Goal: Task Accomplishment & Management: Manage account settings

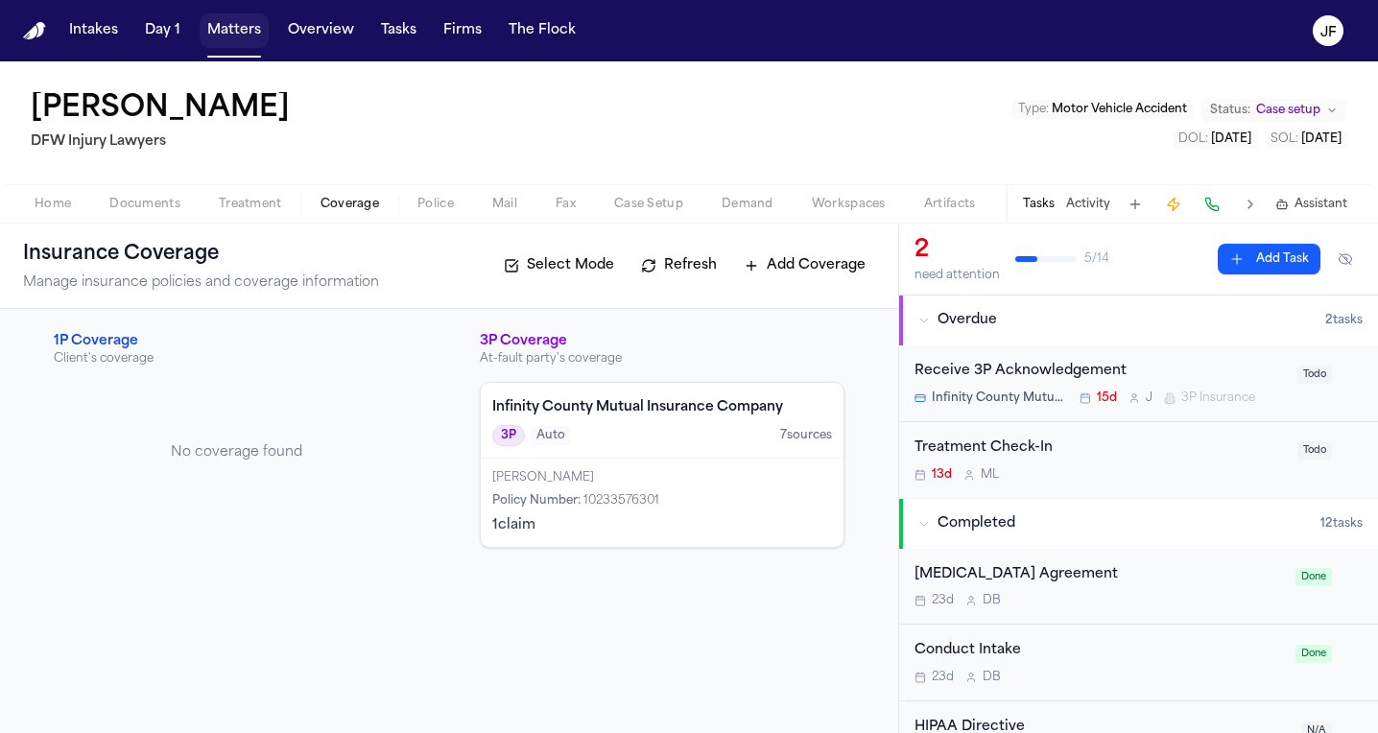
click at [248, 29] on button "Matters" at bounding box center [234, 30] width 69 height 35
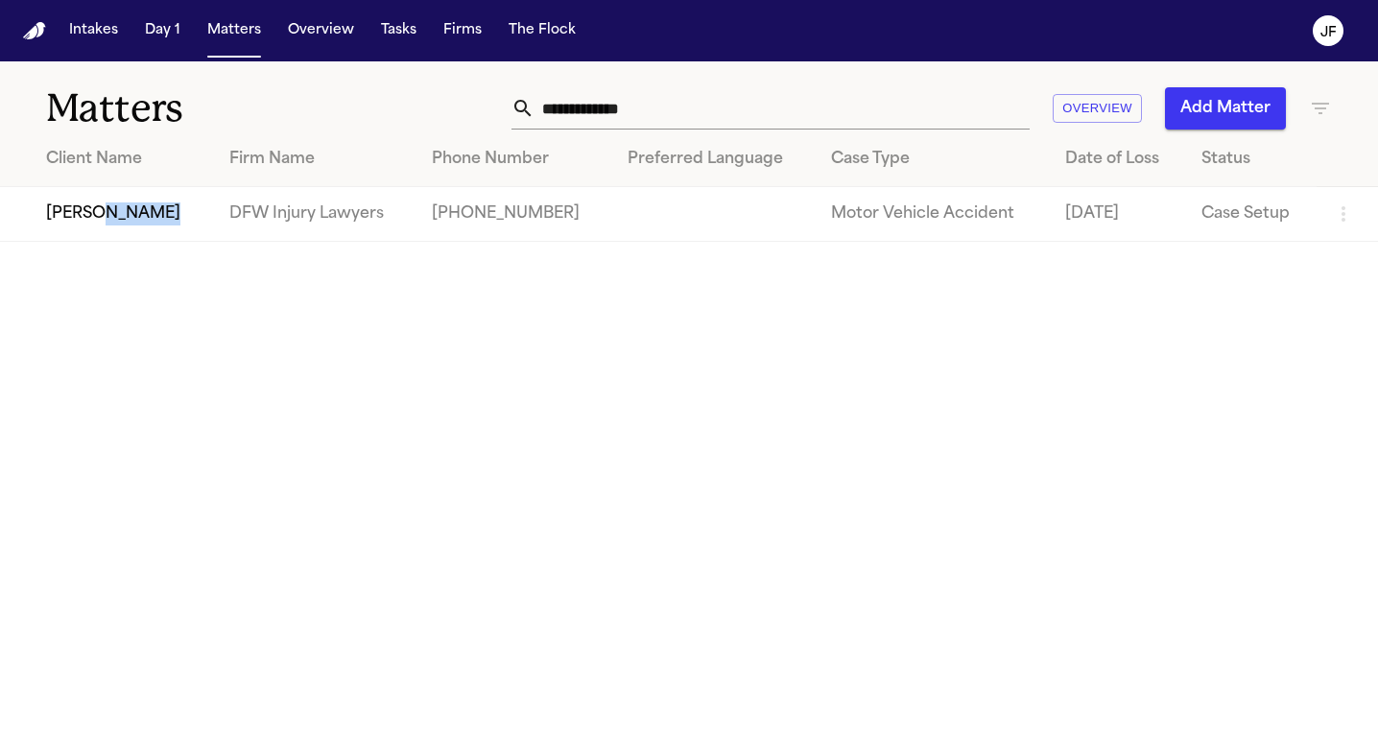
click at [106, 220] on td "[PERSON_NAME]" at bounding box center [107, 214] width 214 height 55
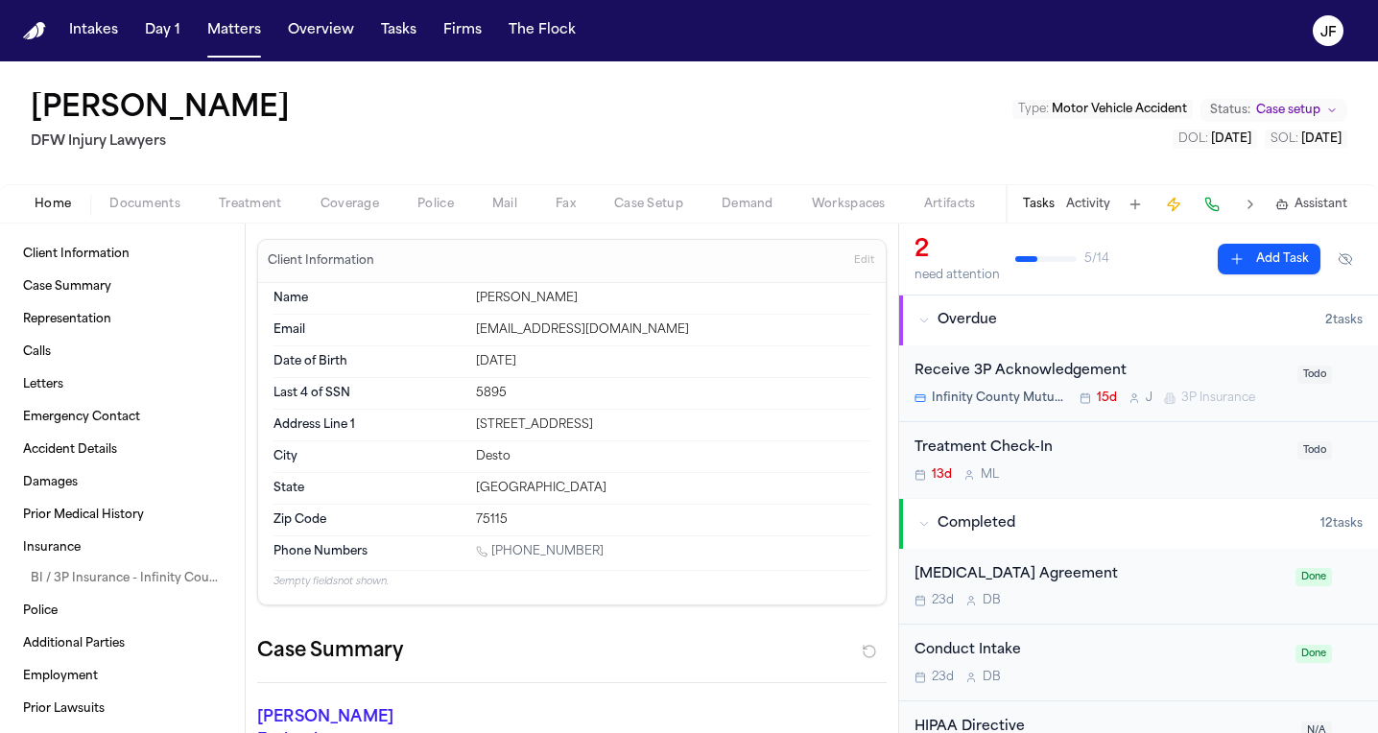
click at [99, 187] on div "Home Documents Treatment Coverage Police Mail Fax Case Setup Demand Workspaces …" at bounding box center [689, 203] width 1378 height 38
click at [119, 191] on div "Home Documents Treatment Coverage Police Mail Fax Case Setup Demand Workspaces …" at bounding box center [689, 203] width 1378 height 38
click at [134, 202] on span "Documents" at bounding box center [144, 204] width 71 height 15
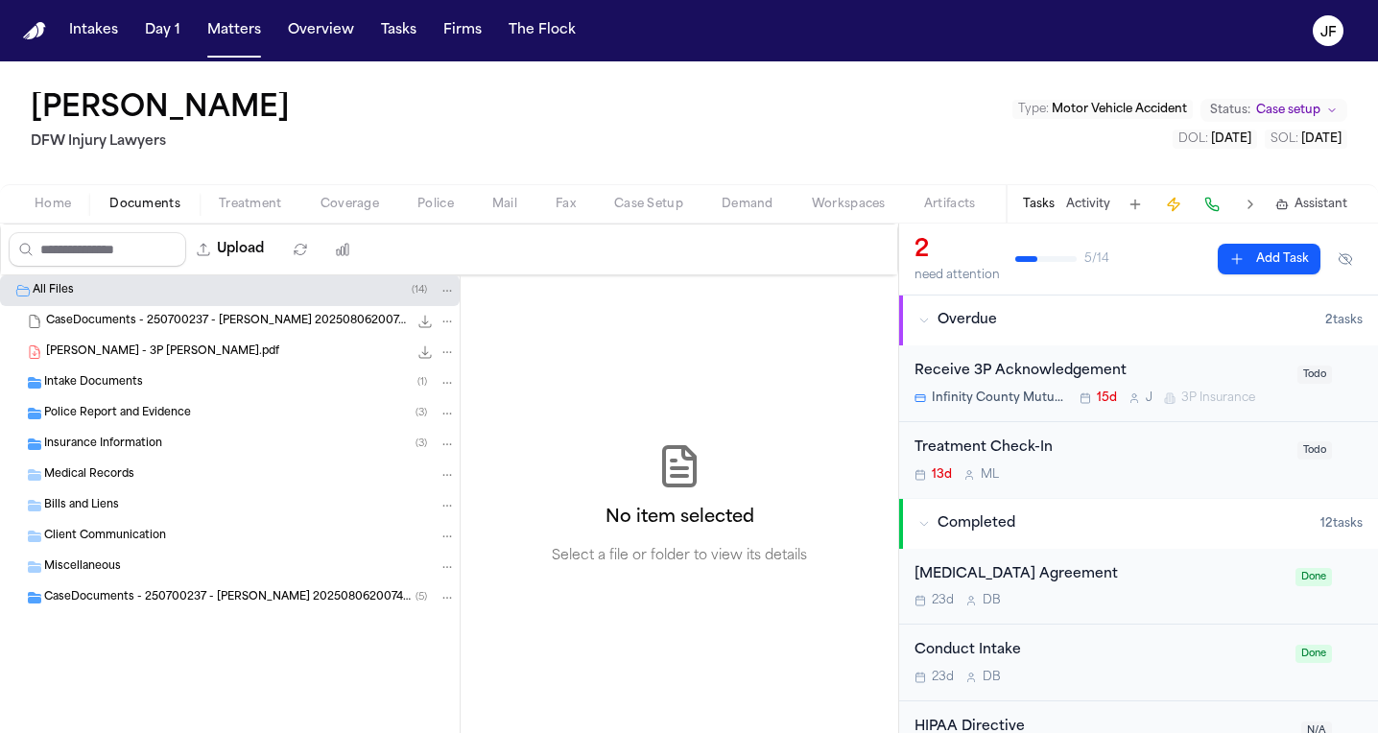
click at [174, 381] on div "Intake Documents ( 1 )" at bounding box center [250, 382] width 412 height 17
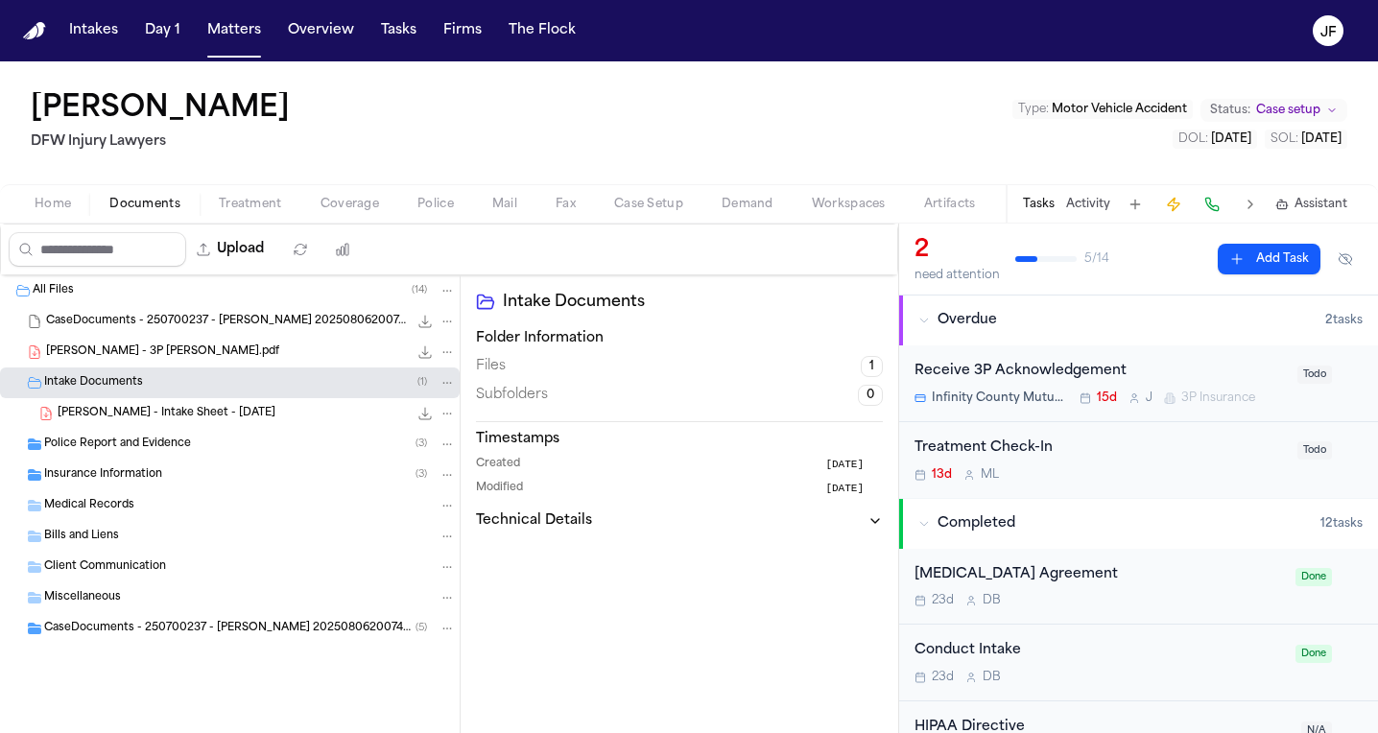
click at [172, 449] on span "Police Report and Evidence" at bounding box center [117, 445] width 147 height 16
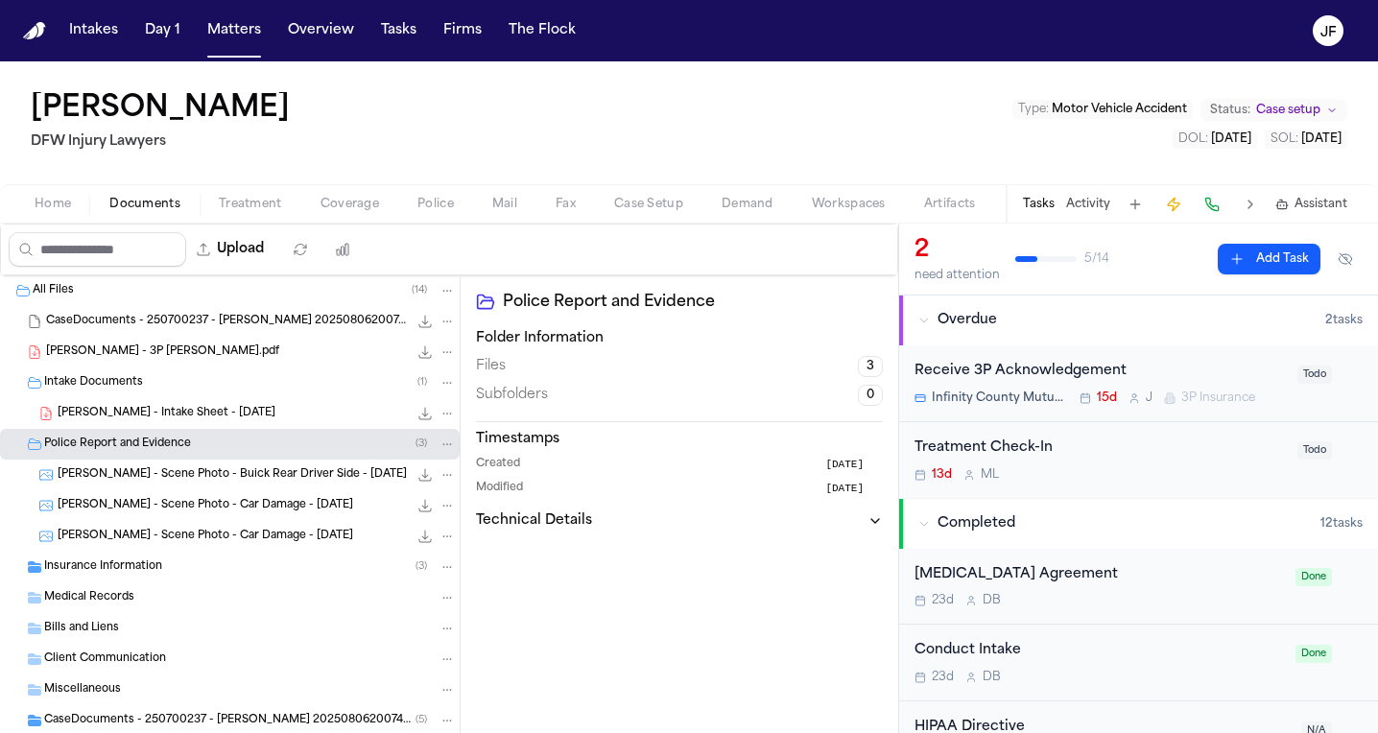
click at [172, 494] on div "D. Coleman - Scene Photo - Car Damage - 7.22.25 78.7 KB • JPG" at bounding box center [230, 505] width 460 height 31
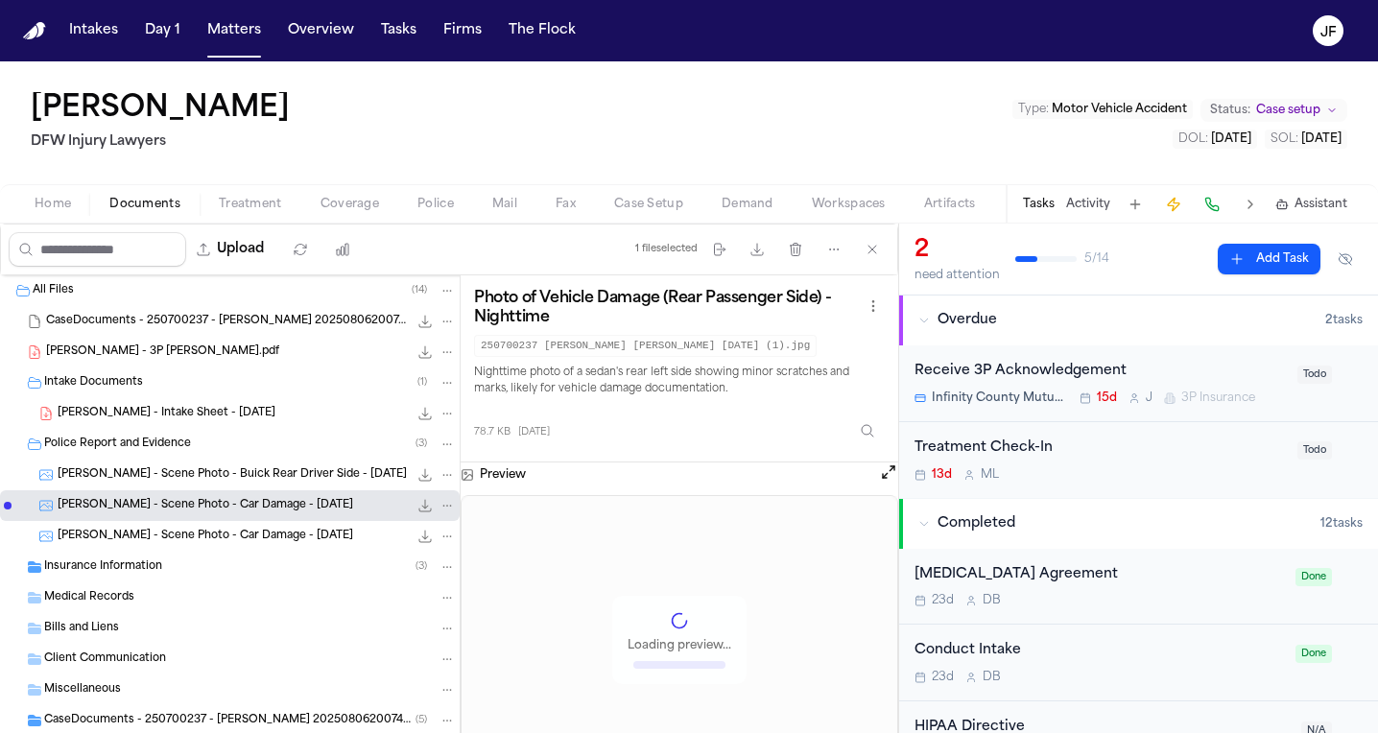
click at [184, 468] on span "D. Coleman - Scene Photo - Buick Rear Driver Side - 8.5.25" at bounding box center [232, 475] width 349 height 16
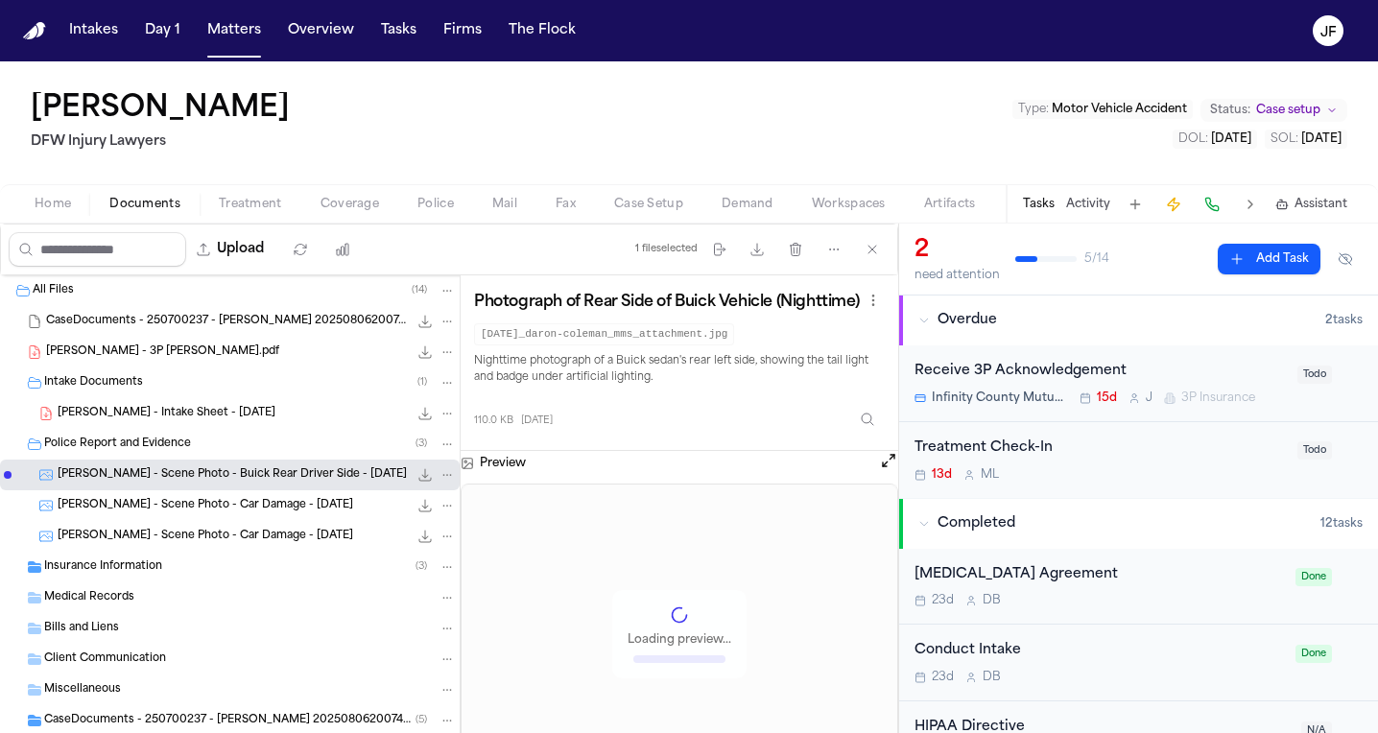
click at [201, 431] on div "Police Report and Evidence ( 3 )" at bounding box center [230, 444] width 460 height 31
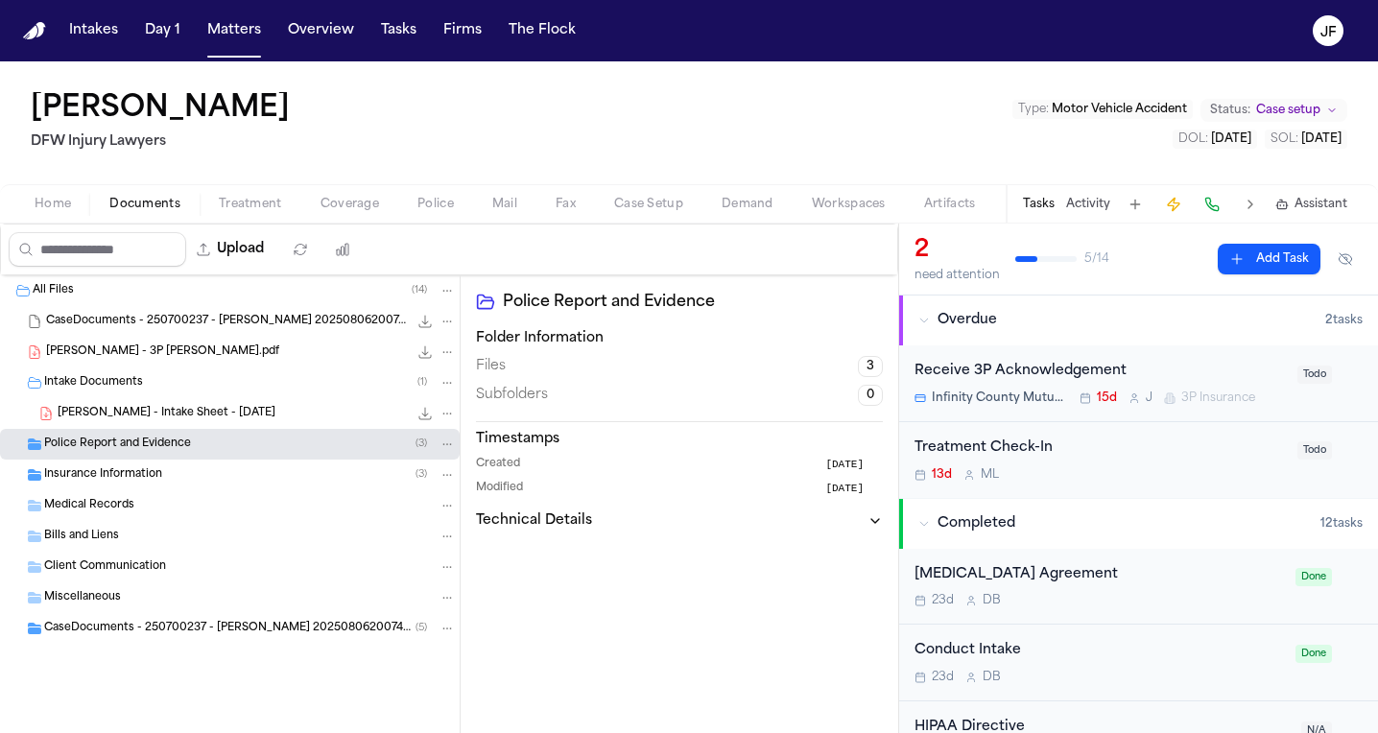
click at [208, 355] on span "D. Coleman - 3P LOR Kemper.pdf" at bounding box center [162, 353] width 233 height 16
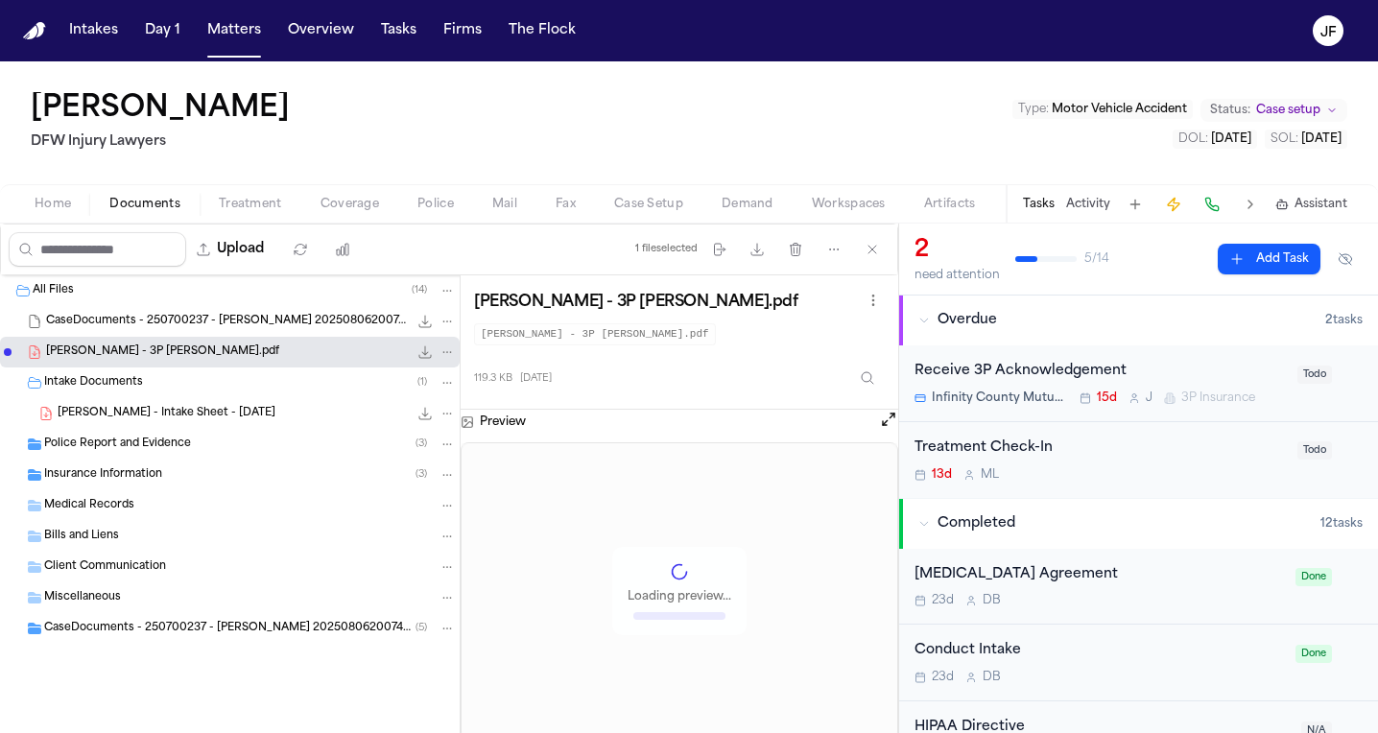
click at [203, 384] on div "Intake Documents ( 1 )" at bounding box center [250, 382] width 412 height 17
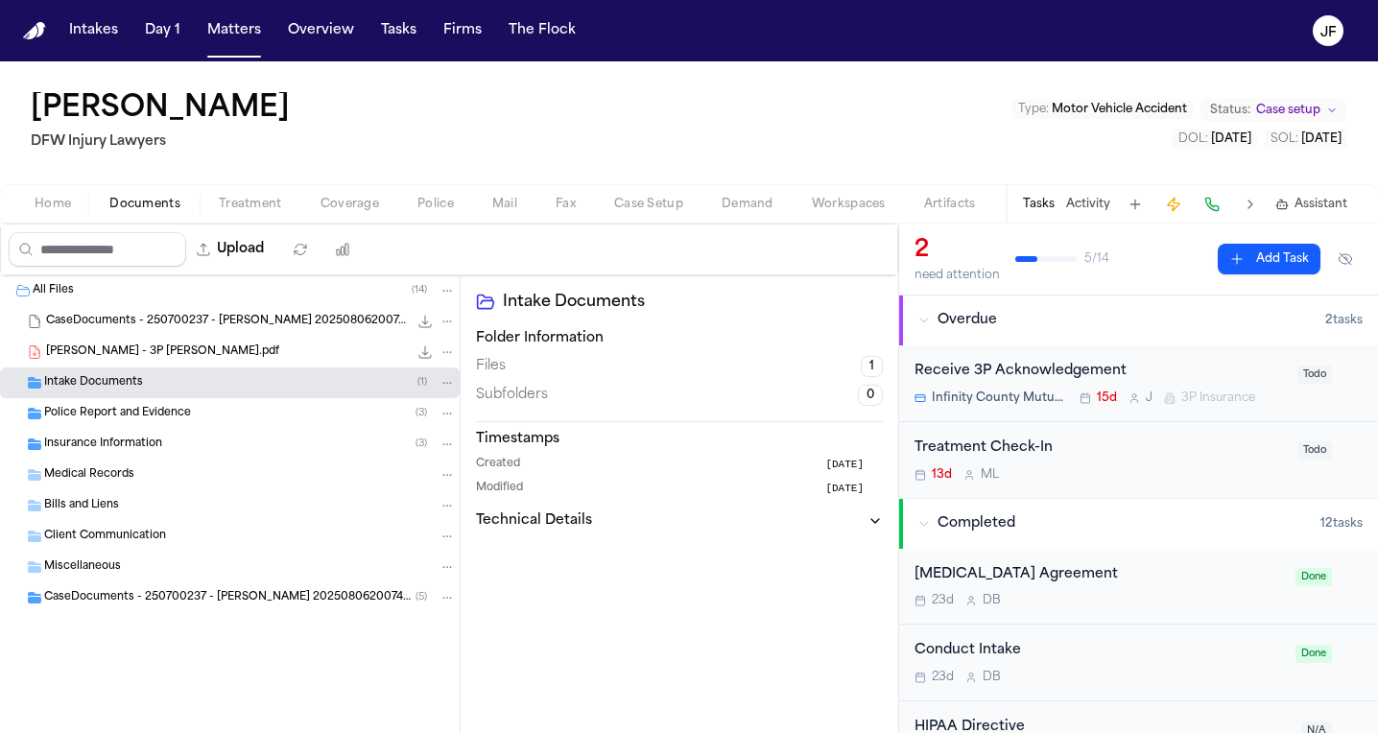
click at [191, 451] on div "Insurance Information ( 3 )" at bounding box center [250, 444] width 412 height 17
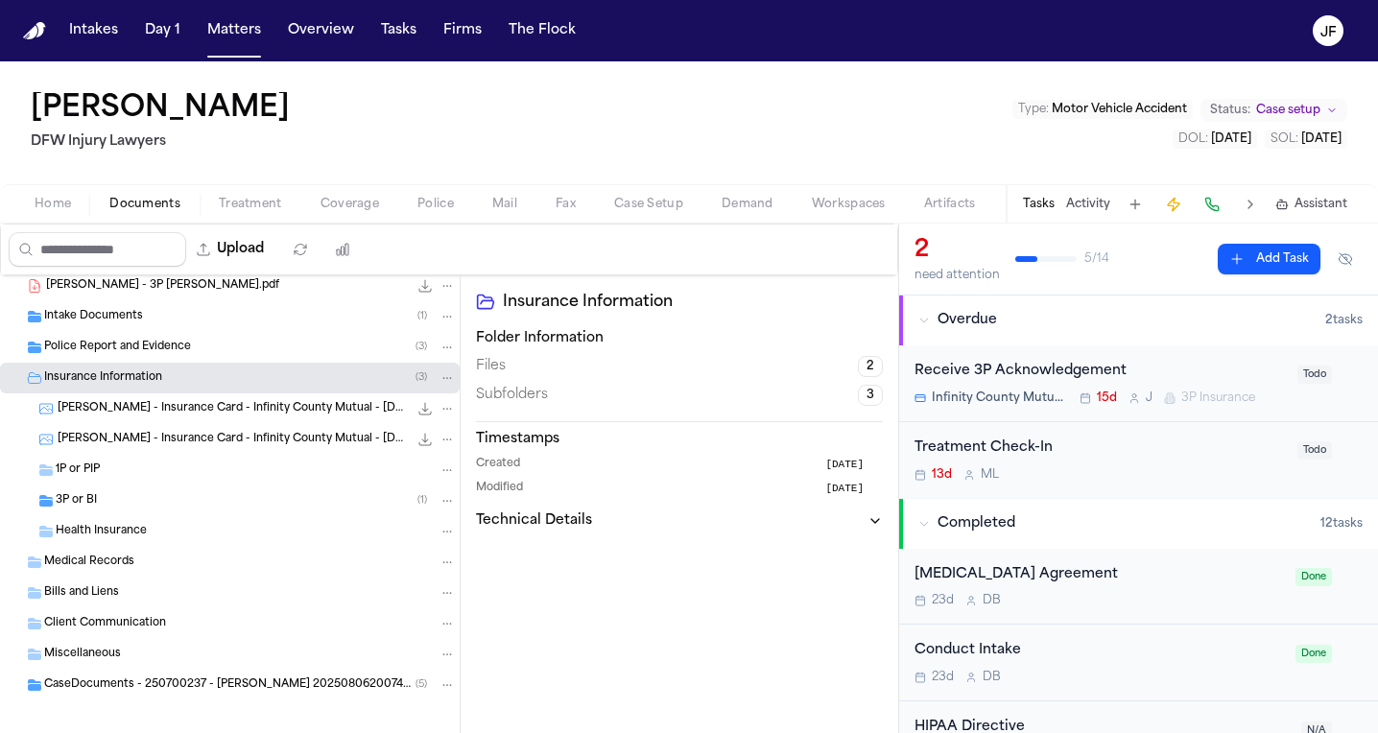
scroll to position [76, 0]
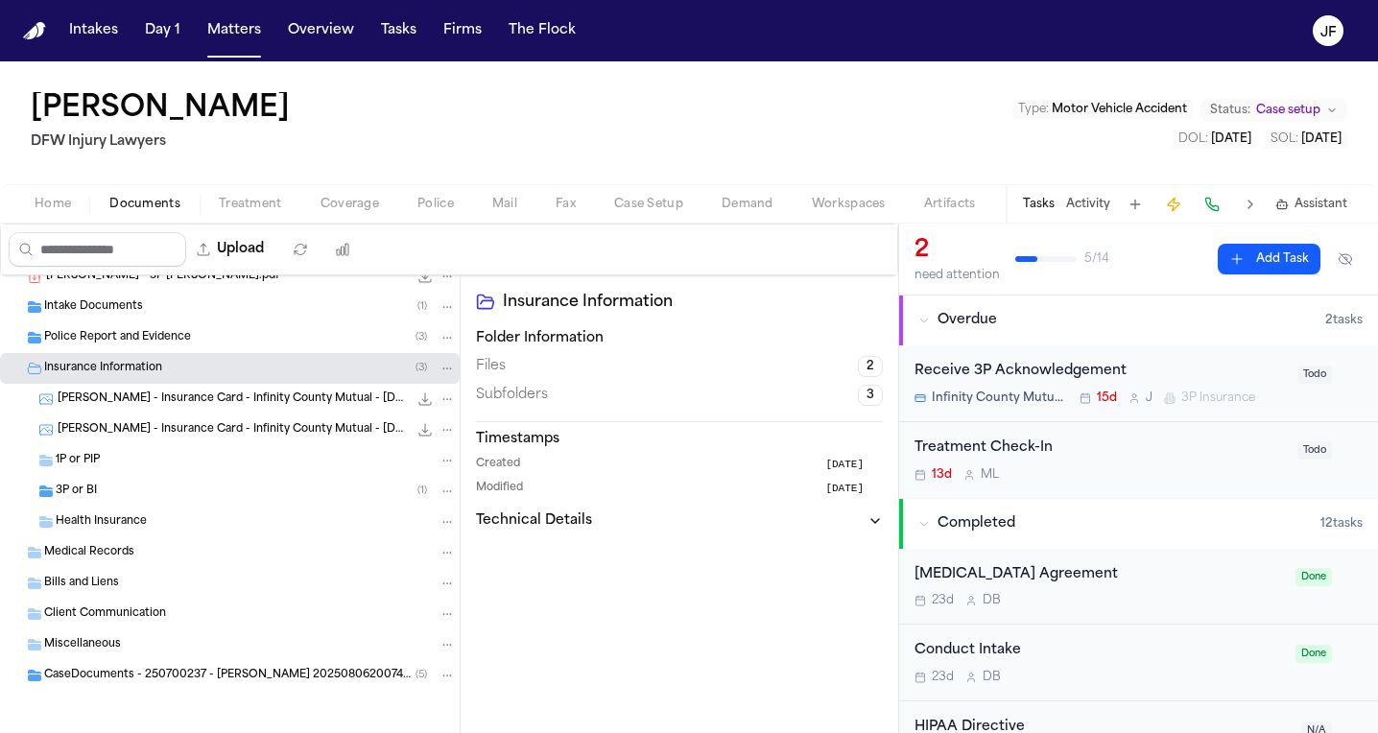
click at [214, 439] on div "D. Coleman - Insurance Card - Infinity County Mutual - 6.2.25 161.2 KB • JPG" at bounding box center [257, 429] width 398 height 19
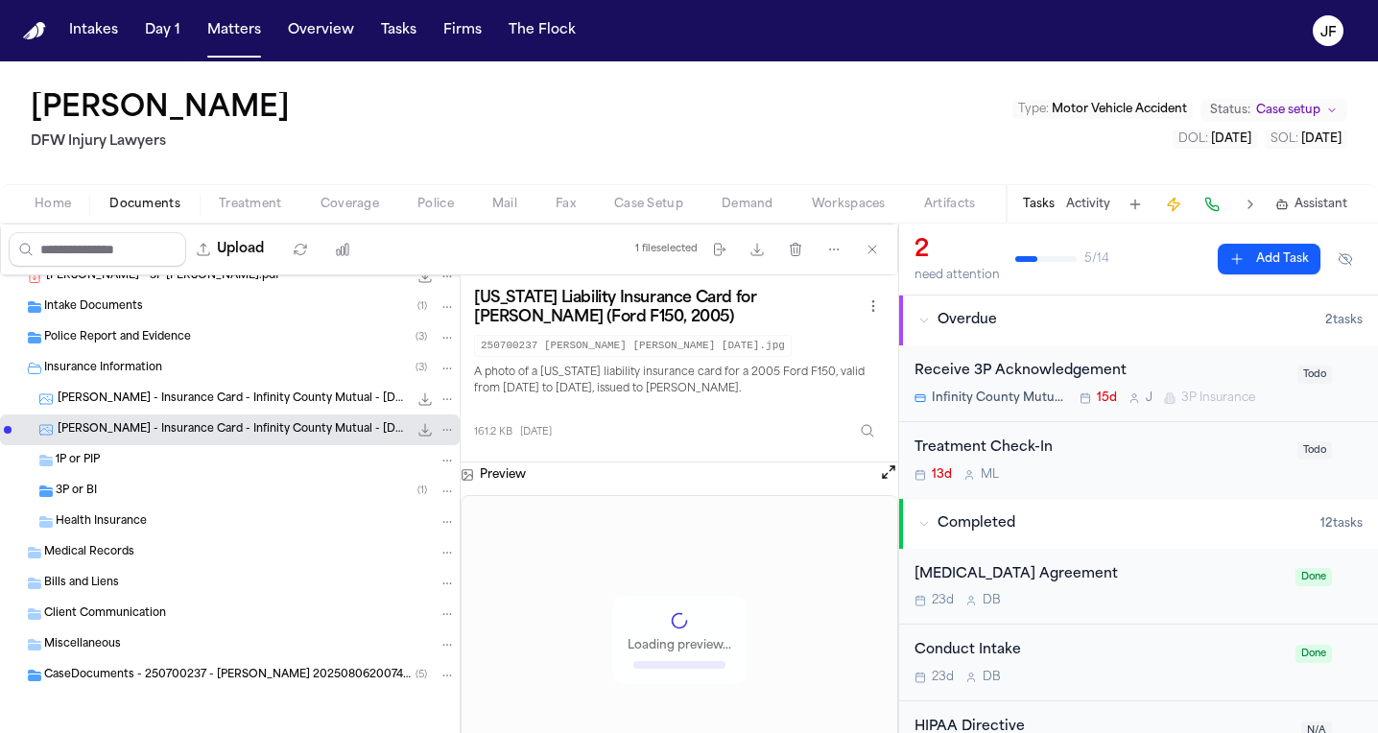
click at [226, 408] on div "D. Coleman - Insurance Card - Infinity County Mutual - 6.2.25 161.2 KB • JPG" at bounding box center [257, 399] width 398 height 19
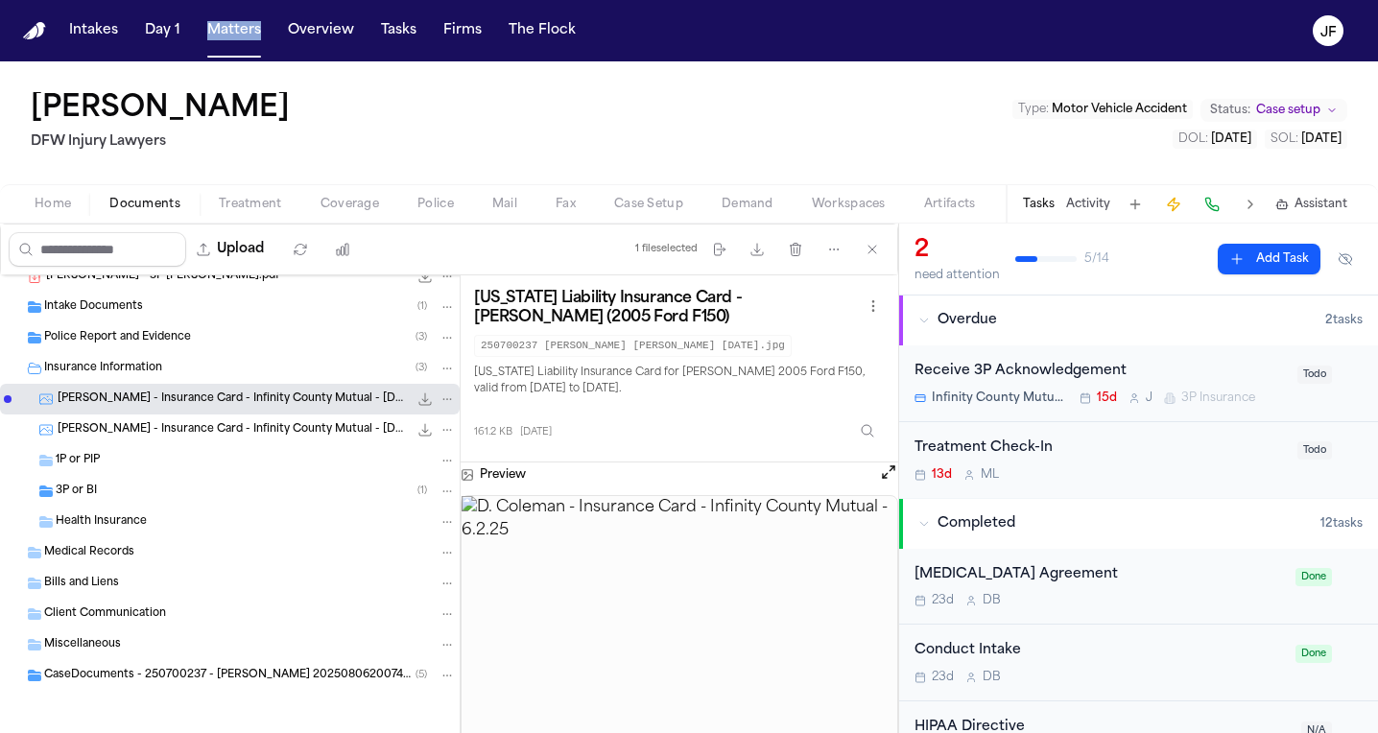
click at [337, 203] on span "Coverage" at bounding box center [350, 204] width 59 height 15
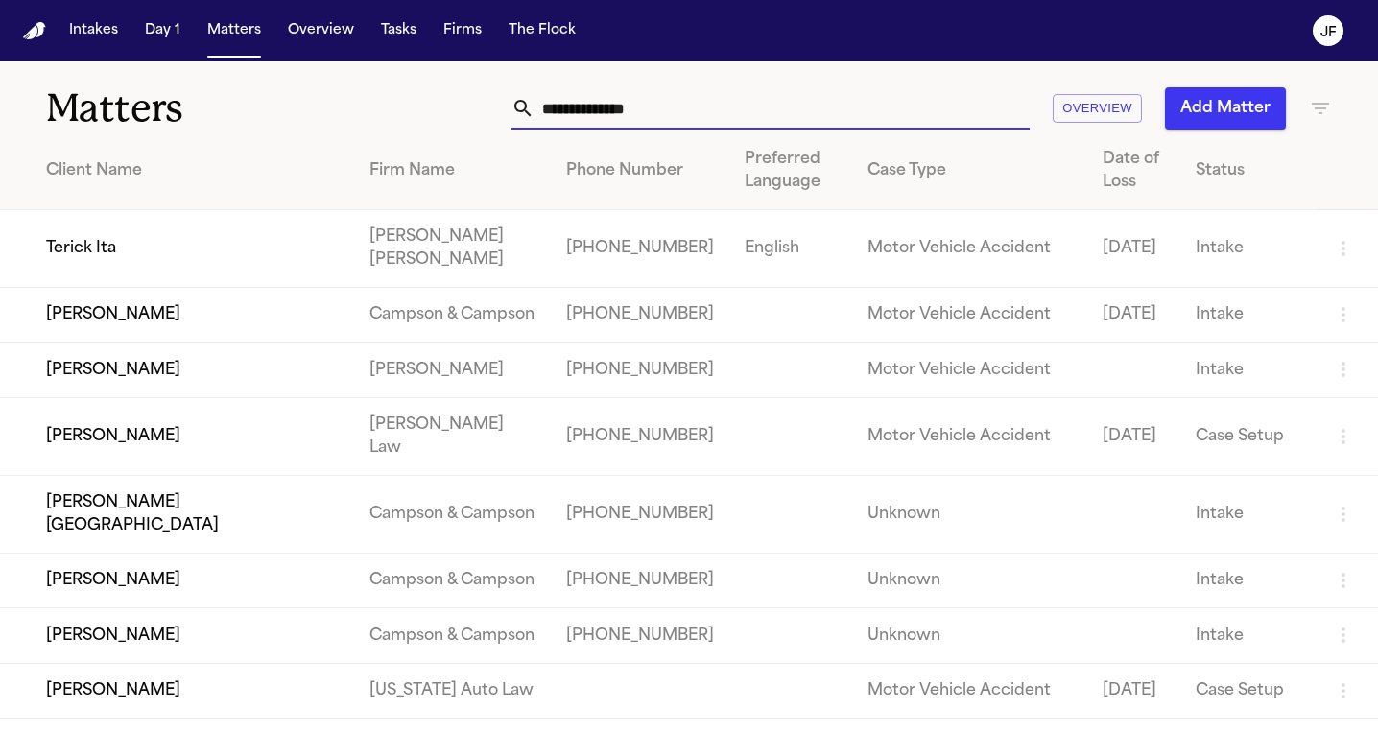
click at [853, 101] on input "text" at bounding box center [782, 108] width 495 height 42
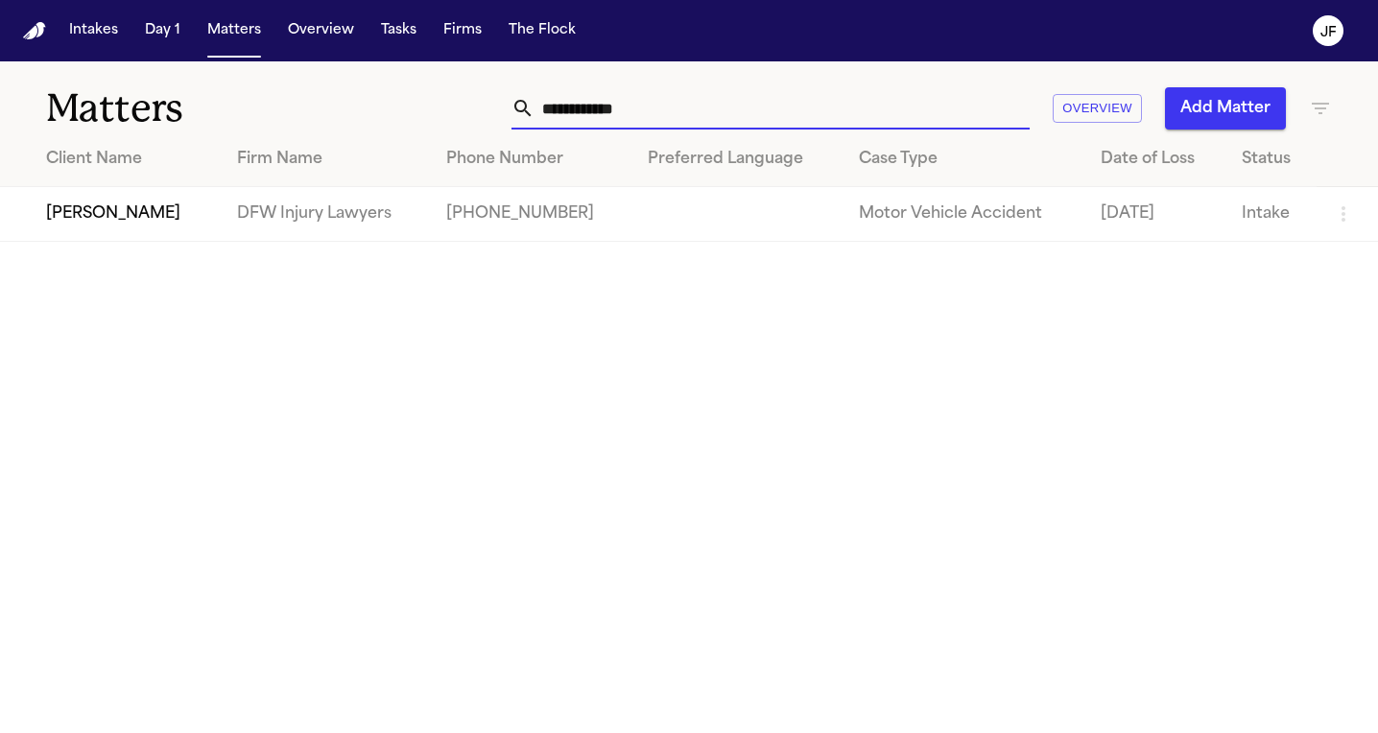
type input "**********"
click at [100, 220] on td "[PERSON_NAME]" at bounding box center [111, 214] width 222 height 55
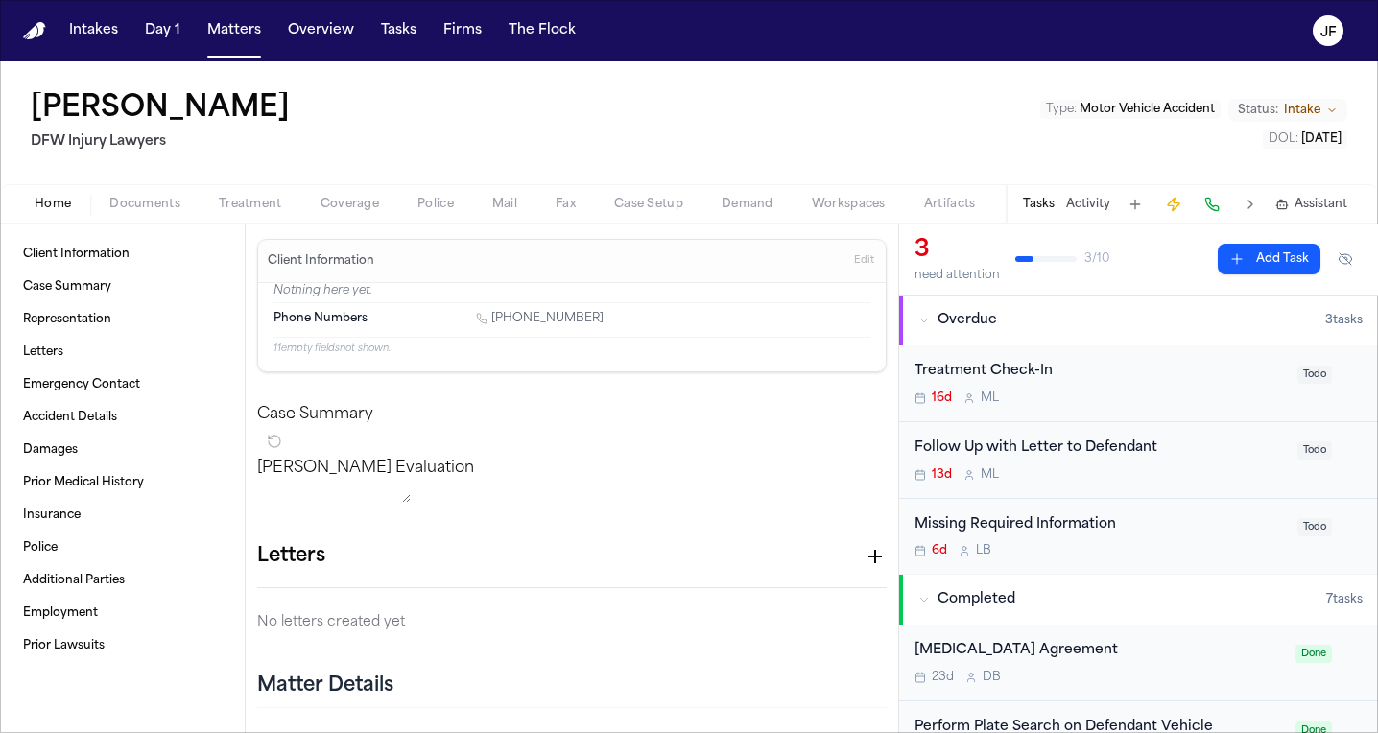
click at [1219, 6] on nav "Intakes Day 1 Matters Overview Tasks Firms The [PERSON_NAME]" at bounding box center [689, 30] width 1378 height 61
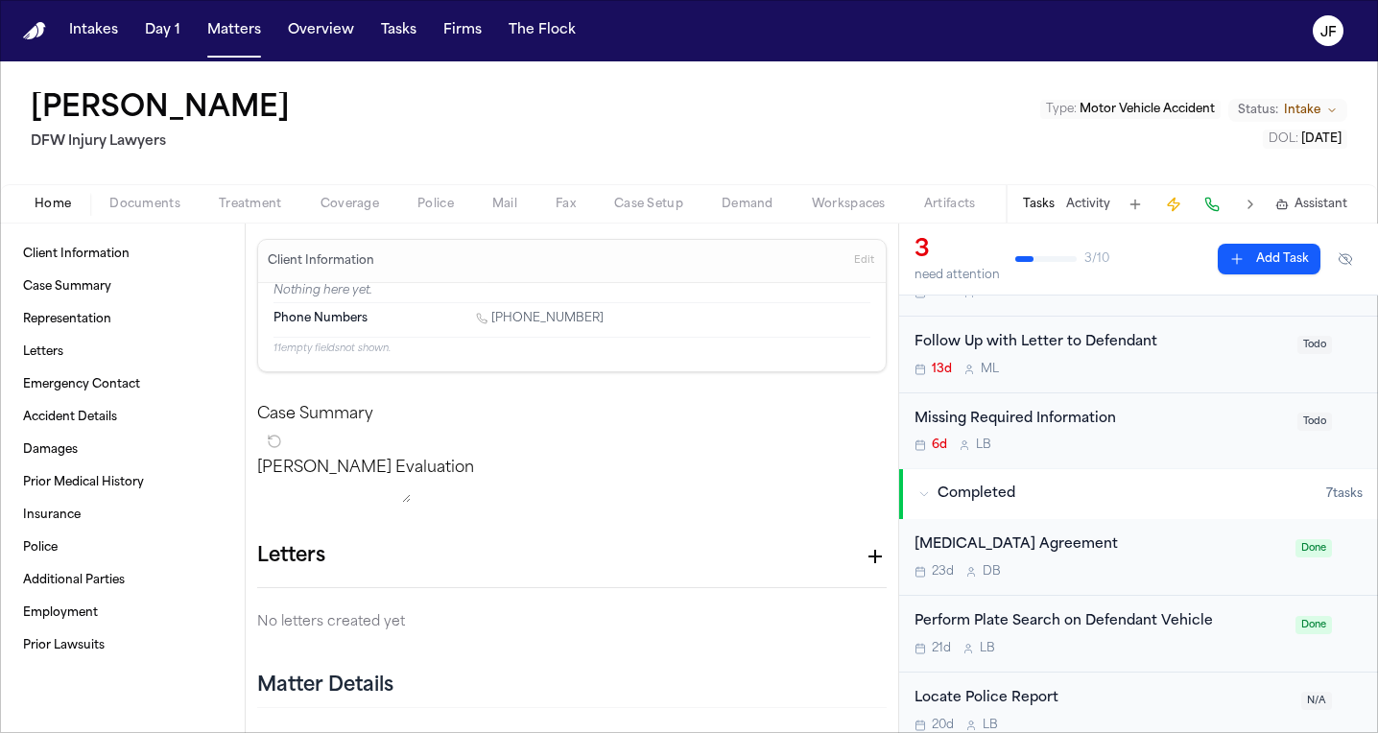
scroll to position [112, 0]
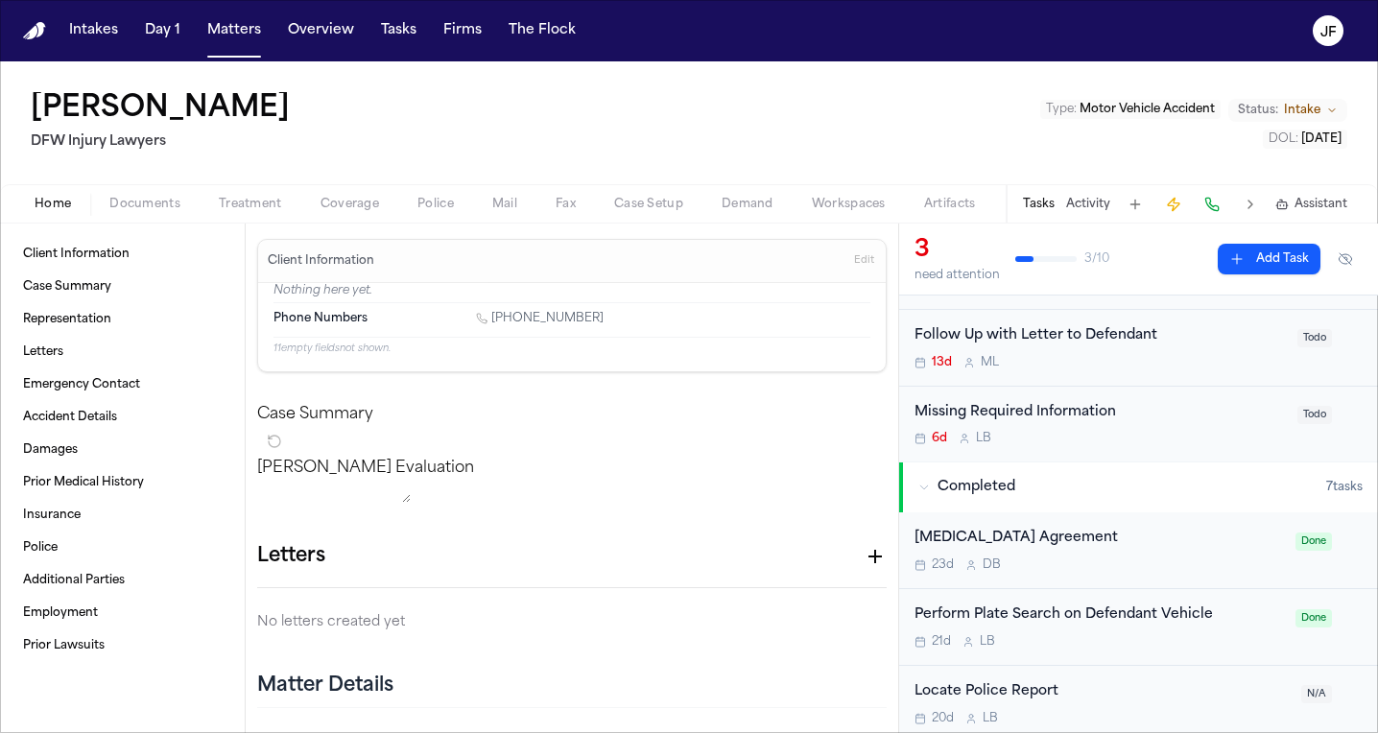
click at [130, 197] on span "Documents" at bounding box center [144, 204] width 71 height 15
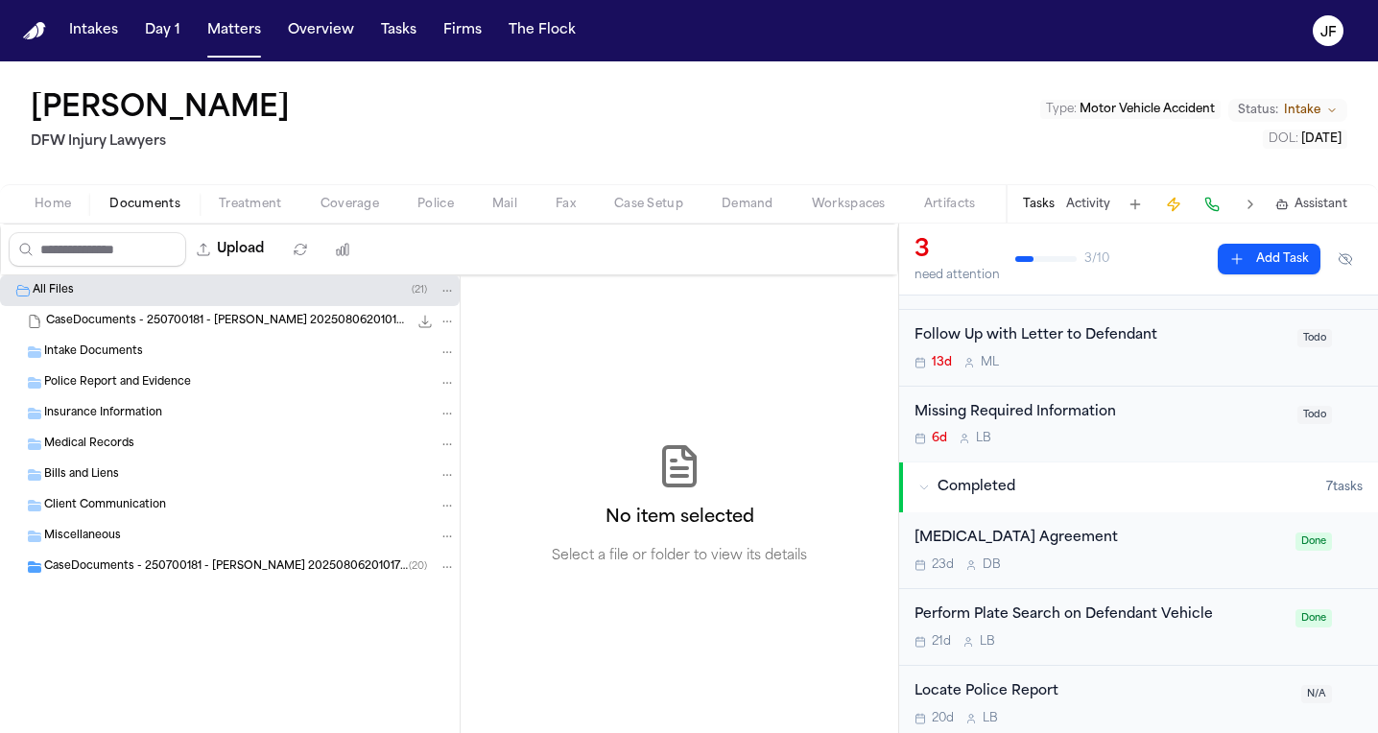
click at [141, 385] on span "Police Report and Evidence" at bounding box center [117, 383] width 147 height 16
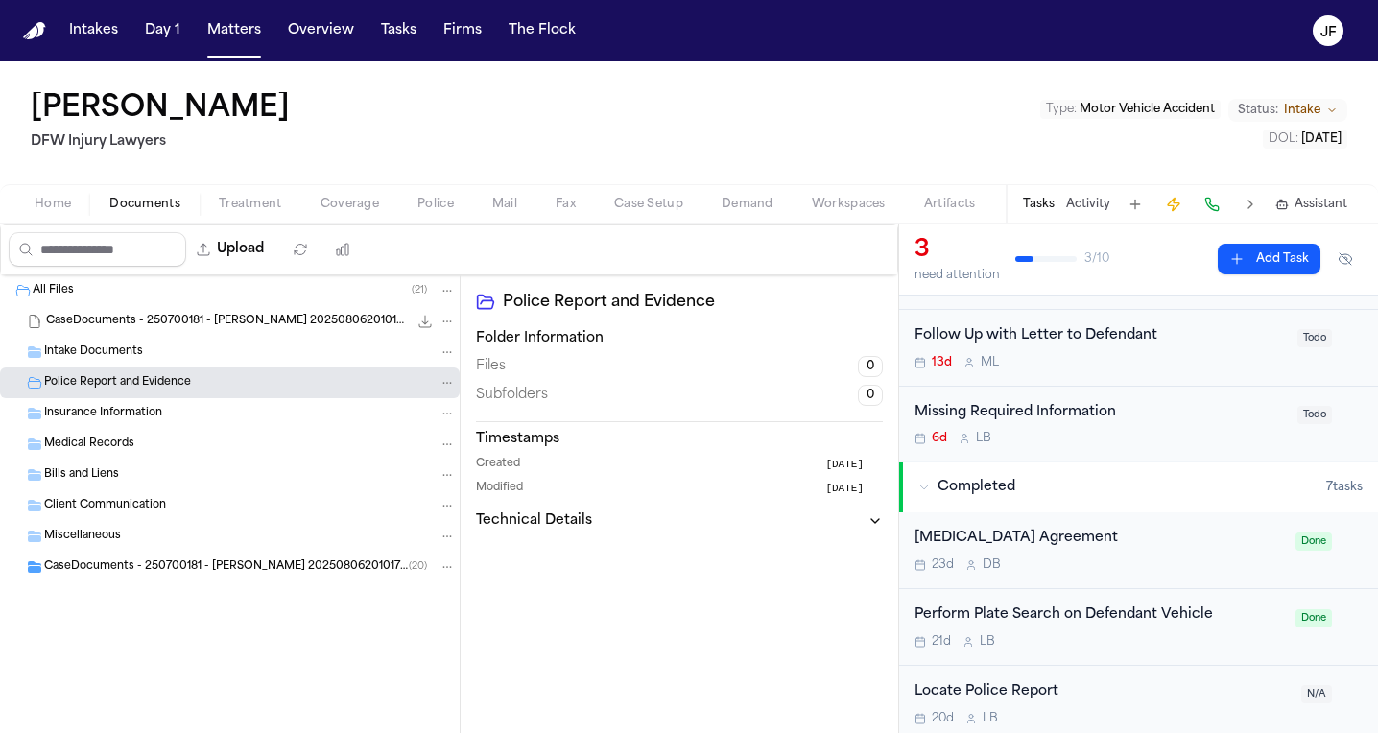
click at [60, 197] on span "Home" at bounding box center [53, 204] width 36 height 15
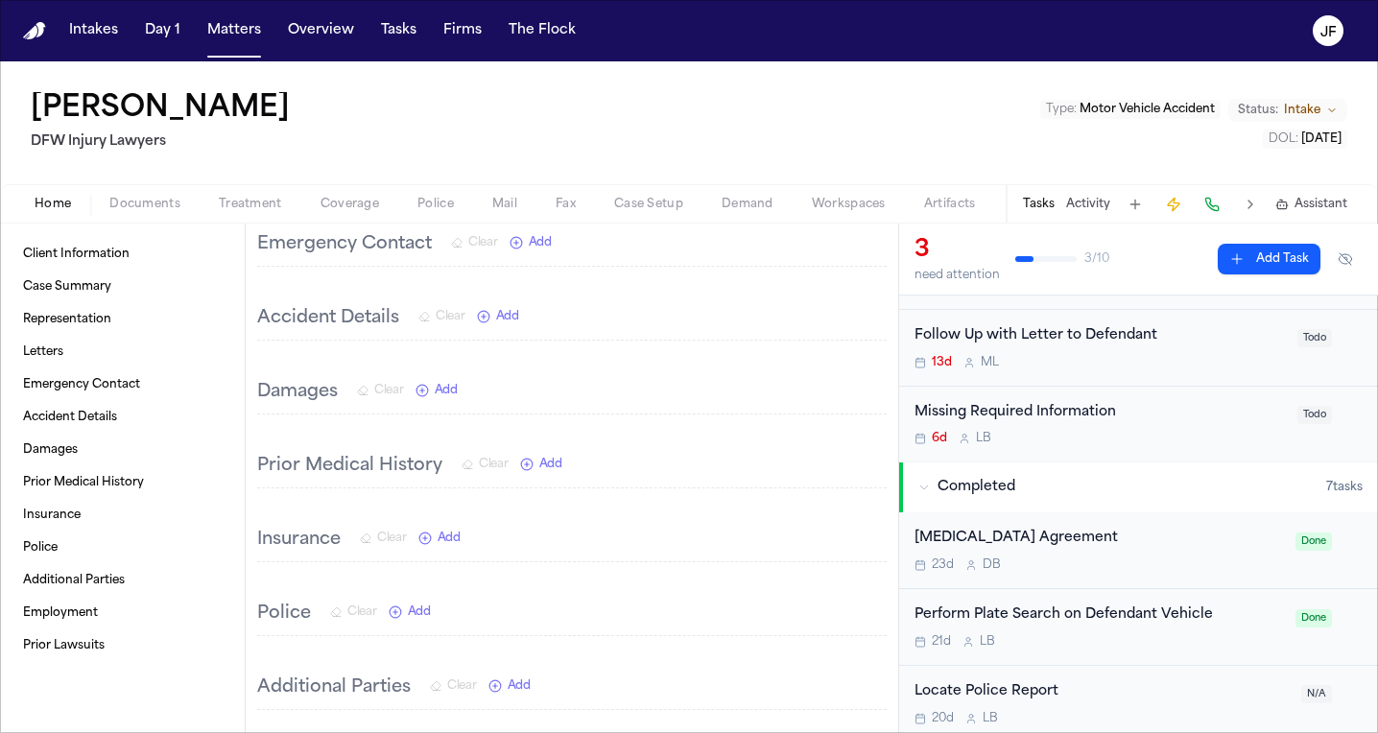
scroll to position [530, 0]
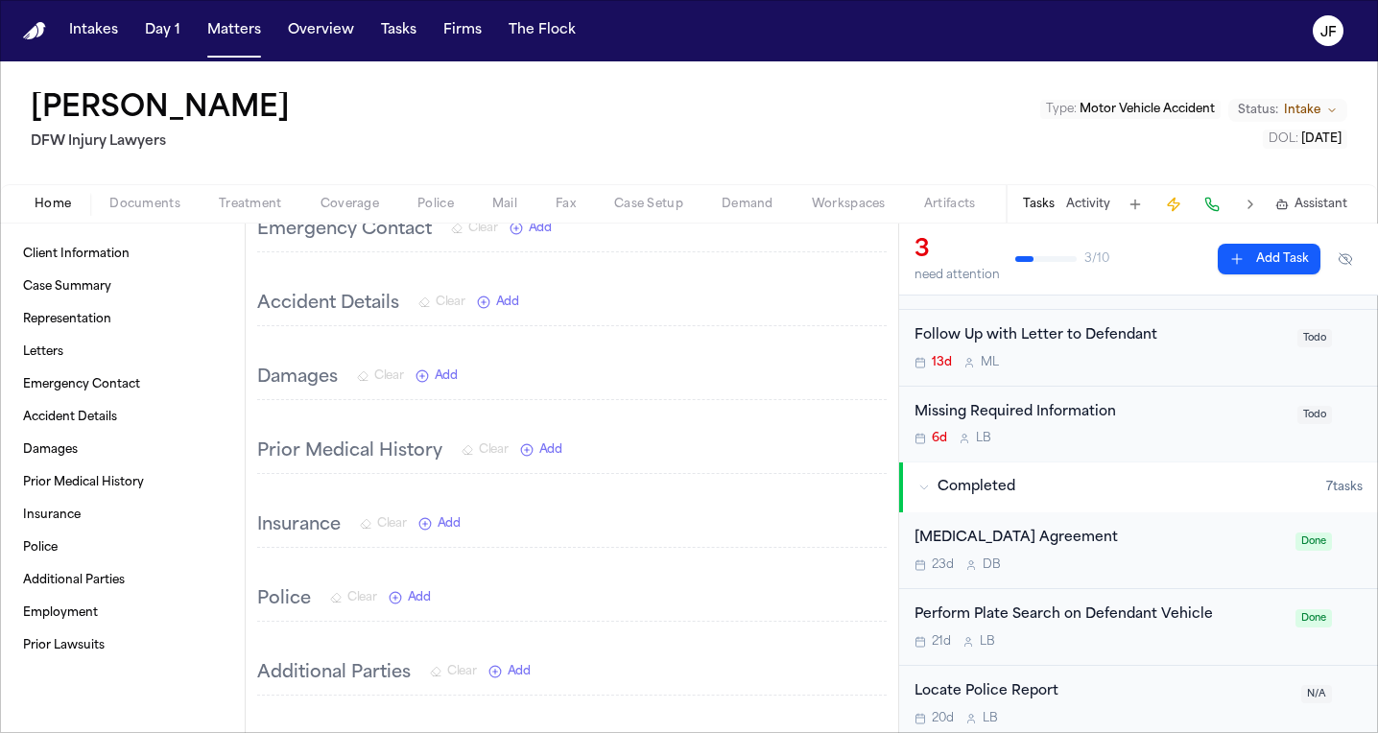
click at [347, 201] on span "Coverage" at bounding box center [350, 204] width 59 height 15
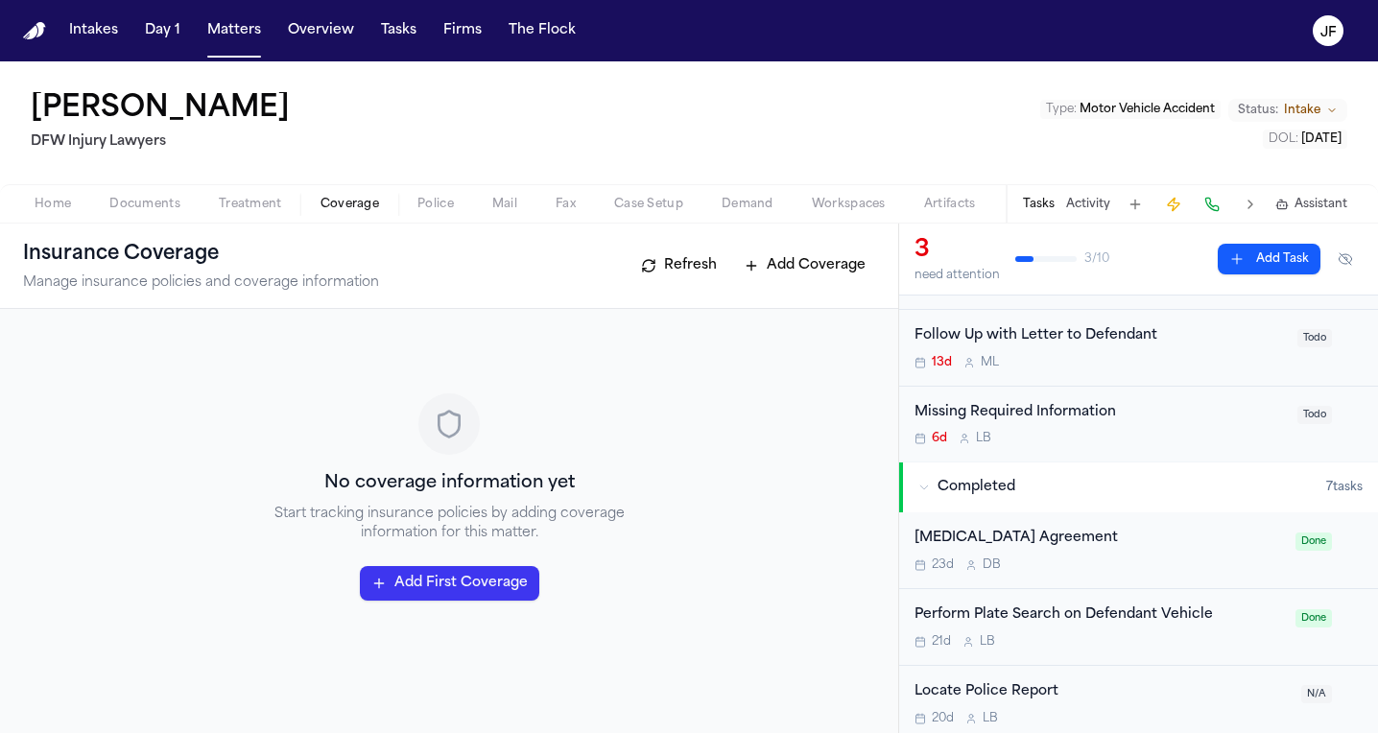
click at [83, 205] on button "Home" at bounding box center [52, 204] width 75 height 23
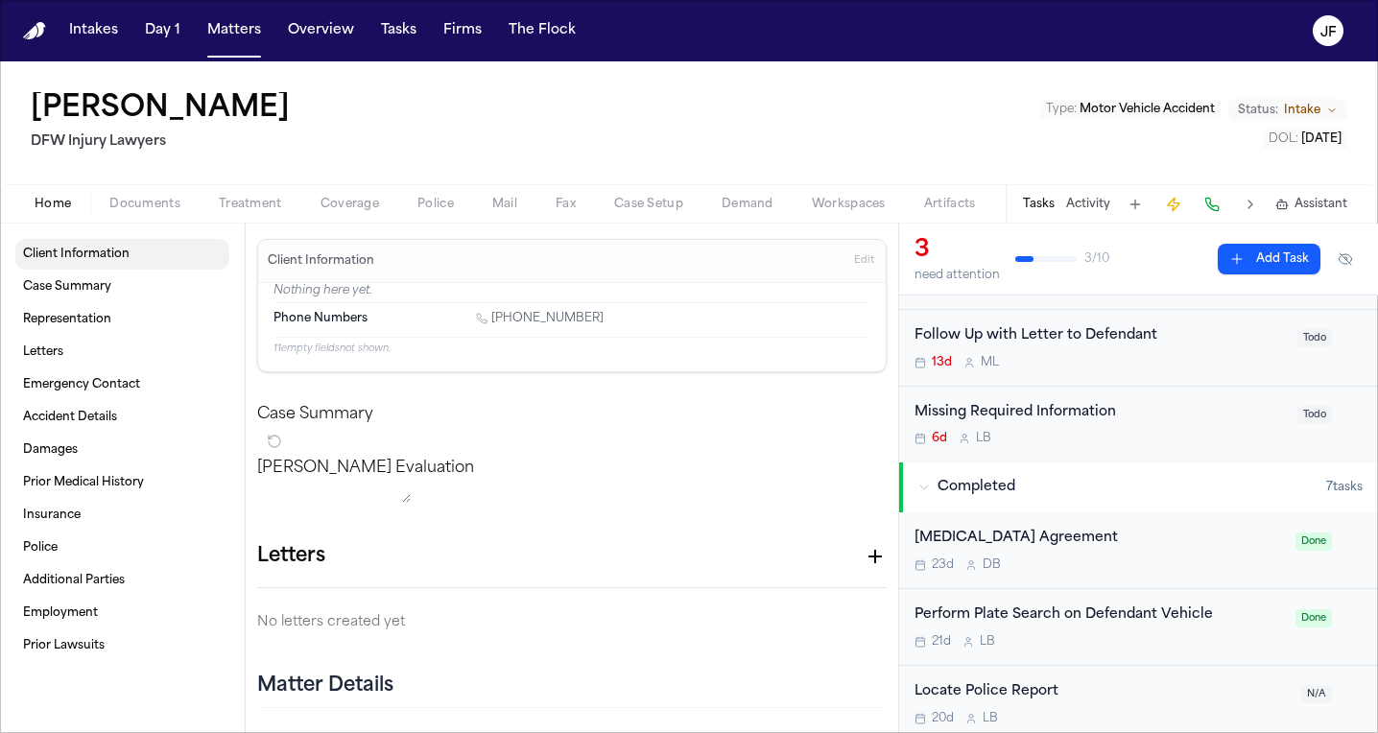
click at [92, 258] on span "Client Information" at bounding box center [76, 254] width 107 height 15
click at [121, 272] on link "Case Summary" at bounding box center [122, 287] width 214 height 31
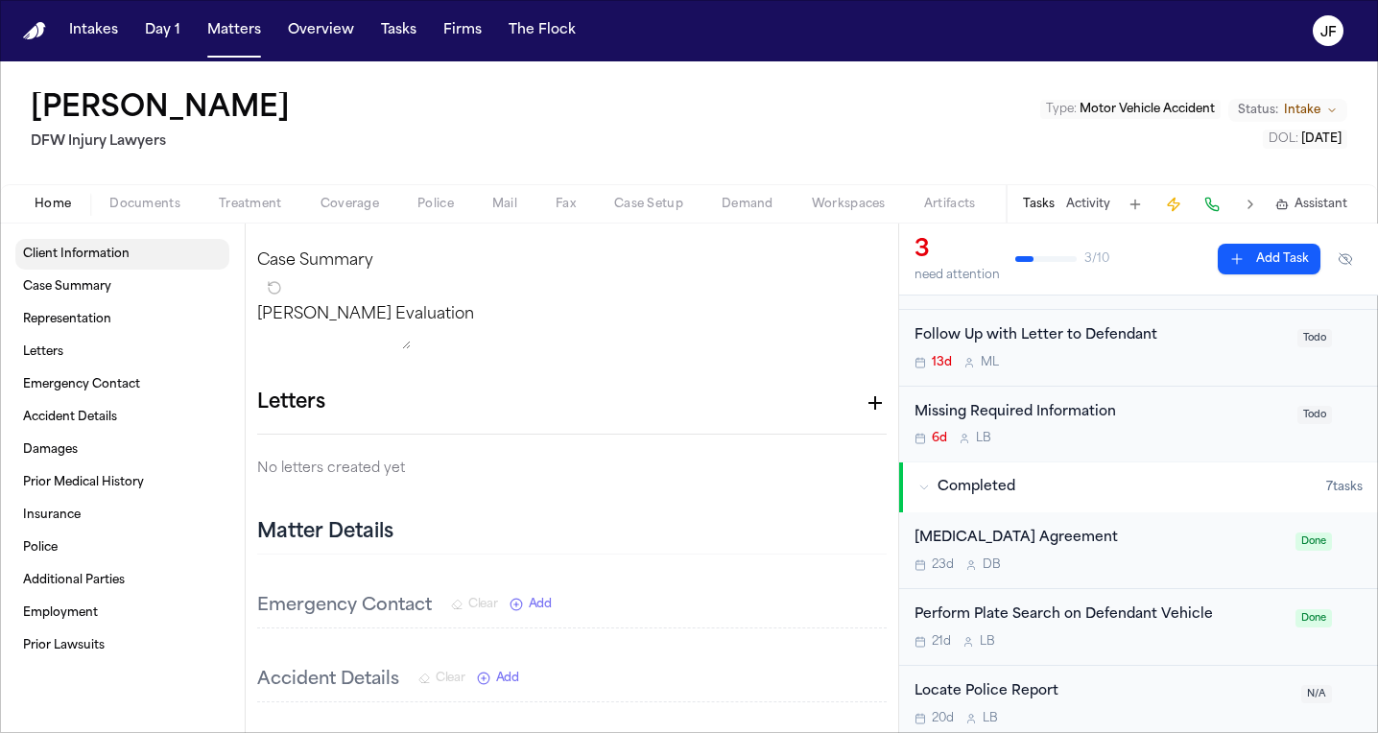
click at [135, 257] on link "Client Information" at bounding box center [122, 254] width 214 height 31
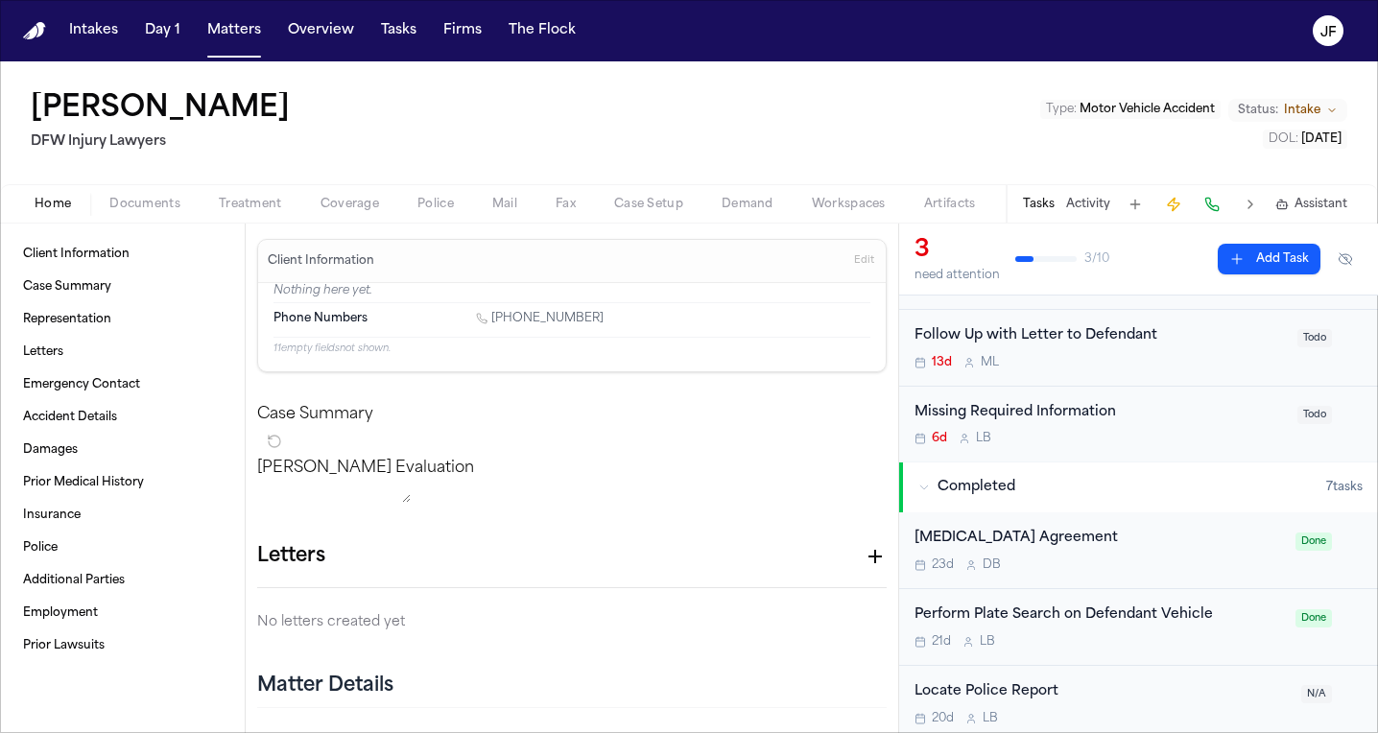
click at [365, 200] on span "Coverage" at bounding box center [350, 204] width 59 height 15
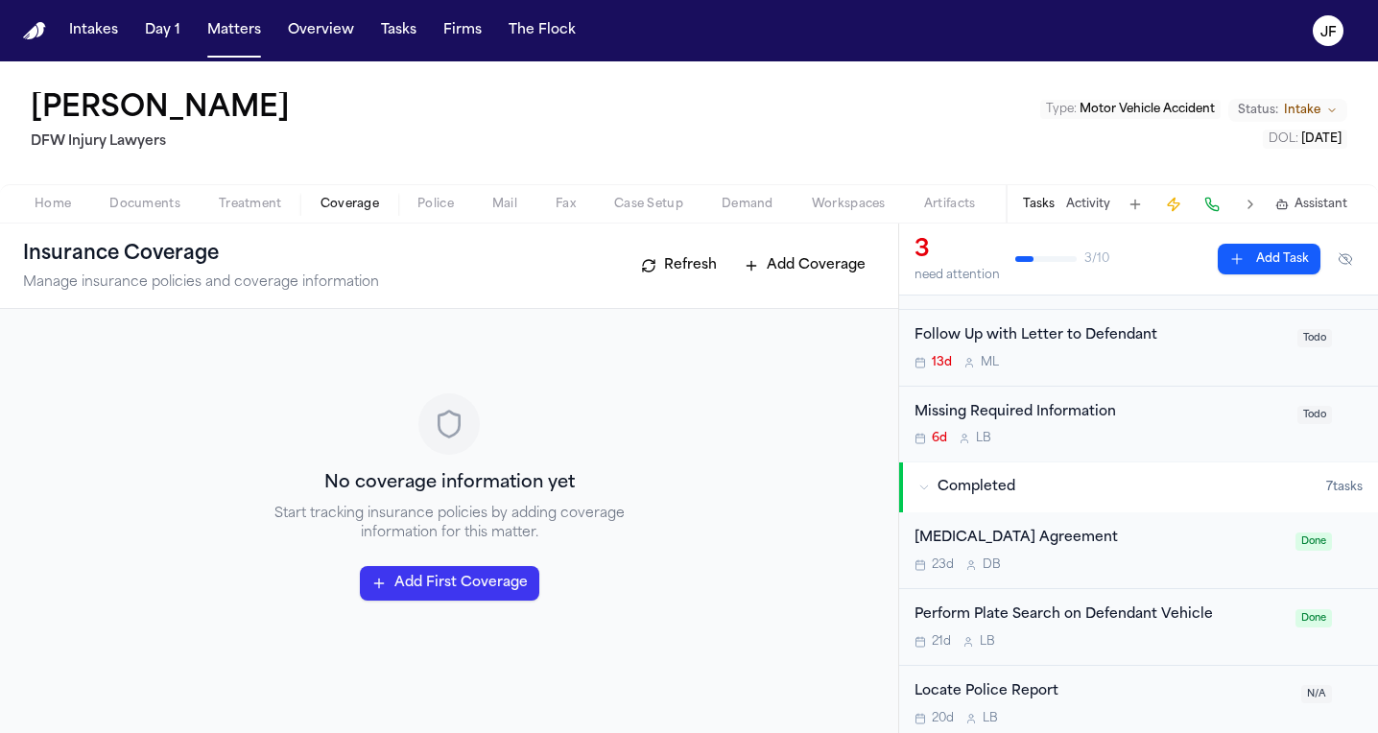
click at [1087, 204] on button "Activity" at bounding box center [1088, 204] width 44 height 15
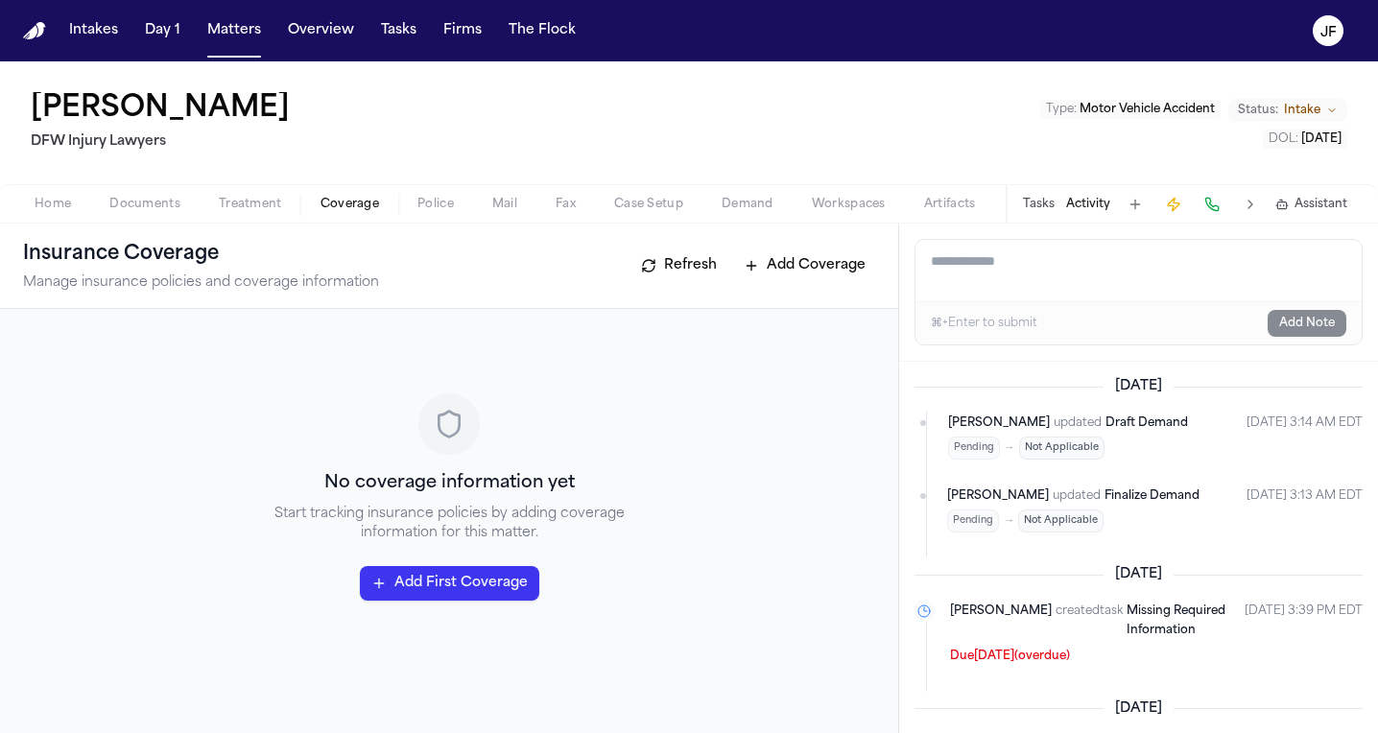
click at [1047, 280] on textarea "Add a note to this matter" at bounding box center [1139, 270] width 446 height 61
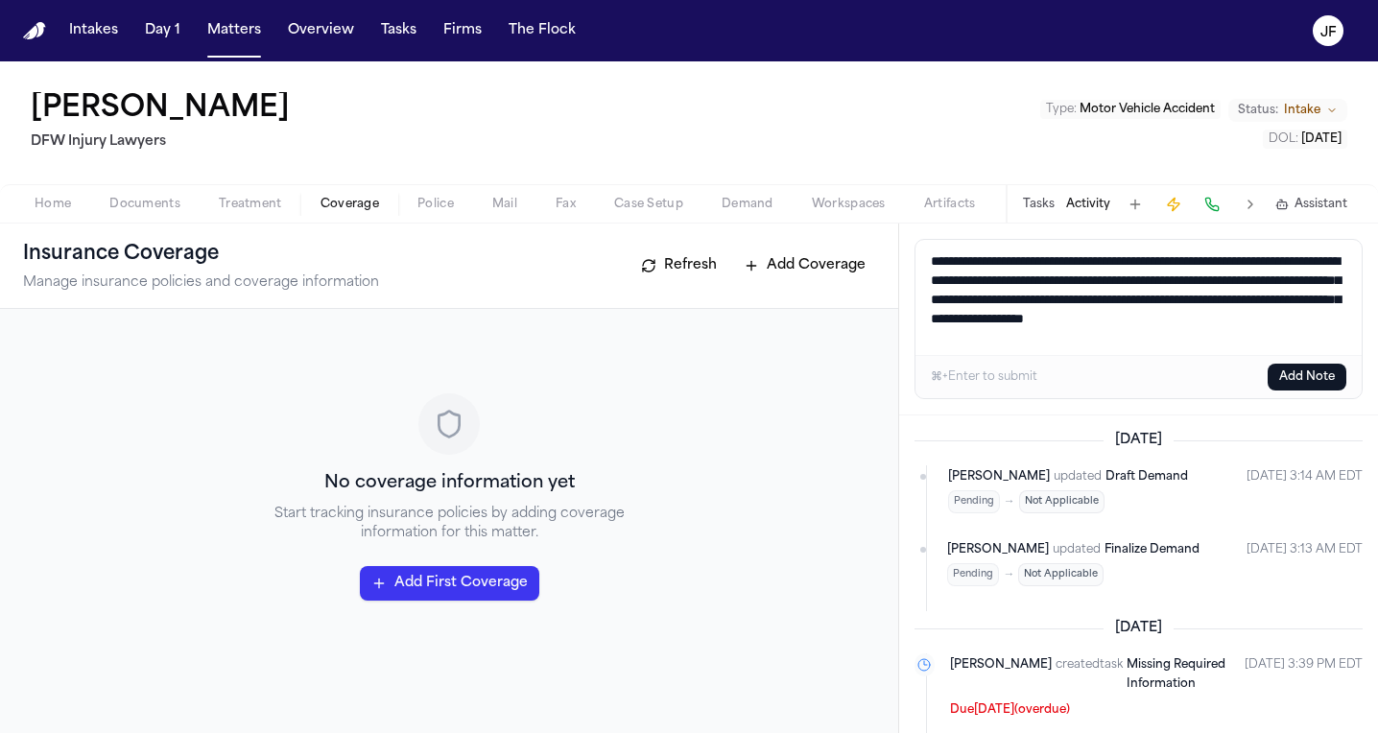
click at [1277, 341] on textarea "**********" at bounding box center [1139, 297] width 446 height 115
click at [1268, 269] on textarea "**********" at bounding box center [1139, 297] width 446 height 115
click at [1265, 345] on textarea "**********" at bounding box center [1139, 297] width 446 height 115
type textarea "**********"
click at [1287, 374] on button "Add Note" at bounding box center [1307, 377] width 79 height 27
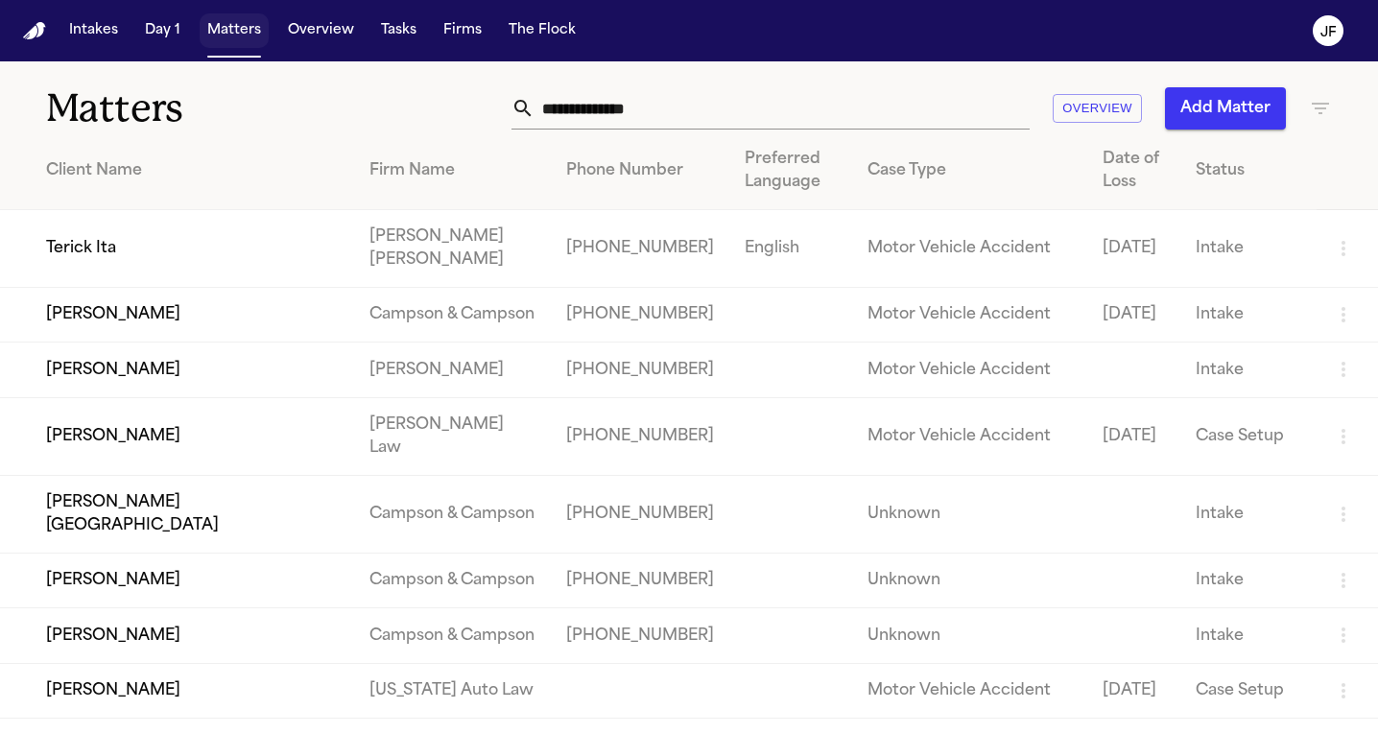
click at [228, 37] on button "Matters" at bounding box center [234, 30] width 69 height 35
click at [228, 38] on button "Matters" at bounding box center [234, 30] width 69 height 35
click at [228, 33] on button "Matters" at bounding box center [234, 30] width 69 height 35
click at [513, 176] on div "Firm Name" at bounding box center [452, 170] width 166 height 23
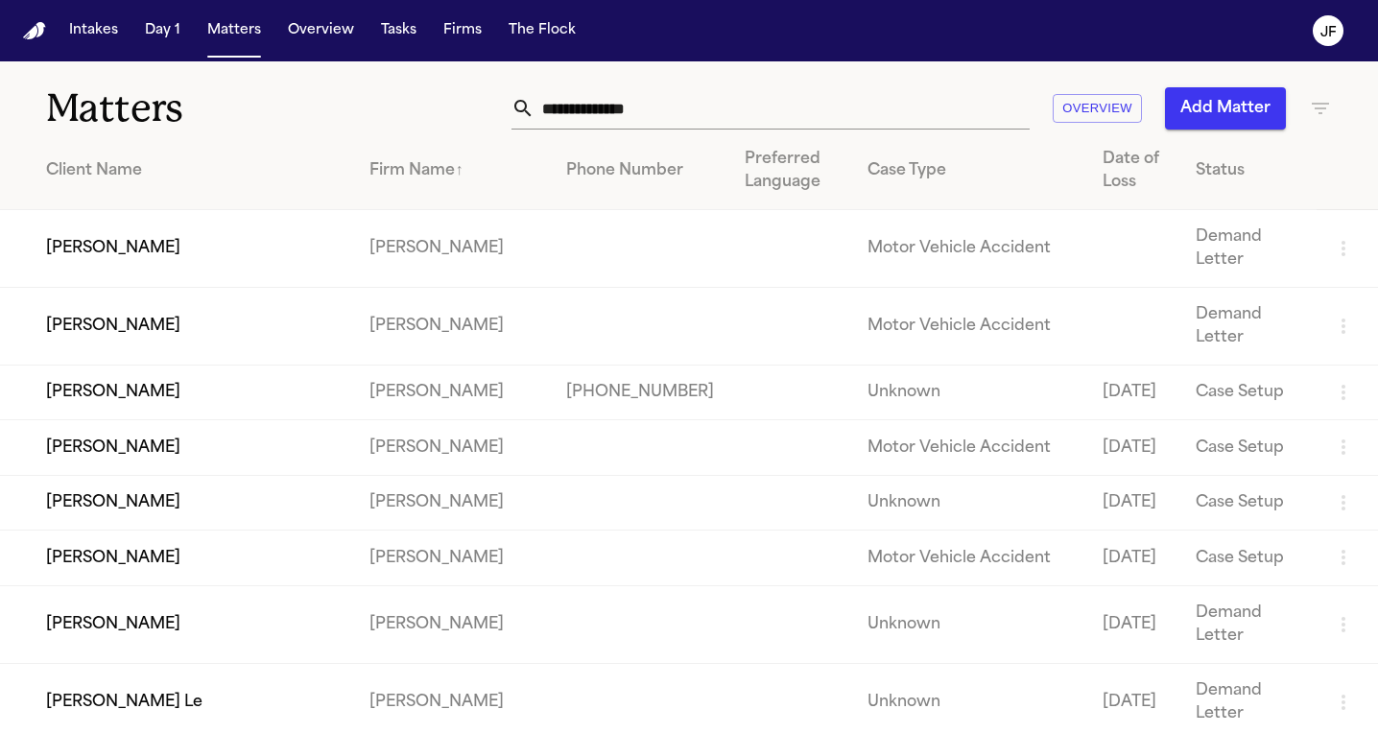
click at [1201, 171] on div "Status" at bounding box center [1249, 170] width 106 height 23
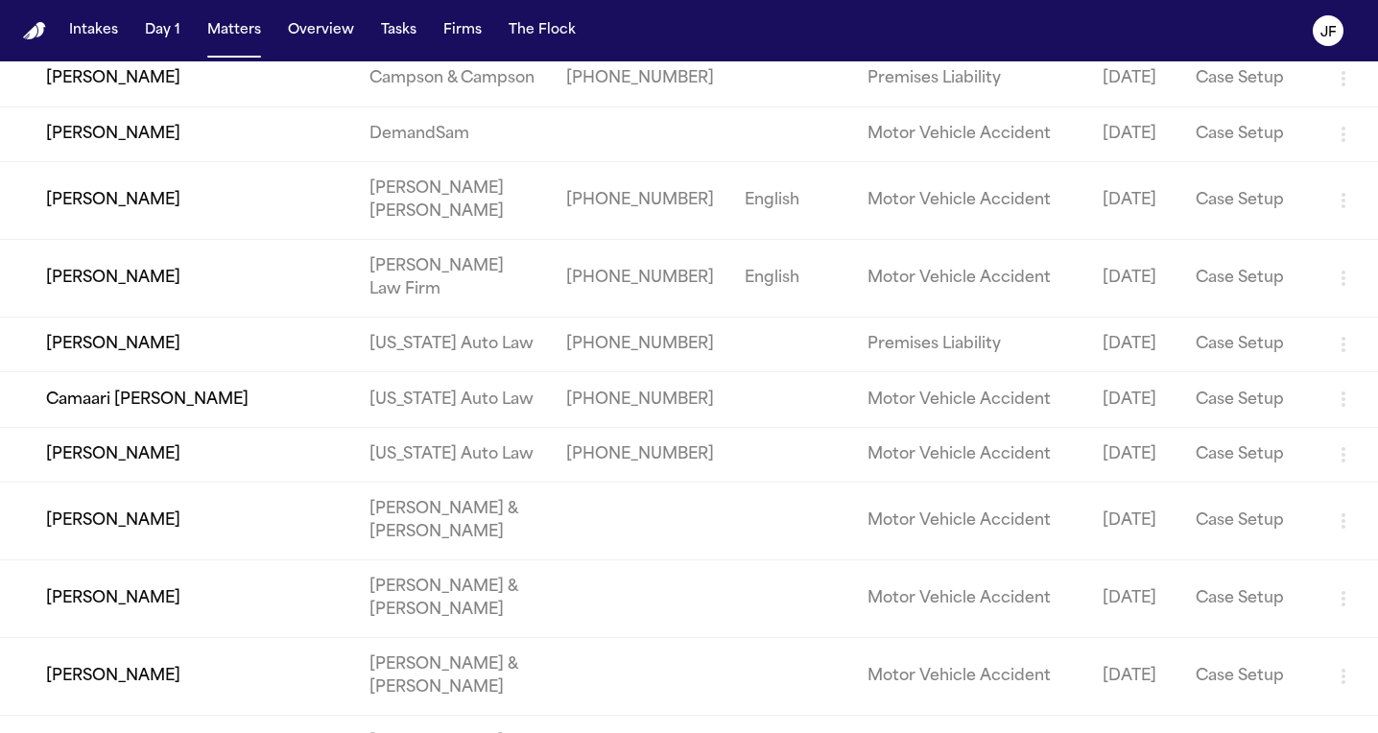
scroll to position [1012, 0]
click at [94, 50] on td "Jerry Pierre" at bounding box center [177, 11] width 354 height 78
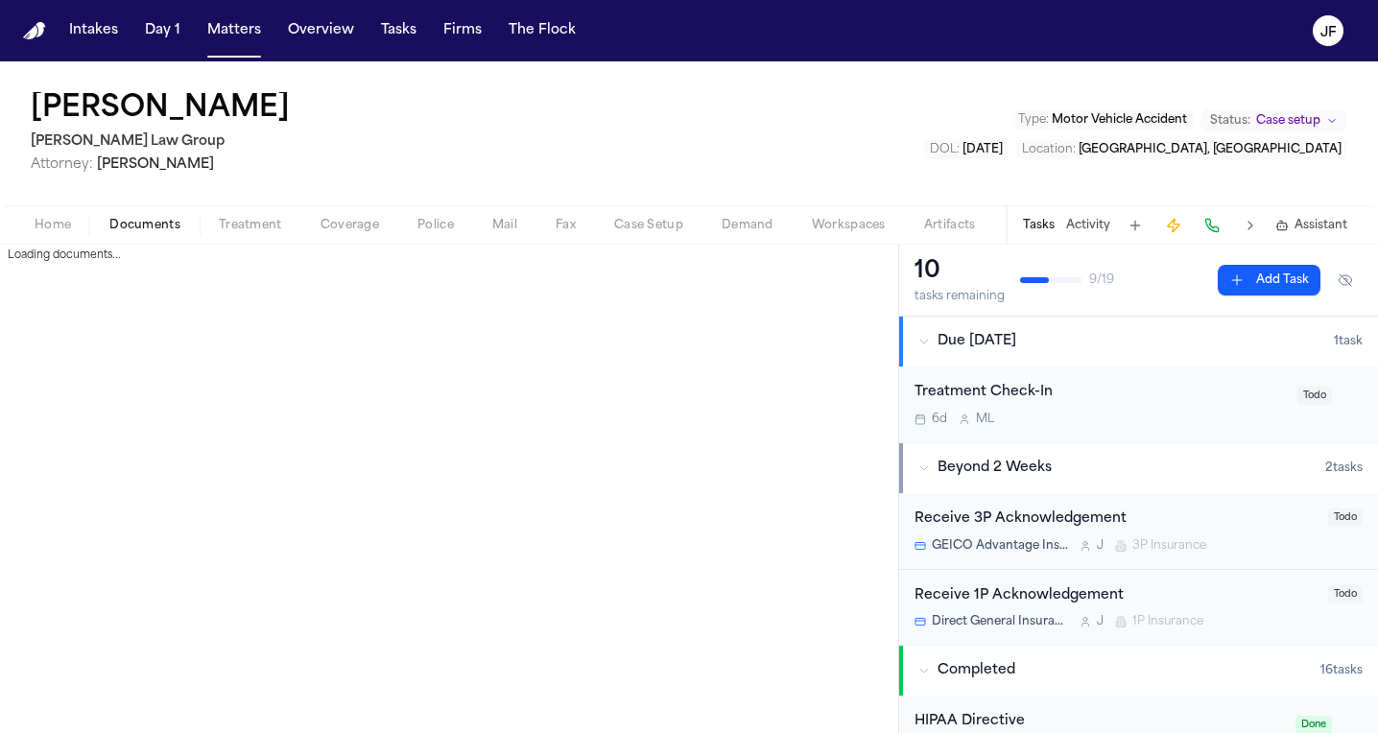
click at [147, 230] on span "Documents" at bounding box center [144, 225] width 71 height 15
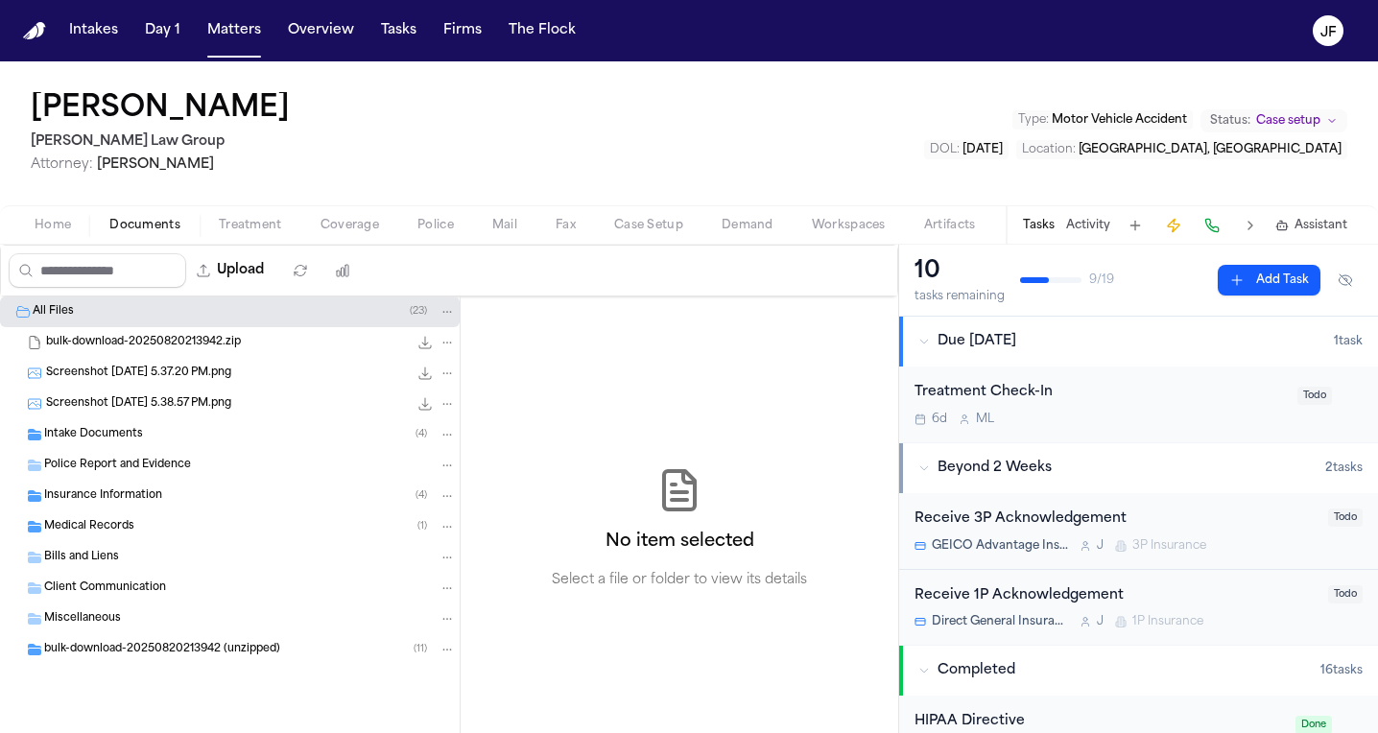
click at [141, 512] on div "Medical Records ( 1 )" at bounding box center [230, 527] width 460 height 31
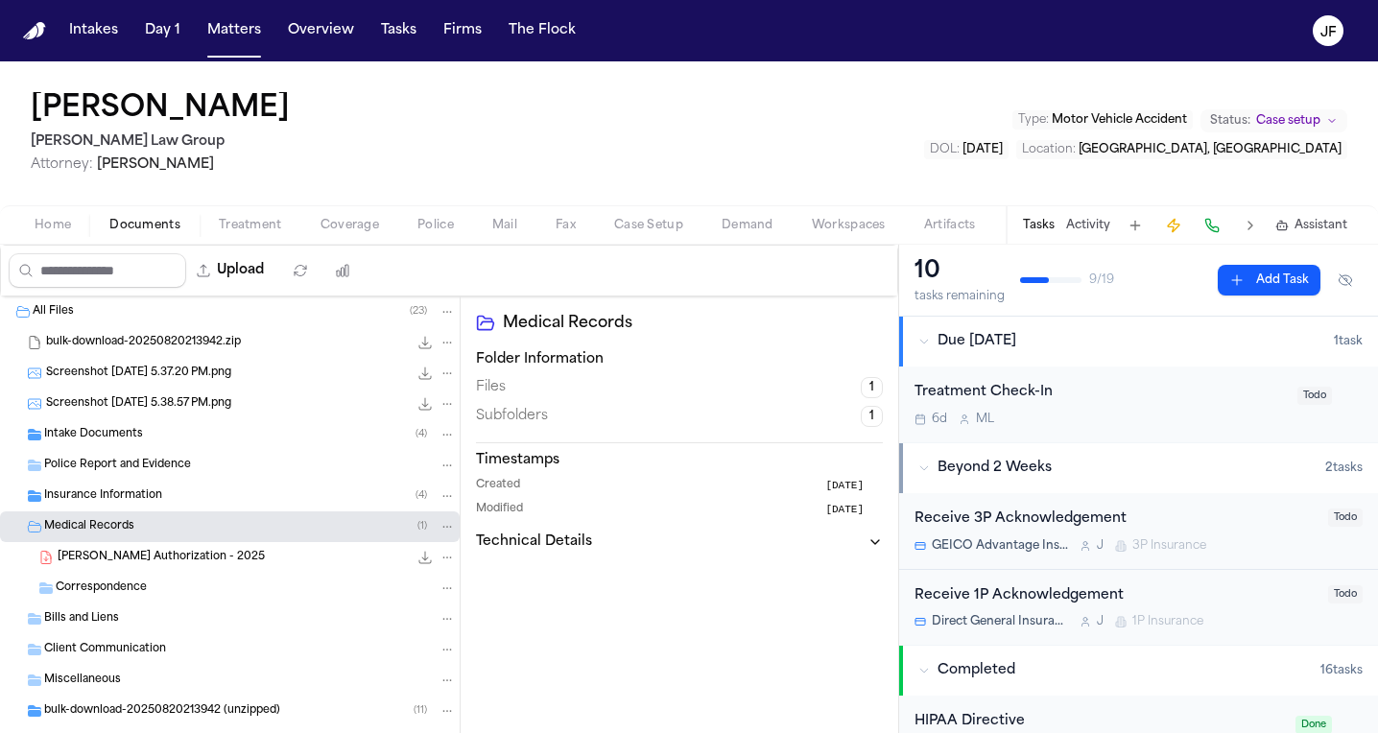
click at [152, 496] on span "Insurance Information" at bounding box center [103, 496] width 118 height 16
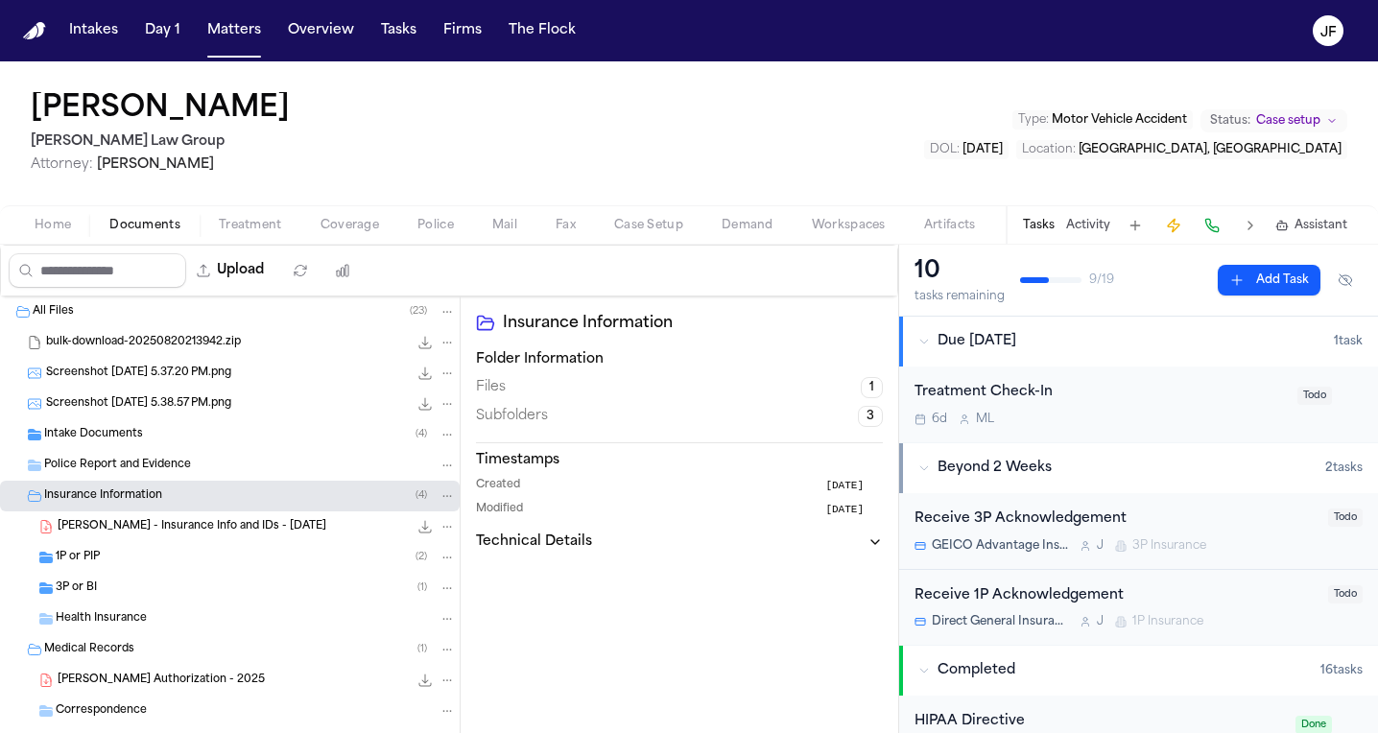
click at [135, 594] on div "3P or BI ( 1 )" at bounding box center [256, 588] width 400 height 17
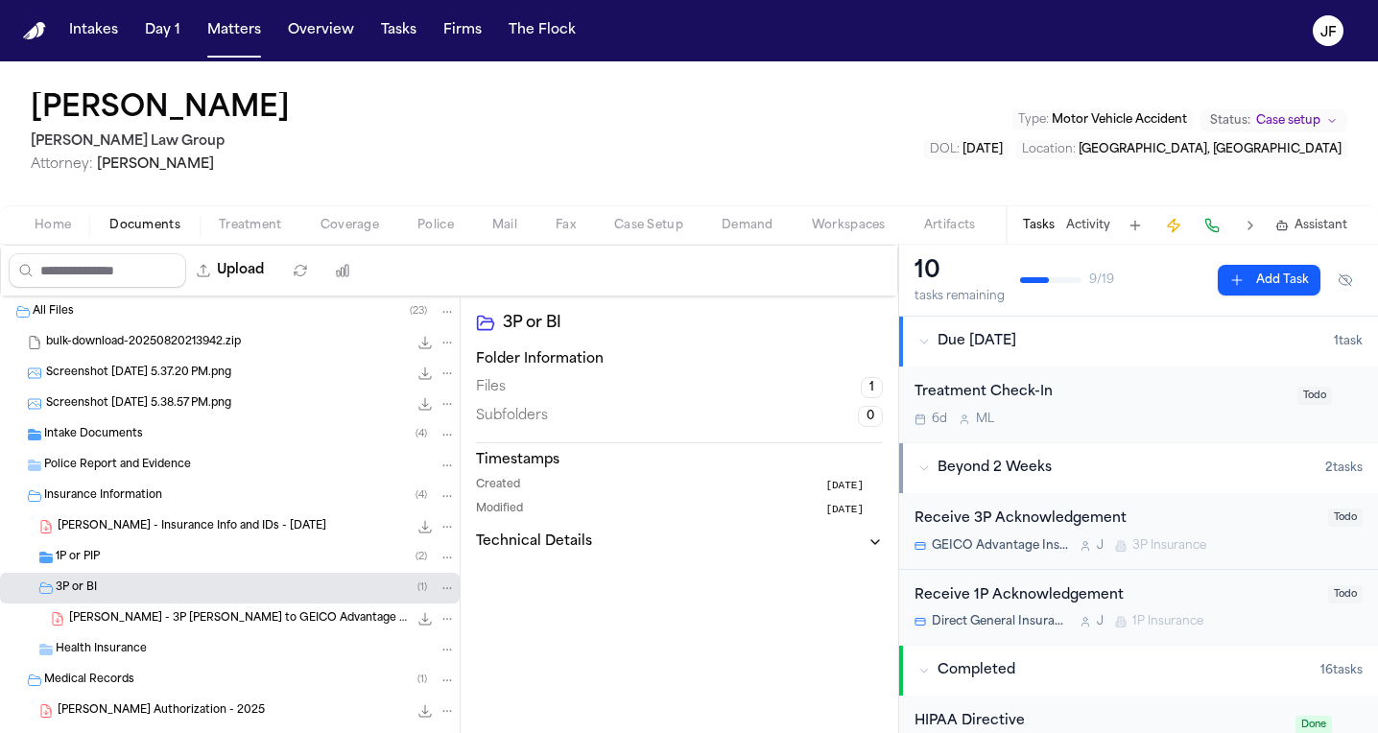
click at [187, 621] on span "J. Pierre - 3P LOR to GEICO Advantage Insurance Company - 8.5.25" at bounding box center [238, 619] width 339 height 16
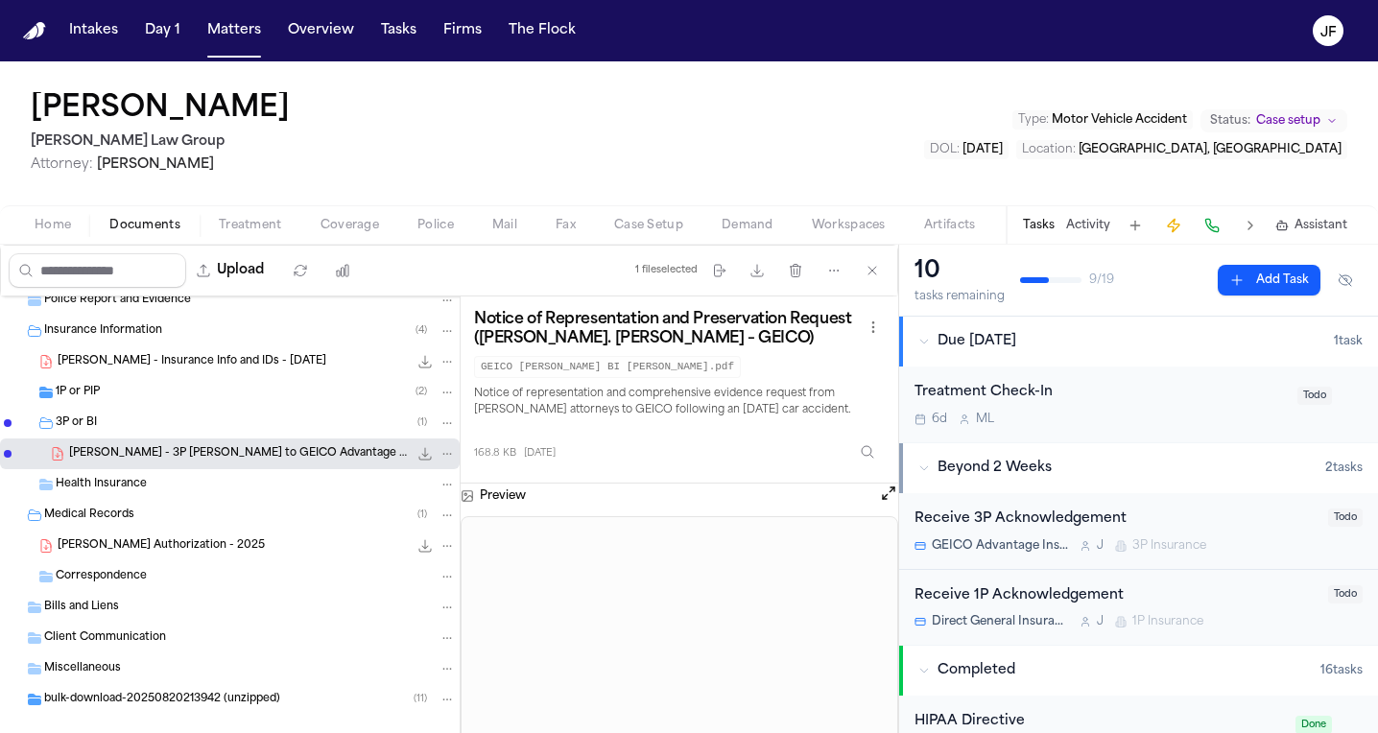
scroll to position [171, 0]
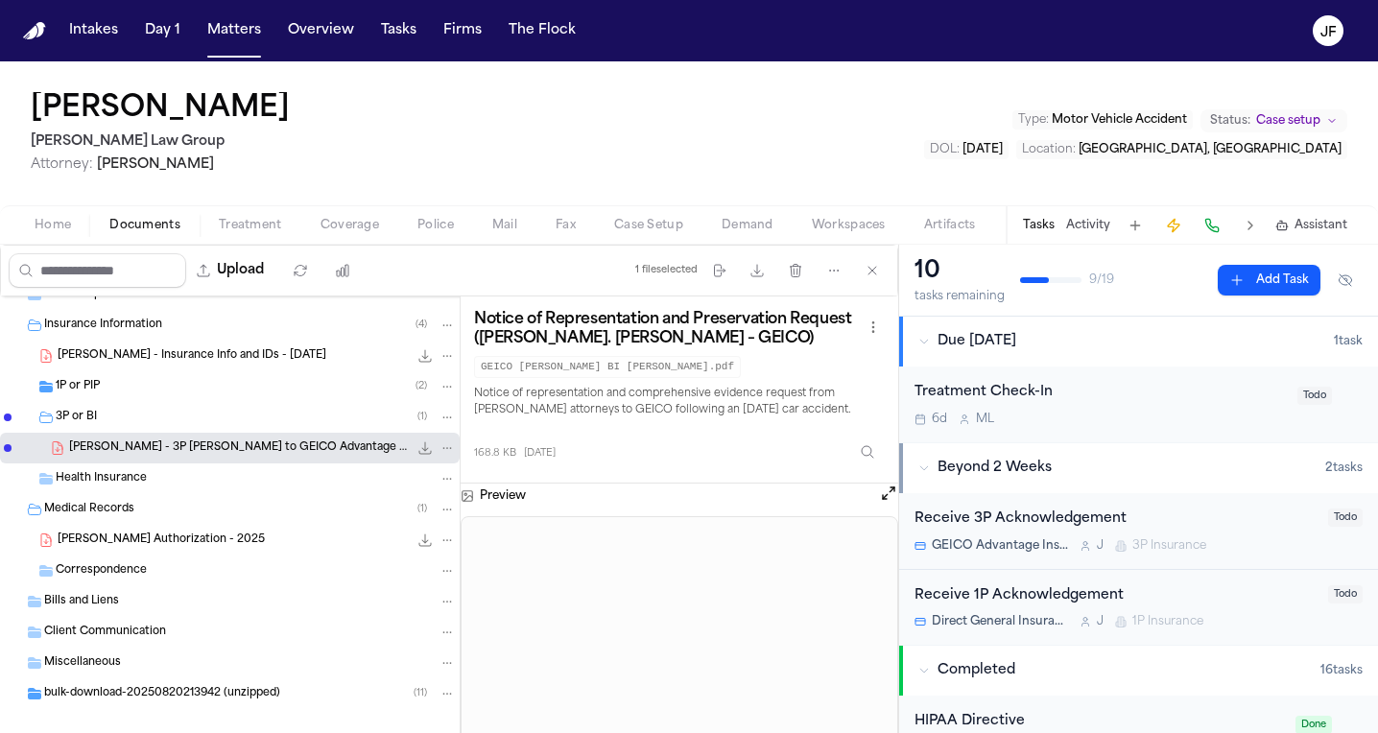
click at [162, 393] on div "1P or PIP ( 2 )" at bounding box center [256, 386] width 400 height 17
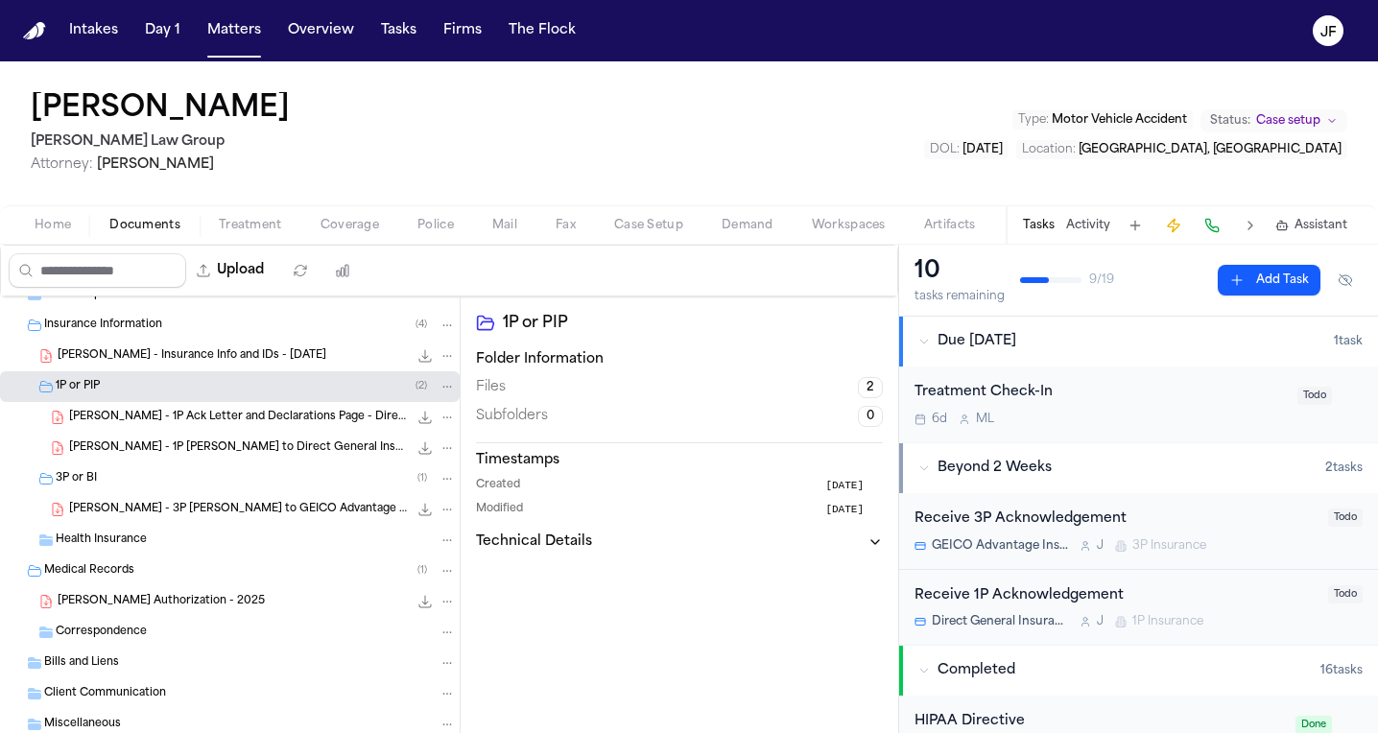
click at [168, 443] on span "J. Pierre - 1P LOR to Direct General Insurance Company - 8.21.25" at bounding box center [238, 448] width 339 height 16
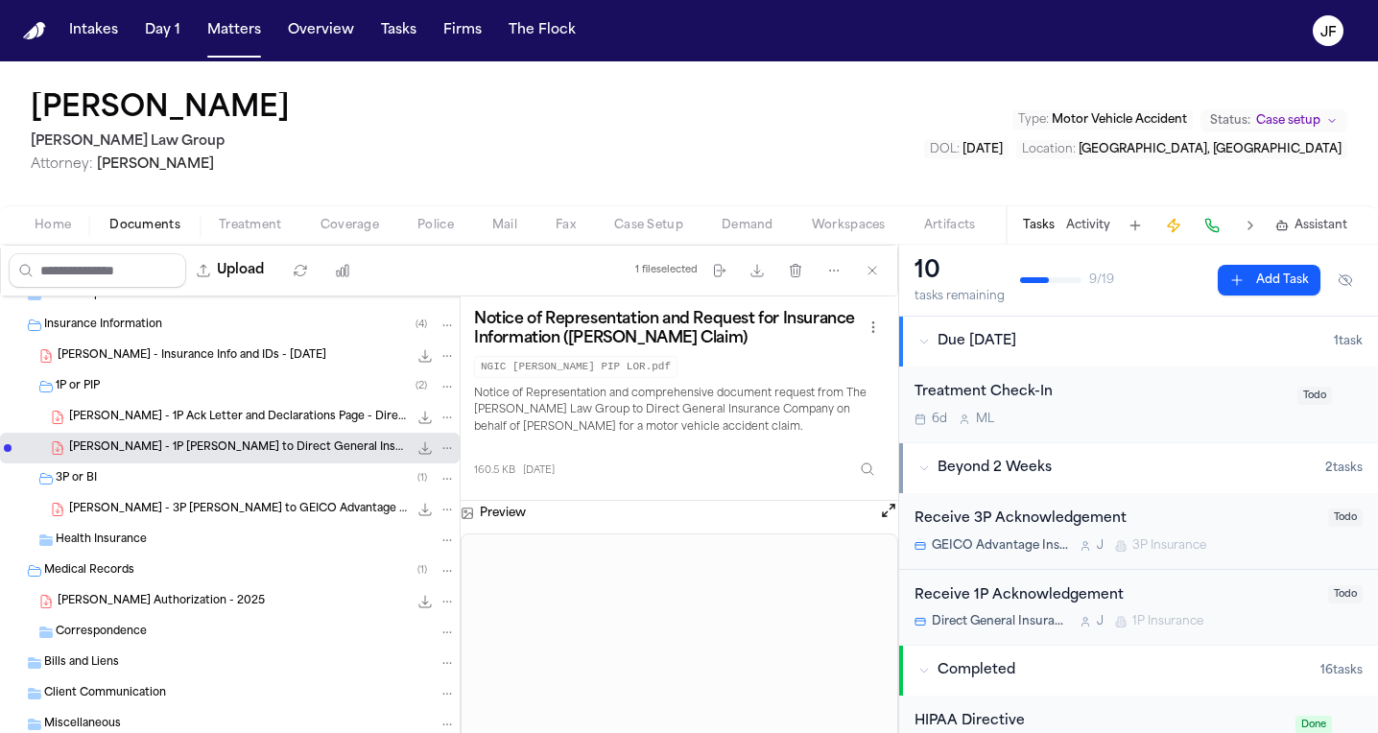
click at [250, 419] on span "J. Pierre - 1P Ack Letter and Declarations Page - Direct General Insurance Comp…" at bounding box center [238, 418] width 339 height 16
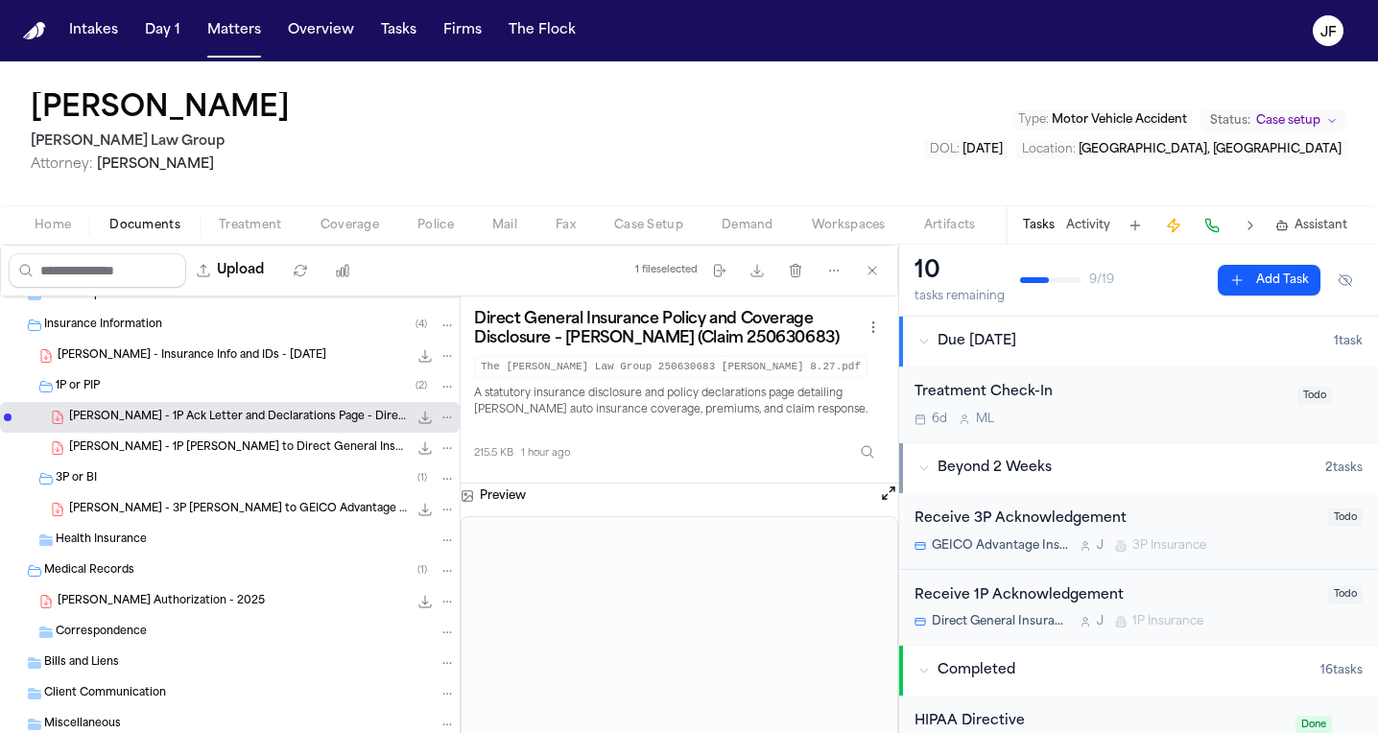
click at [1018, 607] on div "Receive 1P Acknowledgement Direct General Insurance Company J 1P Insurance" at bounding box center [1116, 607] width 402 height 45
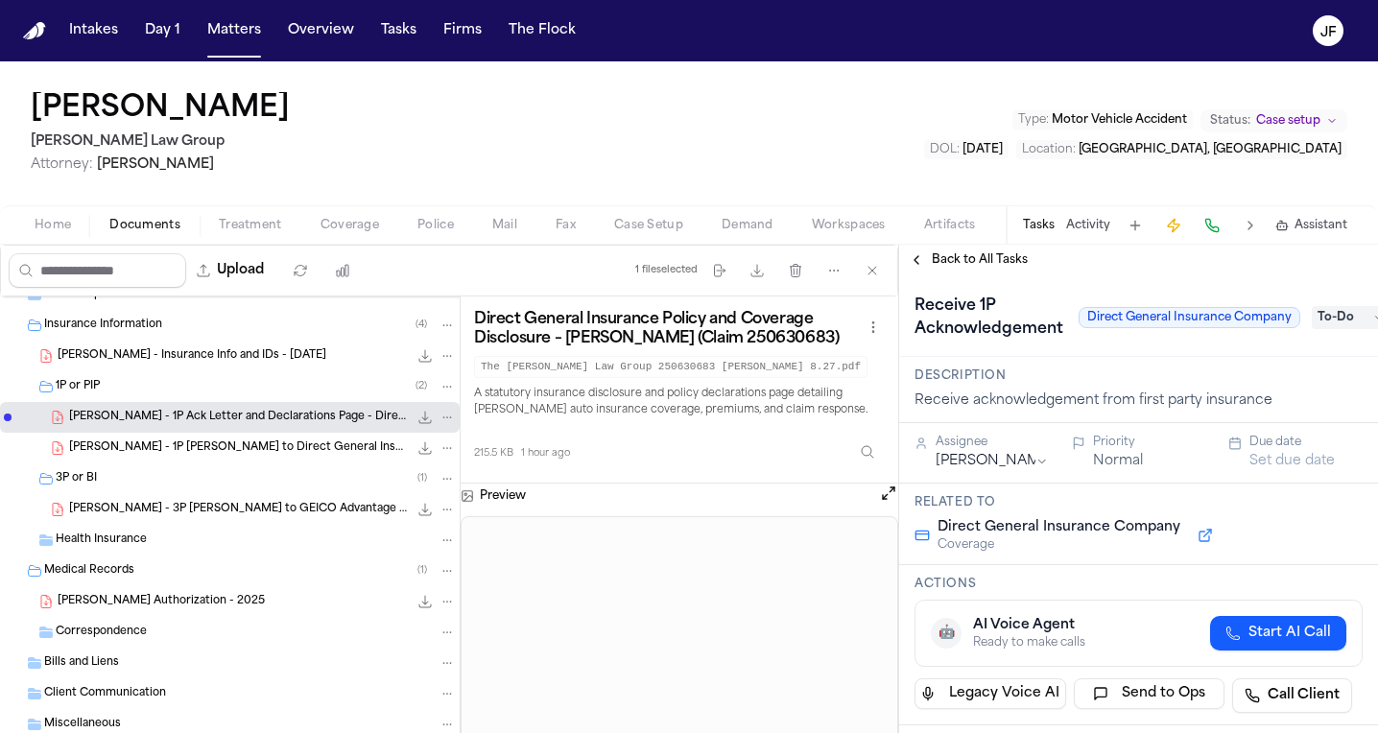
click at [1332, 311] on span "To-Do" at bounding box center [1350, 317] width 77 height 23
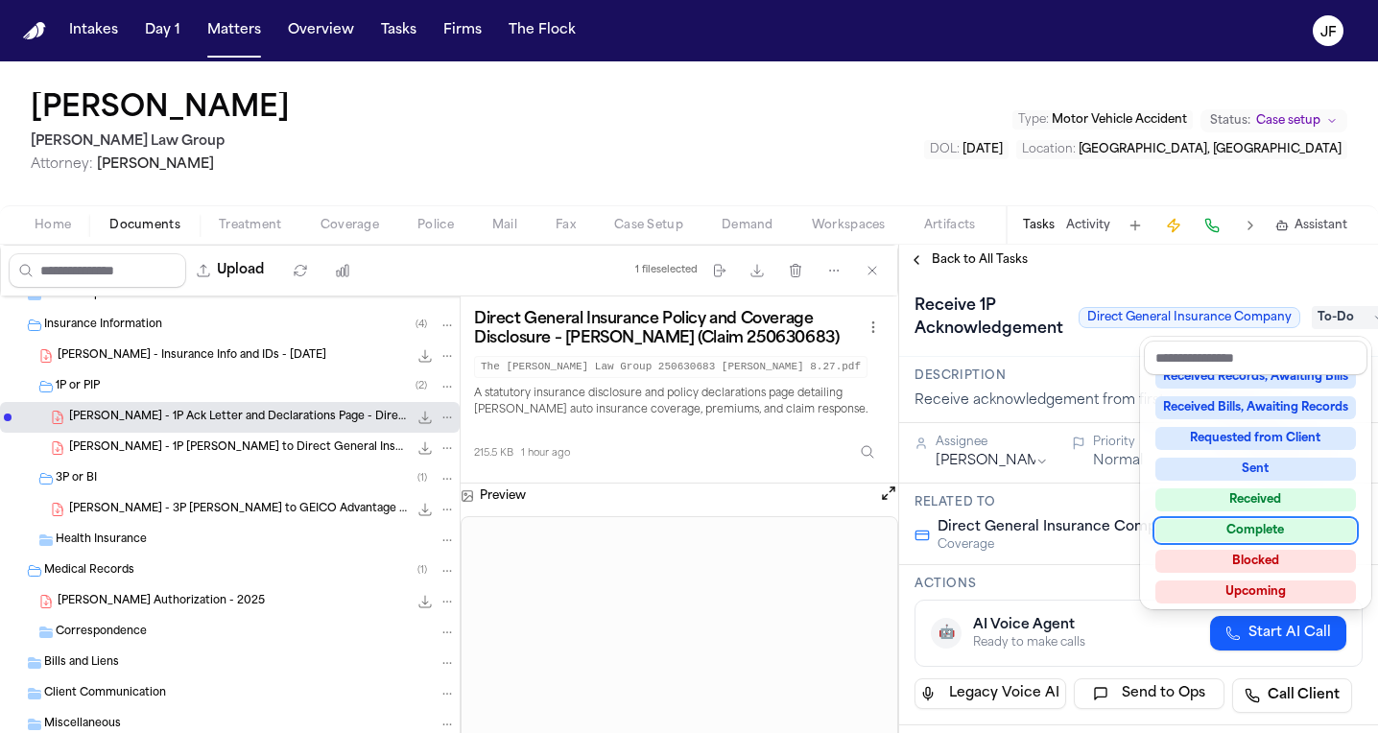
click at [1204, 524] on div "Complete" at bounding box center [1255, 530] width 201 height 23
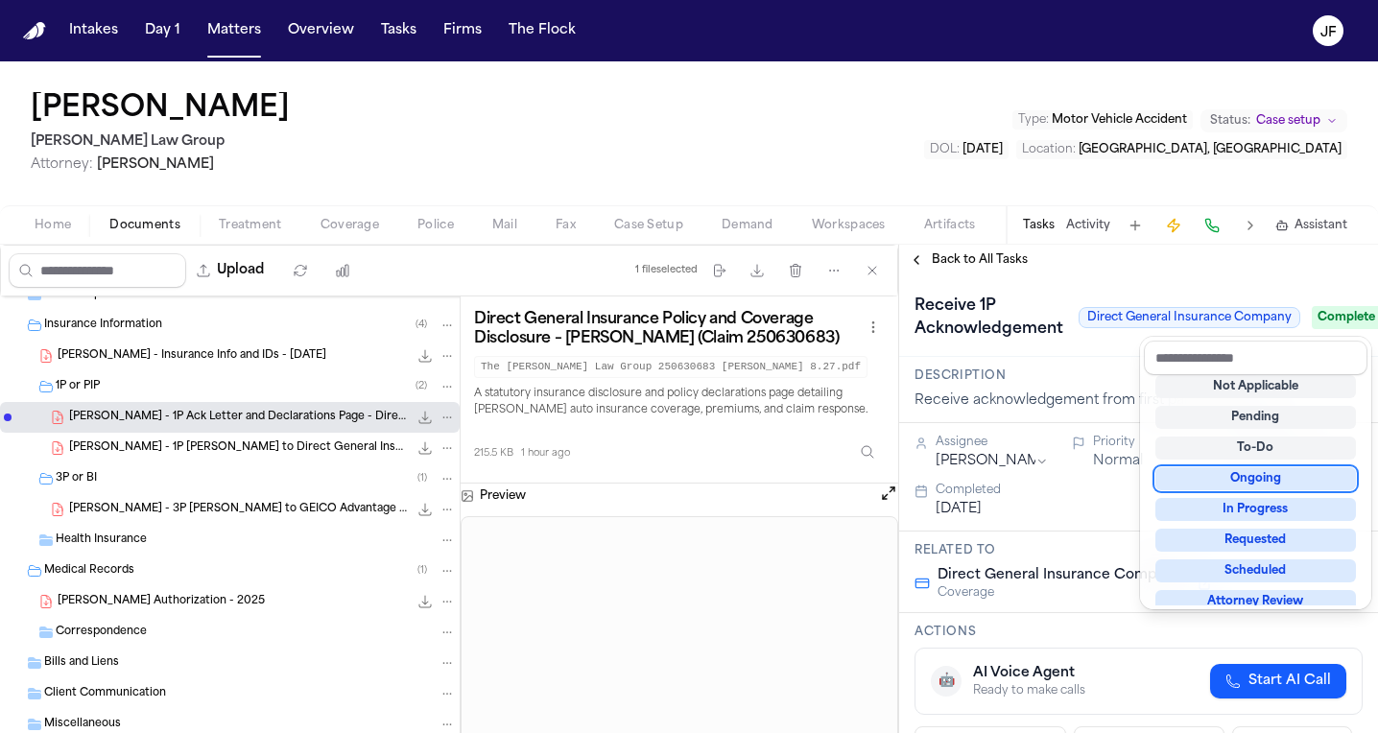
click at [985, 259] on div "**********" at bounding box center [1138, 489] width 479 height 488
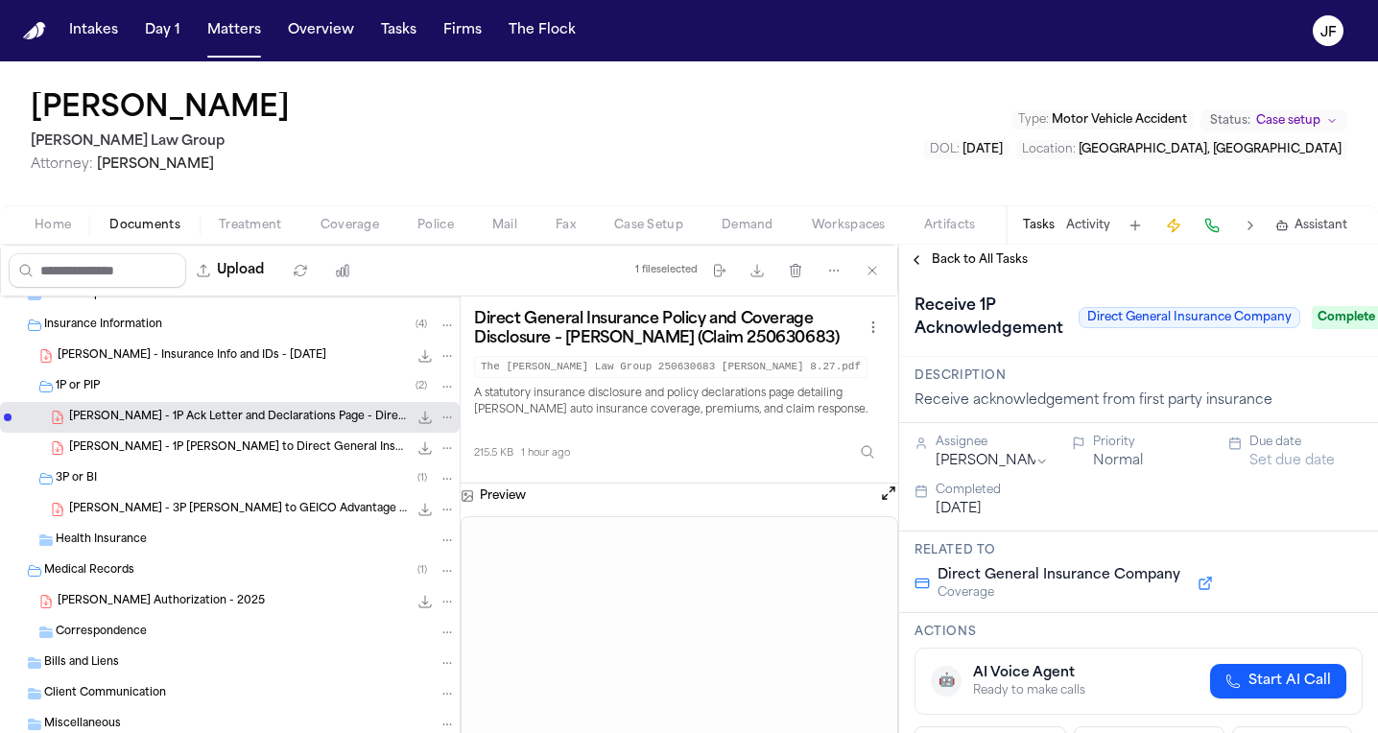
click at [971, 252] on span "Back to All Tasks" at bounding box center [980, 259] width 96 height 15
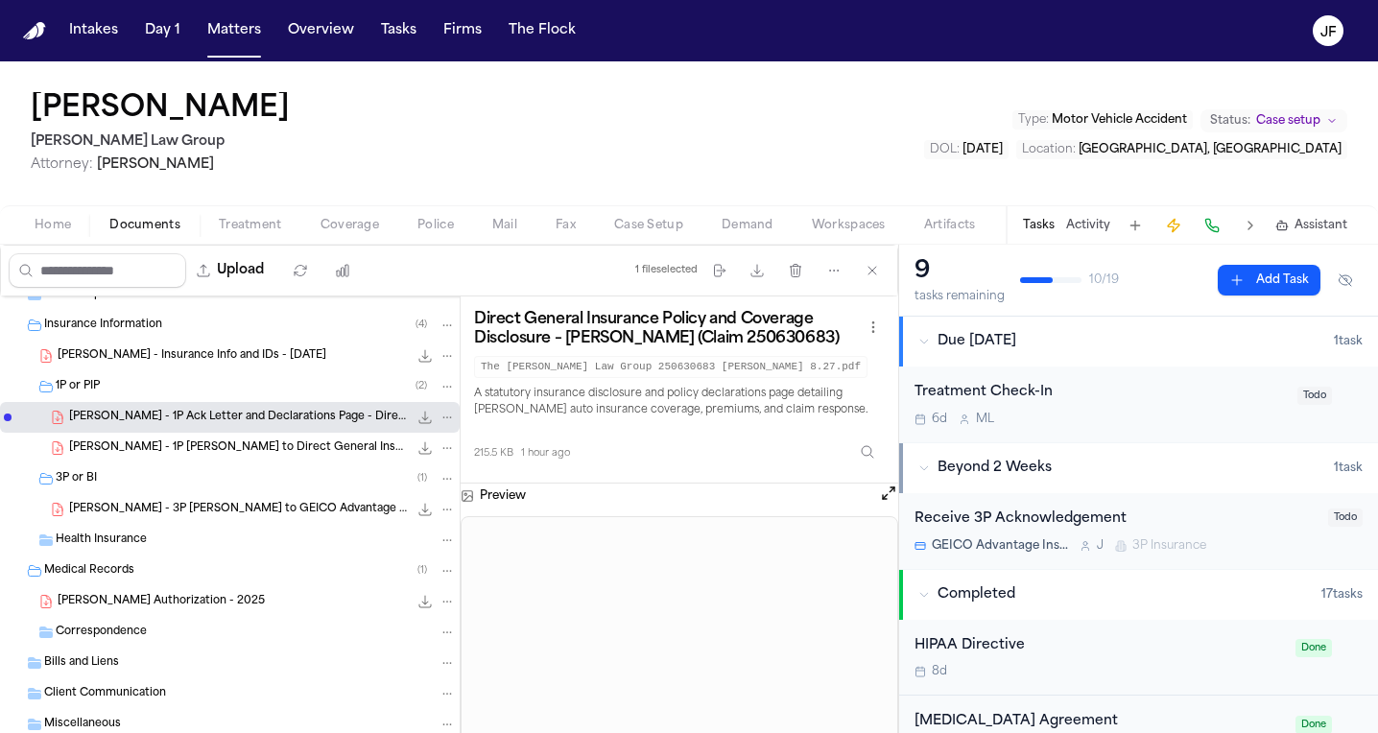
click at [225, 495] on div "J. Pierre - 3P LOR to GEICO Advantage Insurance Company - 8.5.25 168.8 KB • PDF" at bounding box center [230, 509] width 460 height 31
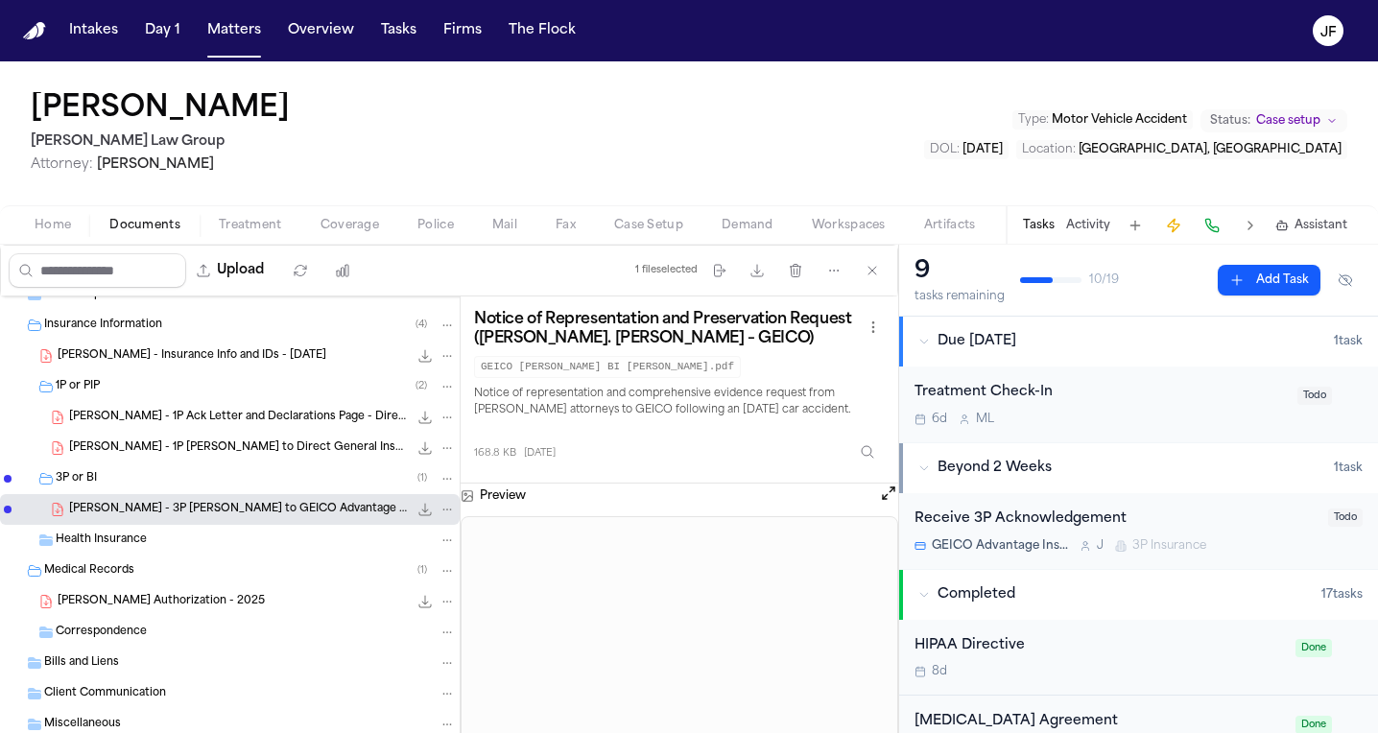
click at [226, 479] on div "3P or BI ( 1 )" at bounding box center [256, 478] width 400 height 17
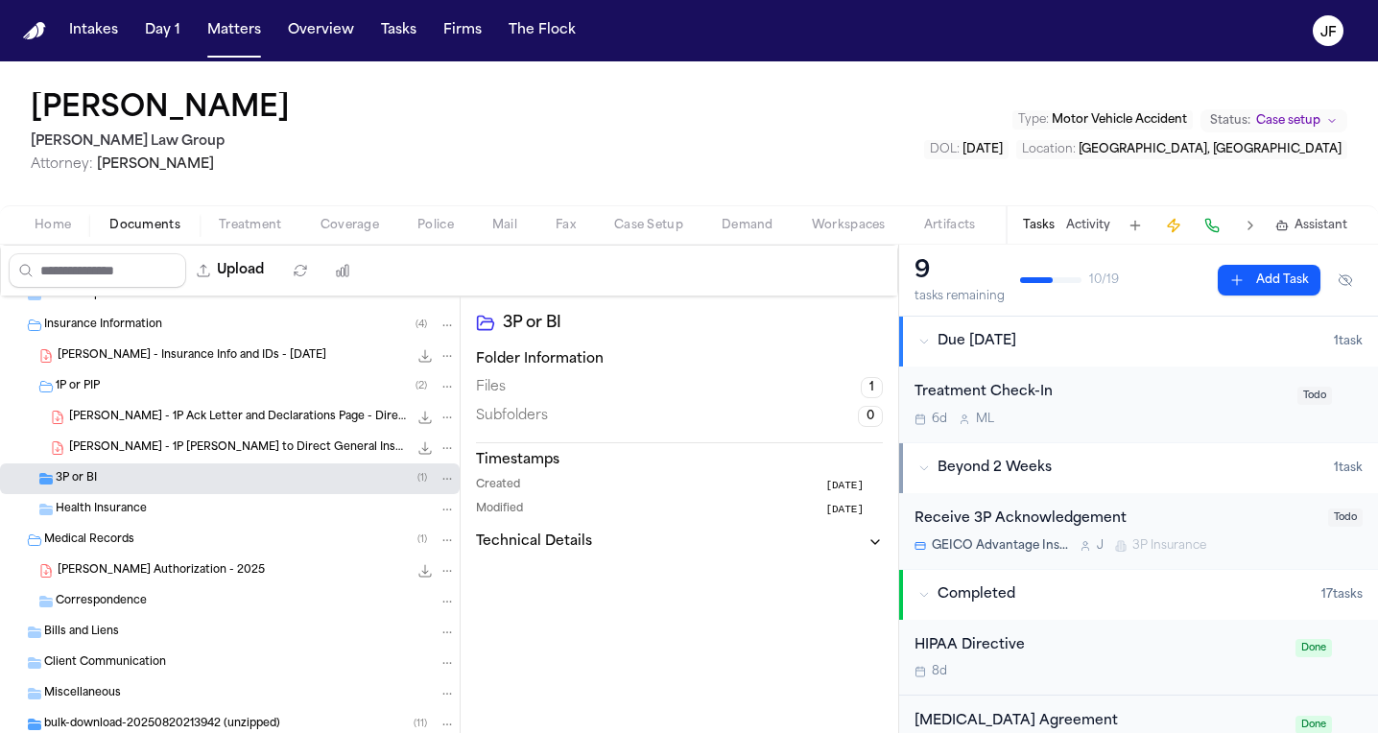
click at [232, 397] on div "1P or PIP ( 2 )" at bounding box center [230, 386] width 460 height 31
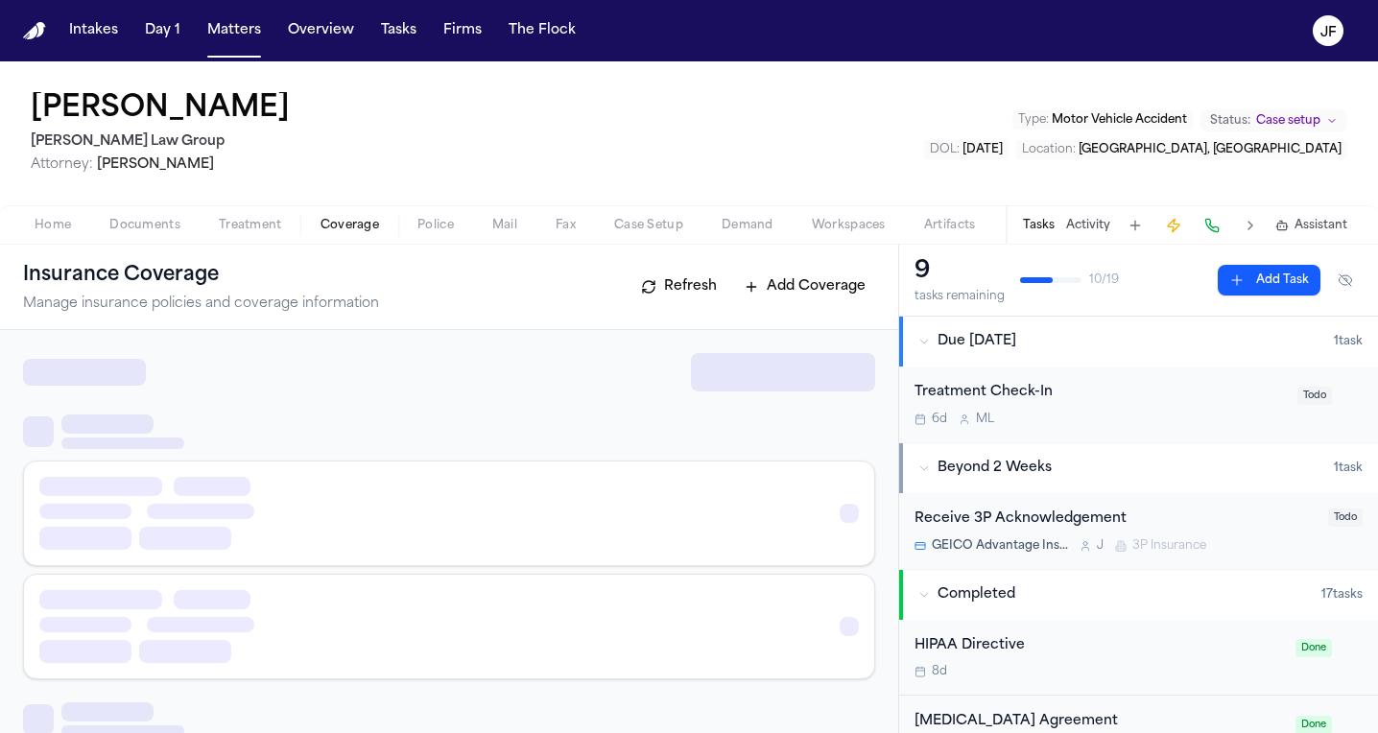
click at [348, 219] on span "Coverage" at bounding box center [350, 225] width 59 height 15
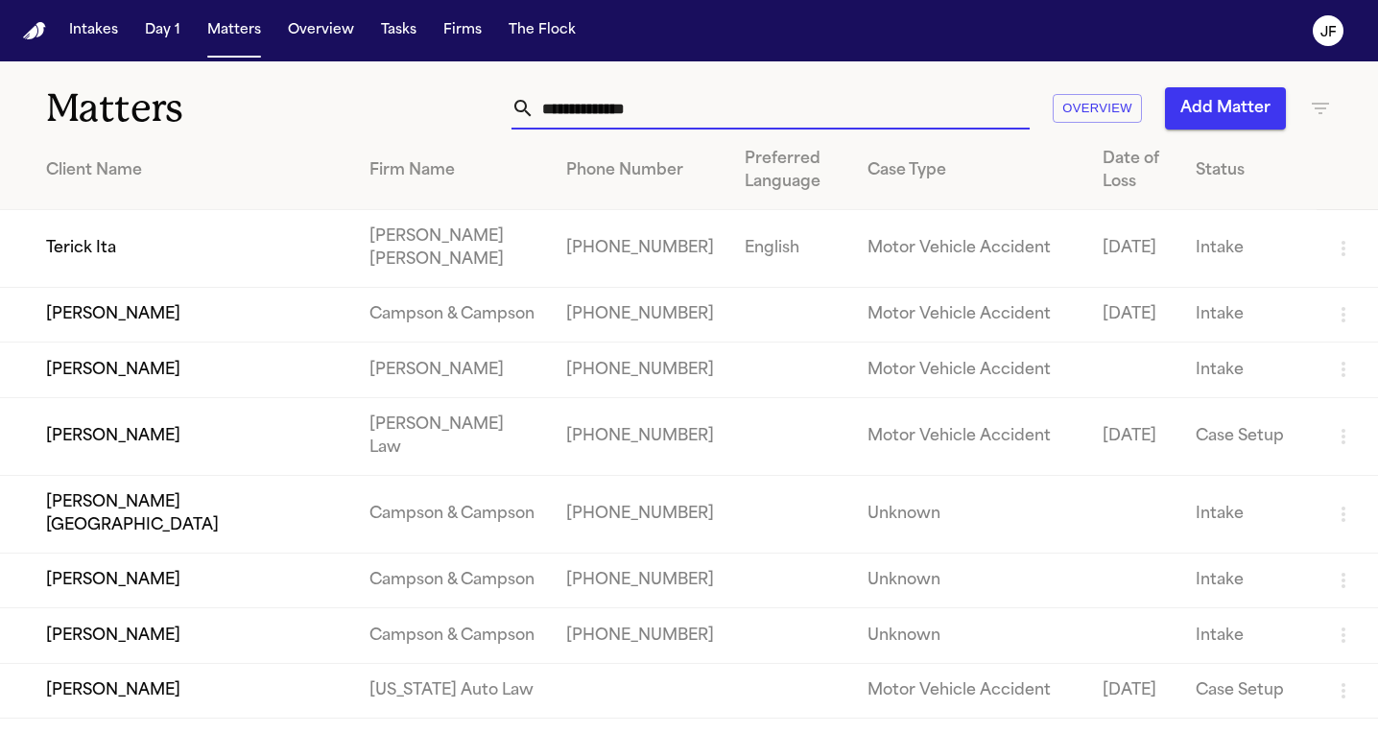
click at [756, 103] on input "text" at bounding box center [782, 108] width 495 height 42
click at [427, 34] on div "Intakes Day 1 Matters Overview Tasks Firms The Flock" at bounding box center [322, 30] width 522 height 35
click at [445, 34] on button "Firms" at bounding box center [463, 30] width 54 height 35
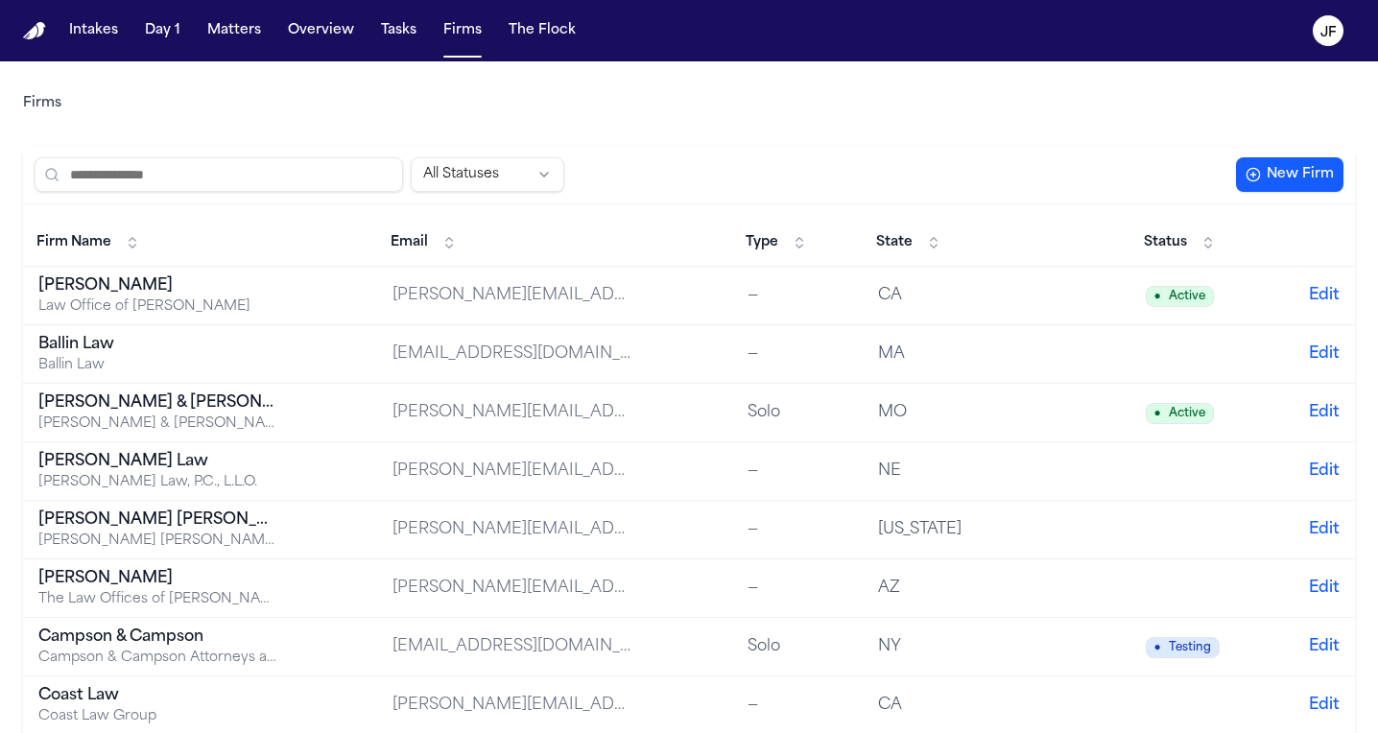
click at [232, 166] on input "search" at bounding box center [219, 174] width 369 height 35
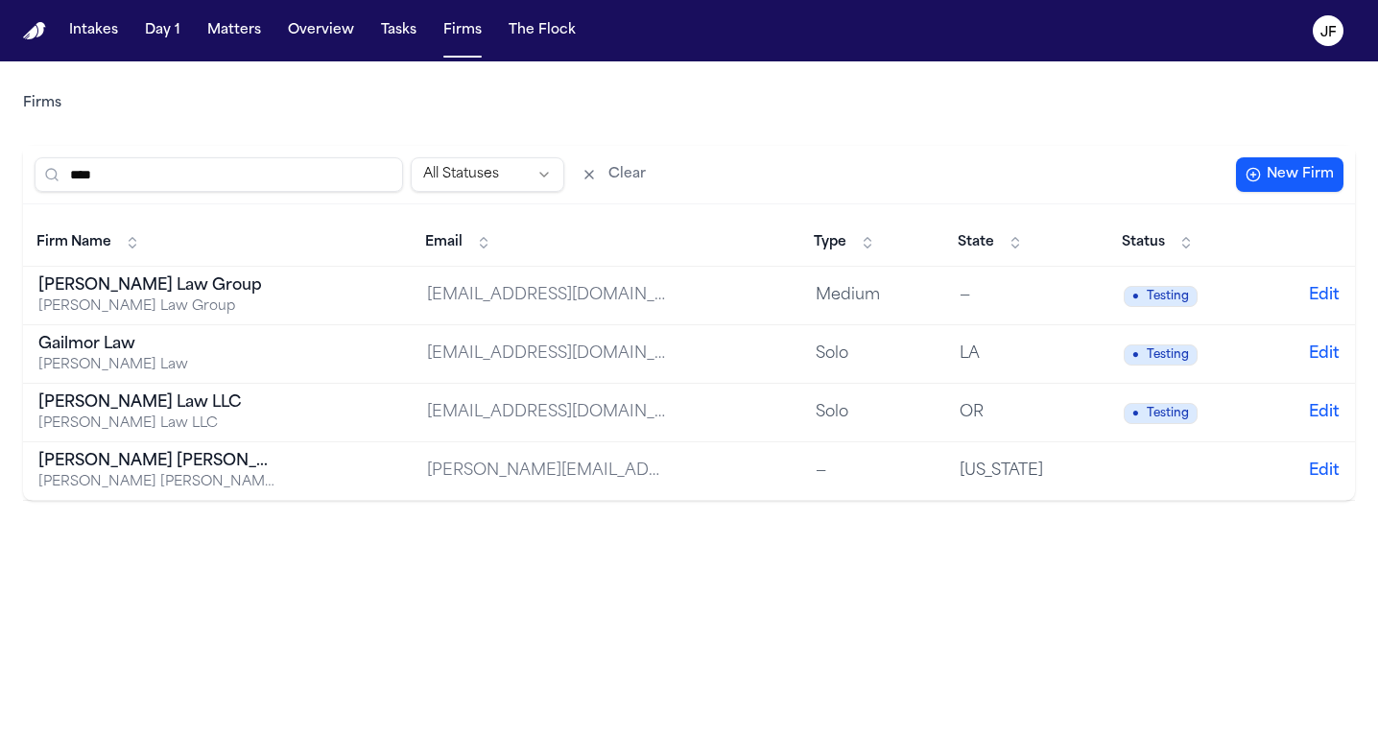
type input "****"
click at [131, 295] on div "Morgan Law Group" at bounding box center [158, 285] width 240 height 23
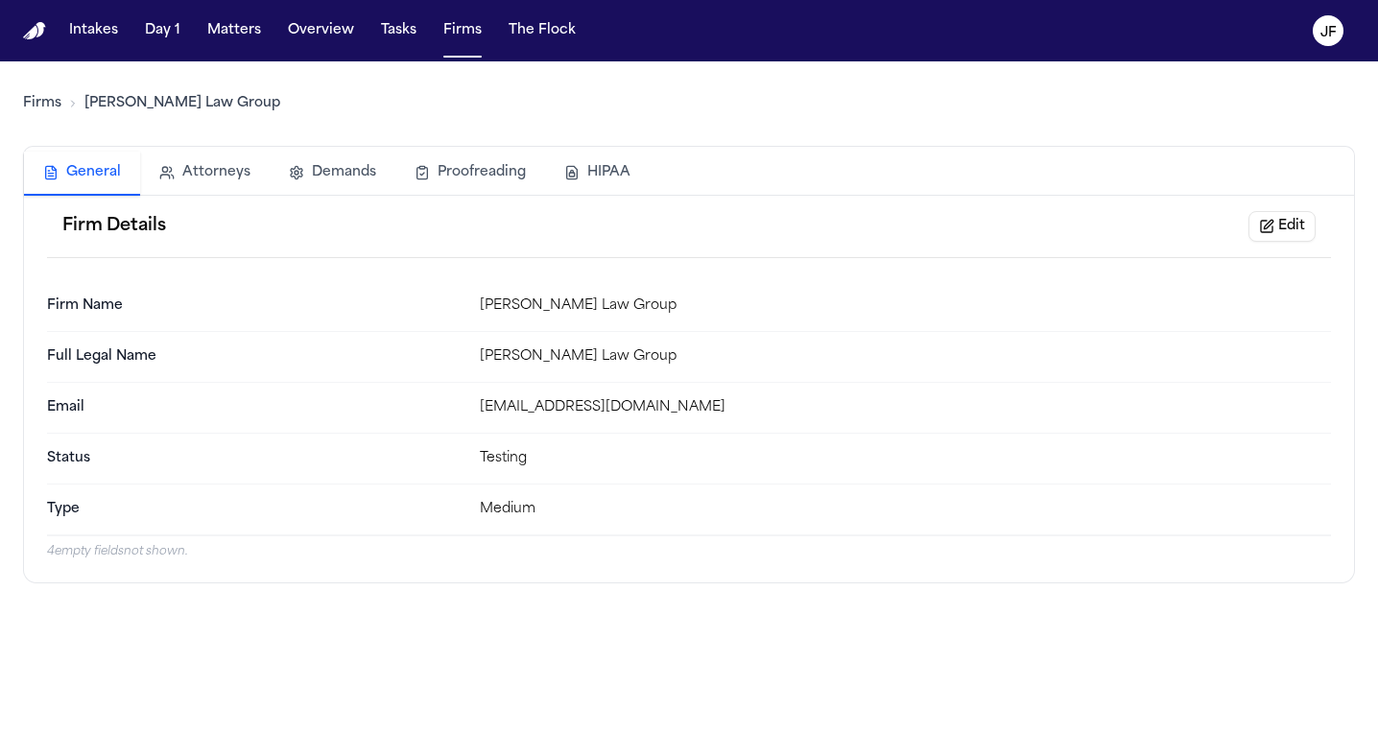
click at [223, 49] on nav "Intakes Day 1 Matters Overview Tasks Firms The Flock JF" at bounding box center [689, 30] width 1378 height 61
click at [231, 44] on button "Matters" at bounding box center [234, 30] width 69 height 35
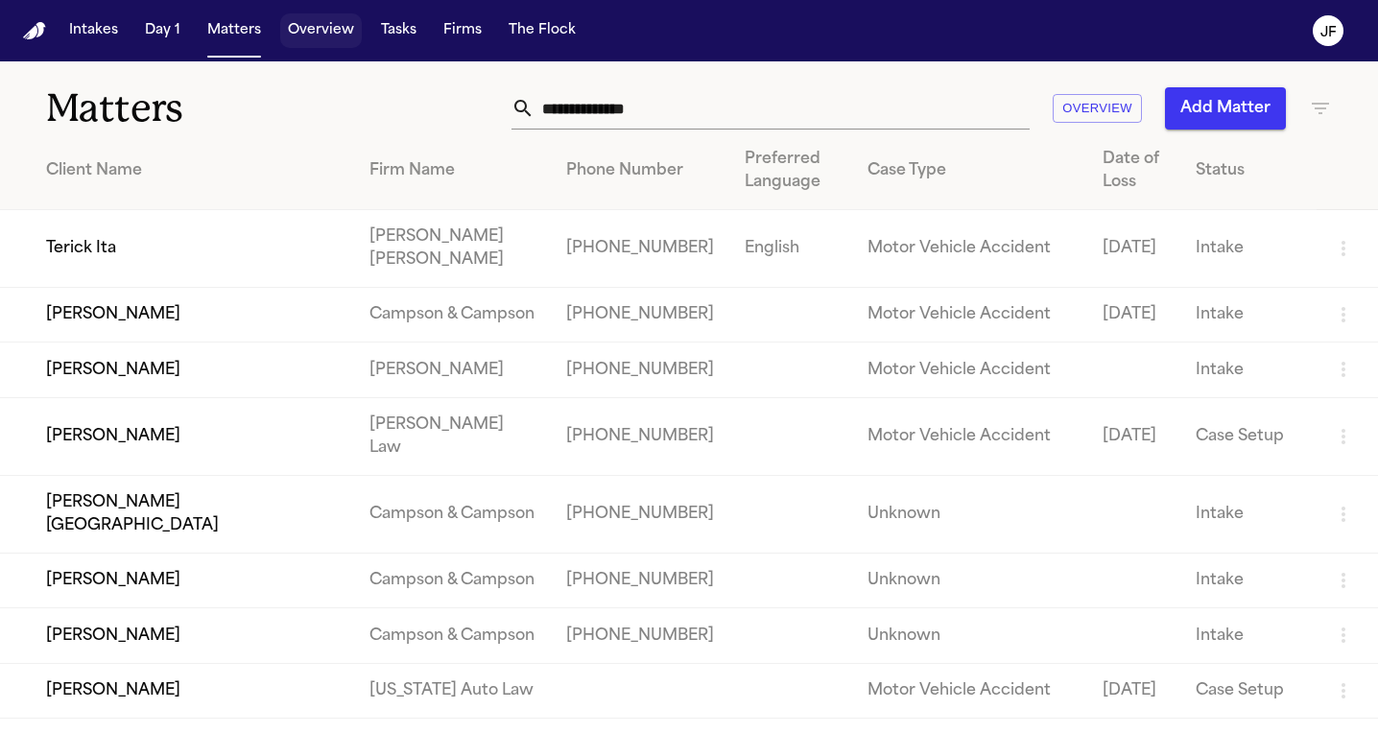
click at [306, 41] on button "Overview" at bounding box center [321, 30] width 82 height 35
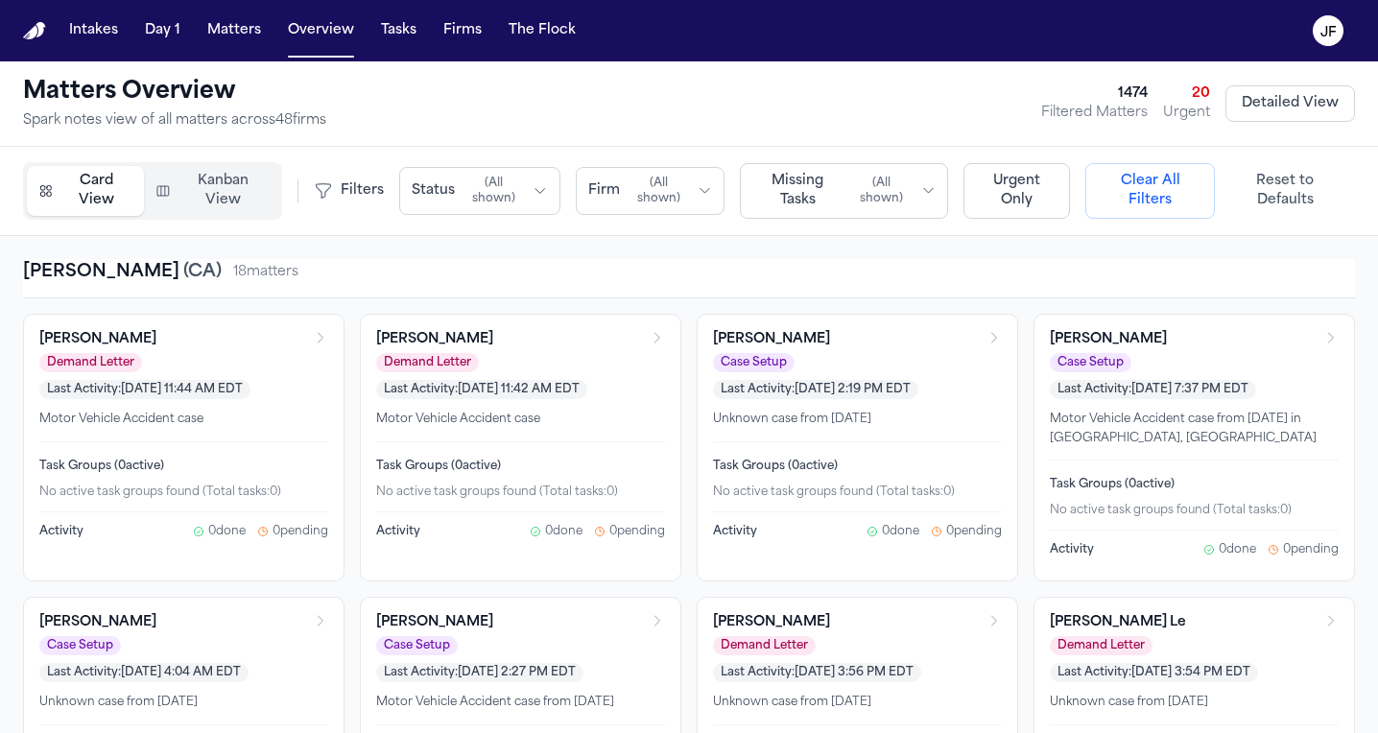
click at [464, 186] on span "( All shown )" at bounding box center [494, 191] width 62 height 31
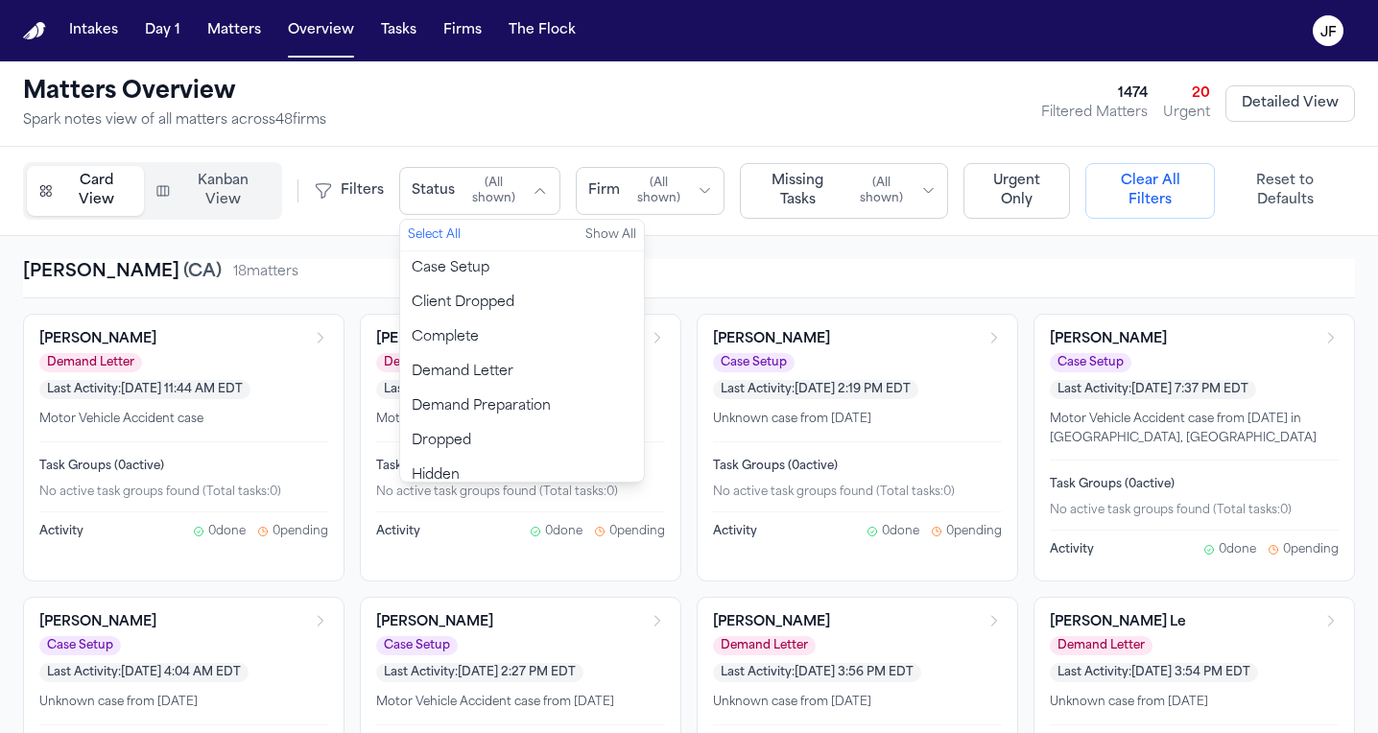
click at [511, 274] on button "Case Setup" at bounding box center [522, 268] width 244 height 35
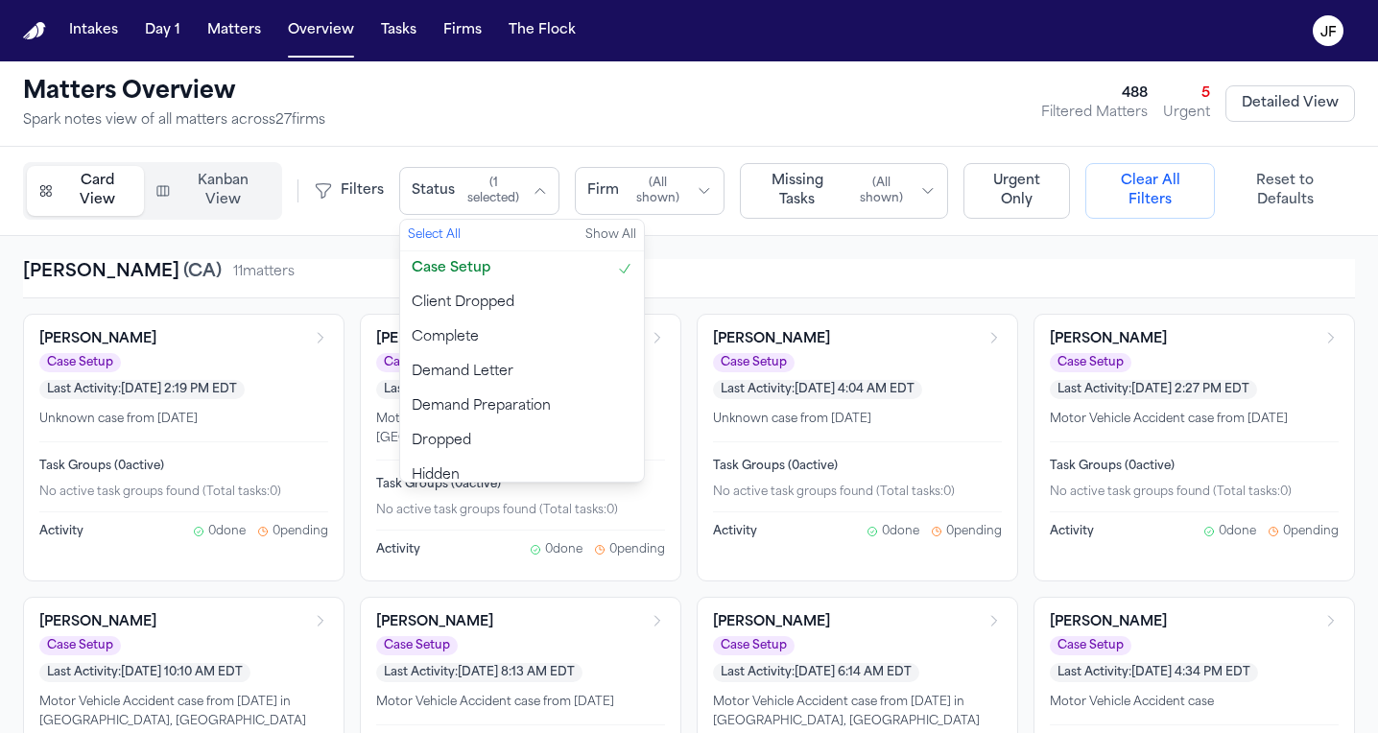
click at [644, 188] on span "( All shown )" at bounding box center [658, 191] width 62 height 31
click at [685, 91] on div "Matters Overview Spark notes view of all matters across 27 firm s 488 Filtered …" at bounding box center [689, 104] width 1332 height 54
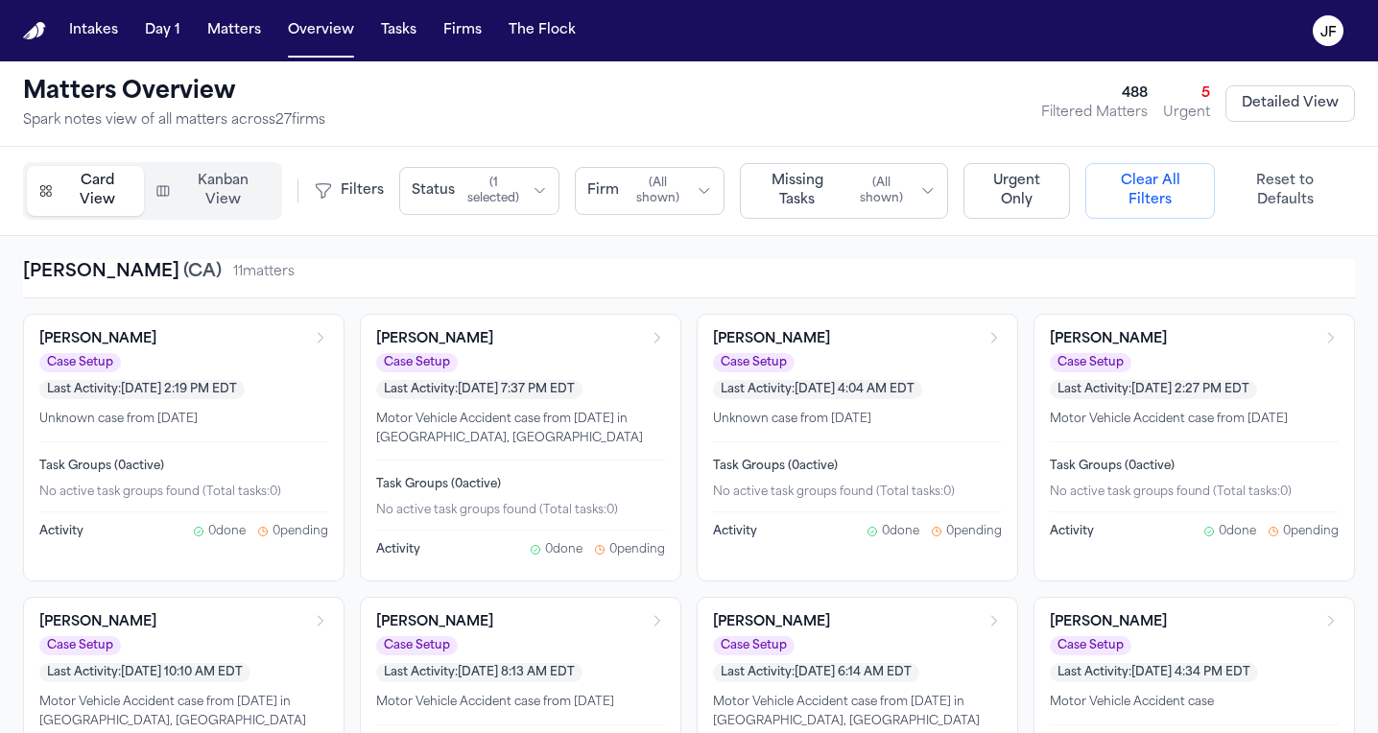
click at [645, 202] on span "( All shown )" at bounding box center [658, 191] width 62 height 31
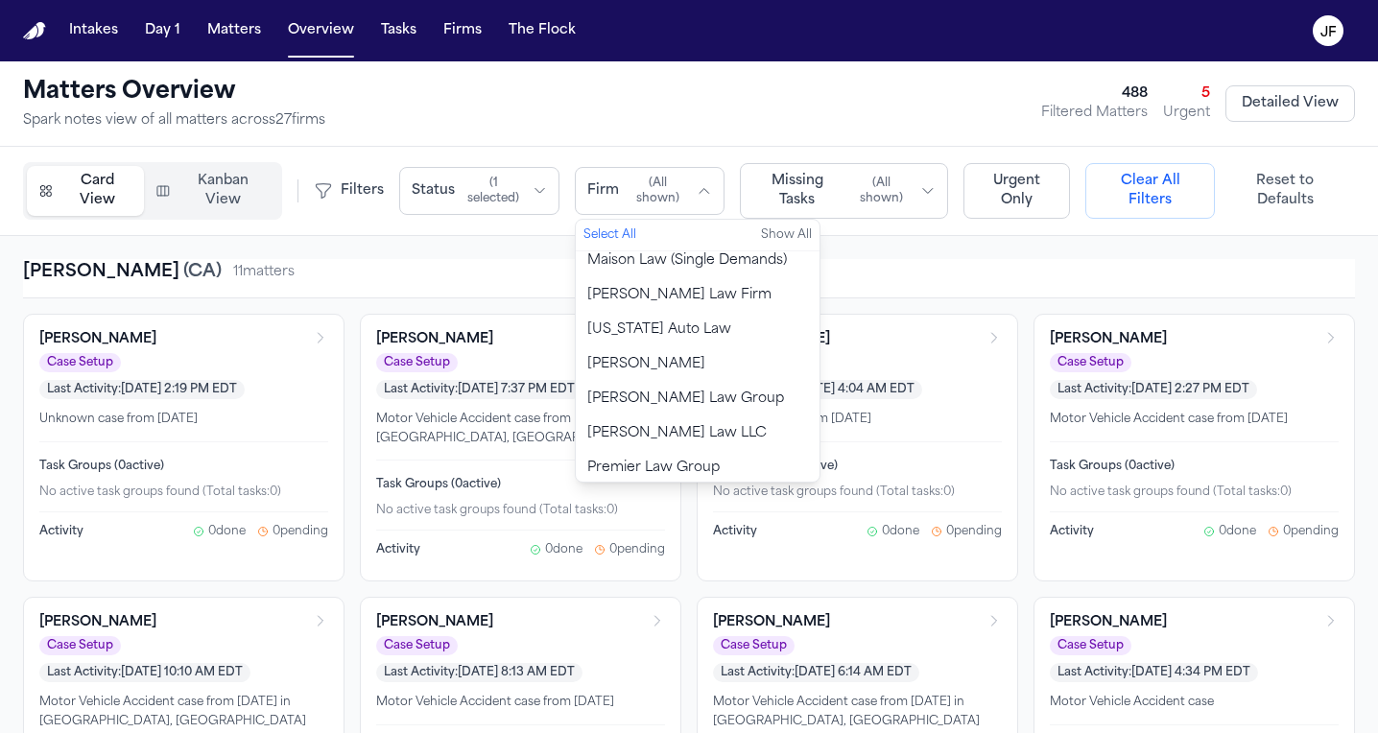
scroll to position [1241, 0]
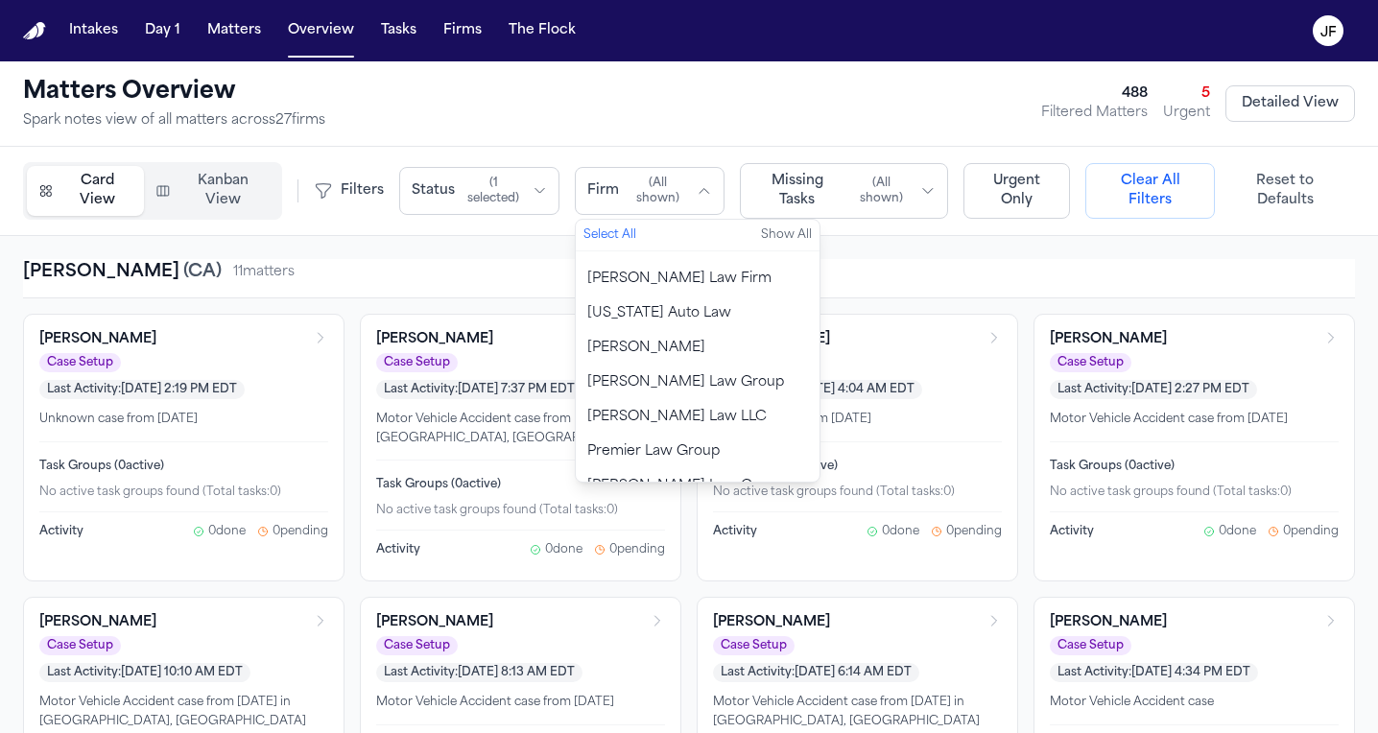
click at [632, 373] on span "[PERSON_NAME] Law Group" at bounding box center [685, 382] width 197 height 19
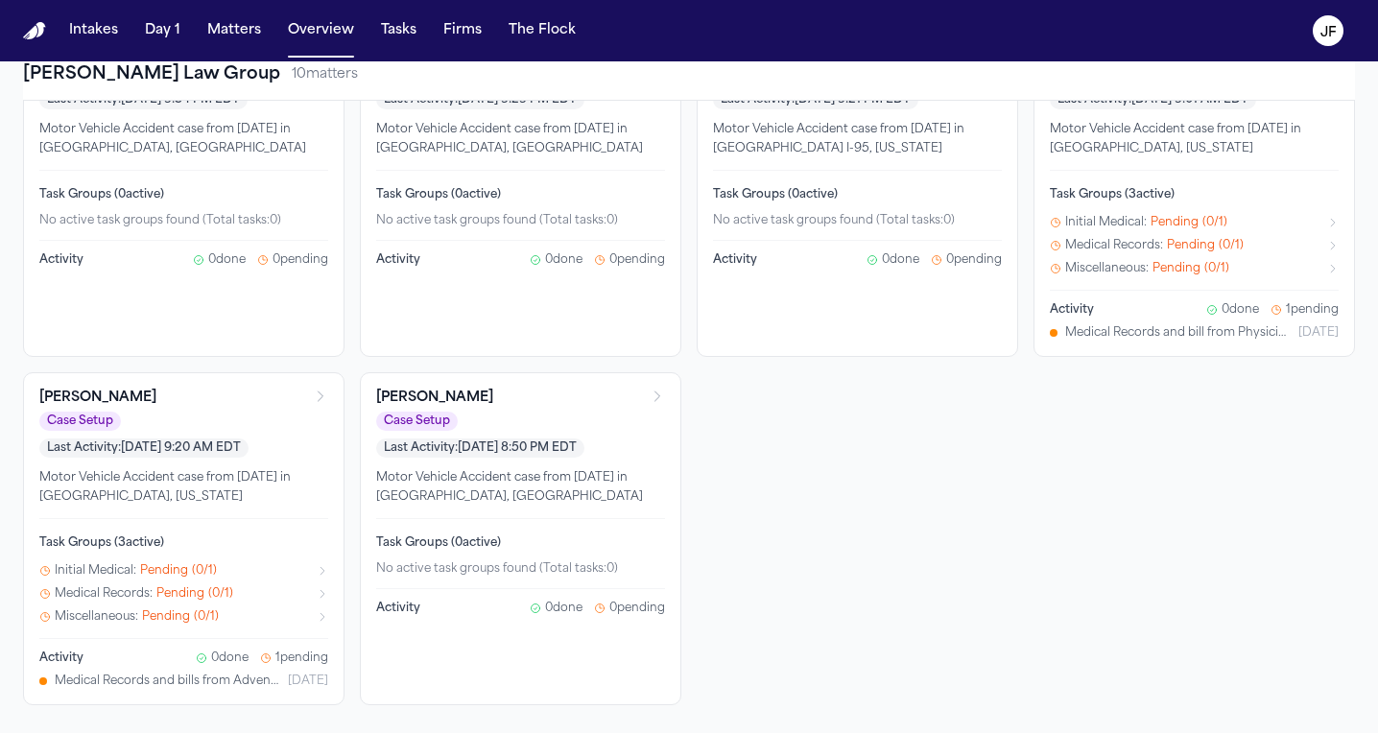
scroll to position [627, 0]
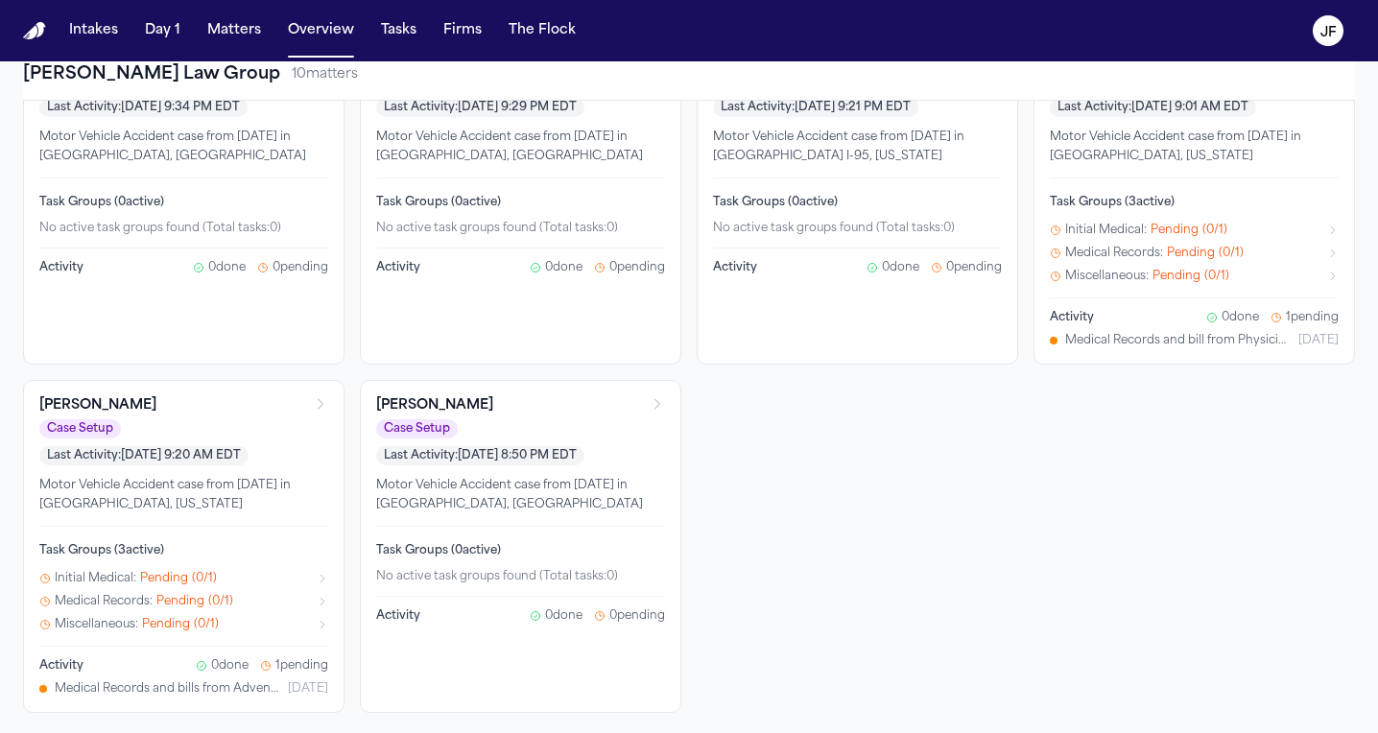
click at [516, 419] on div "Case Setup Last Activity: Aug 12, 2025 8:50 PM EDT" at bounding box center [509, 442] width 266 height 46
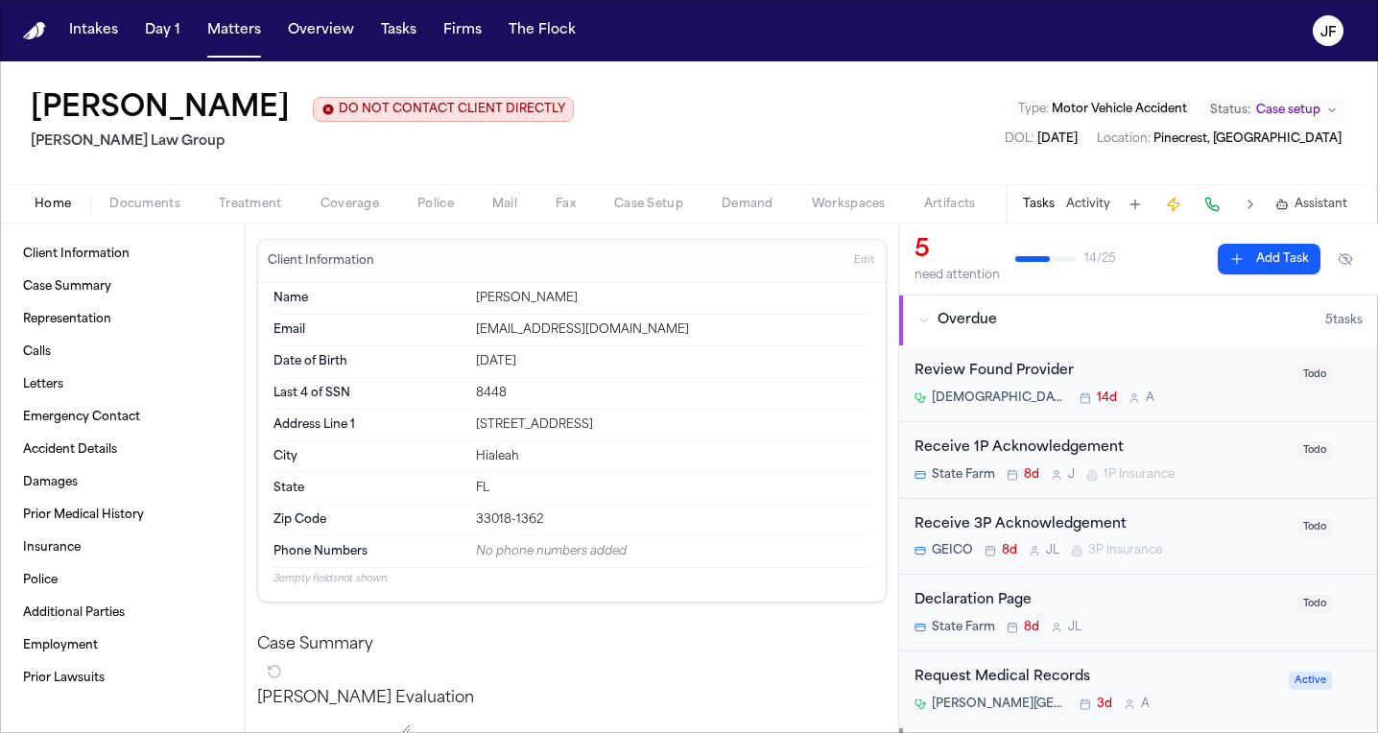
click at [356, 199] on span "Coverage" at bounding box center [350, 204] width 59 height 15
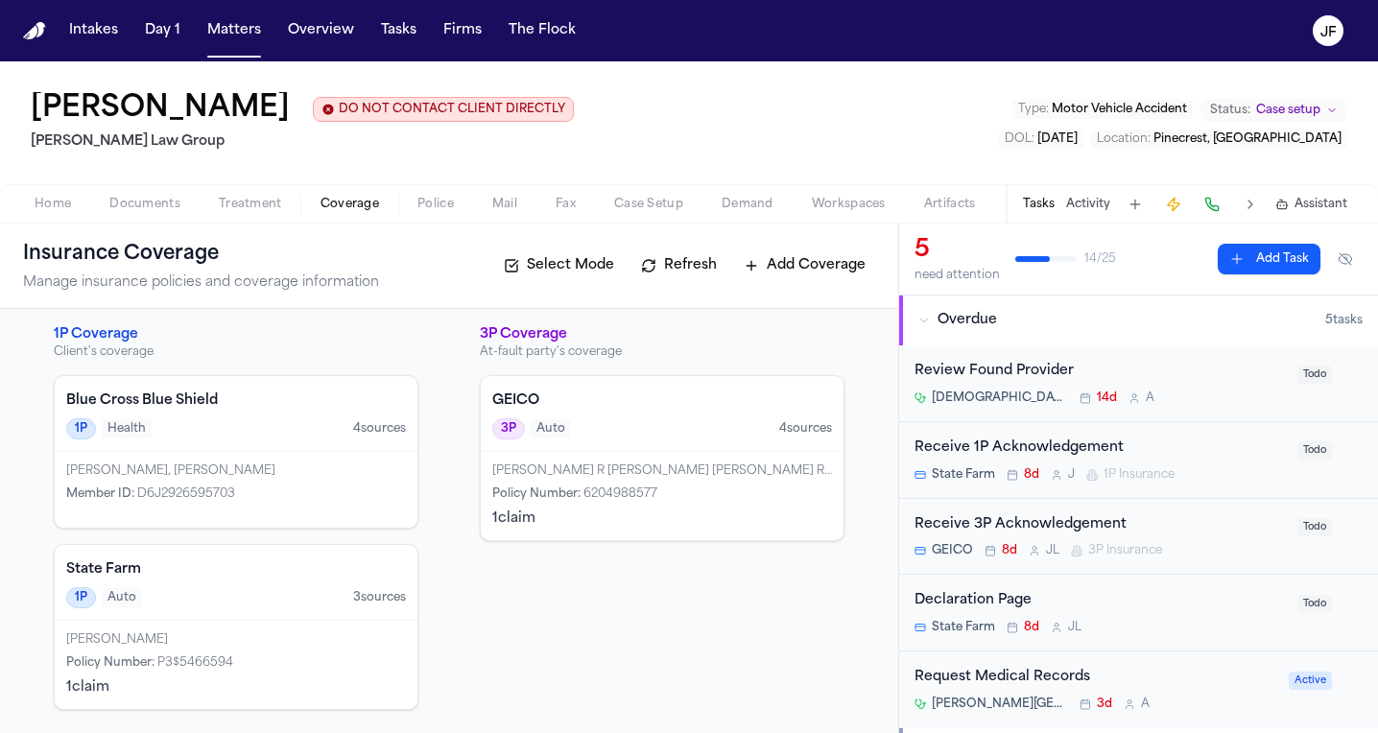
scroll to position [9, 0]
click at [145, 218] on div "Home Documents Treatment Coverage Police Mail Fax Case Setup Demand Workspaces …" at bounding box center [689, 203] width 1378 height 38
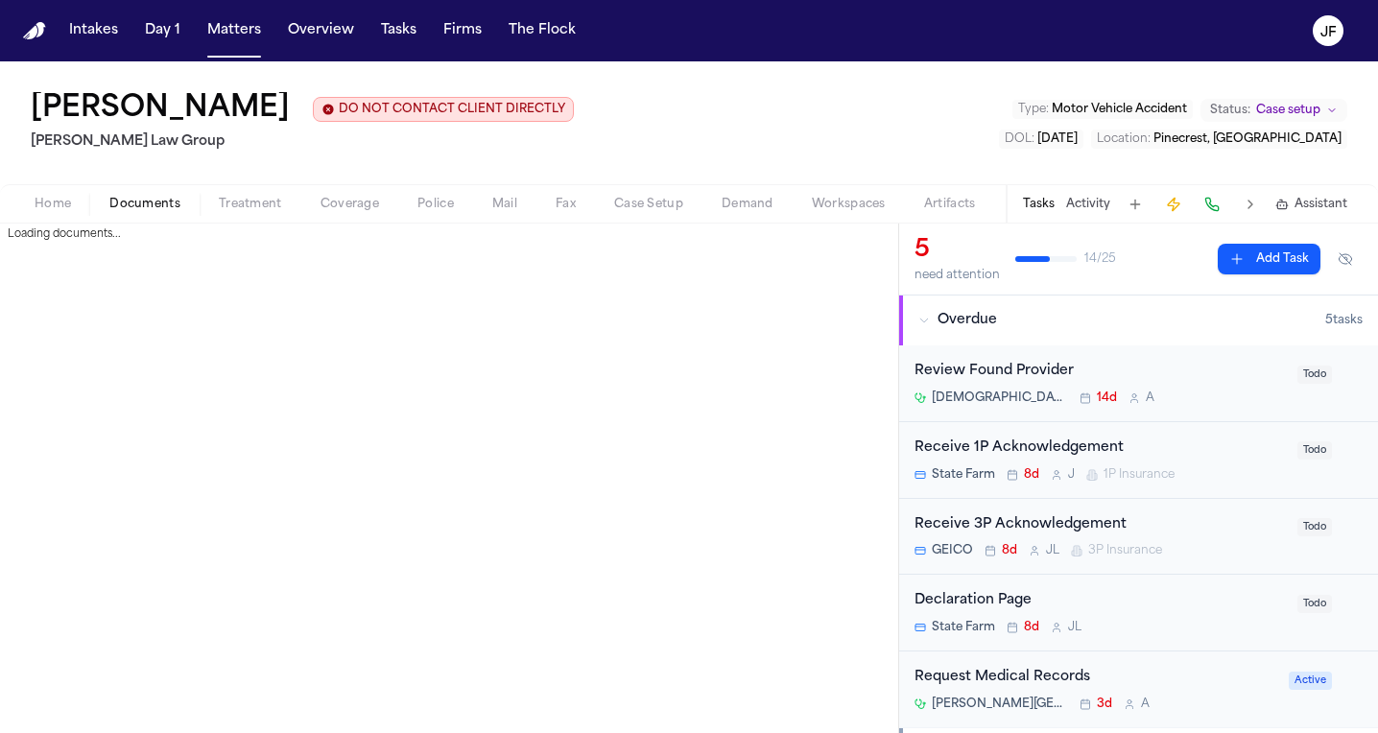
click at [145, 205] on span "Documents" at bounding box center [144, 204] width 71 height 15
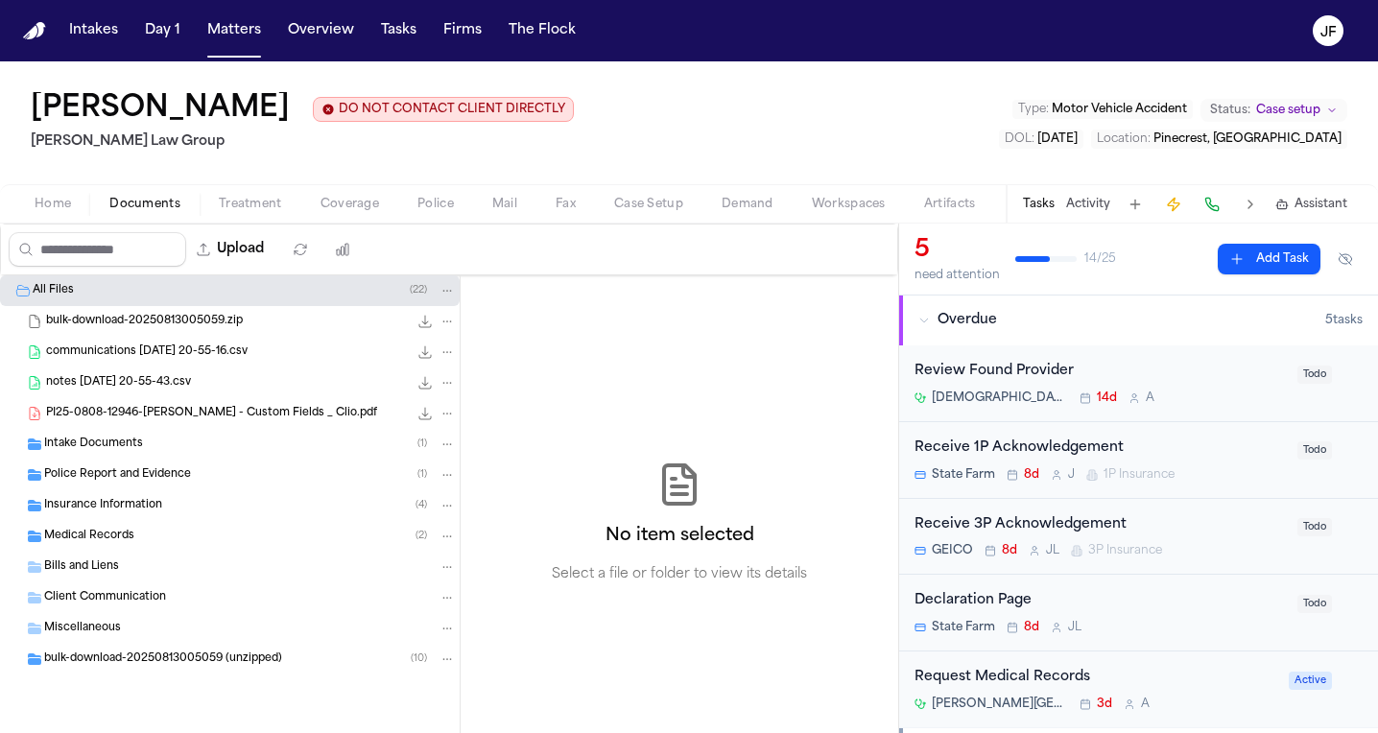
click at [134, 520] on div "Insurance Information ( 4 )" at bounding box center [230, 505] width 460 height 31
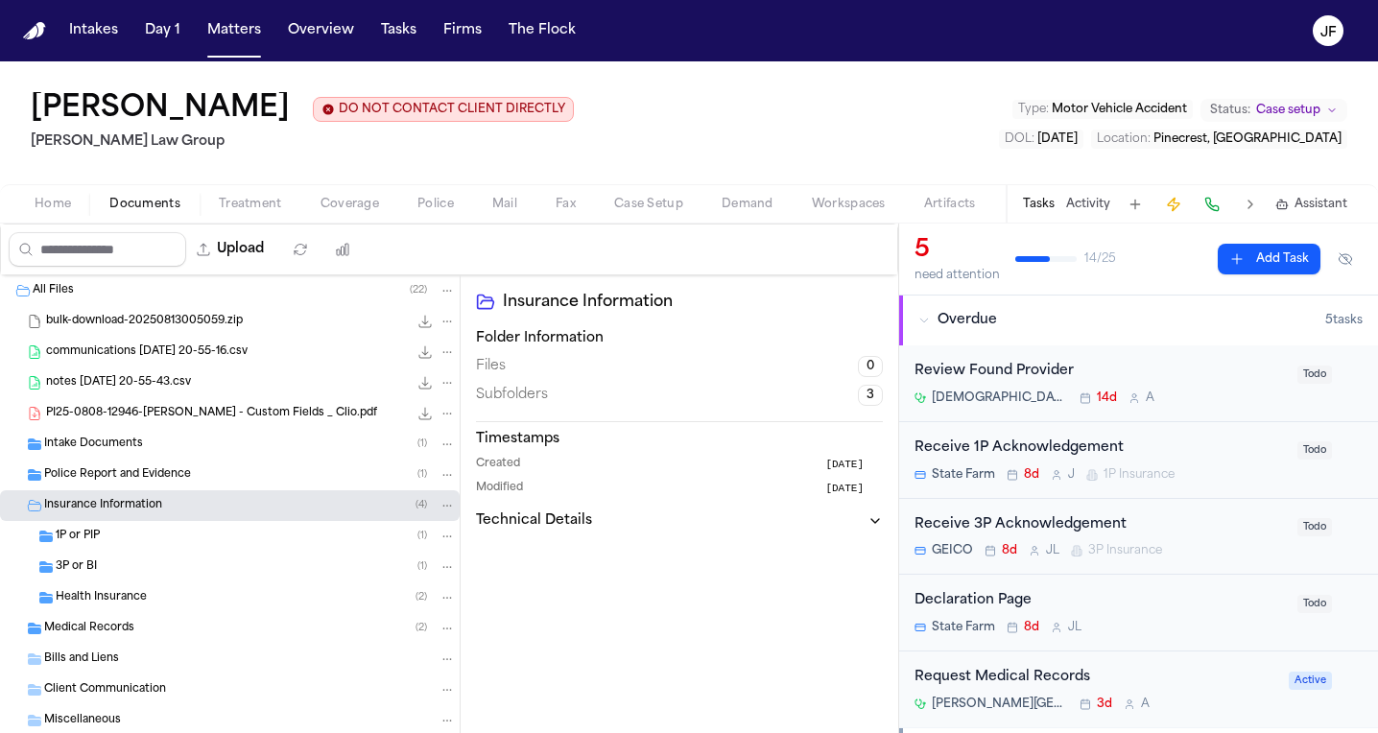
click at [141, 554] on div "3P or BI ( 1 )" at bounding box center [230, 567] width 460 height 31
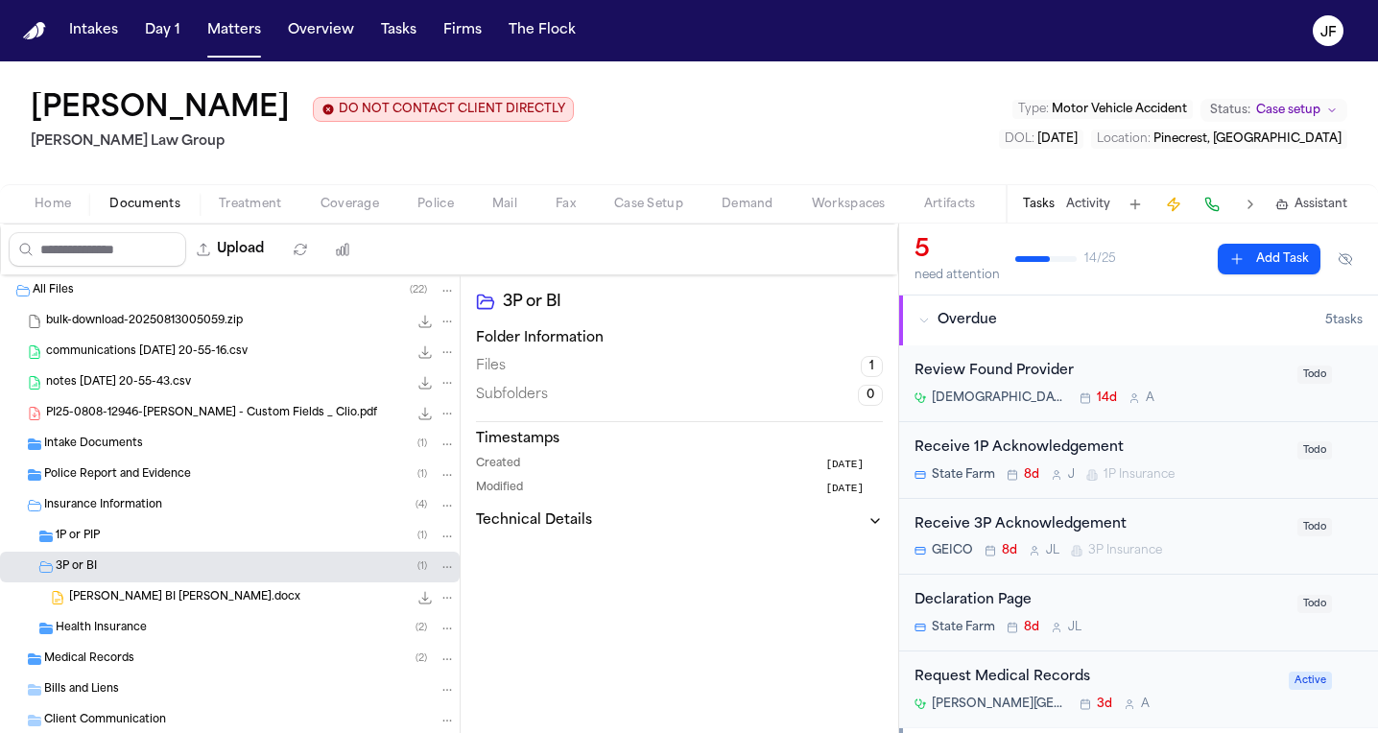
click at [161, 530] on div "1P or PIP ( 1 )" at bounding box center [256, 536] width 400 height 17
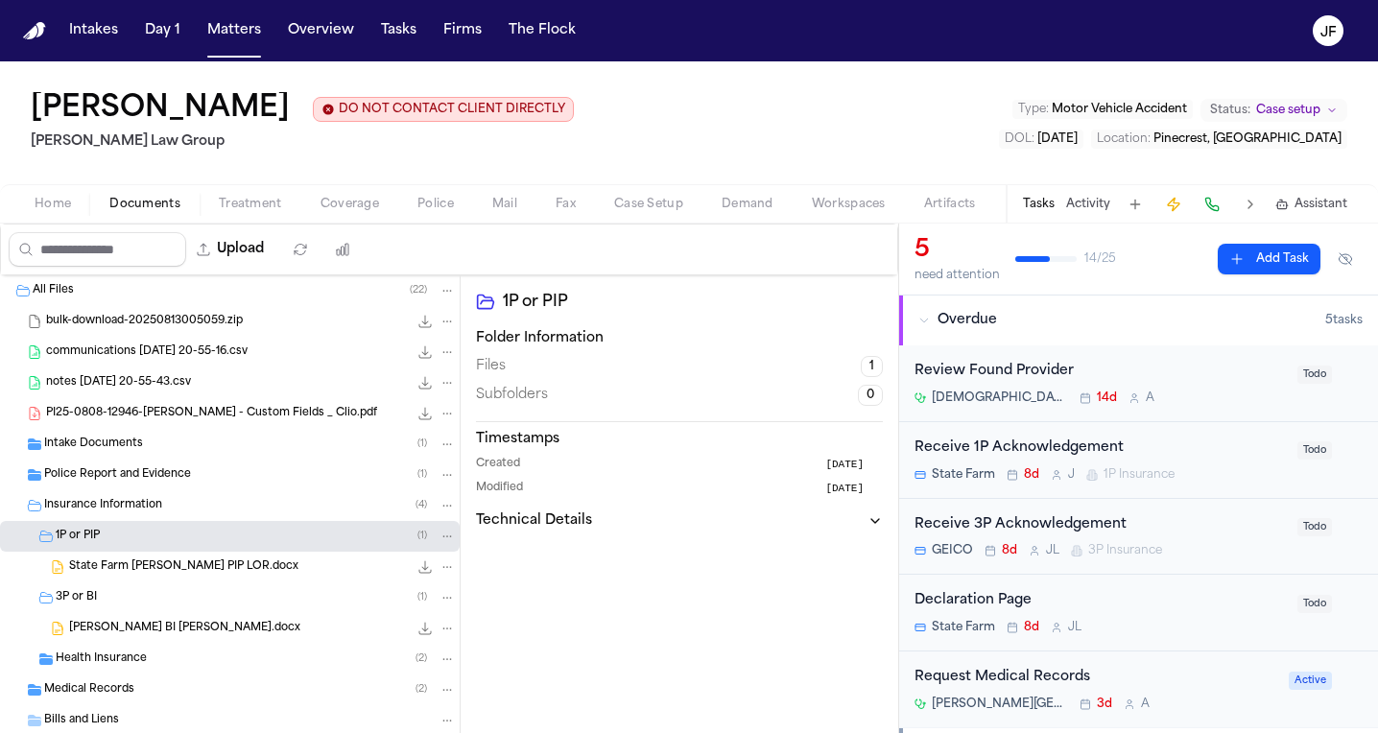
click at [161, 530] on div "1P or PIP ( 1 )" at bounding box center [256, 536] width 400 height 17
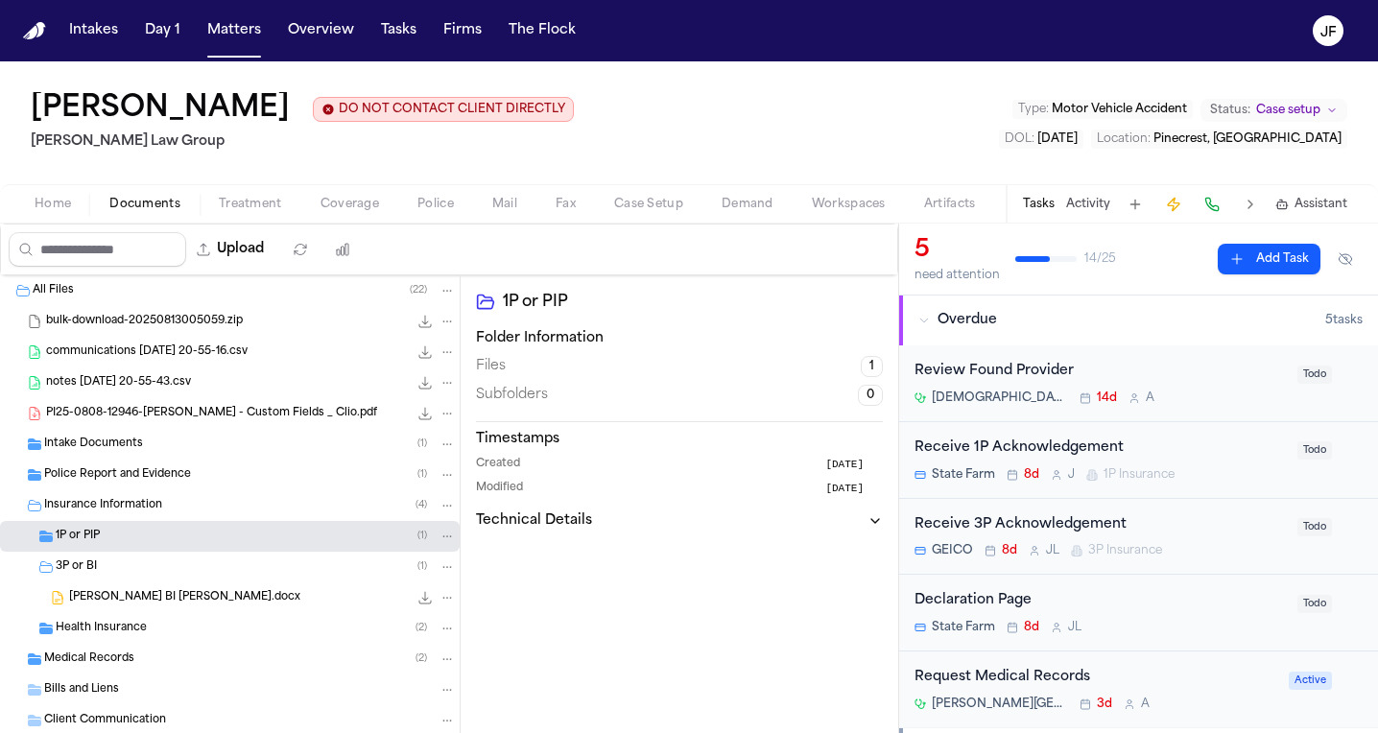
click at [160, 576] on div "3P or BI ( 1 )" at bounding box center [256, 567] width 400 height 17
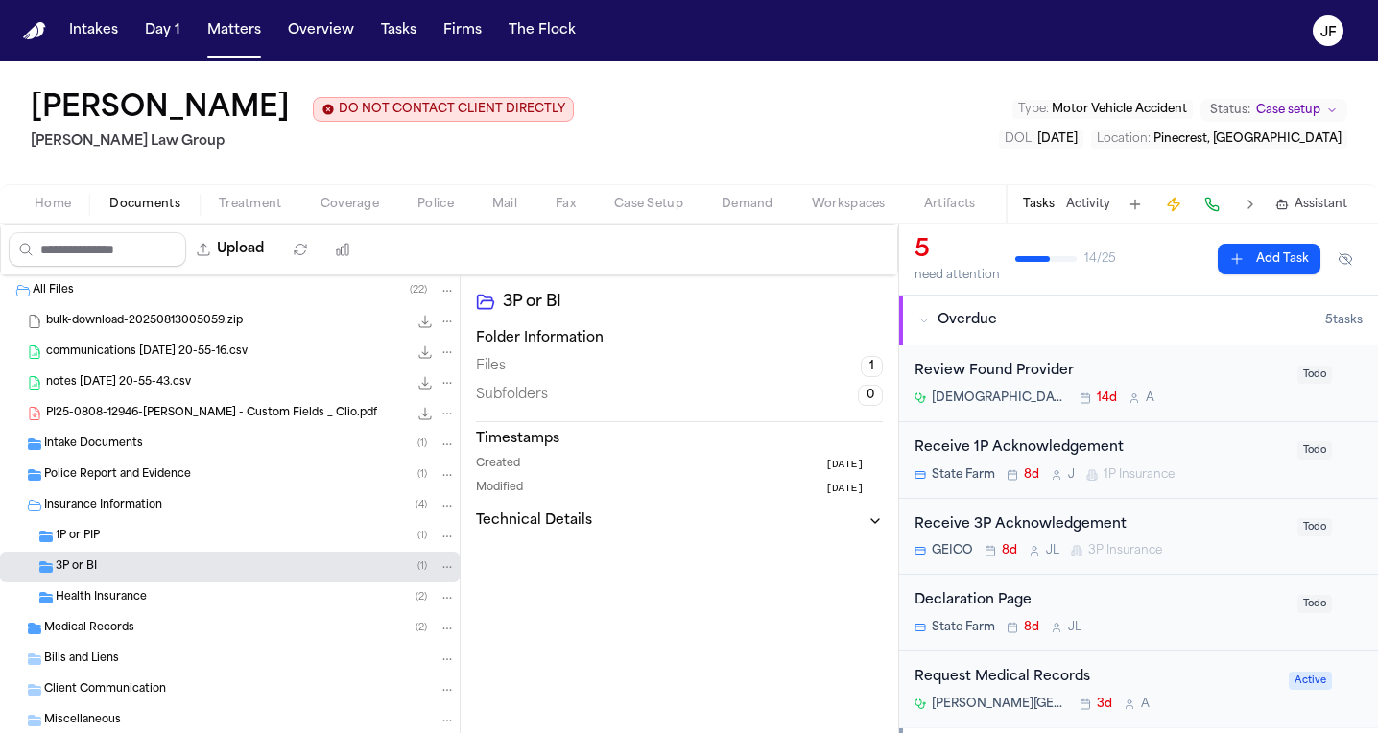
click at [344, 207] on span "Coverage" at bounding box center [350, 204] width 59 height 15
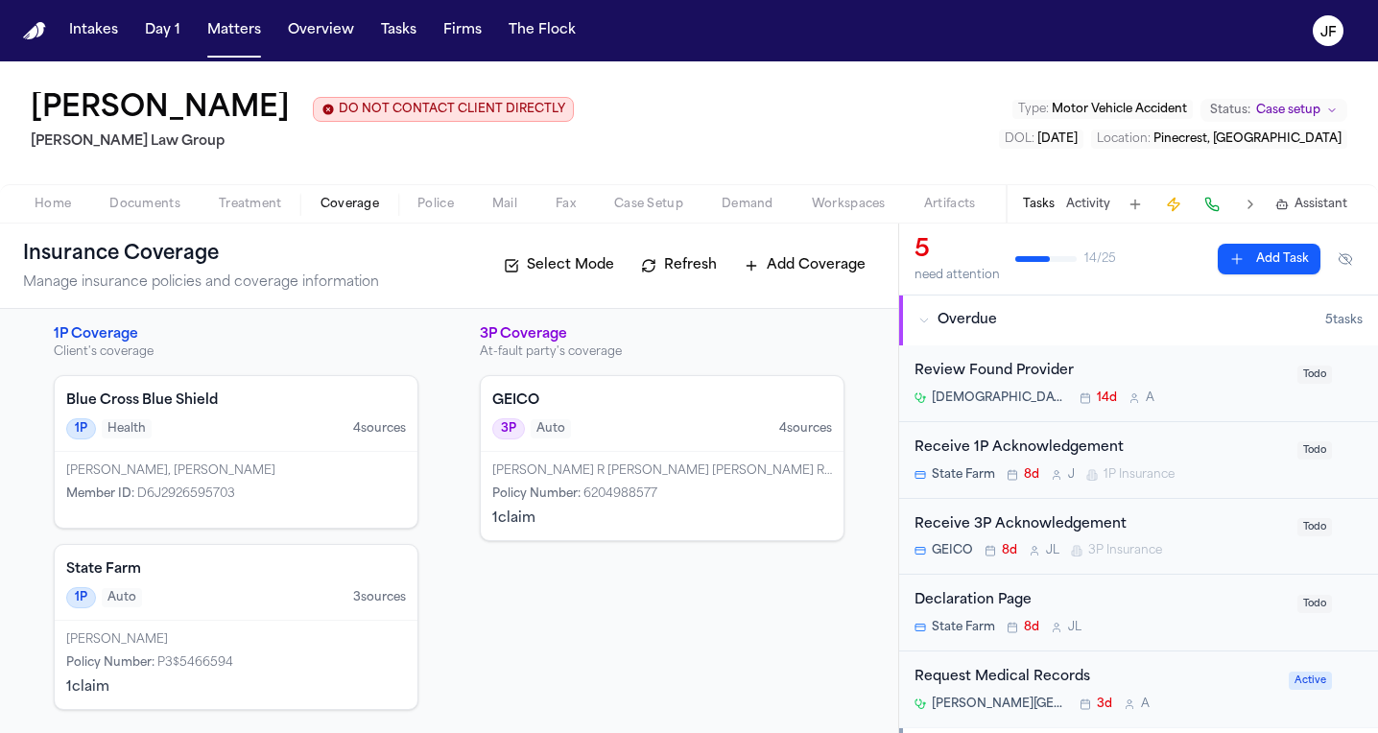
scroll to position [9, 0]
click at [313, 649] on div "Maegan Elizabeth Sofo Policy Number : P3$5466594 1 claim" at bounding box center [236, 665] width 363 height 88
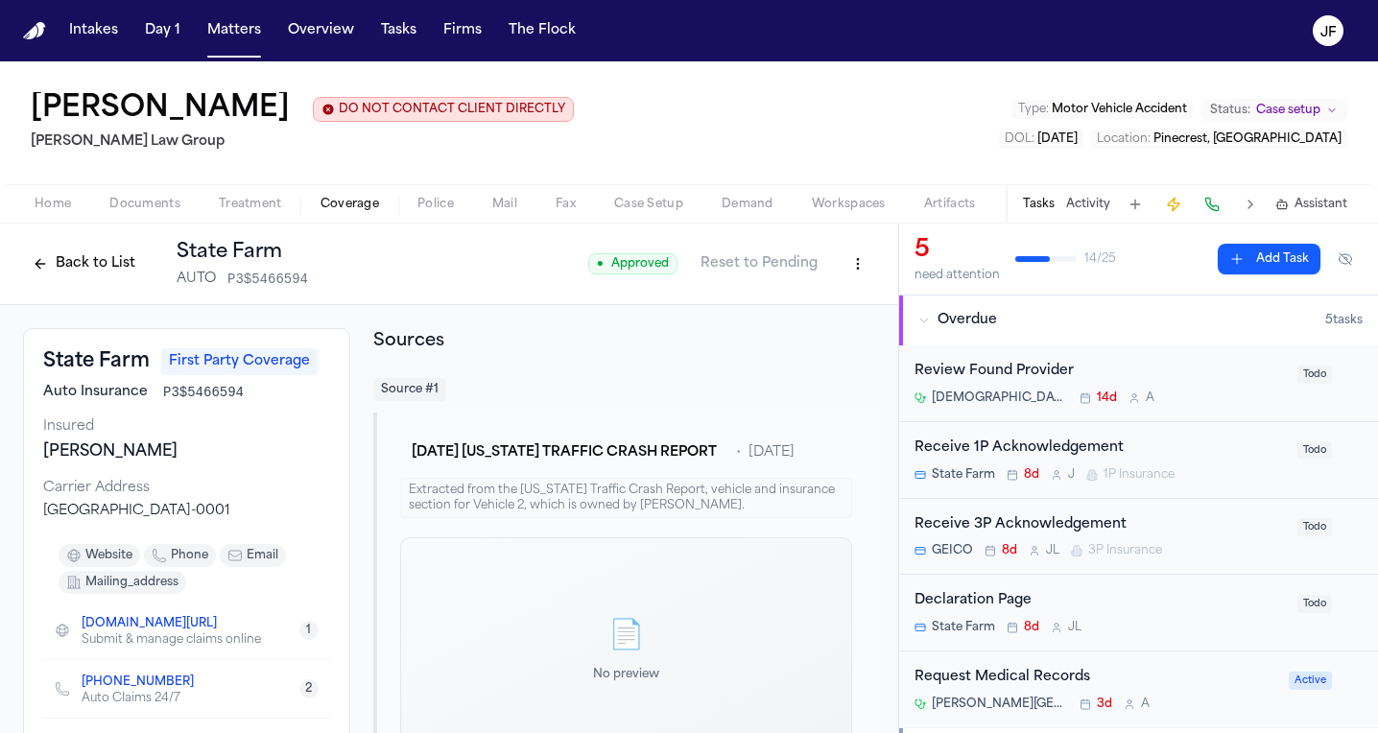
click at [87, 259] on button "Back to List" at bounding box center [84, 264] width 122 height 31
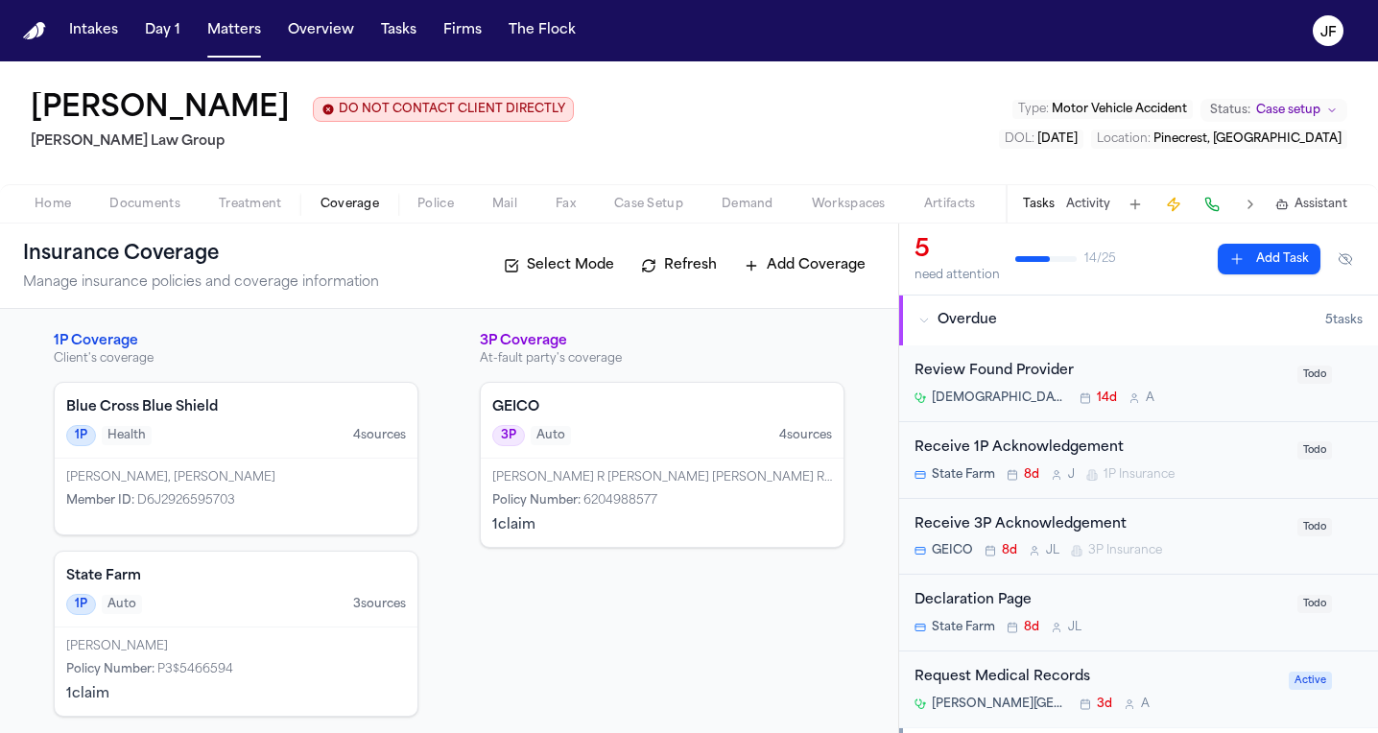
click at [648, 440] on div "3P Auto 4 source s" at bounding box center [662, 435] width 340 height 21
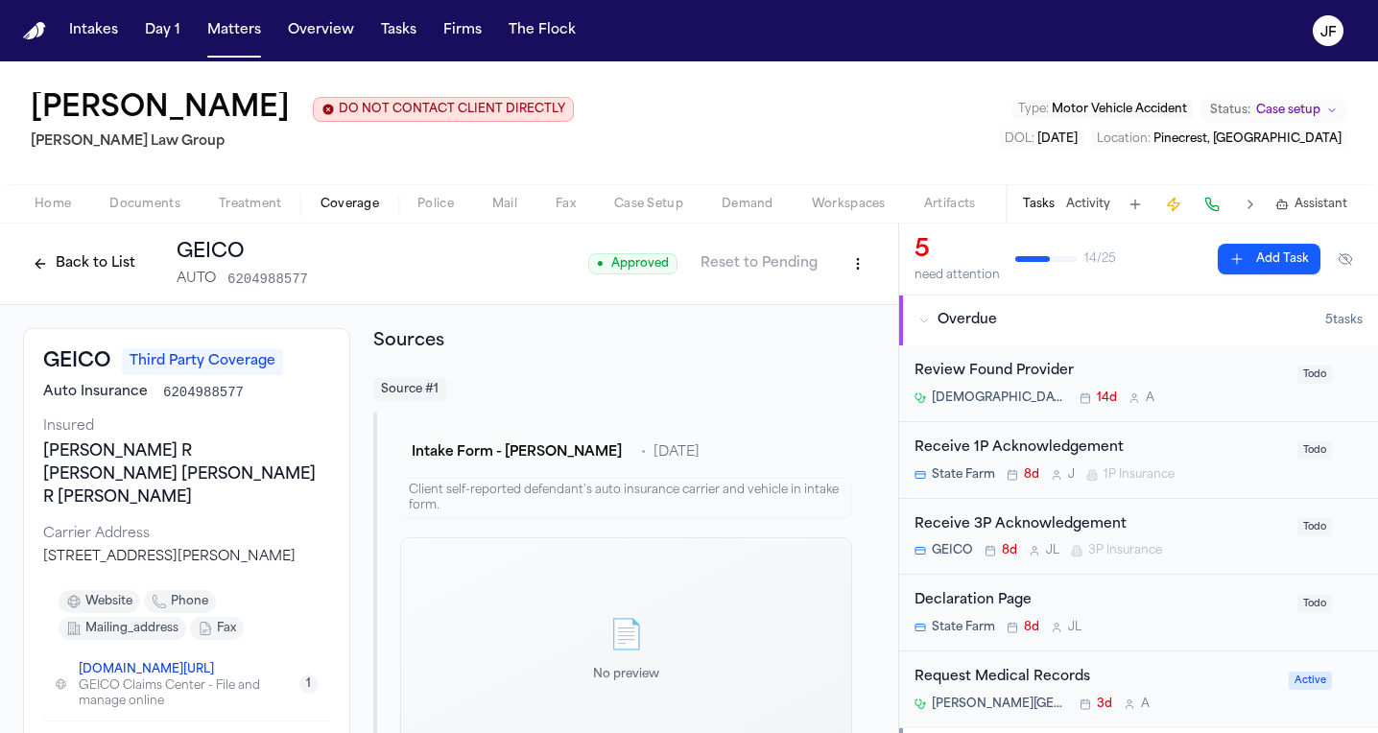
scroll to position [-1, 0]
click at [81, 272] on button "Back to List" at bounding box center [84, 264] width 122 height 31
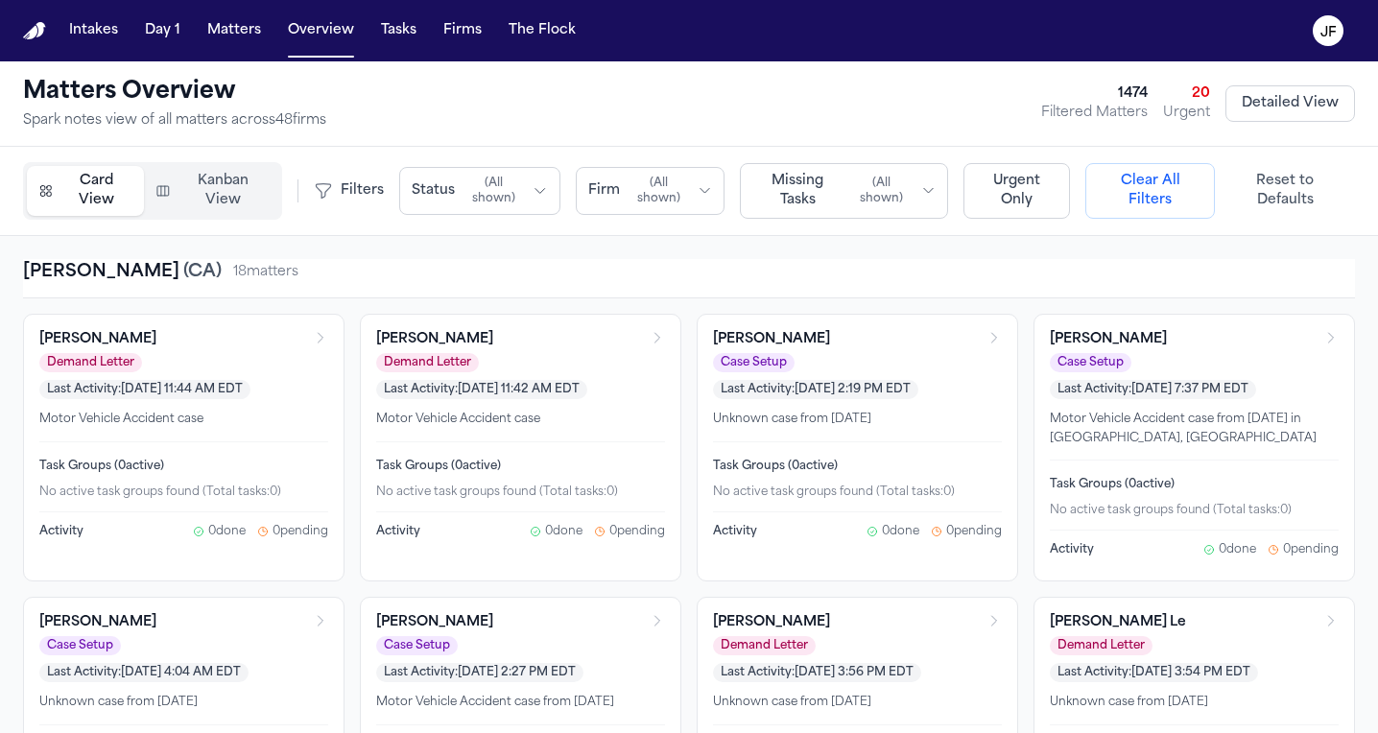
click at [500, 205] on span "( All shown )" at bounding box center [494, 191] width 62 height 31
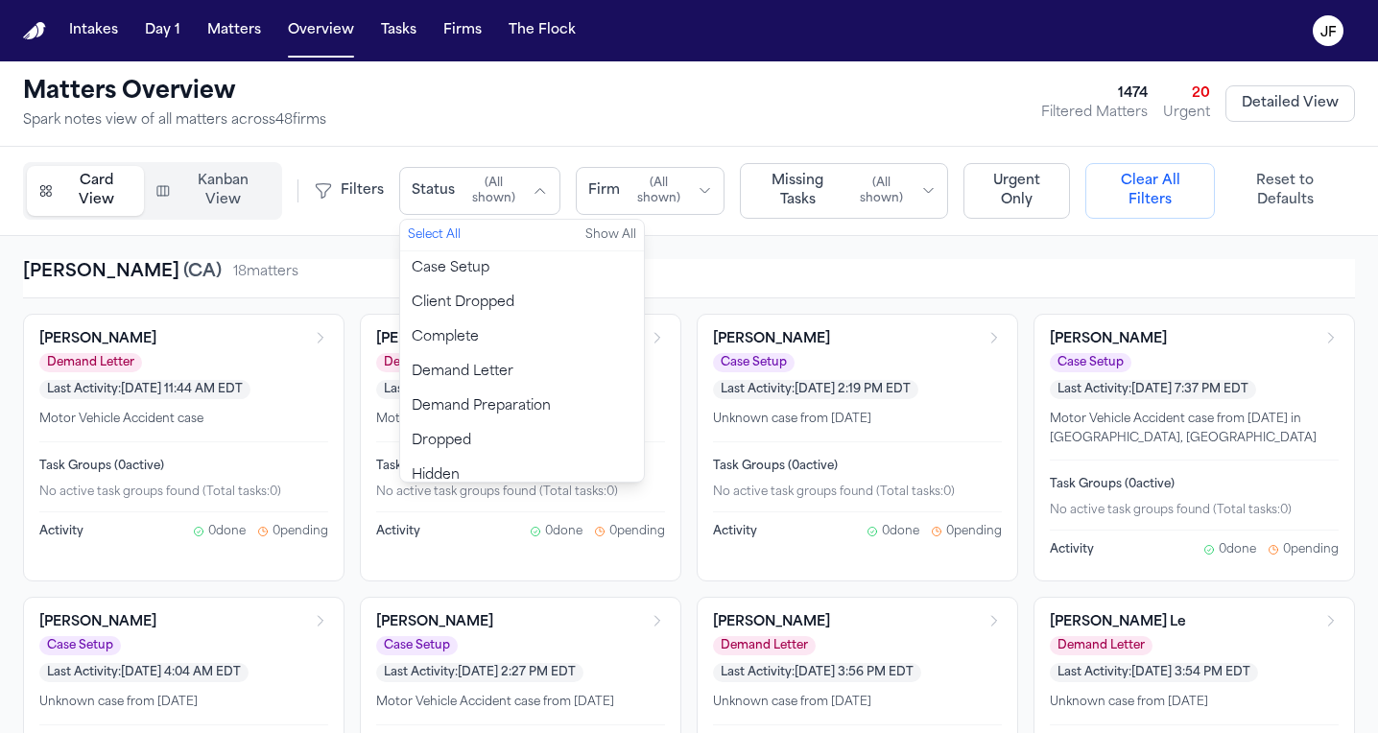
click at [669, 183] on span "( All shown )" at bounding box center [659, 191] width 62 height 31
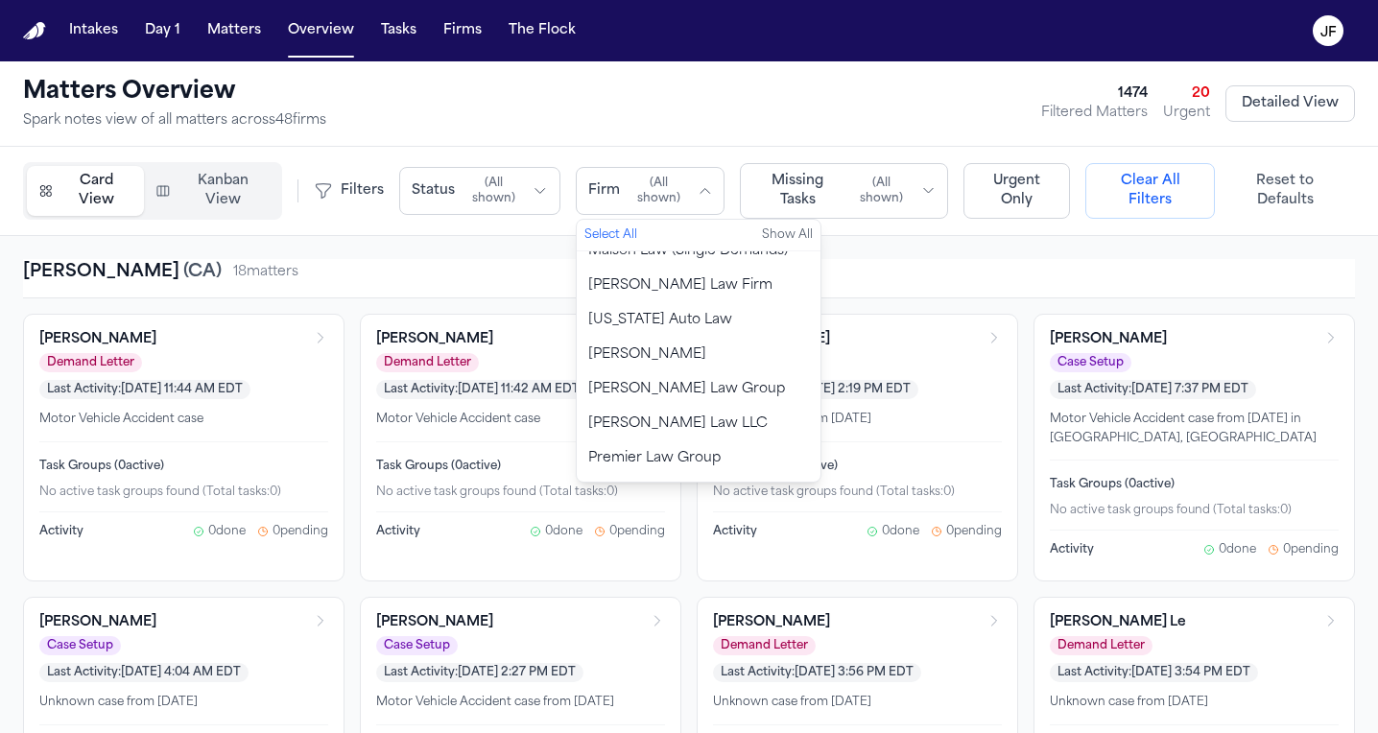
scroll to position [1232, 0]
click at [693, 382] on span "[PERSON_NAME] Law Group" at bounding box center [686, 391] width 197 height 19
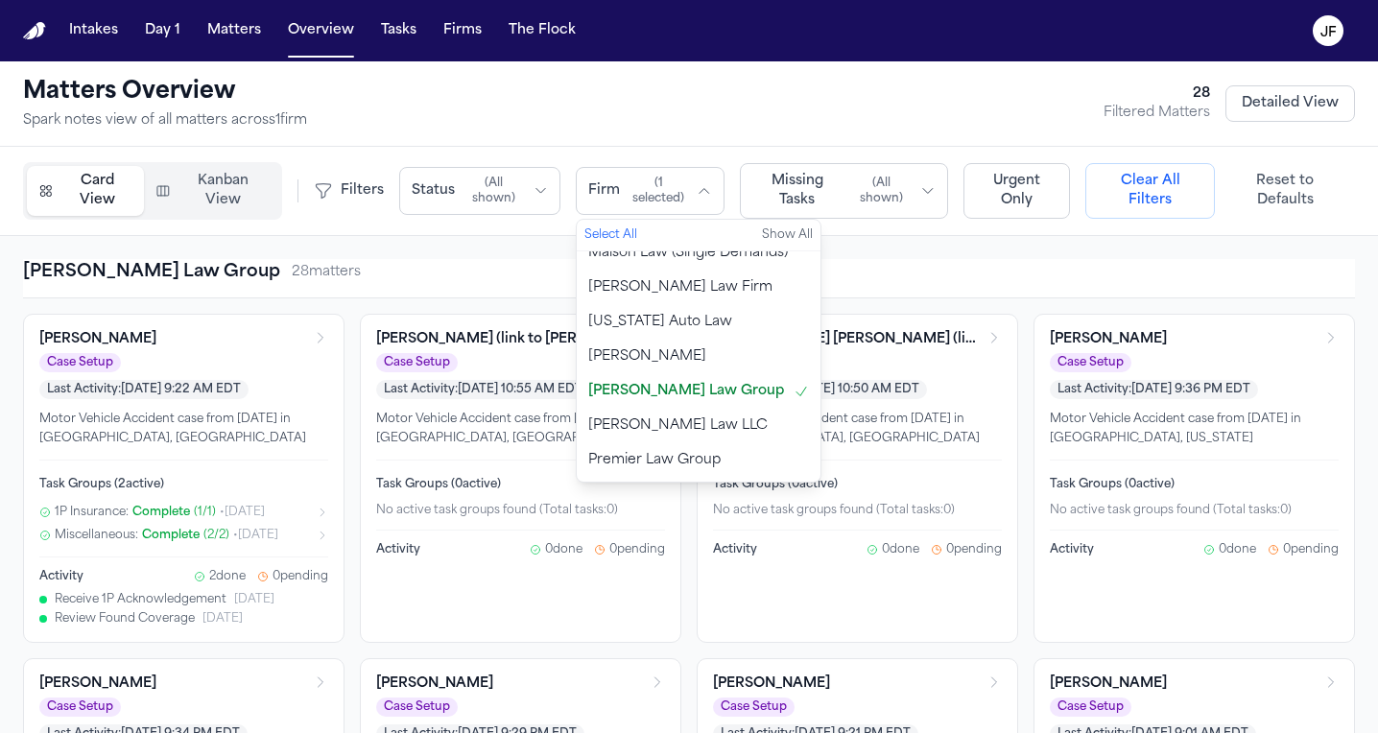
click at [453, 202] on button "Status ( All shown )" at bounding box center [479, 191] width 161 height 48
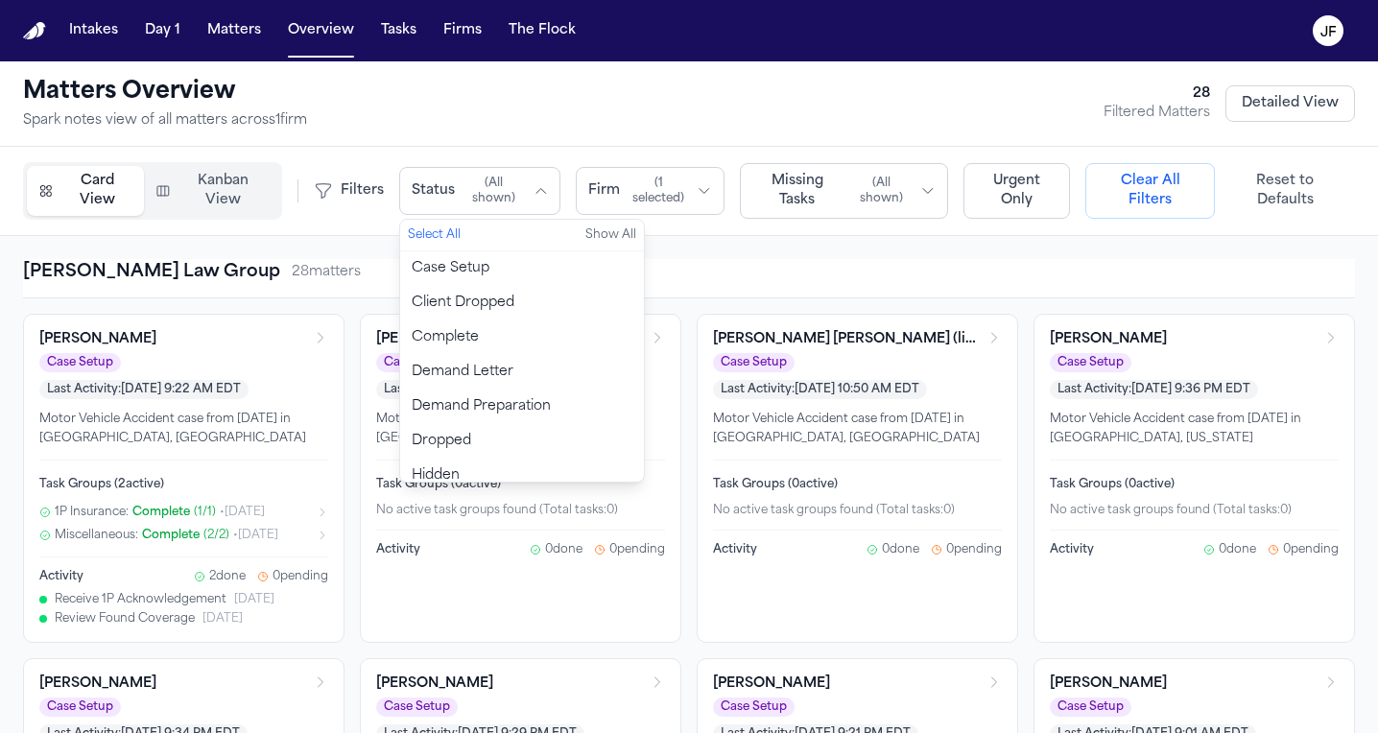
scroll to position [0, 0]
click at [486, 280] on button "Case Setup" at bounding box center [522, 268] width 244 height 35
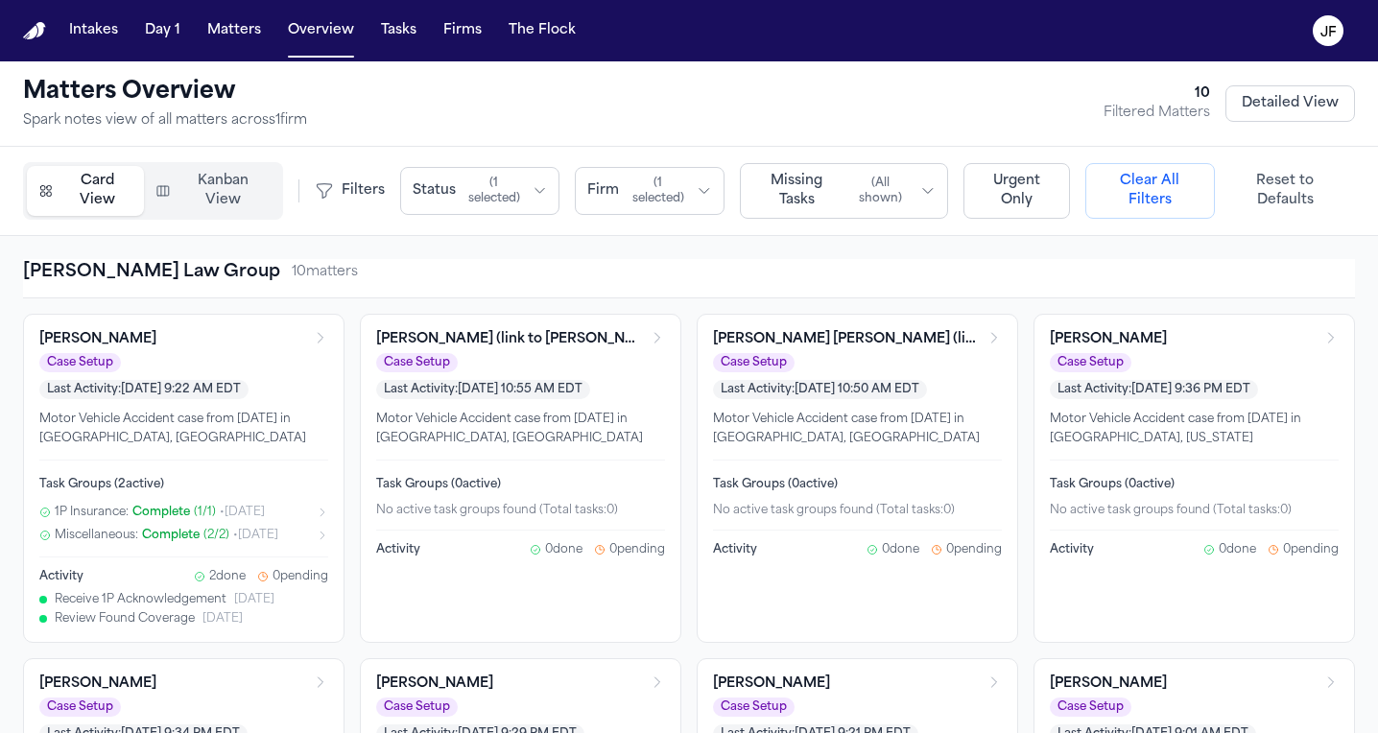
click at [857, 214] on button "Missing Tasks ( All shown )" at bounding box center [844, 191] width 208 height 56
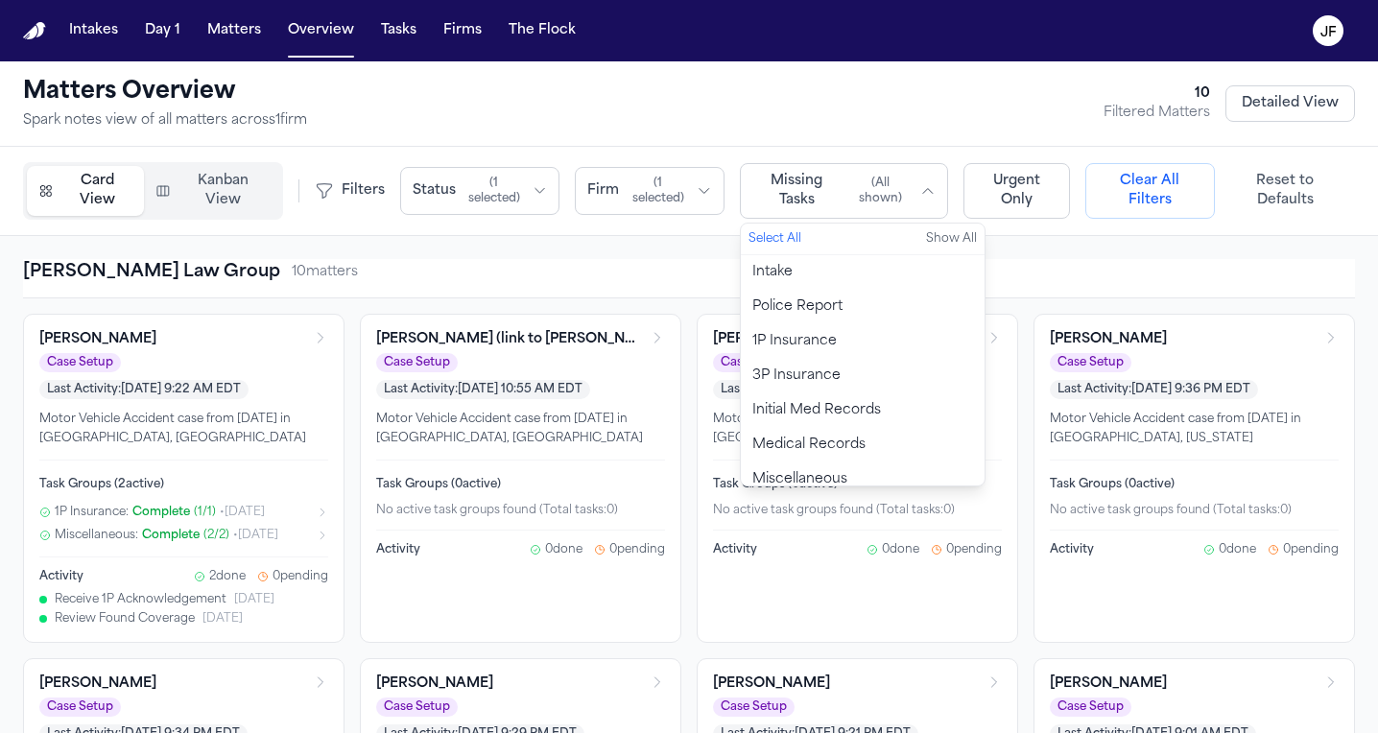
click at [857, 214] on button "Missing Tasks ( All shown )" at bounding box center [844, 191] width 208 height 56
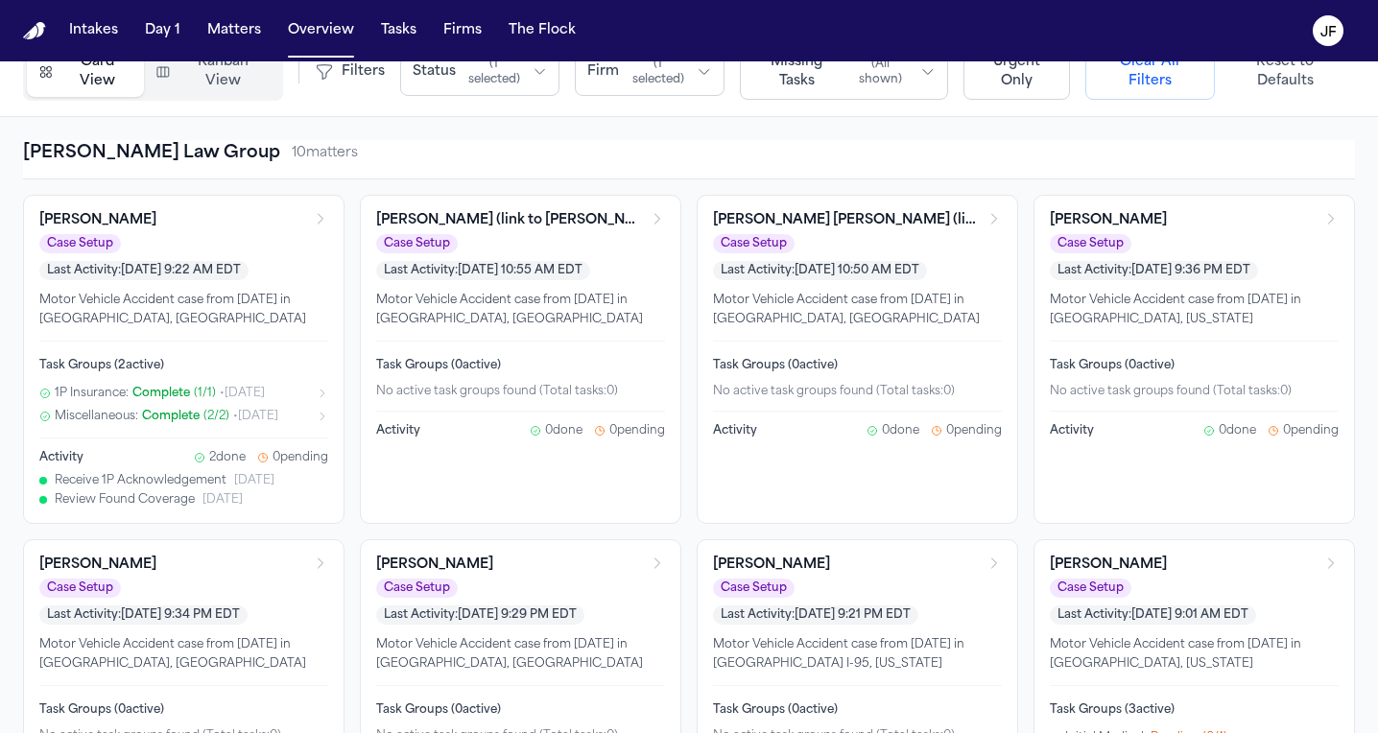
scroll to position [128, 0]
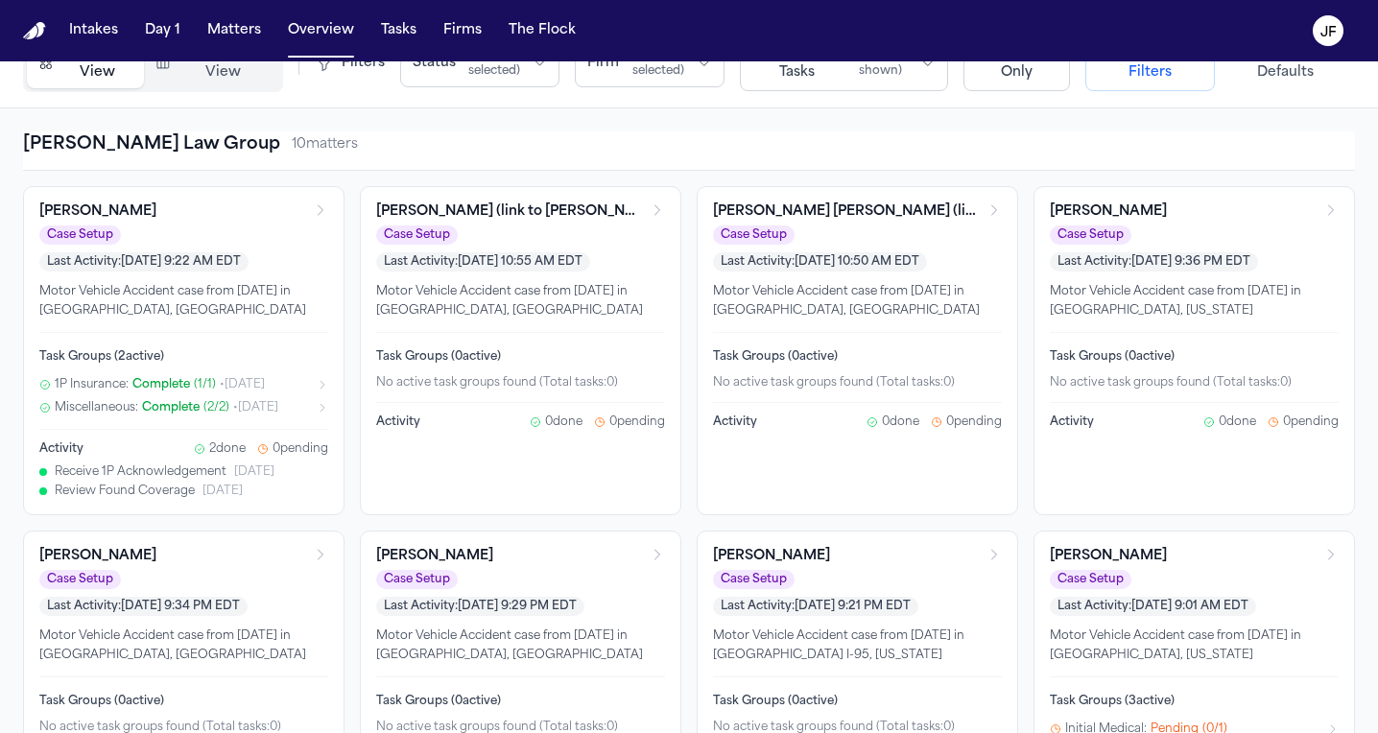
click at [650, 209] on icon "Open matter: Belgica Garcia (link to Luis Santana Cabrera)" at bounding box center [657, 209] width 15 height 15
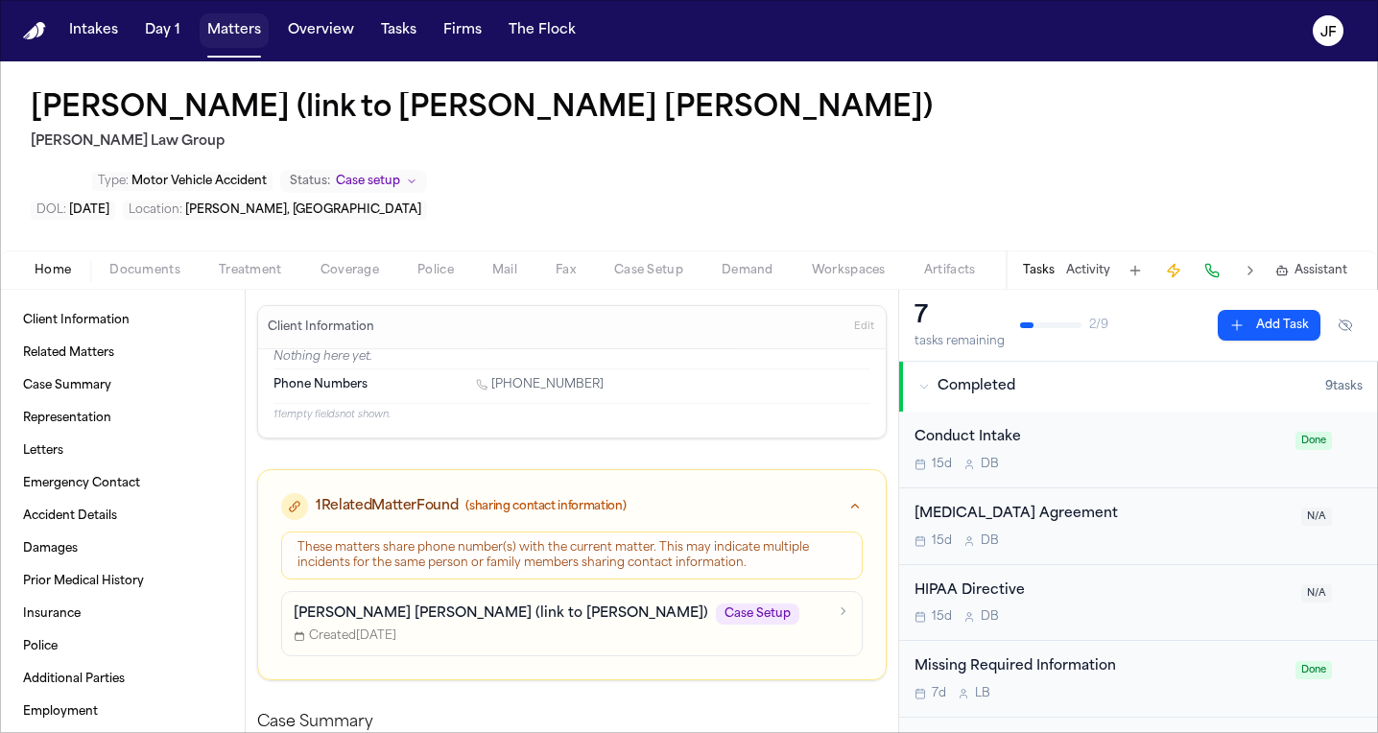
click at [238, 37] on button "Matters" at bounding box center [234, 30] width 69 height 35
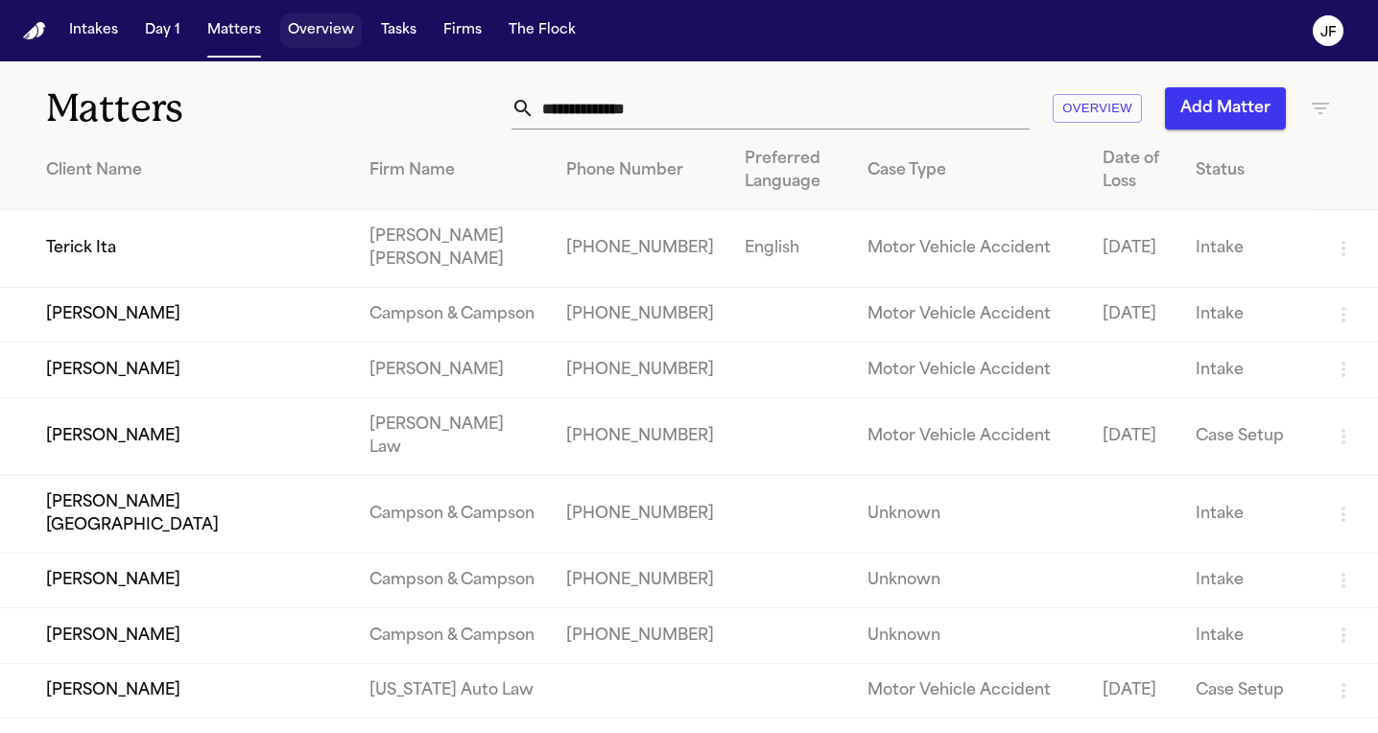
click at [332, 35] on button "Overview" at bounding box center [321, 30] width 82 height 35
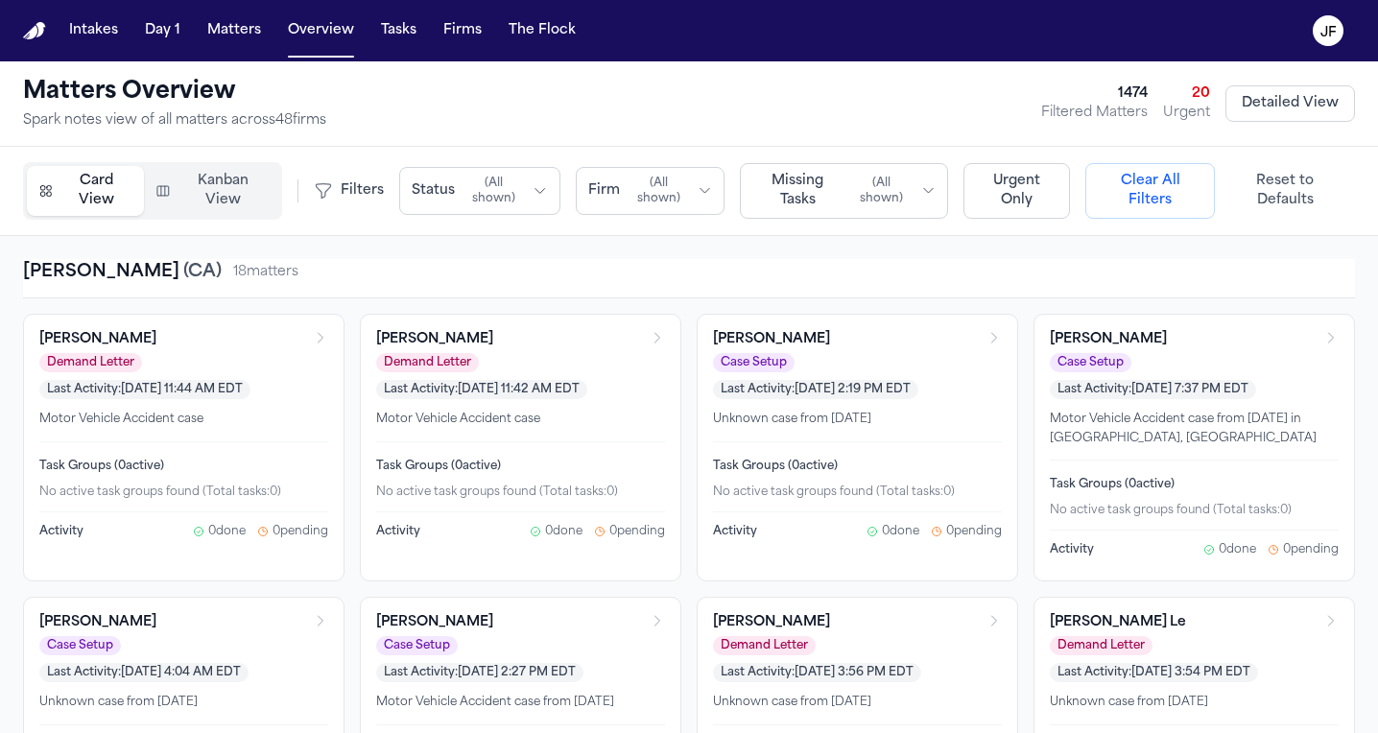
click at [477, 197] on span "( All shown )" at bounding box center [494, 191] width 62 height 31
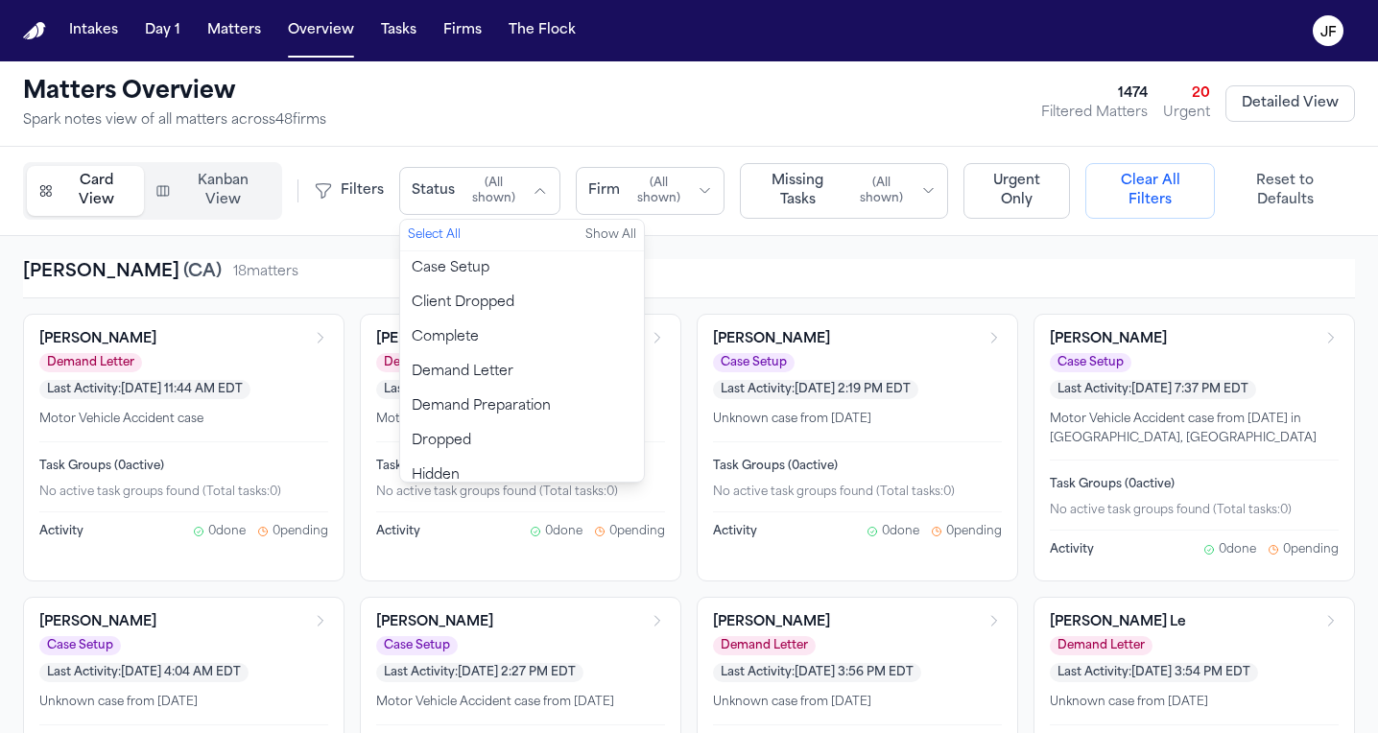
click at [607, 192] on span "Firm" at bounding box center [604, 190] width 32 height 19
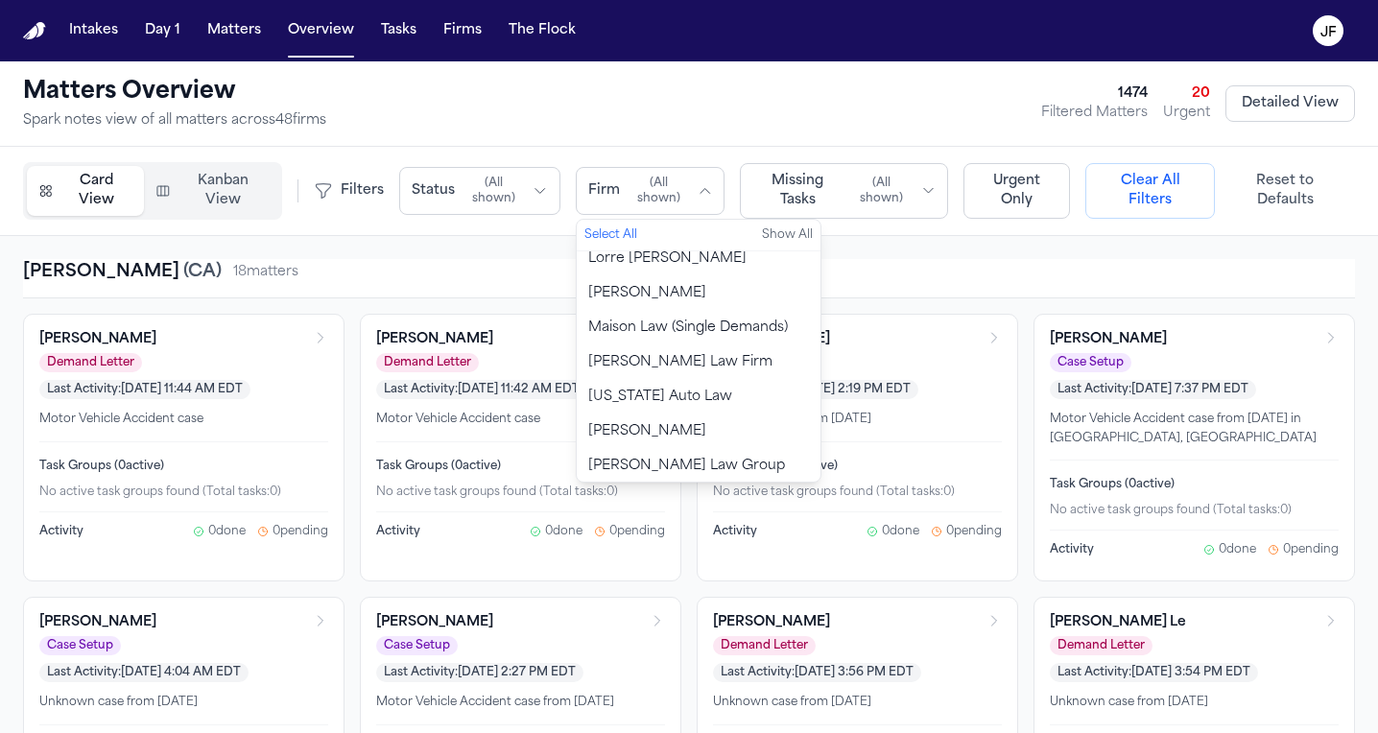
scroll to position [1180, 0]
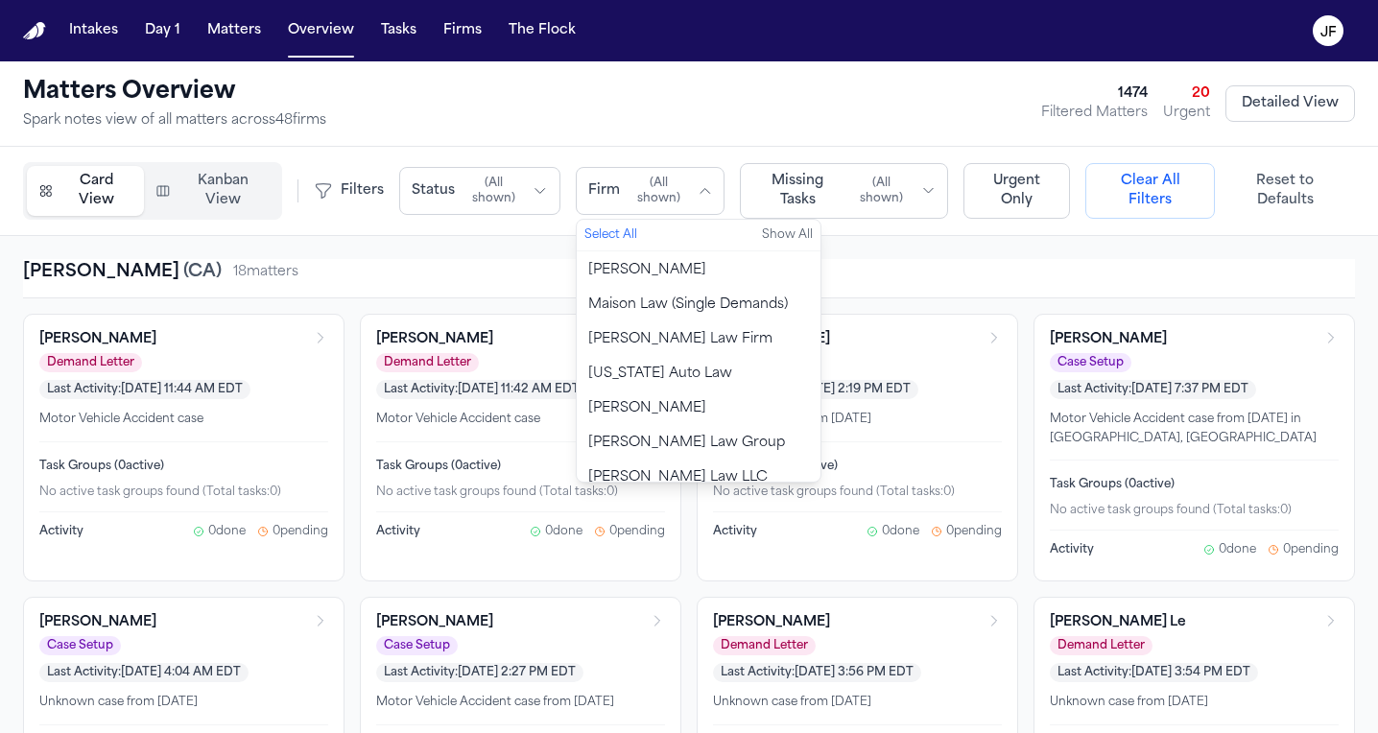
click at [631, 434] on span "[PERSON_NAME] Law Group" at bounding box center [686, 443] width 197 height 19
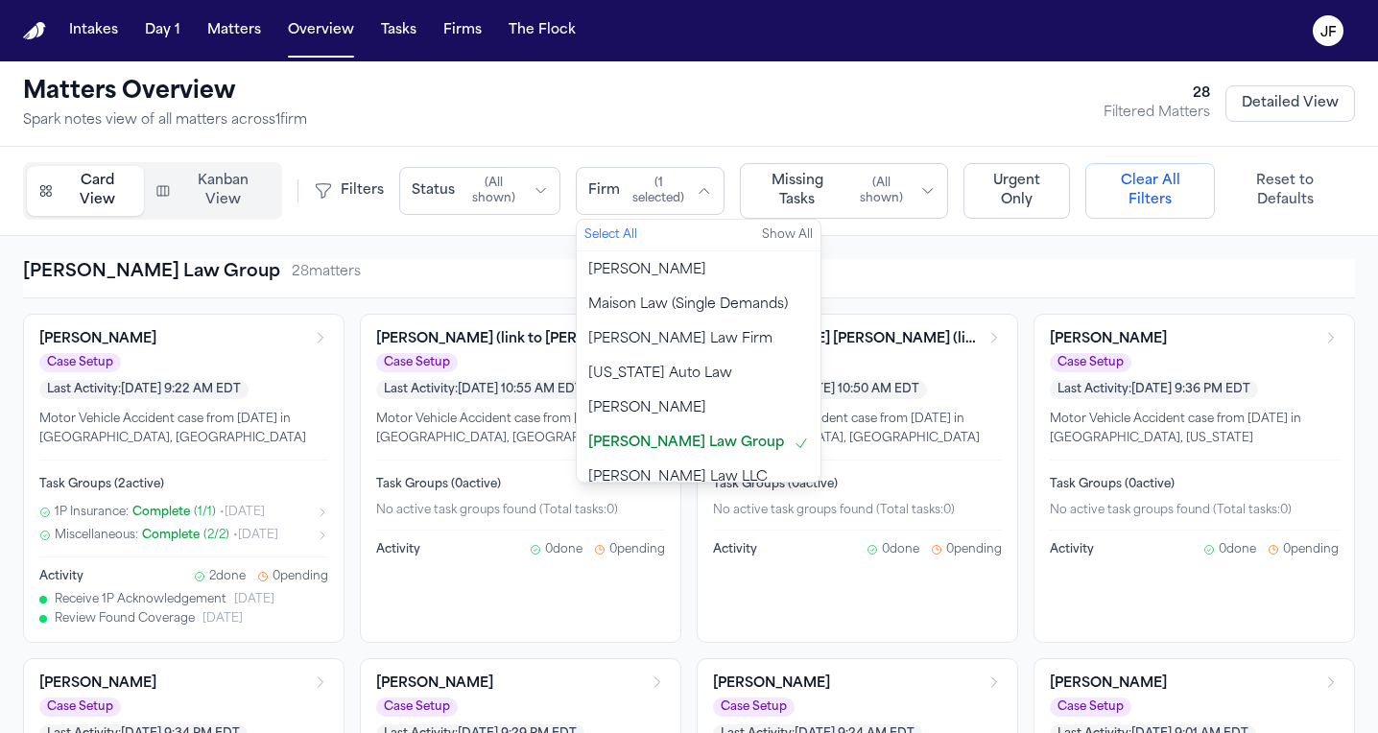
click at [442, 263] on div "Morgan Law Group 28 matter s" at bounding box center [689, 272] width 1332 height 27
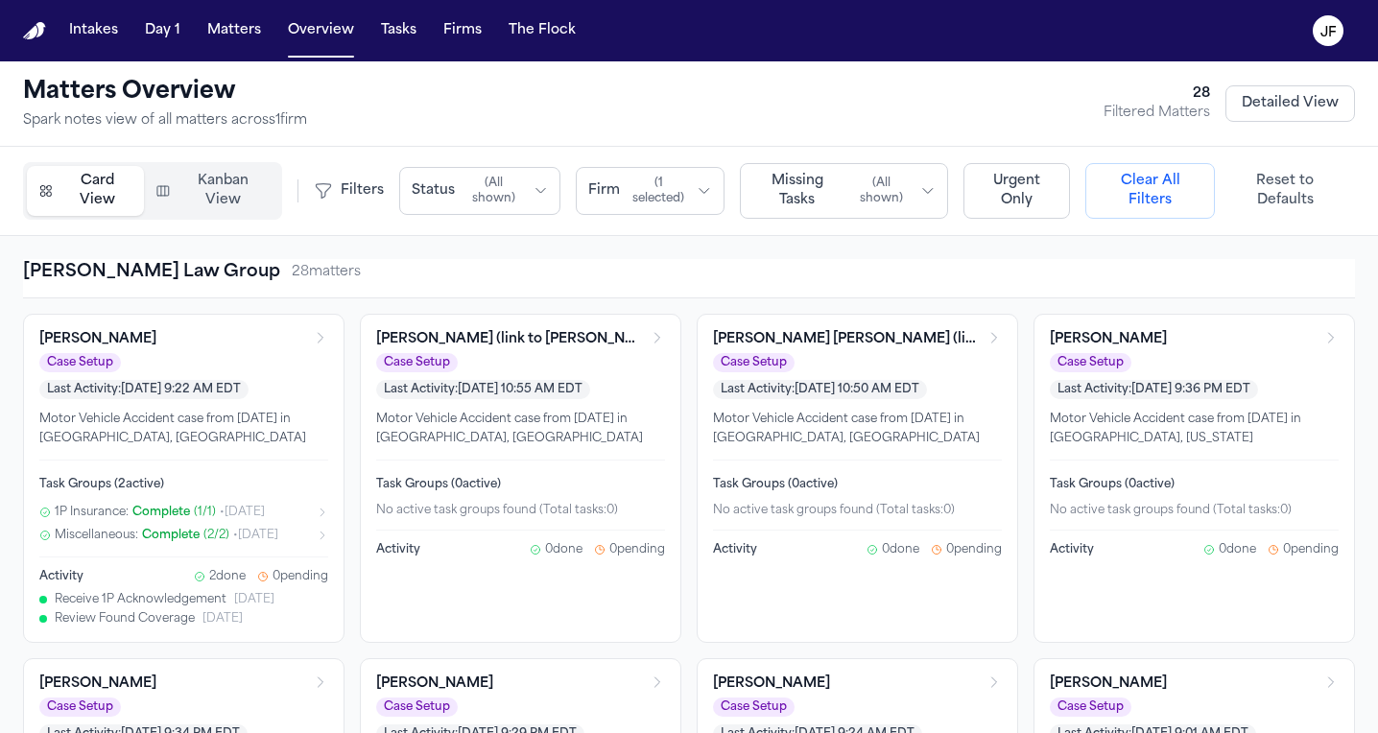
click at [488, 192] on span "( All shown )" at bounding box center [494, 191] width 62 height 31
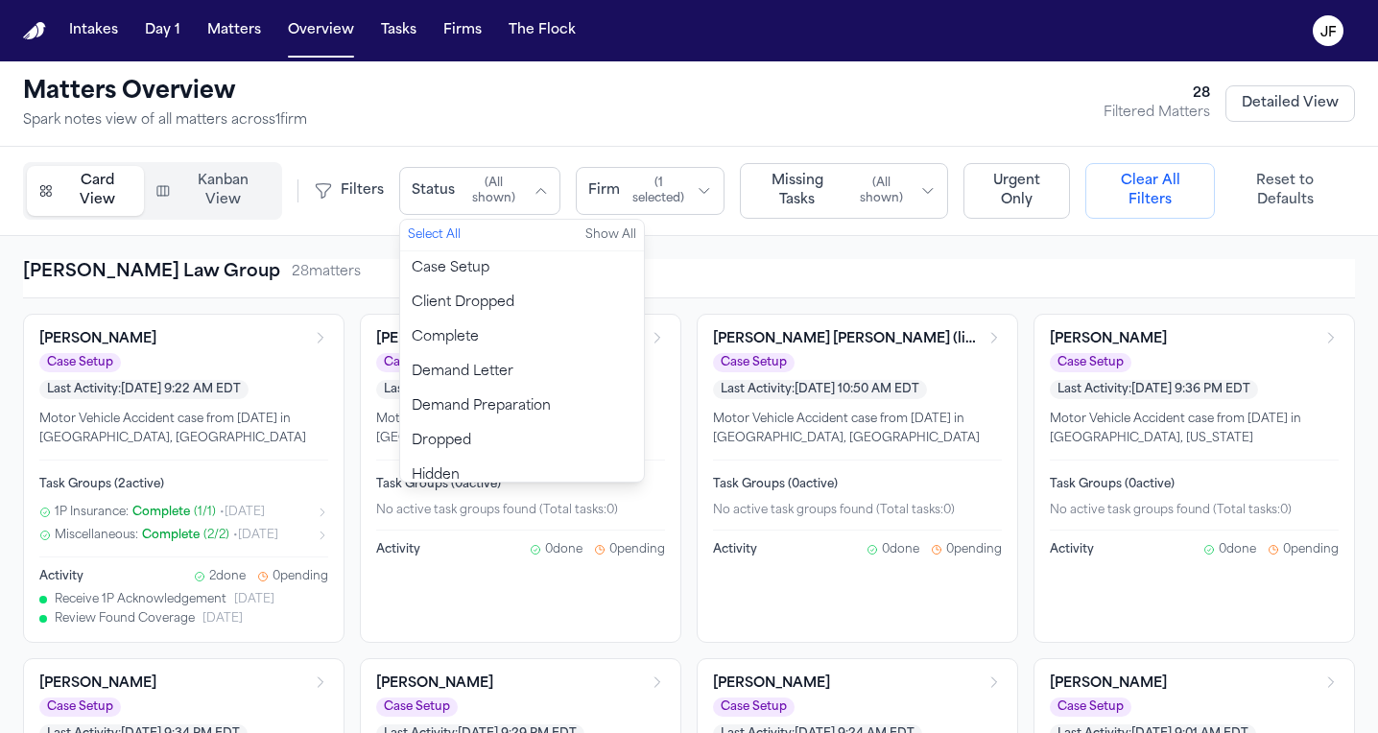
scroll to position [-1, 0]
click at [488, 266] on button "Case Setup" at bounding box center [522, 268] width 244 height 35
click at [766, 260] on div "Morgan Law Group 10 matter s" at bounding box center [689, 272] width 1332 height 27
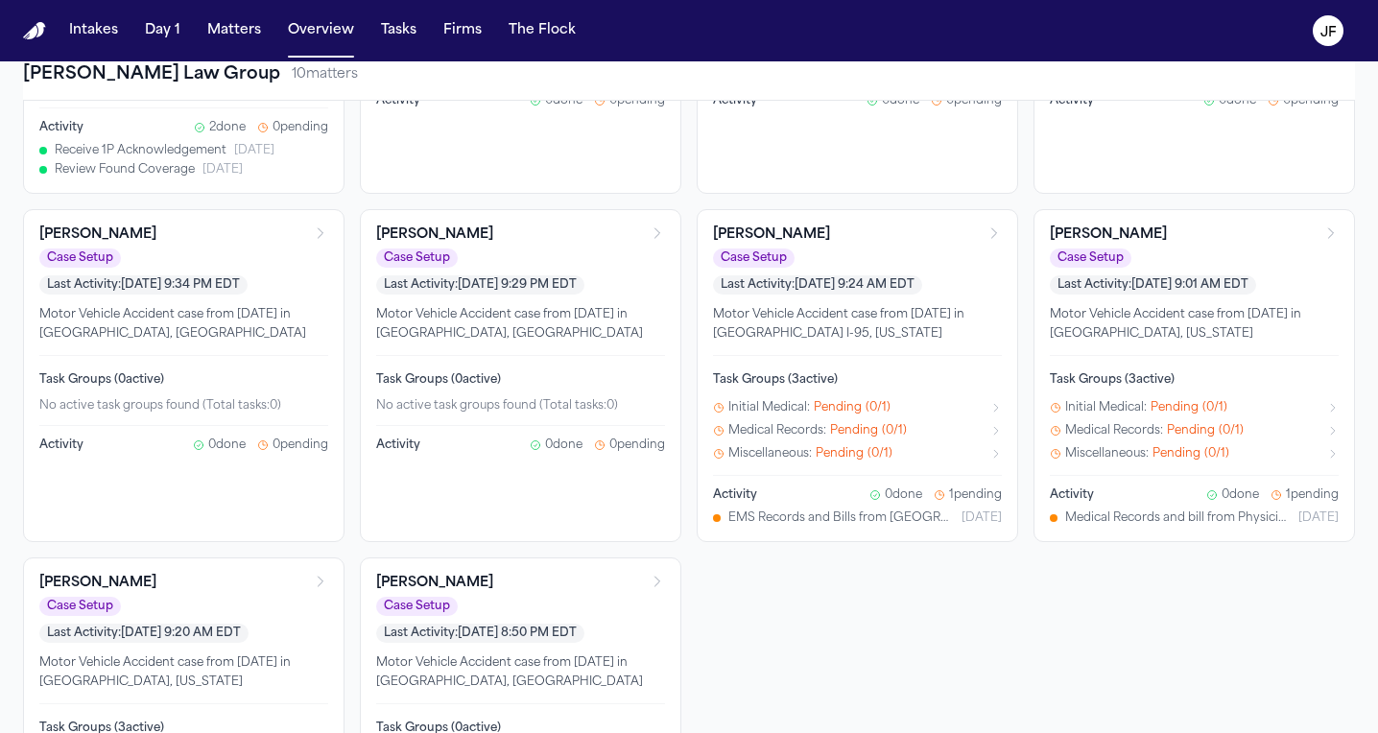
scroll to position [443, 0]
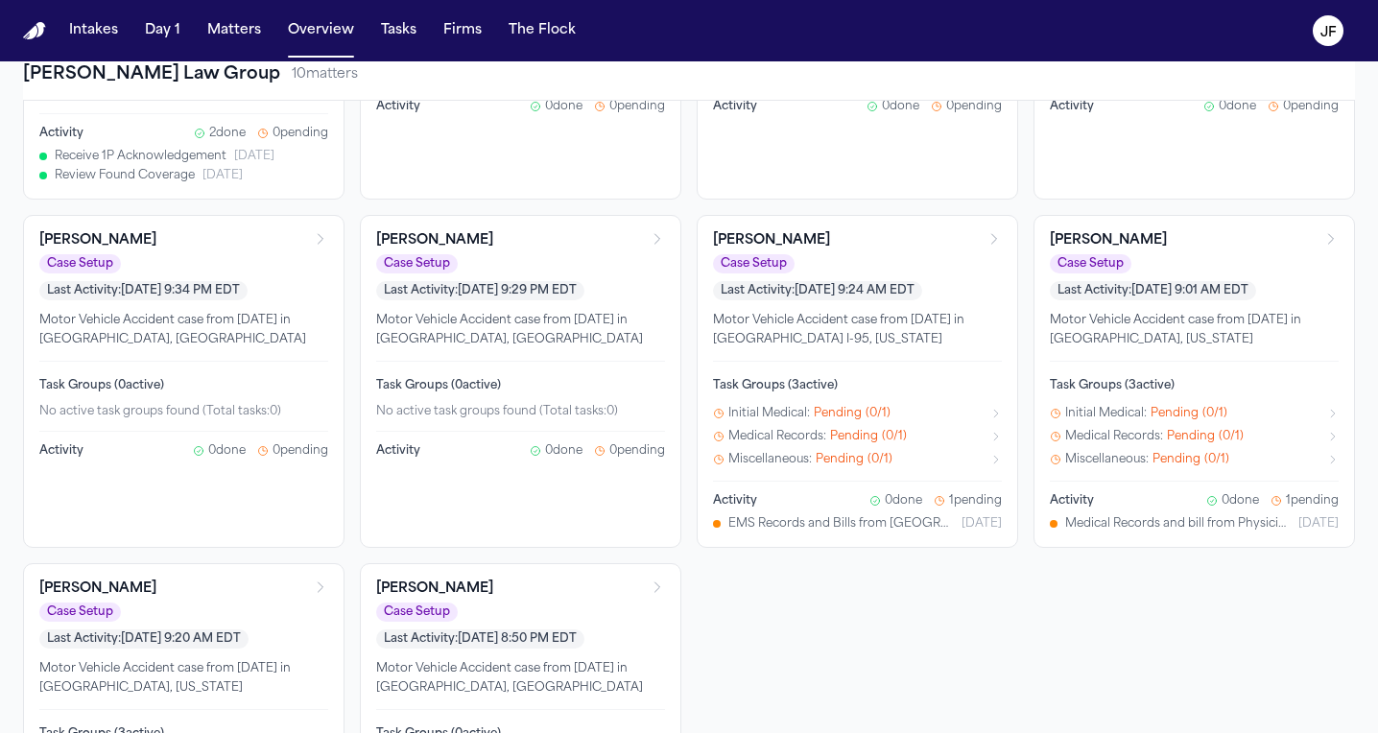
click at [935, 250] on div "Antwan Walker Case Setup Last Activity: Aug 28, 2025 9:24 AM EDT" at bounding box center [846, 265] width 266 height 69
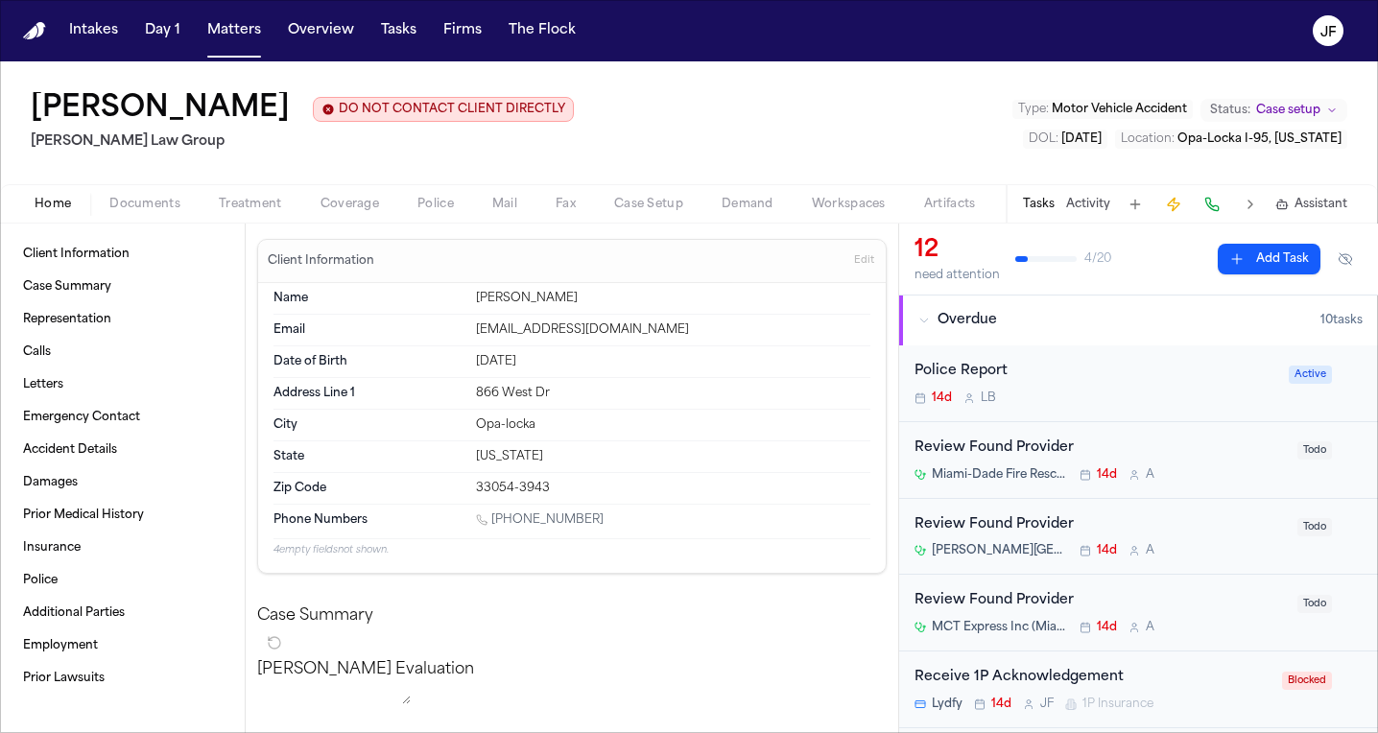
click at [126, 210] on span "Documents" at bounding box center [144, 204] width 71 height 15
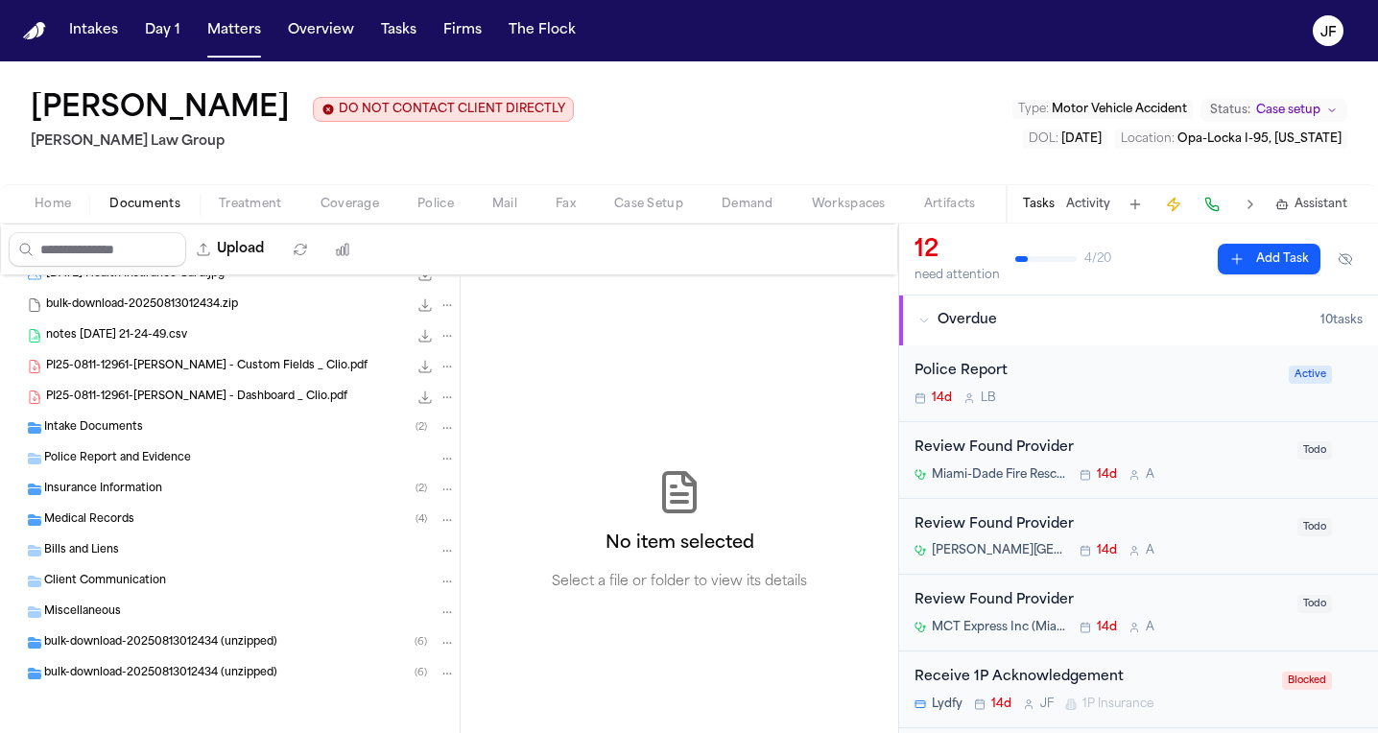
scroll to position [49, 0]
click at [228, 446] on div "Police Report and Evidence" at bounding box center [230, 458] width 460 height 31
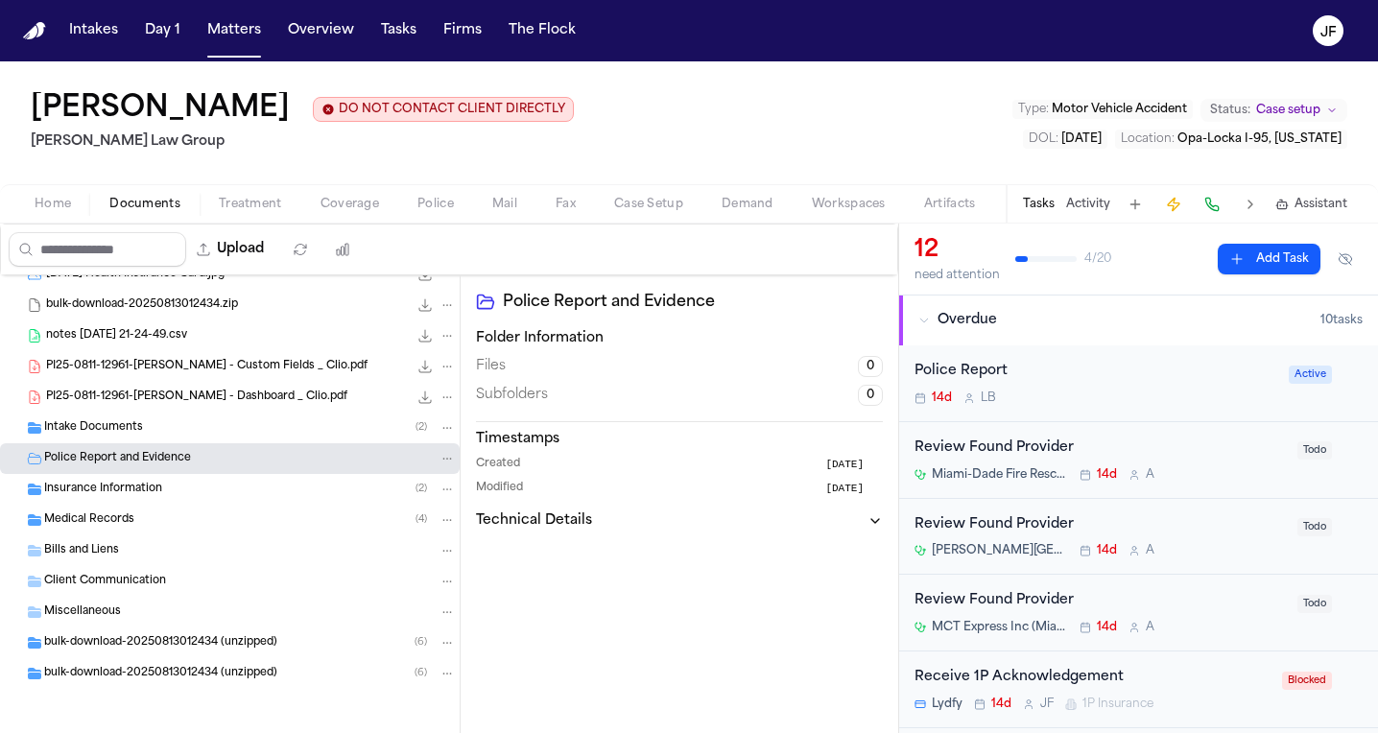
click at [240, 429] on div "Intake Documents ( 2 )" at bounding box center [250, 427] width 412 height 17
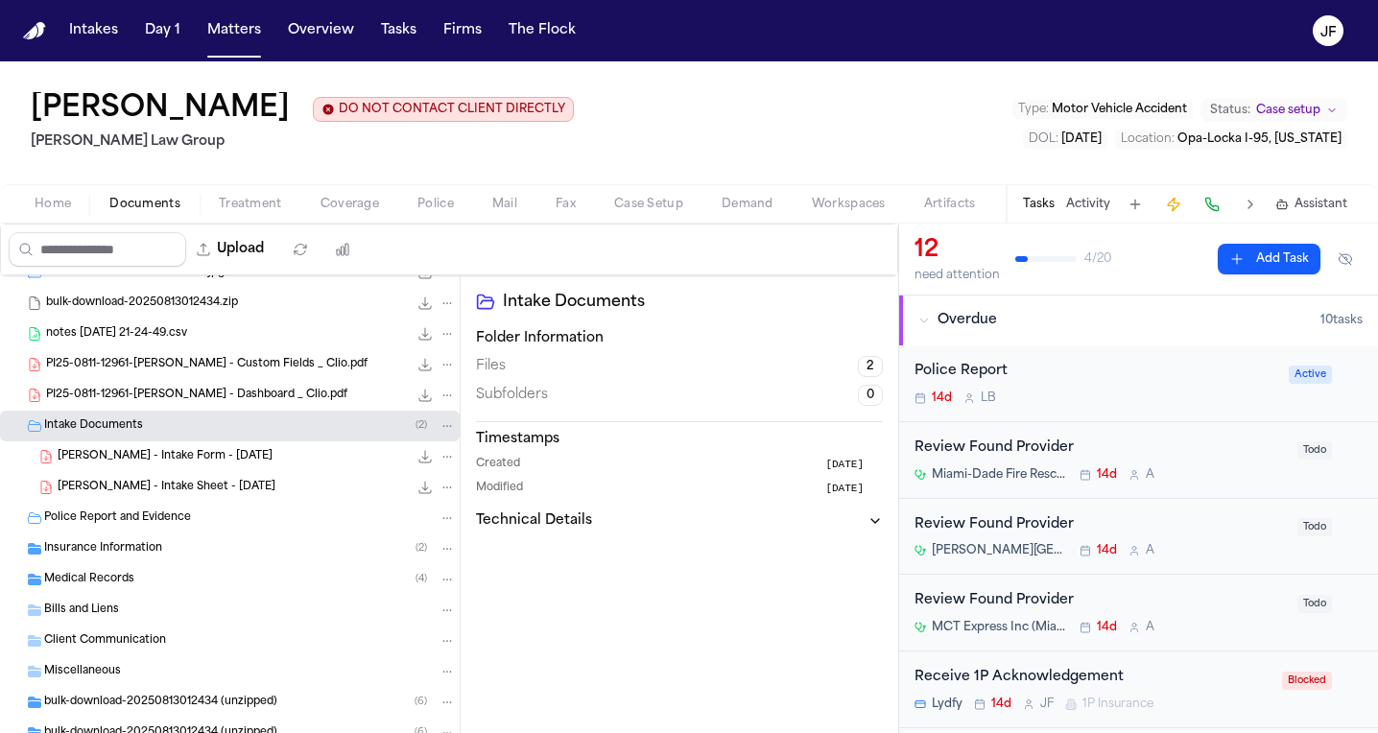
click at [240, 452] on div "[PERSON_NAME] - Intake Form - [DATE] 832.4 KB • PDF" at bounding box center [257, 456] width 398 height 19
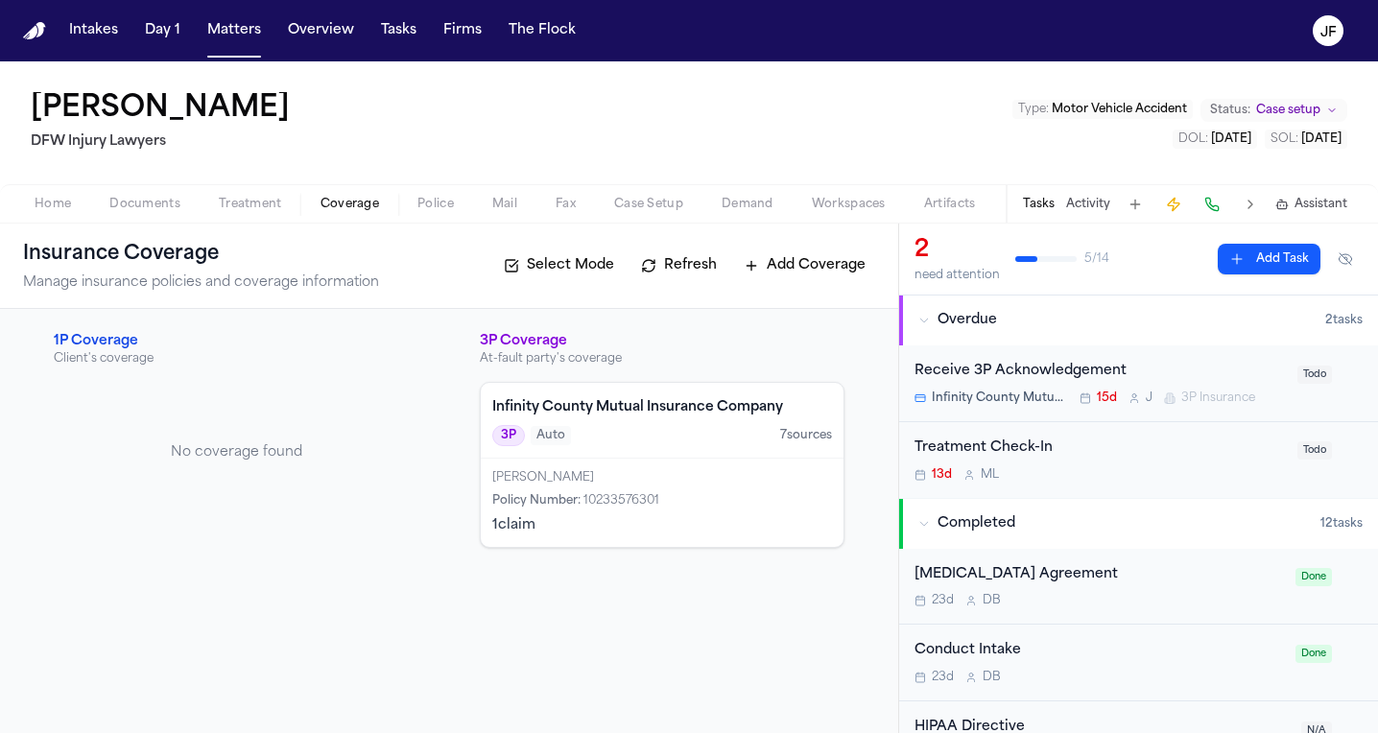
click at [695, 467] on div "[PERSON_NAME] Policy Number : 10233576301 1 claim" at bounding box center [662, 503] width 363 height 88
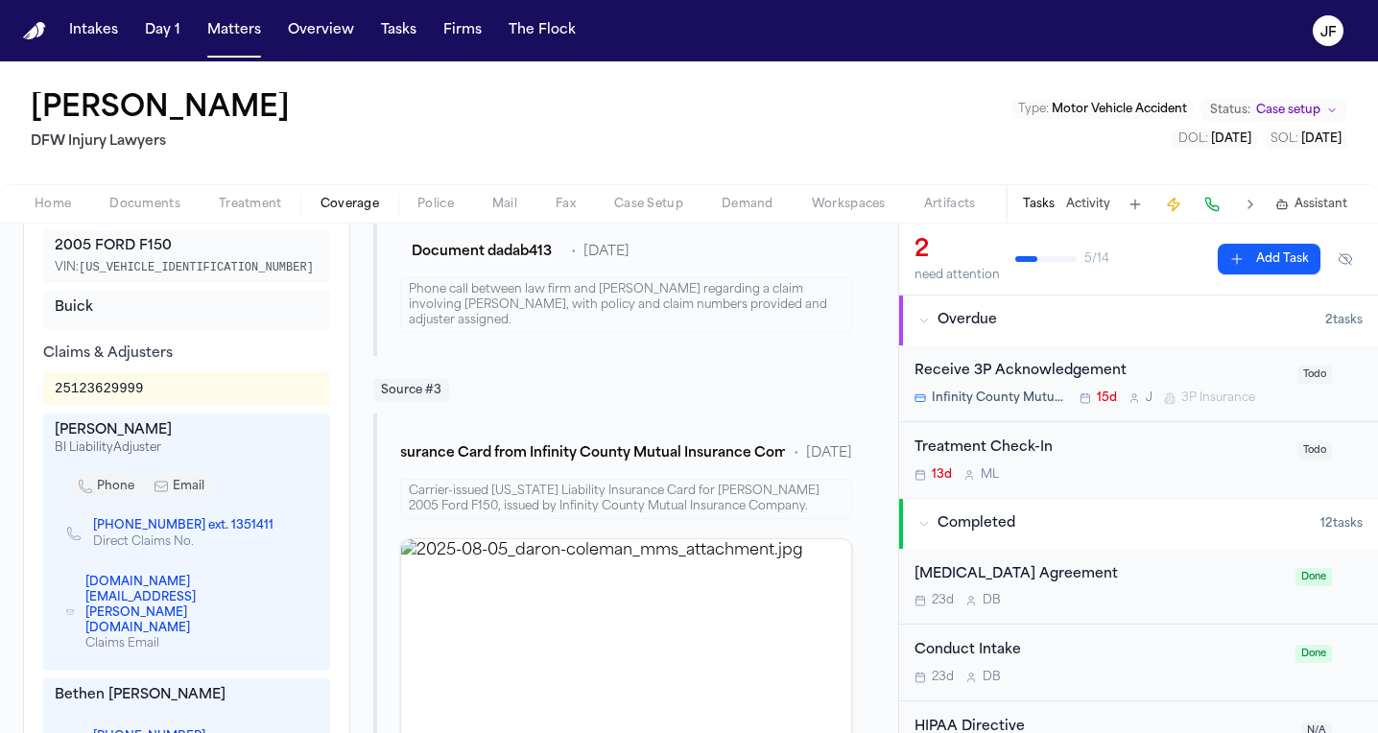
scroll to position [640, 0]
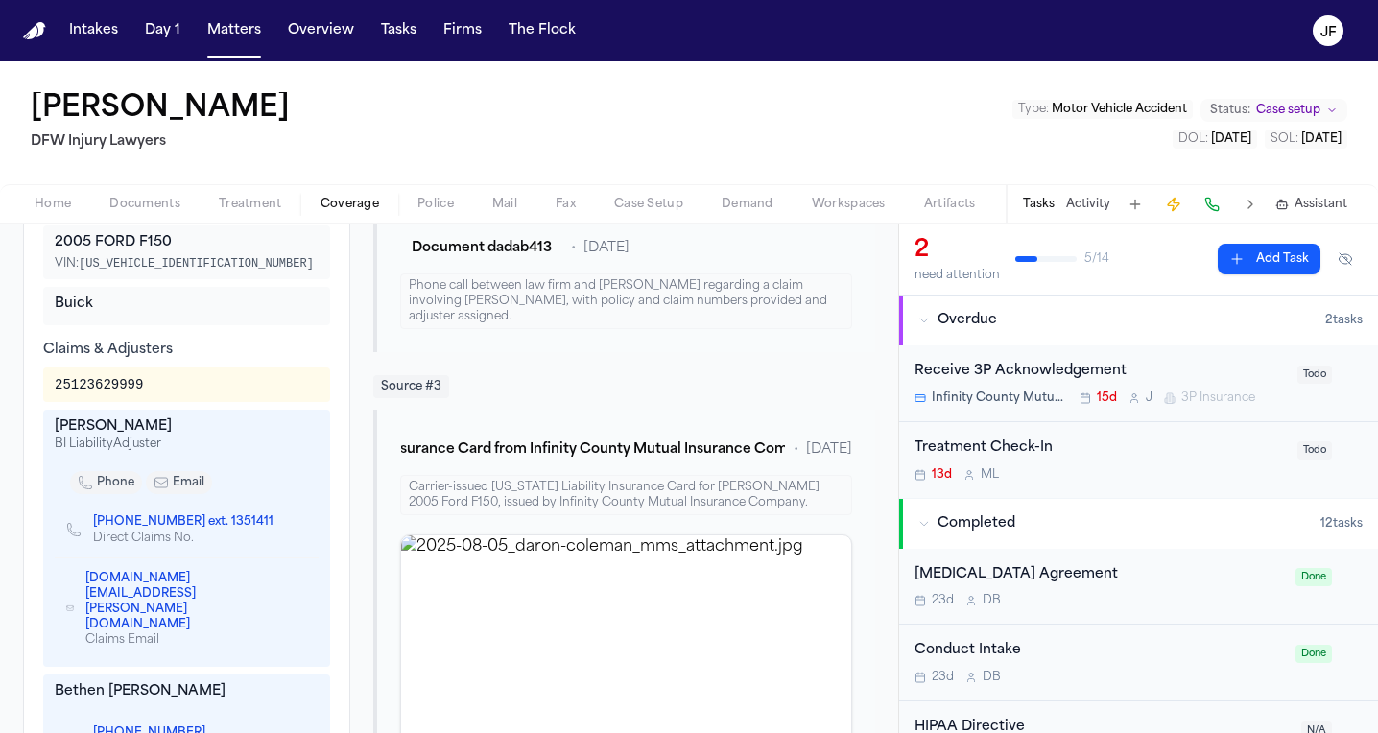
click at [136, 726] on link "[PHONE_NUMBER]" at bounding box center [149, 733] width 112 height 15
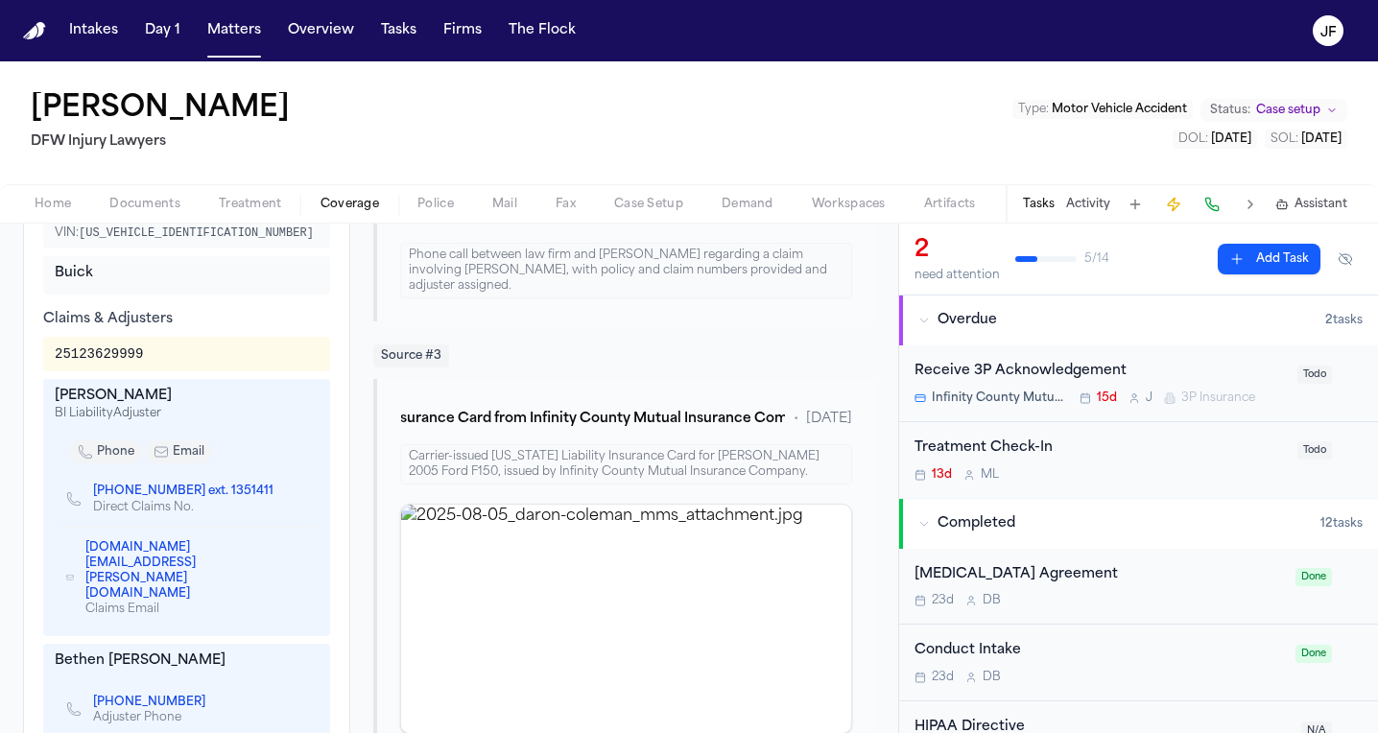
scroll to position [664, 0]
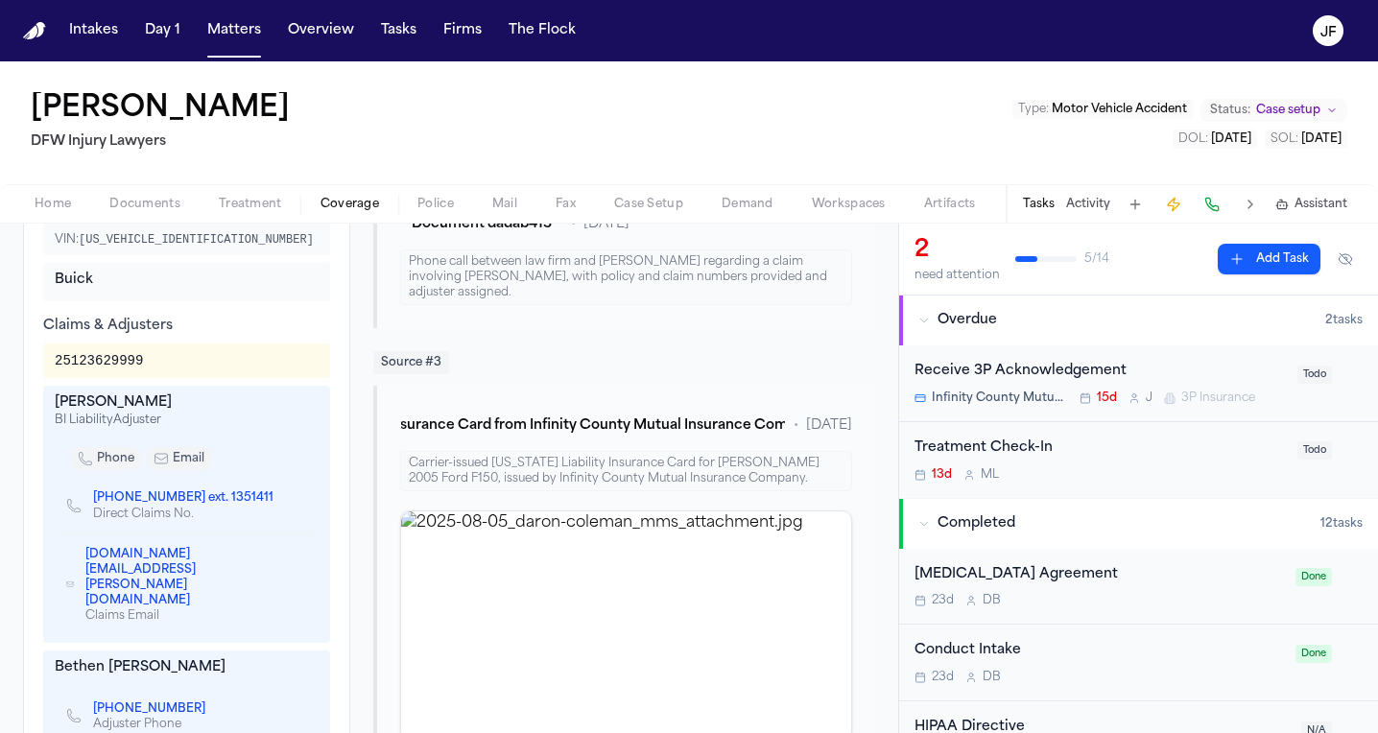
click at [641, 105] on div "[PERSON_NAME] DFW Injury Lawyers Type : Motor Vehicle Accident Status: Case set…" at bounding box center [689, 122] width 1378 height 123
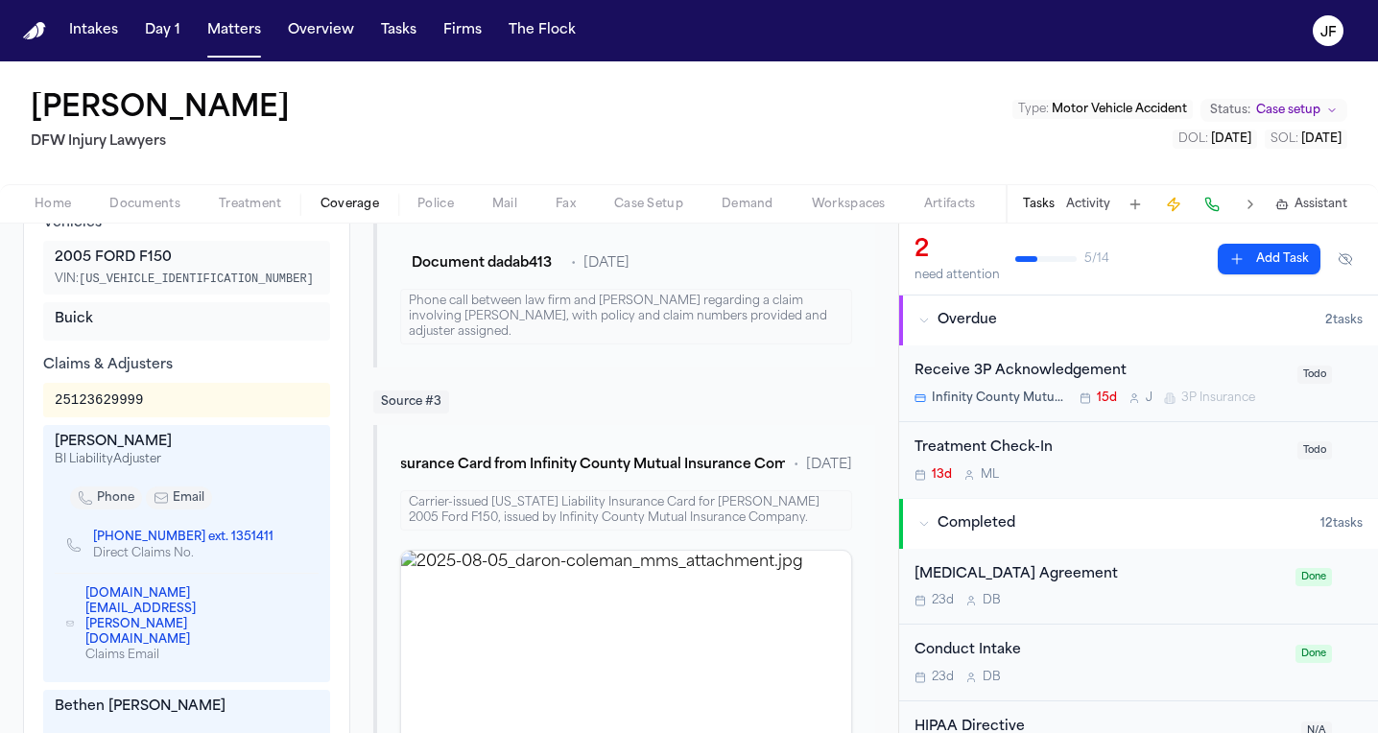
scroll to position [624, 0]
click at [1008, 370] on div "Receive 3P Acknowledgement" at bounding box center [1100, 372] width 371 height 22
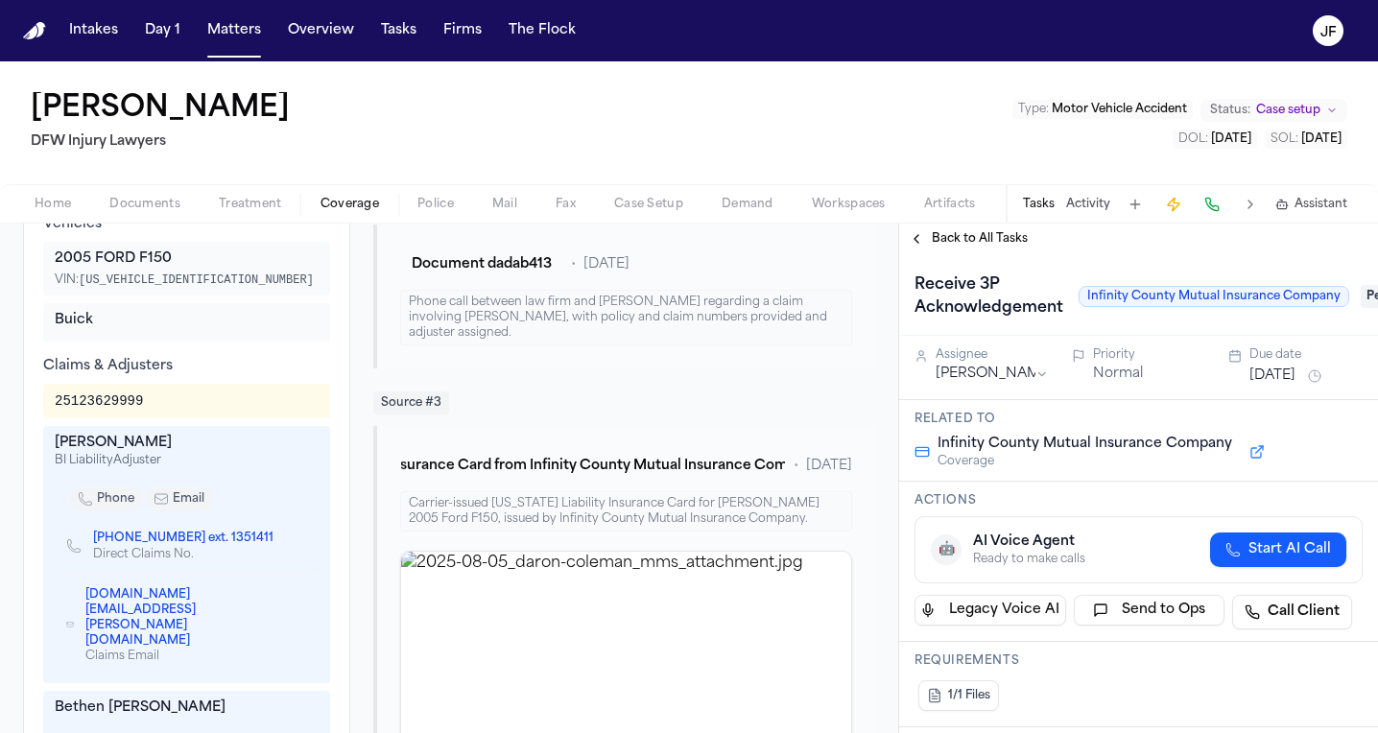
click at [999, 245] on span "Back to All Tasks" at bounding box center [980, 238] width 96 height 15
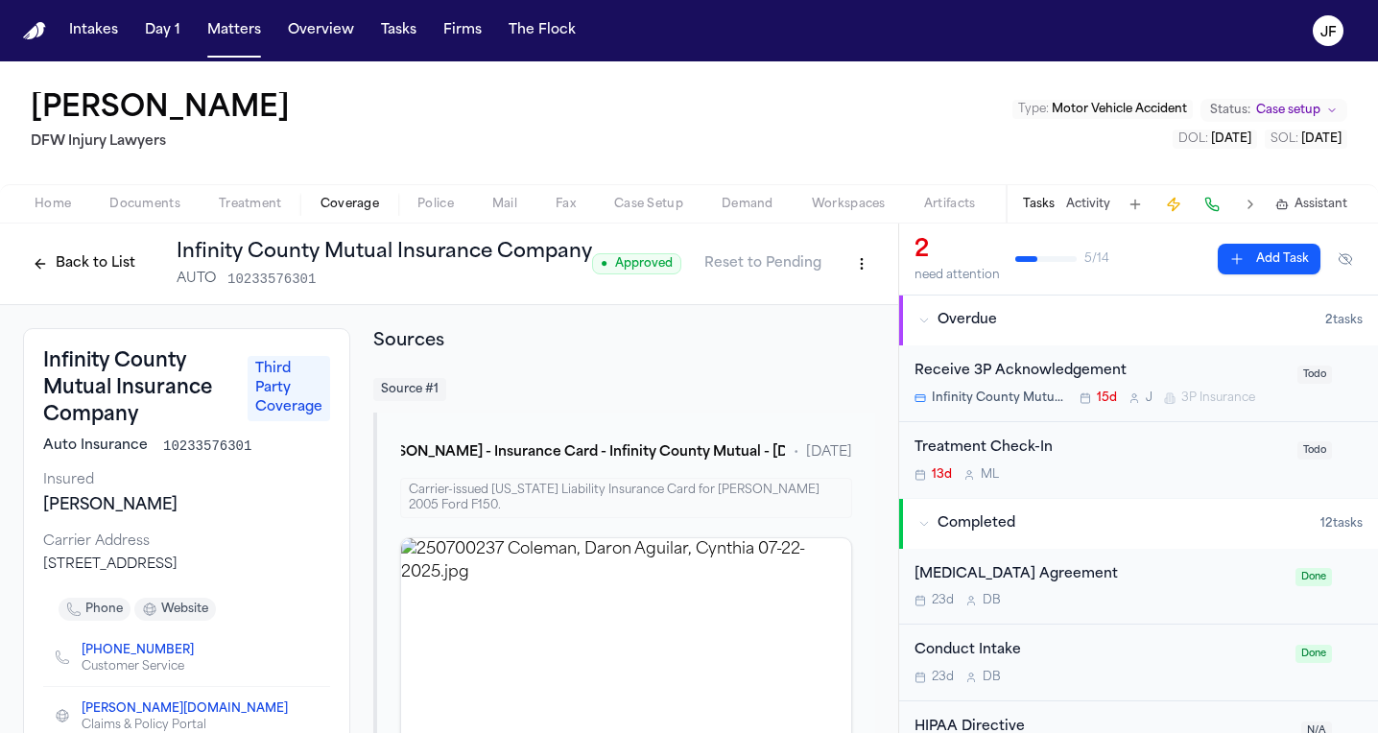
click at [1049, 385] on div "Receive 3P Acknowledgement Infinity County Mutual Insurance Company 15d J 3P In…" at bounding box center [1100, 383] width 371 height 45
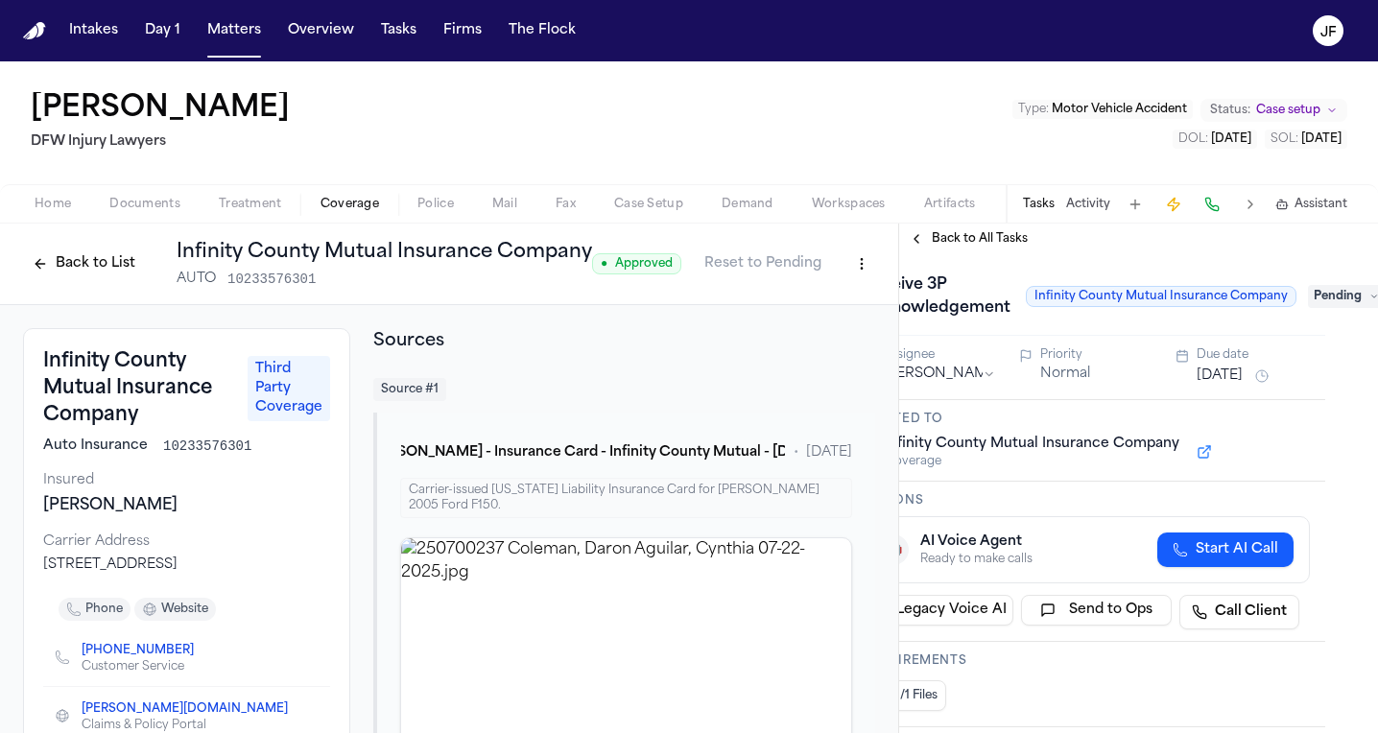
scroll to position [0, 52]
click at [1360, 306] on span "Pending" at bounding box center [1347, 296] width 77 height 23
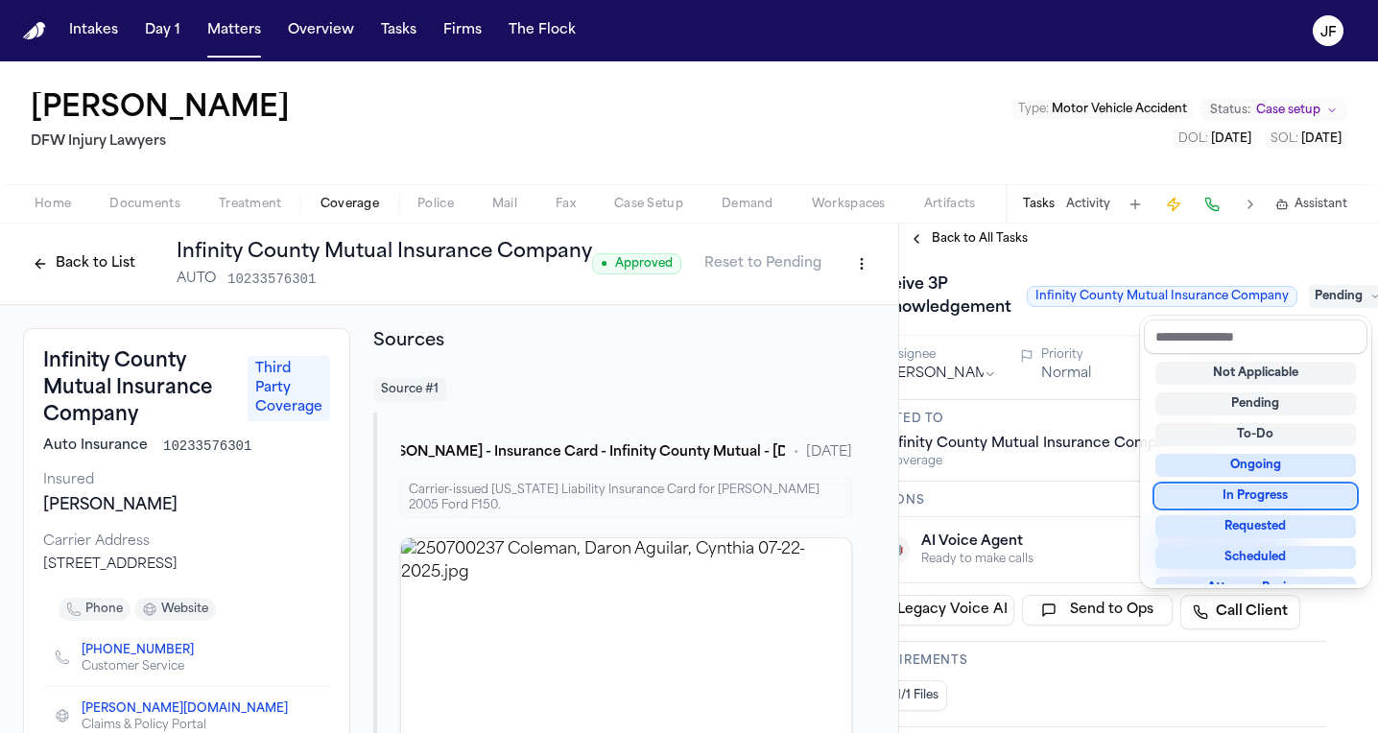
click at [1252, 505] on div "In Progress" at bounding box center [1255, 496] width 201 height 23
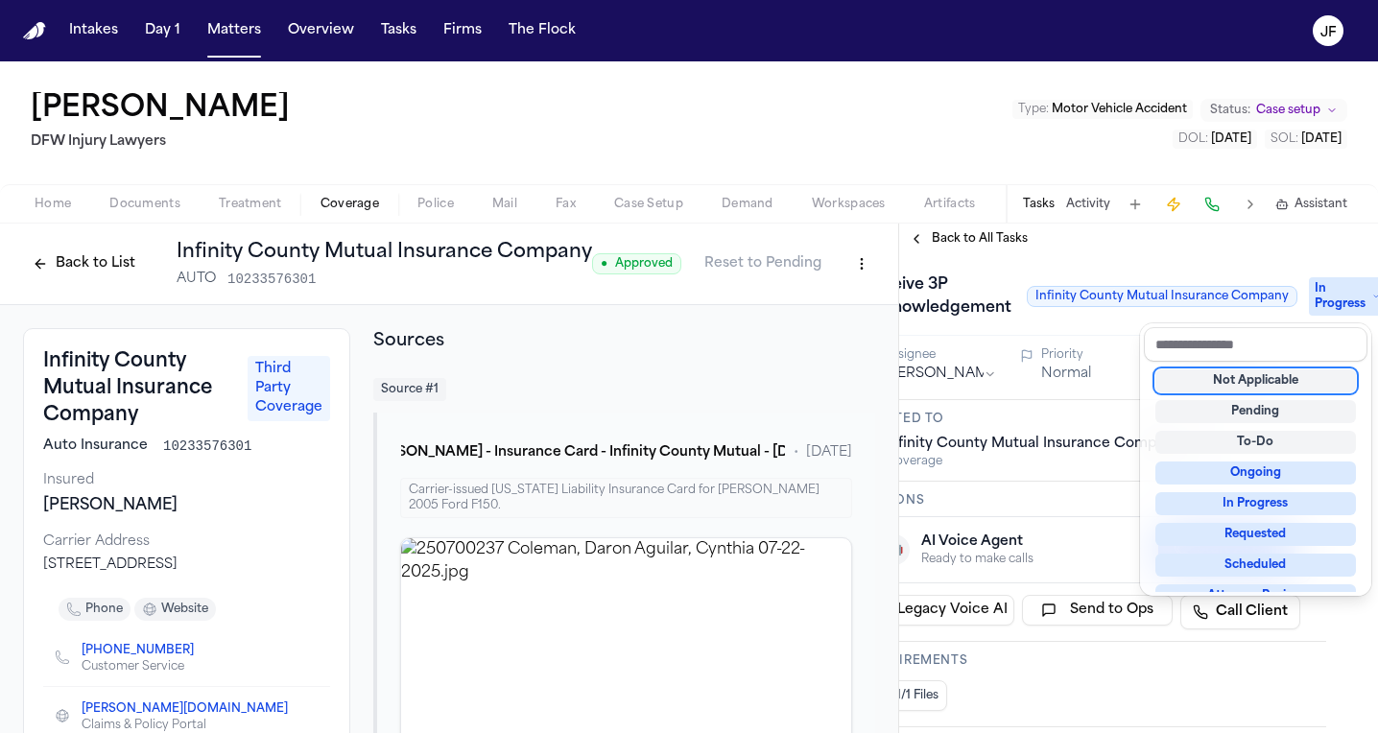
click at [1049, 368] on div "Receive 3P Acknowledgement Infinity County Mutual Insurance Company In Progress…" at bounding box center [1086, 493] width 479 height 479
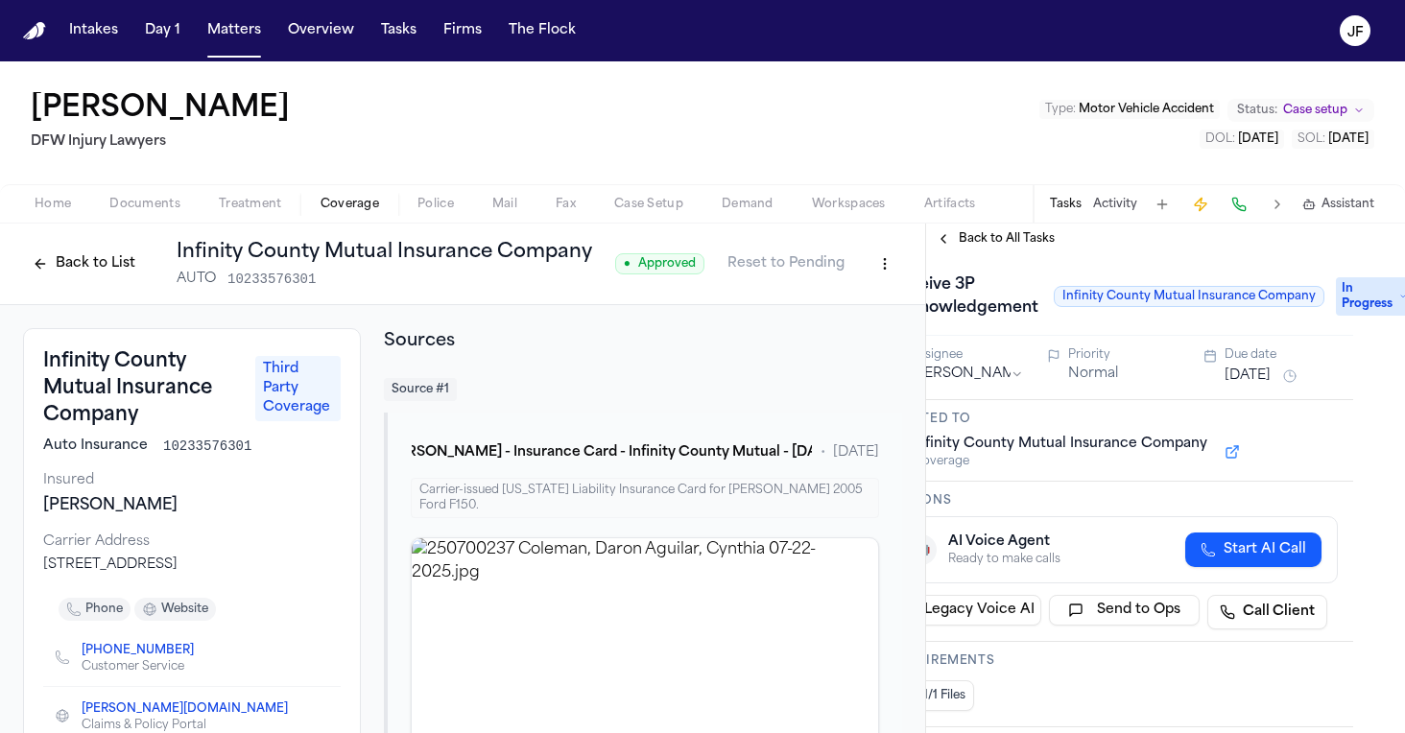
click at [88, 276] on button "Back to List" at bounding box center [84, 264] width 122 height 31
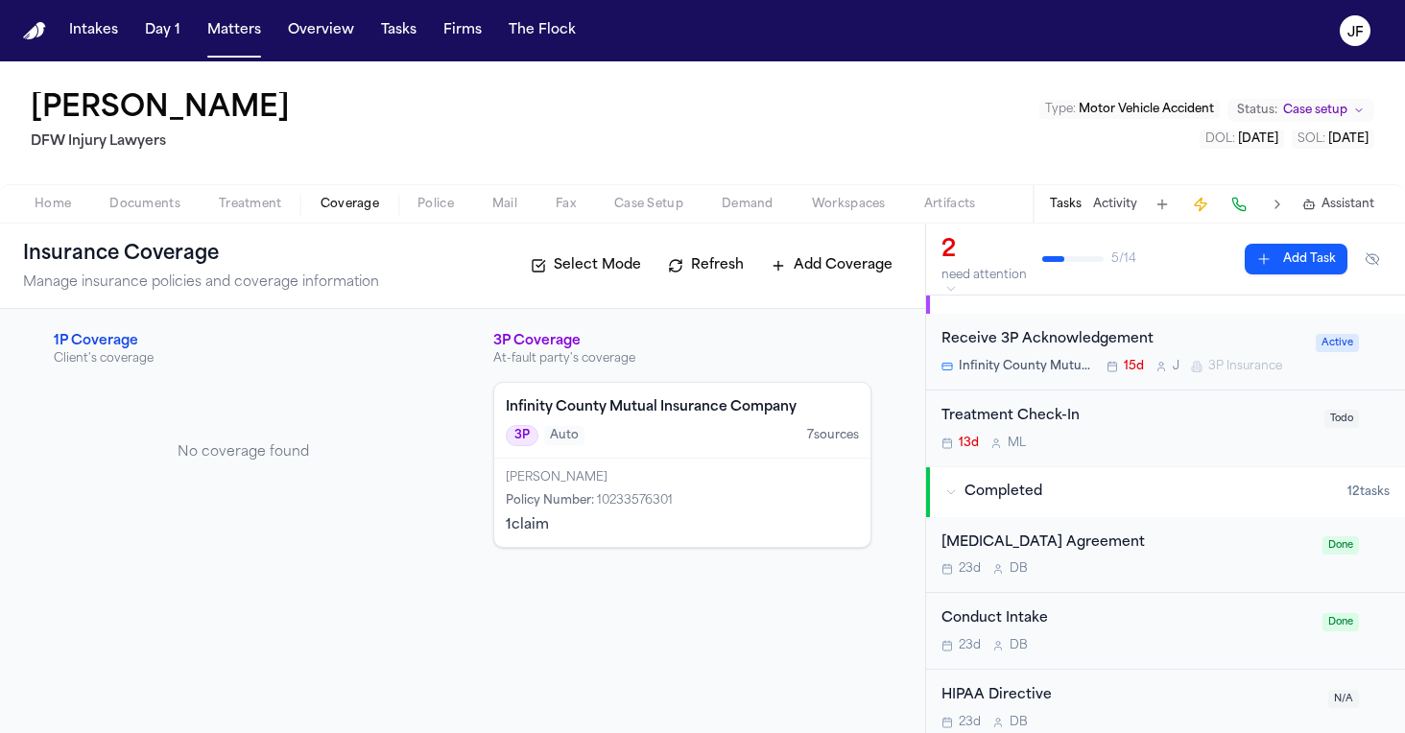
scroll to position [54, 0]
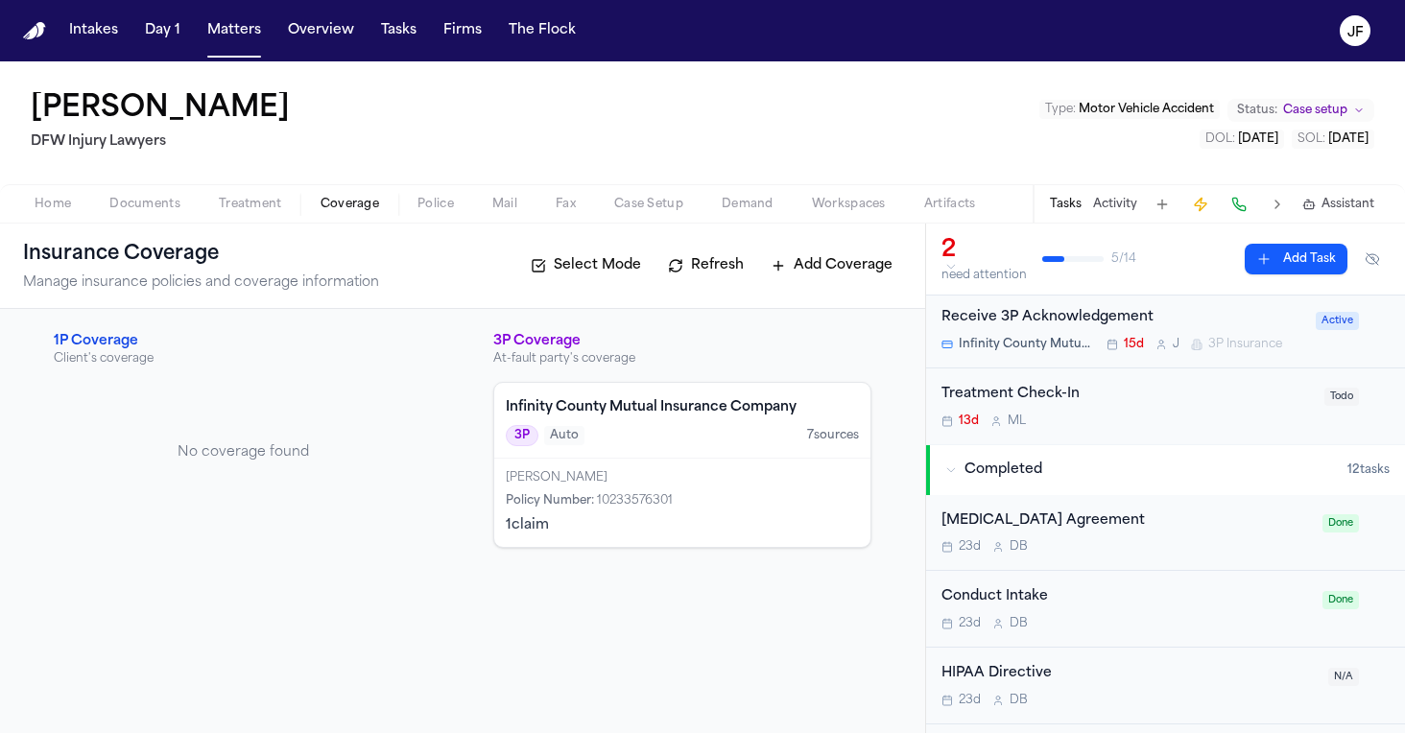
click at [1089, 340] on span "Infinity County Mutual Insurance Company" at bounding box center [1027, 344] width 136 height 15
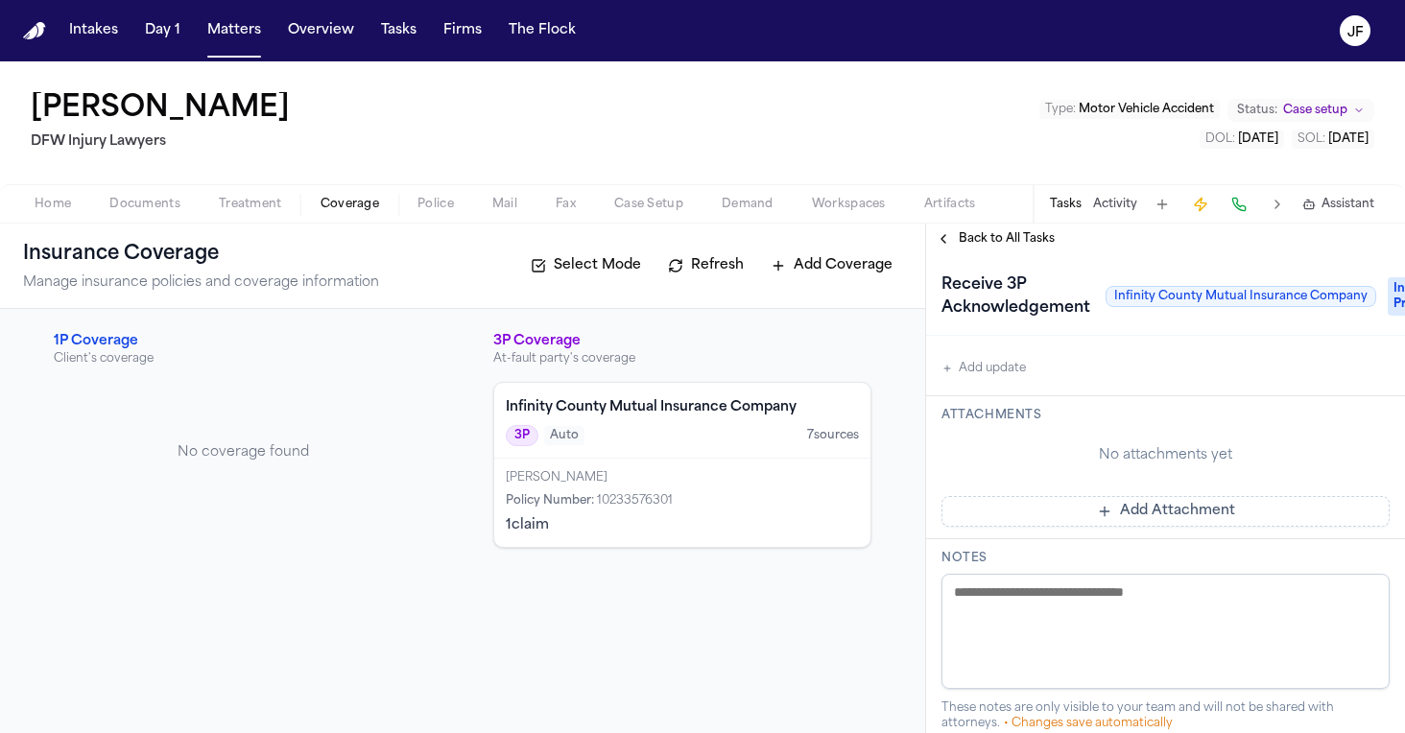
scroll to position [485, 0]
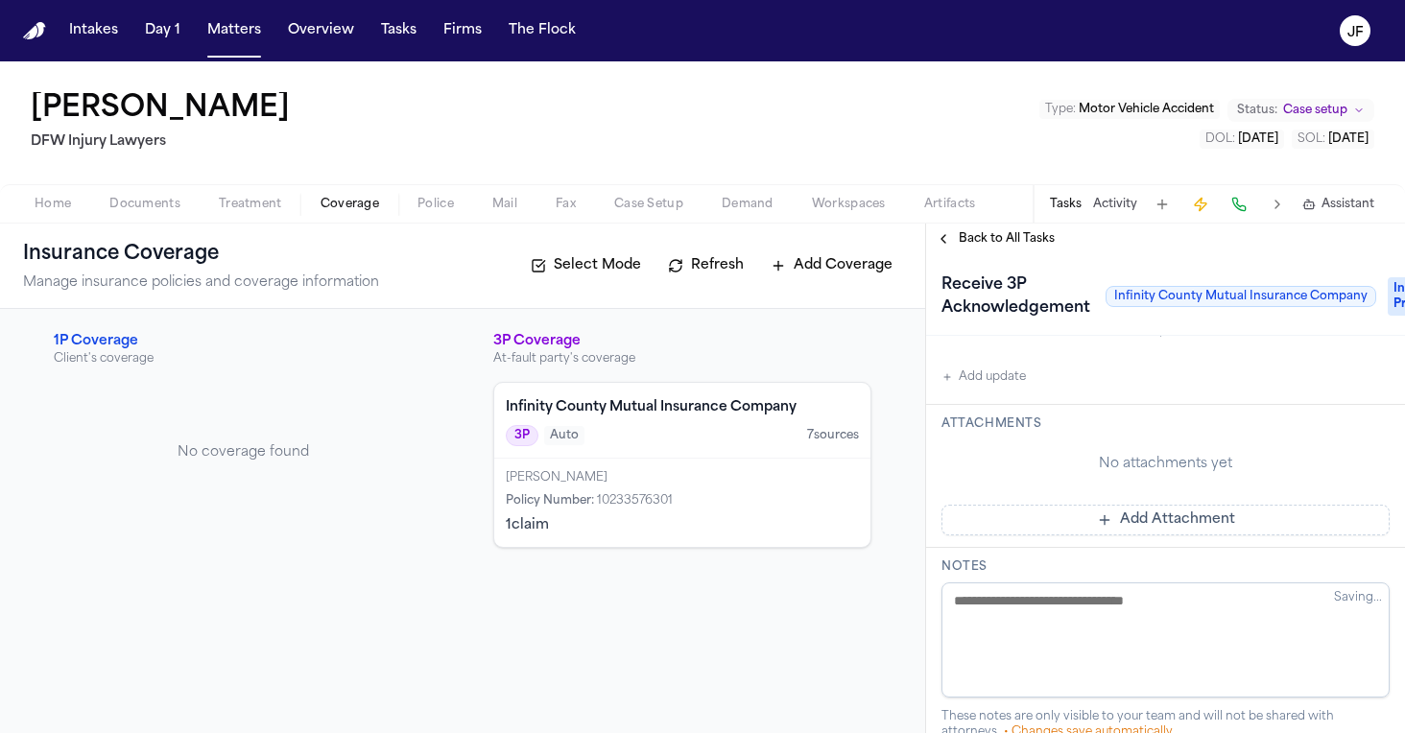
click at [974, 360] on div "No updates Add update" at bounding box center [1165, 337] width 448 height 104
click at [974, 382] on button "Add update" at bounding box center [983, 377] width 84 height 23
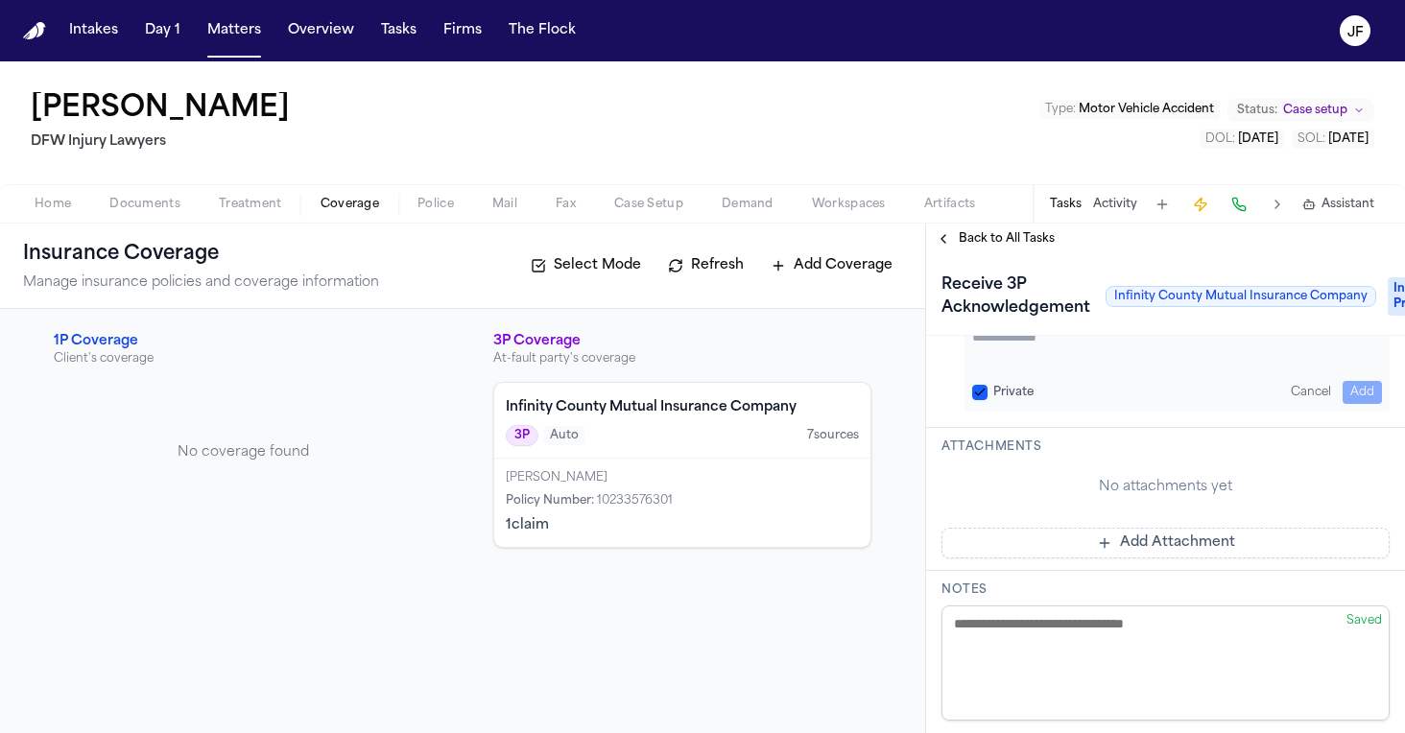
scroll to position [440, 0]
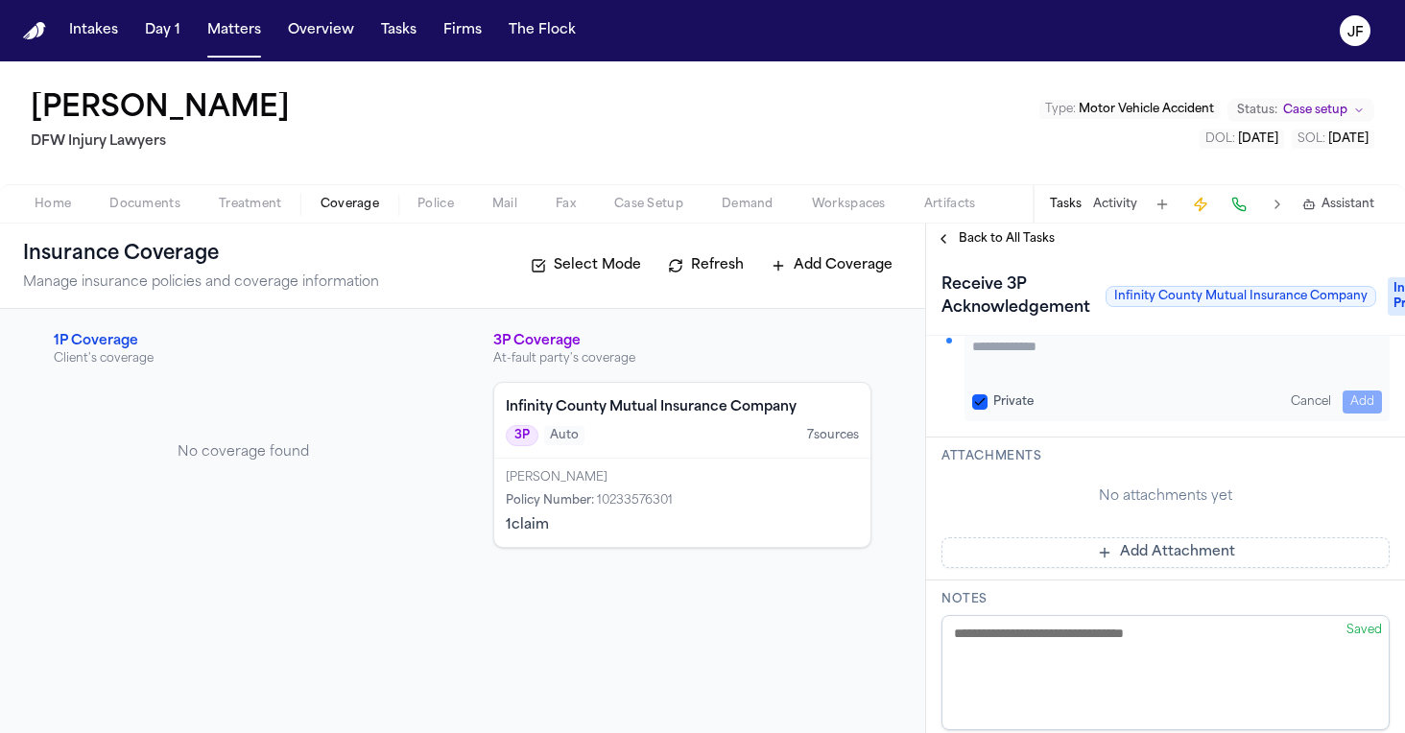
click at [1065, 370] on textarea "Add your update" at bounding box center [1177, 356] width 410 height 38
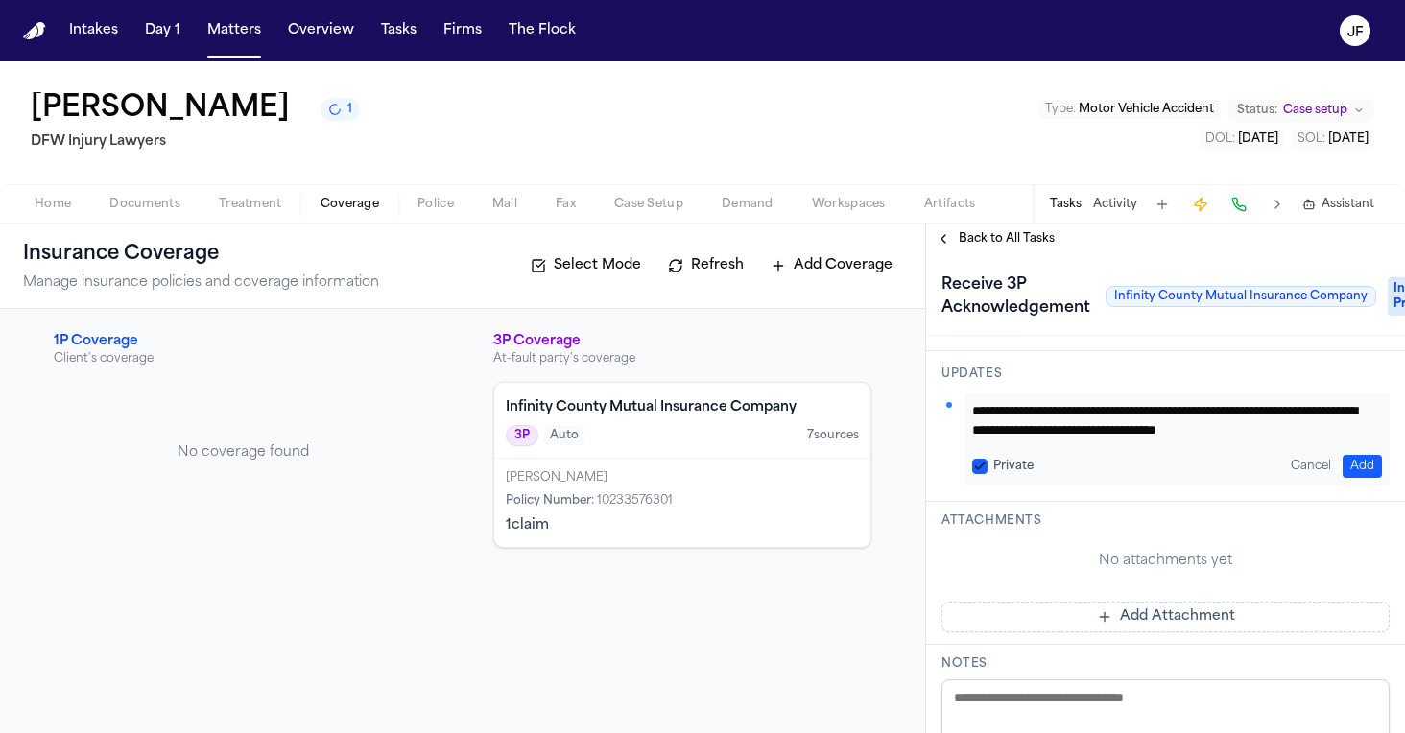
scroll to position [330, 0]
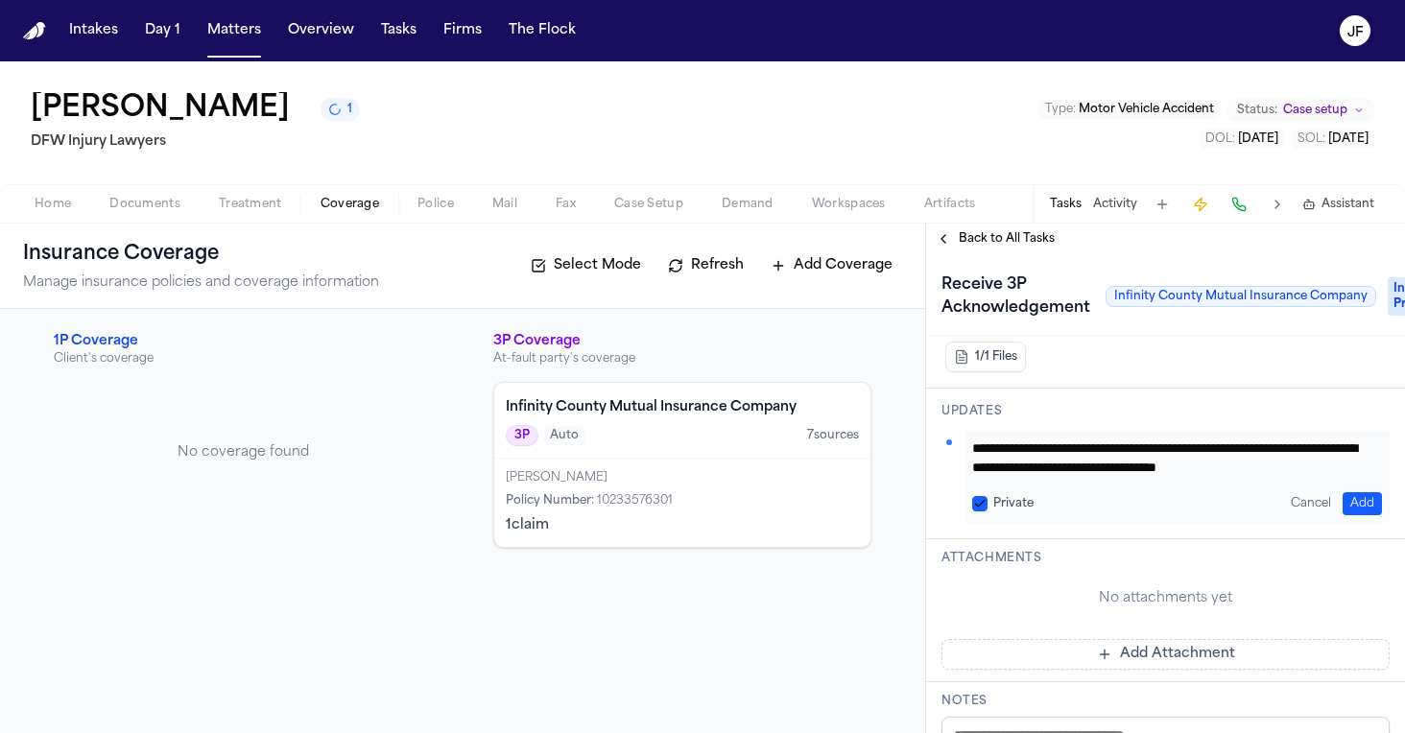
drag, startPoint x: 1104, startPoint y: 365, endPoint x: 932, endPoint y: 321, distance: 177.1
click at [932, 321] on div "**********" at bounding box center [1165, 493] width 479 height 479
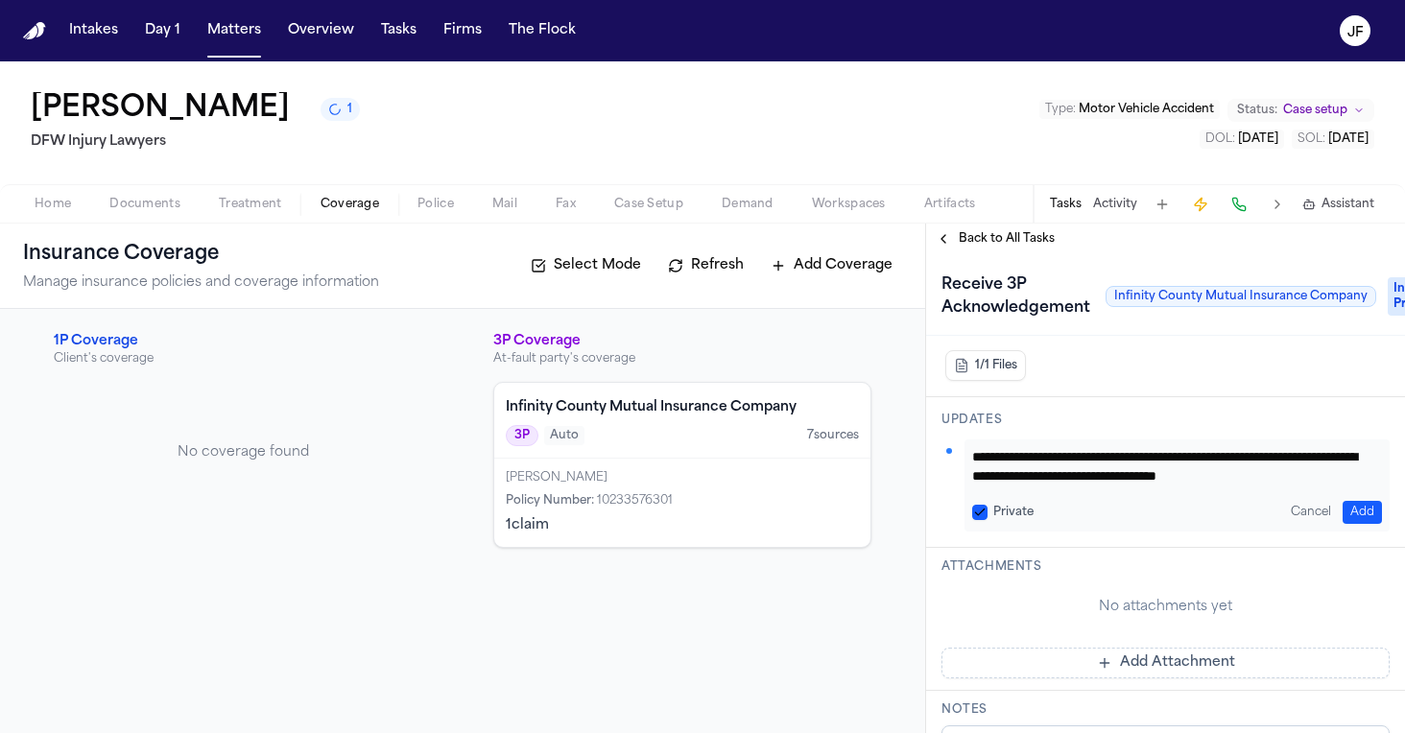
type textarea "**********"
click at [1355, 513] on button "Add" at bounding box center [1362, 512] width 39 height 23
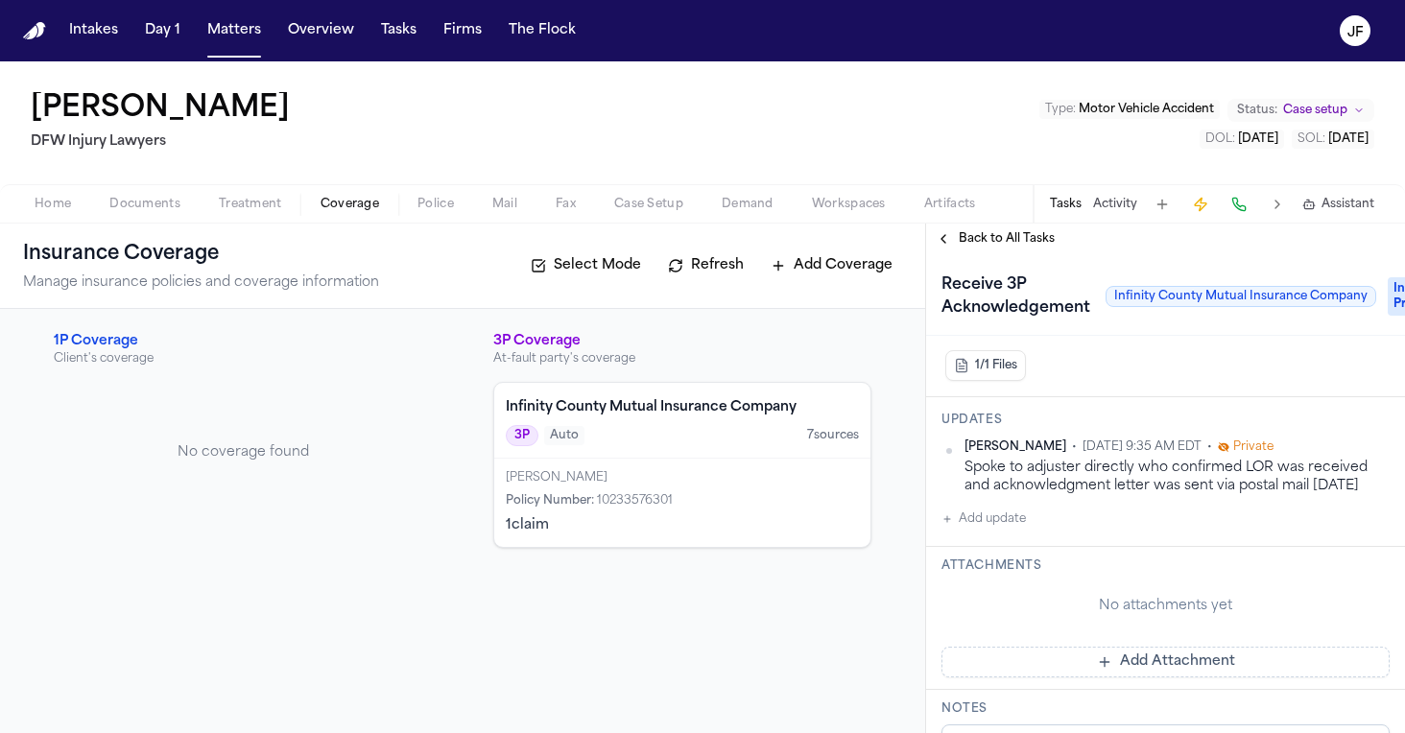
click at [648, 495] on span "10233576301" at bounding box center [635, 501] width 76 height 12
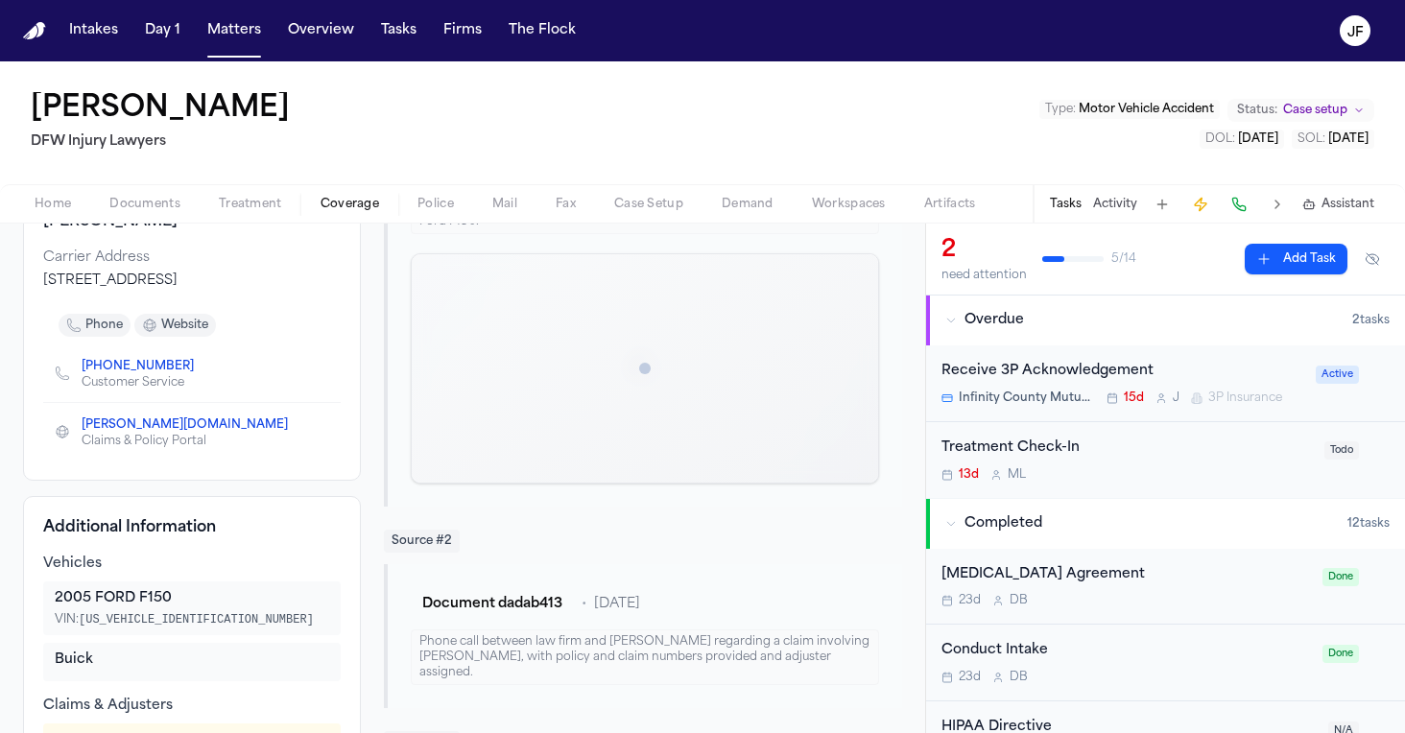
scroll to position [289, 0]
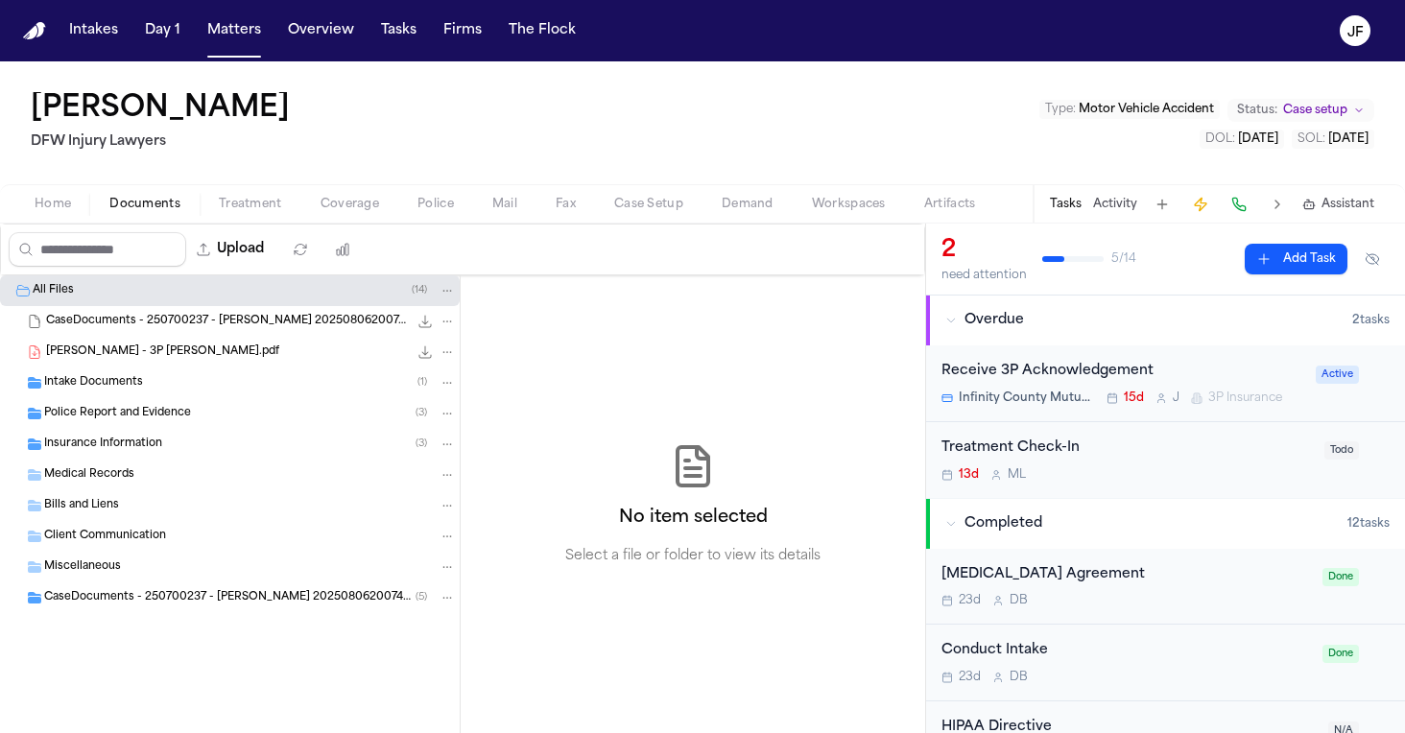
click at [142, 201] on span "Documents" at bounding box center [144, 204] width 71 height 15
click at [119, 405] on div "Police Report and Evidence ( 3 )" at bounding box center [250, 413] width 412 height 17
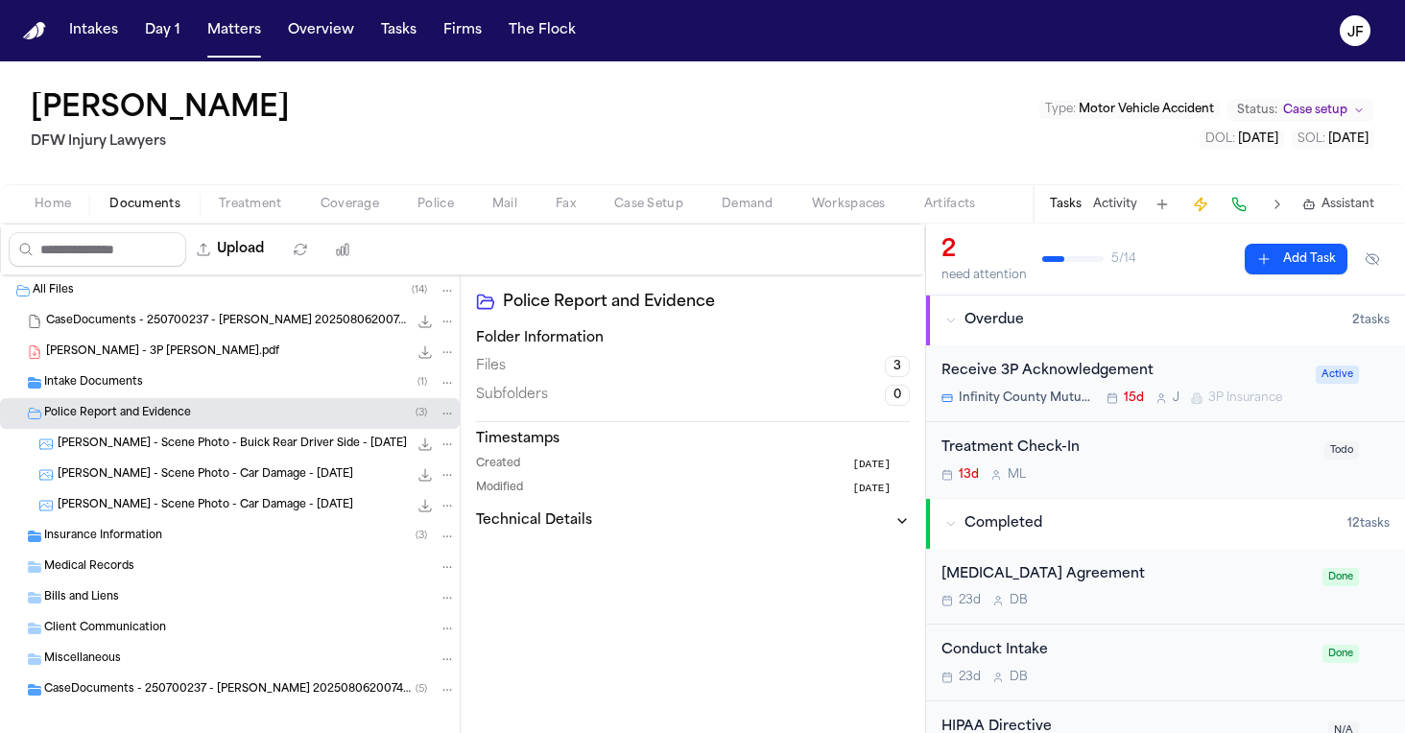
click at [174, 450] on span "D. Coleman - Scene Photo - Buick Rear Driver Side - 8.5.25" at bounding box center [232, 445] width 349 height 16
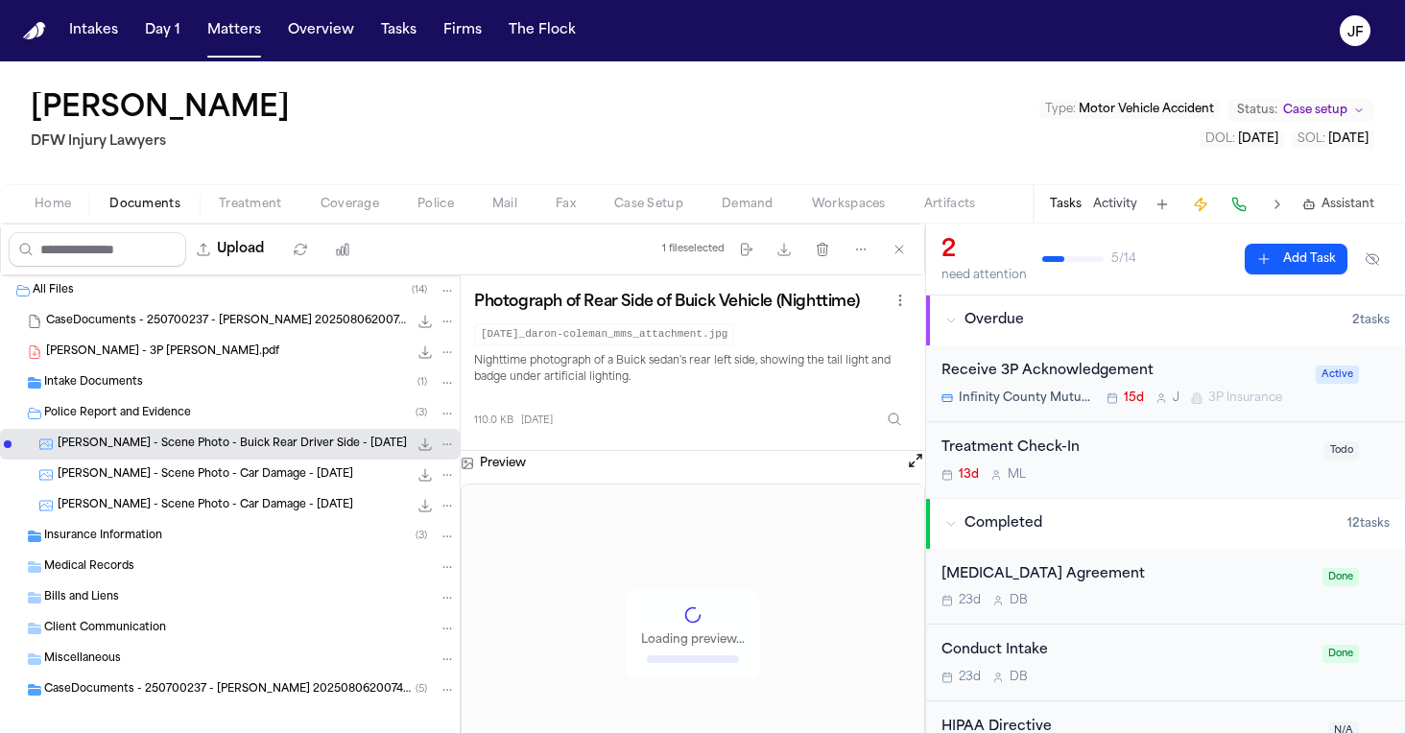
click at [198, 474] on span "D. Coleman - Scene Photo - Car Damage - 7.22.25" at bounding box center [206, 475] width 296 height 16
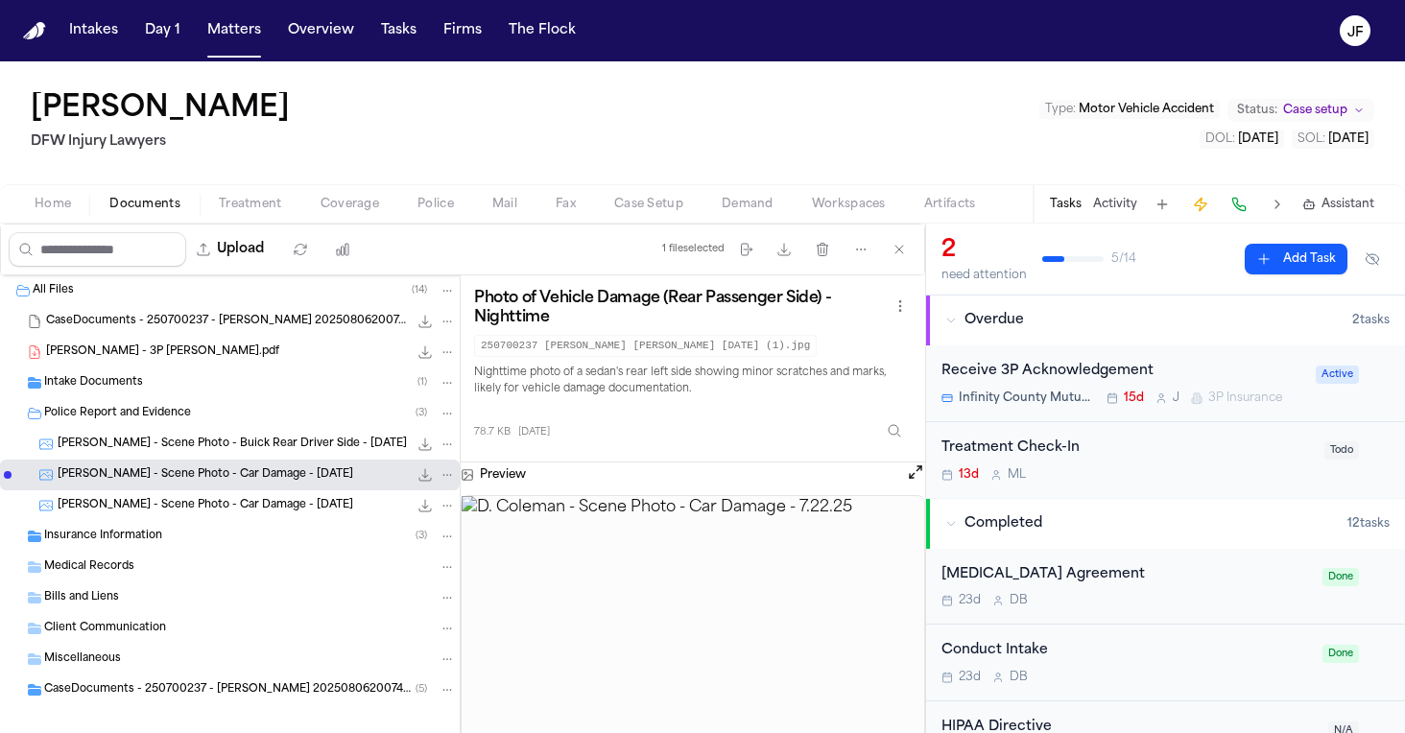
click at [316, 513] on div "D. Coleman - Scene Photo - Car Damage - 8.5.25 84.5 KB • JPG" at bounding box center [257, 505] width 398 height 19
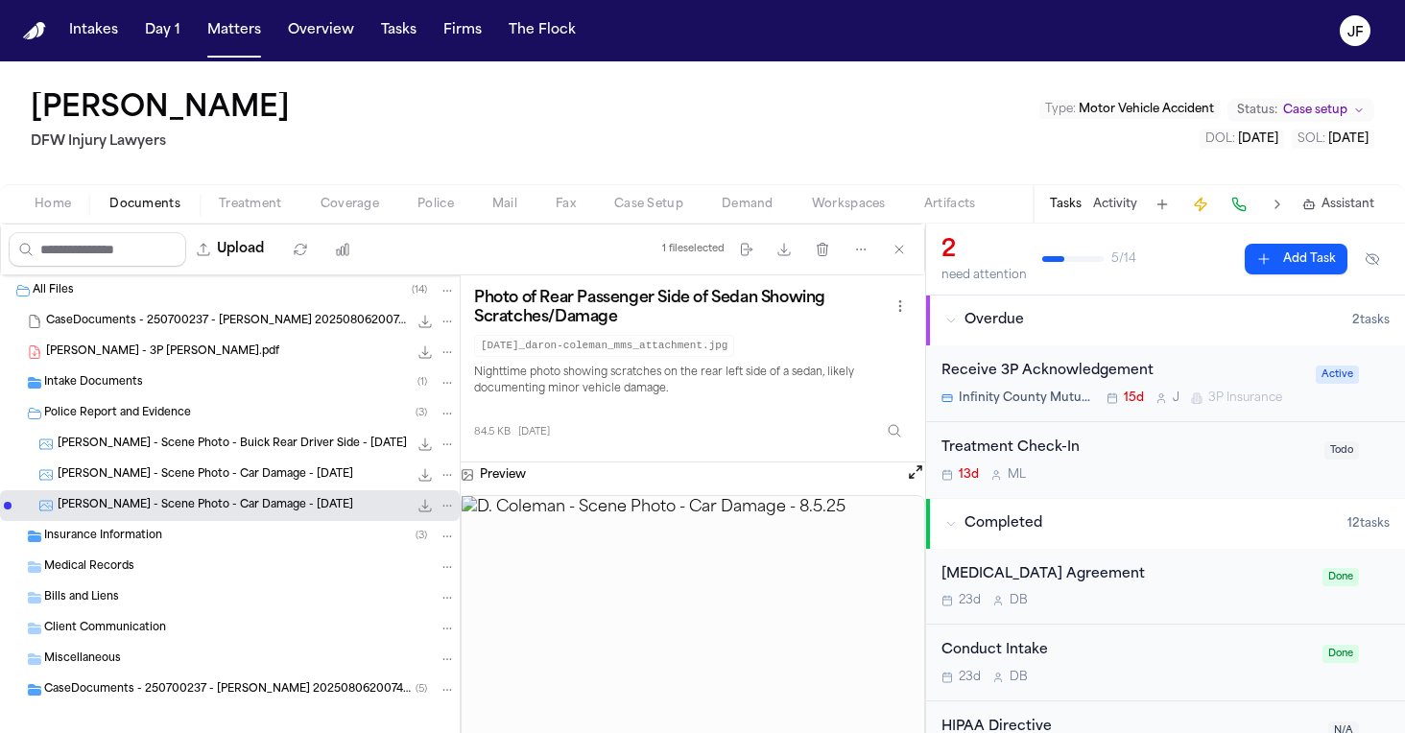
click at [321, 453] on div "D. Coleman - Scene Photo - Buick Rear Driver Side - 8.5.25 110.0 KB • JPG" at bounding box center [257, 444] width 398 height 19
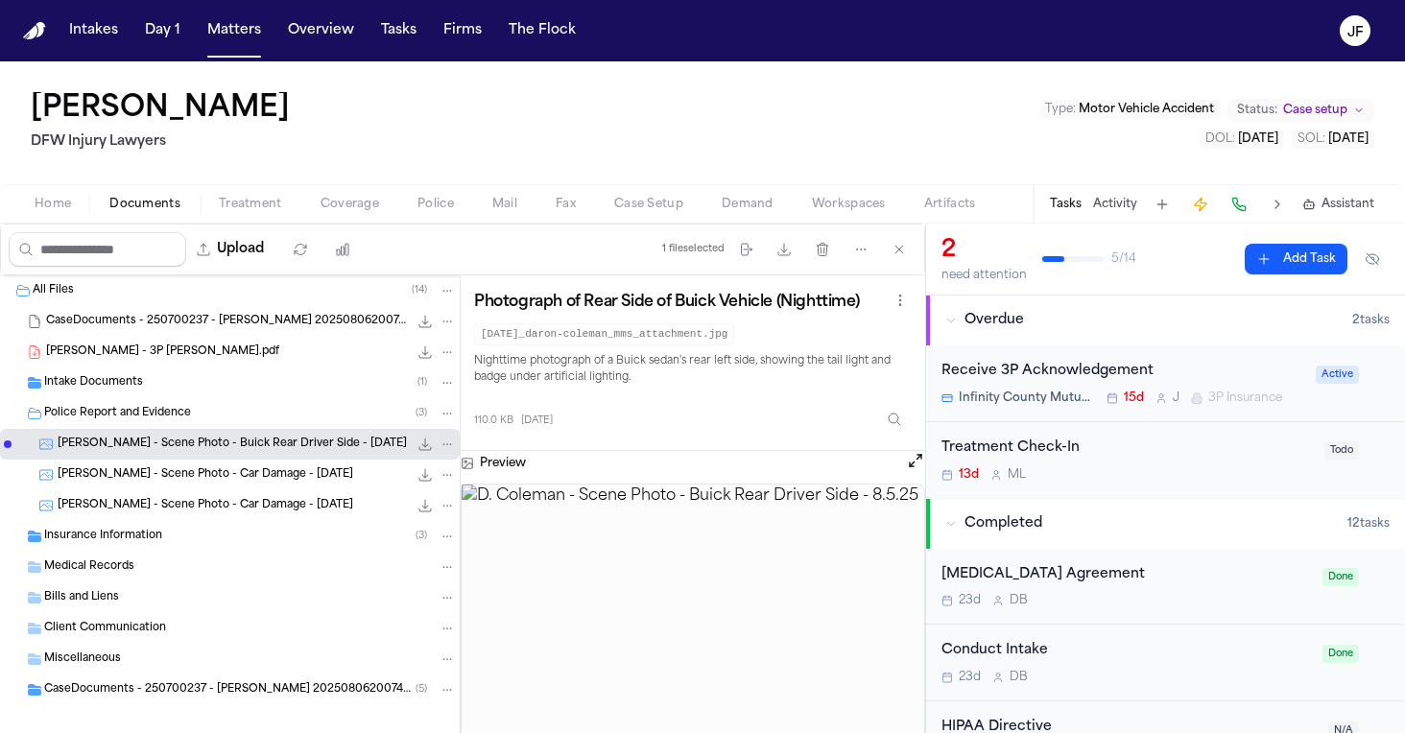
click at [239, 408] on div "Police Report and Evidence ( 3 )" at bounding box center [250, 413] width 412 height 17
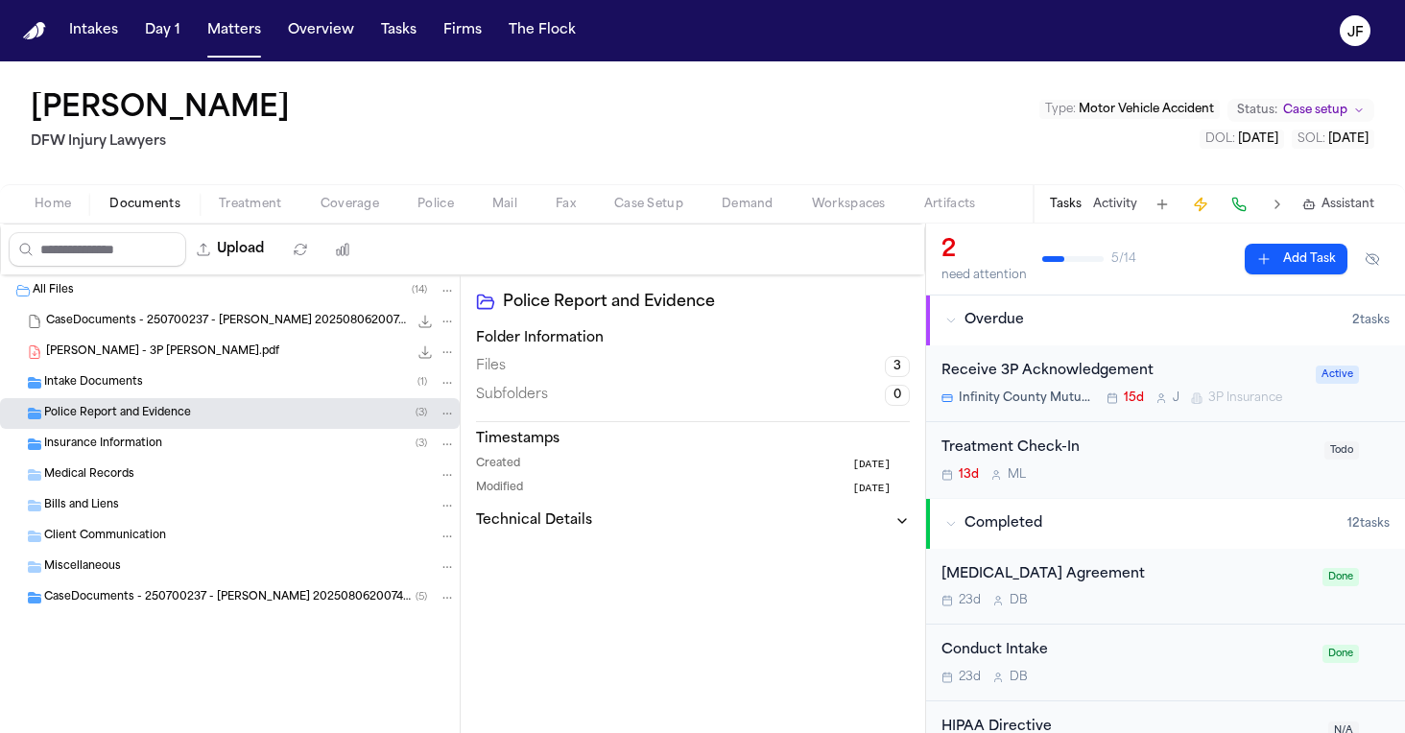
click at [179, 349] on span "D. Coleman - 3P LOR Kemper.pdf" at bounding box center [162, 353] width 233 height 16
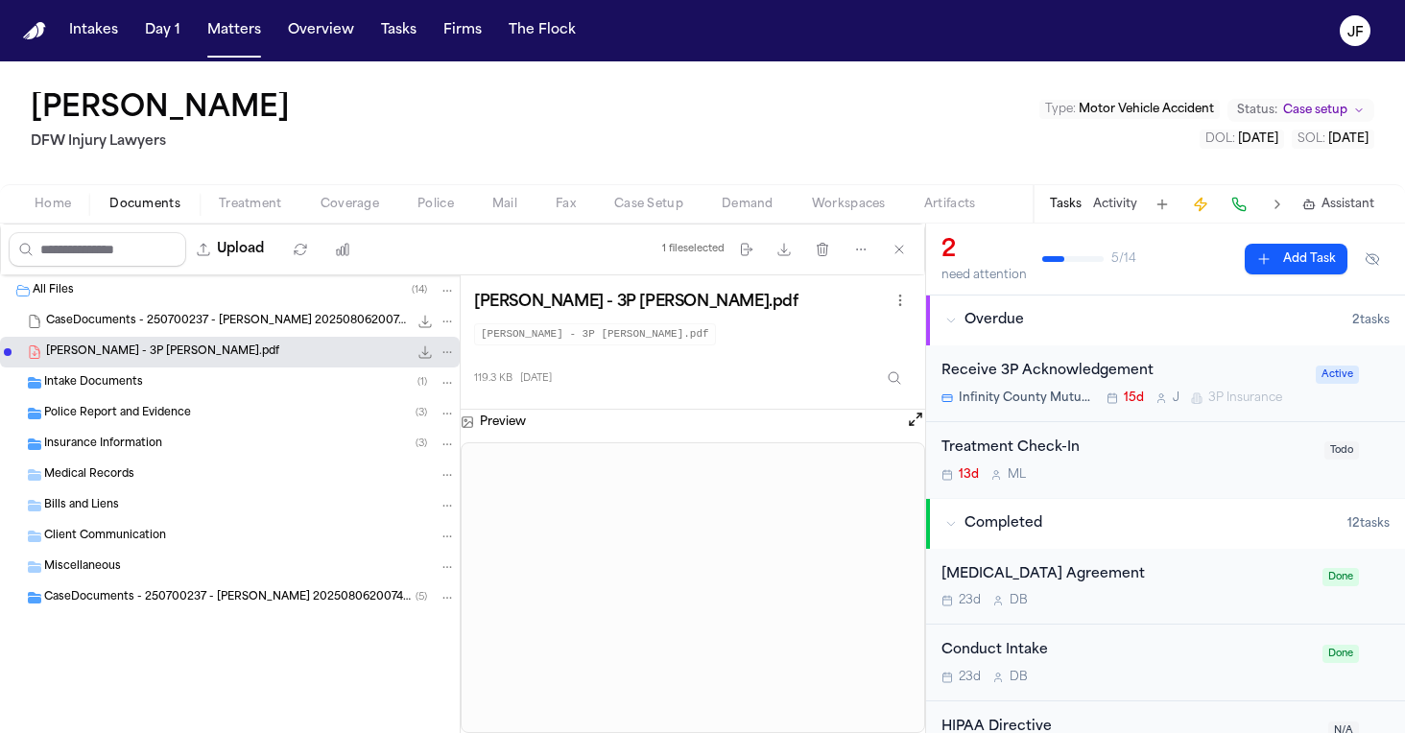
click at [447, 354] on icon "File: D. Coleman - 3P LOR Kemper.pdf" at bounding box center [446, 351] width 13 height 13
click at [442, 420] on button "Move" at bounding box center [447, 424] width 131 height 35
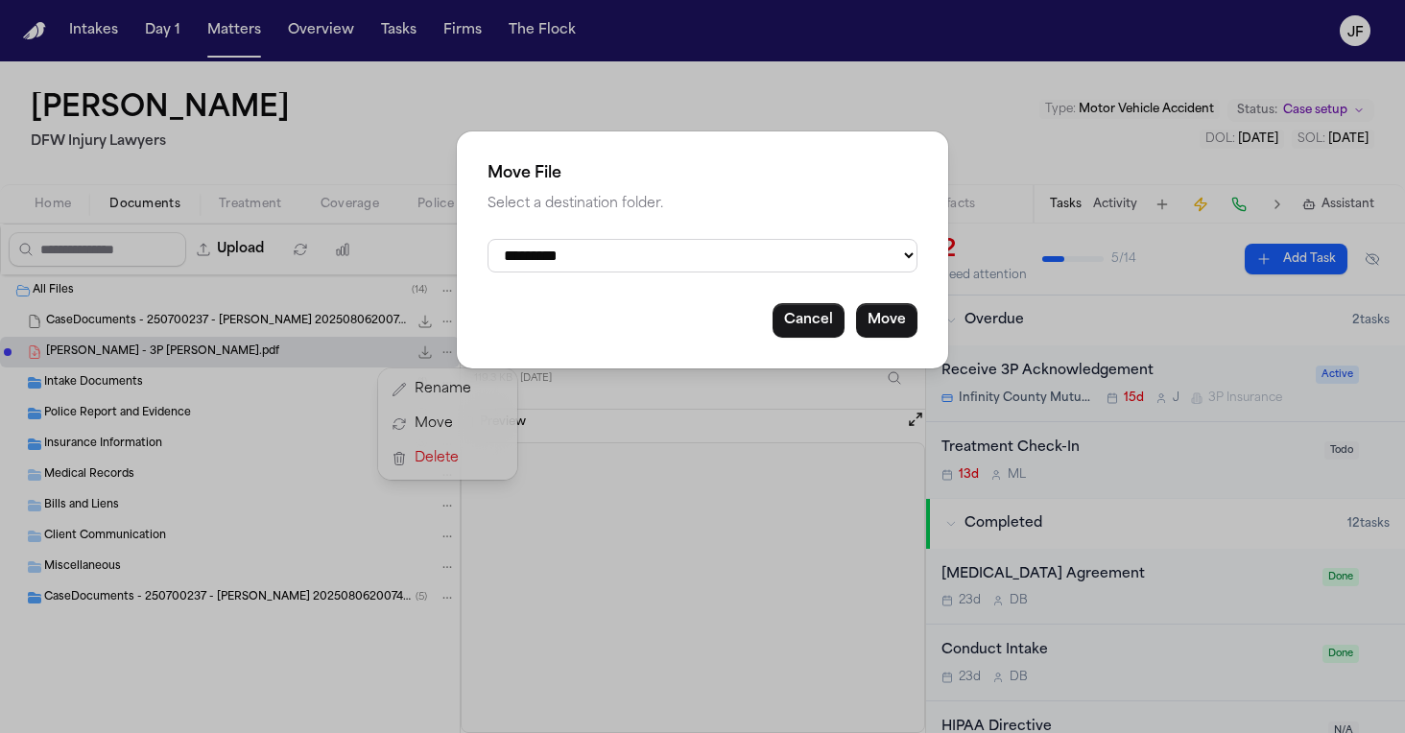
select select "**********"
click at [894, 322] on button "Move" at bounding box center [886, 320] width 61 height 35
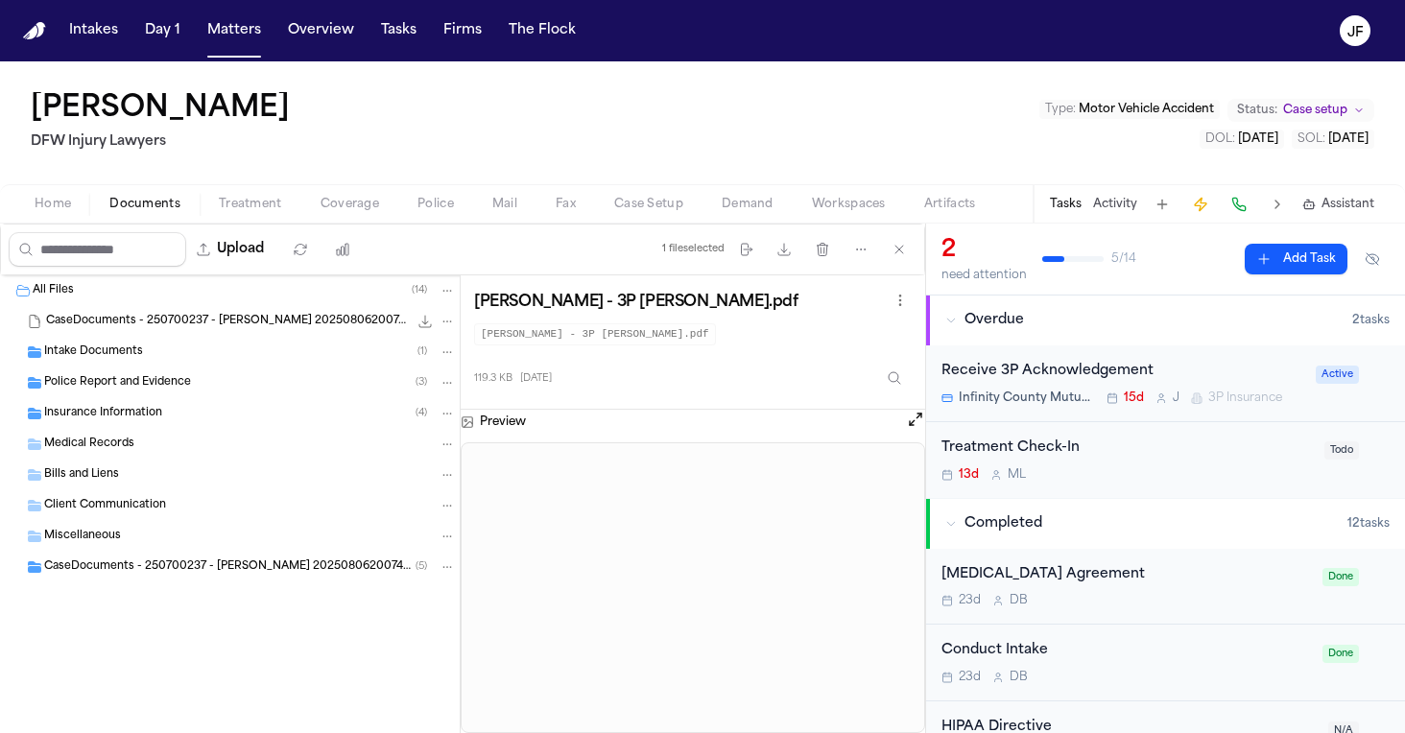
click at [567, 138] on div "Daron Coleman DFW Injury Lawyers Type : Motor Vehicle Accident Status: Case set…" at bounding box center [702, 122] width 1405 height 123
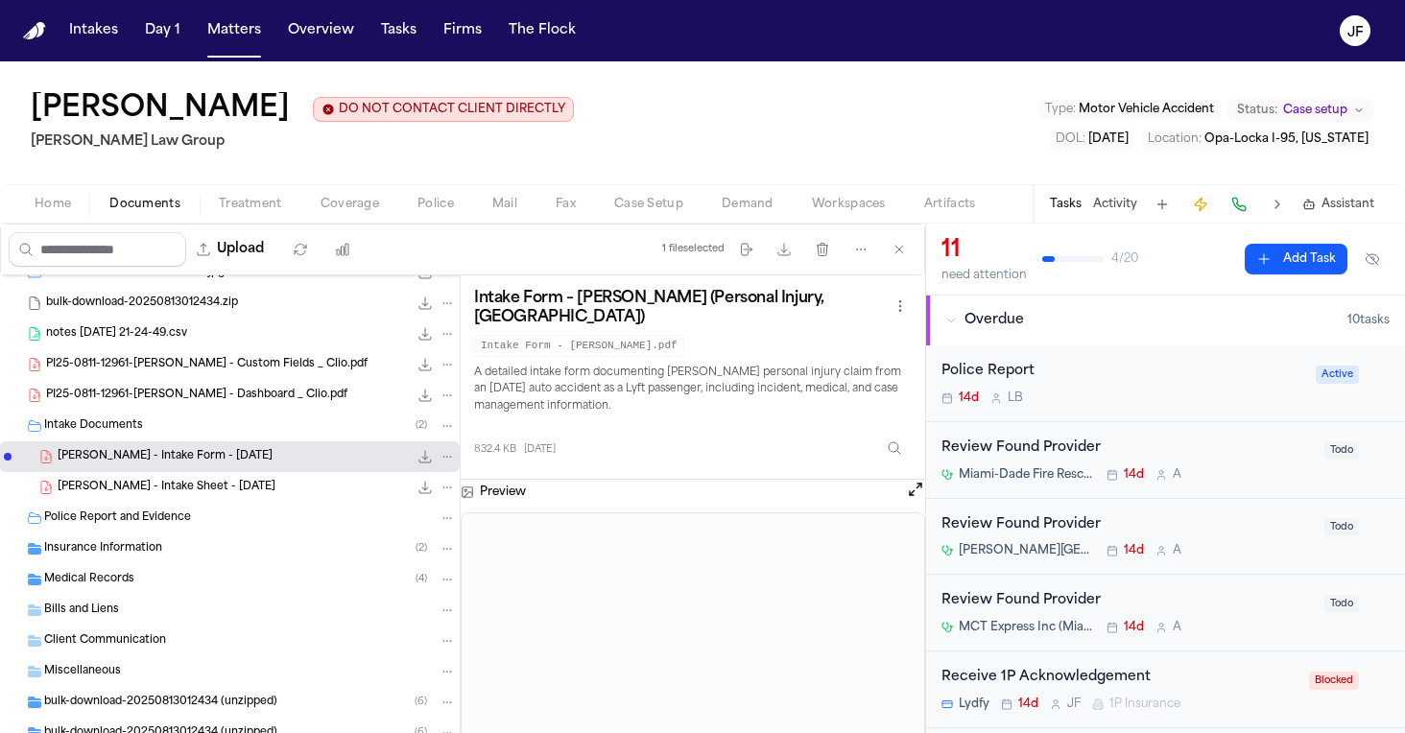
click at [176, 494] on span "[PERSON_NAME] - Intake Sheet - [DATE]" at bounding box center [167, 488] width 218 height 16
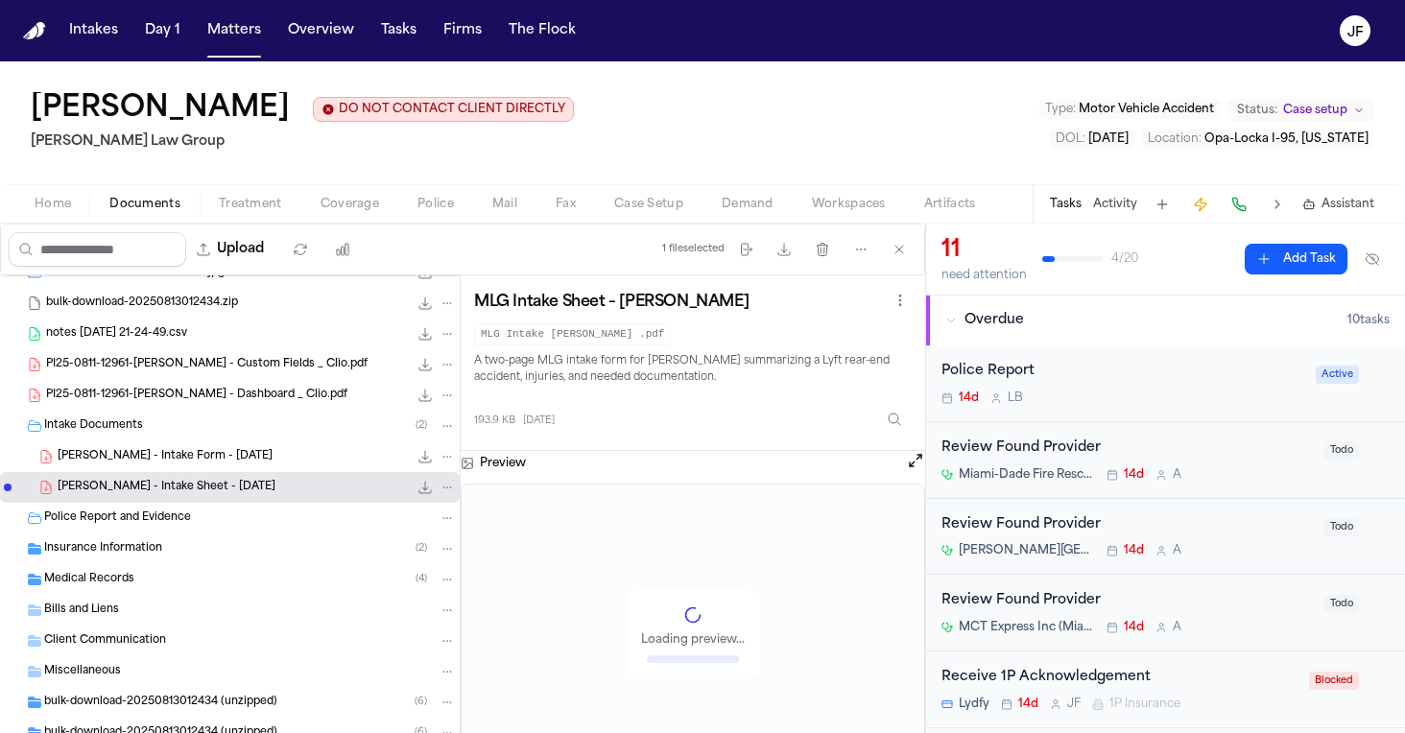
click at [168, 553] on div "Insurance Information ( 2 )" at bounding box center [250, 548] width 412 height 17
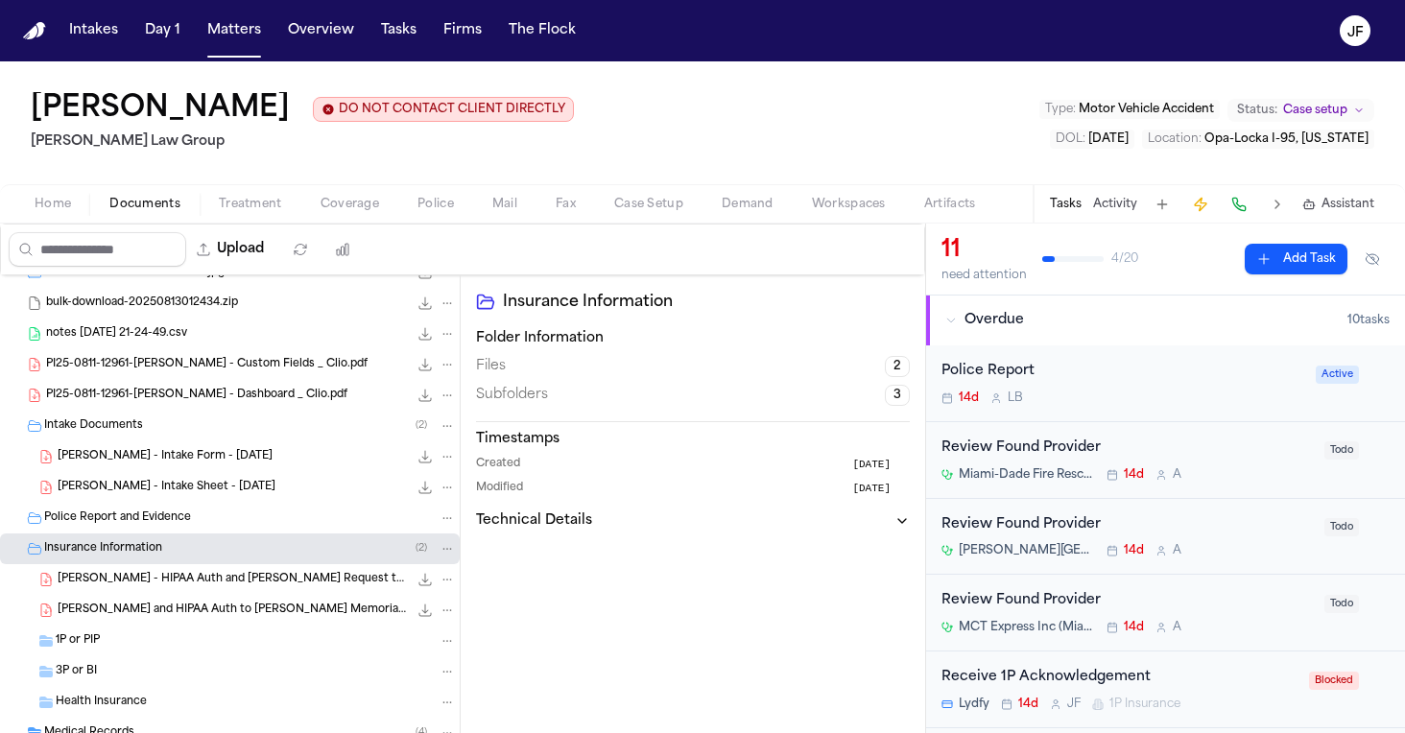
click at [218, 610] on span "[PERSON_NAME] and HIPAA Auth to [PERSON_NAME] Memorial - [DATE]" at bounding box center [233, 611] width 350 height 16
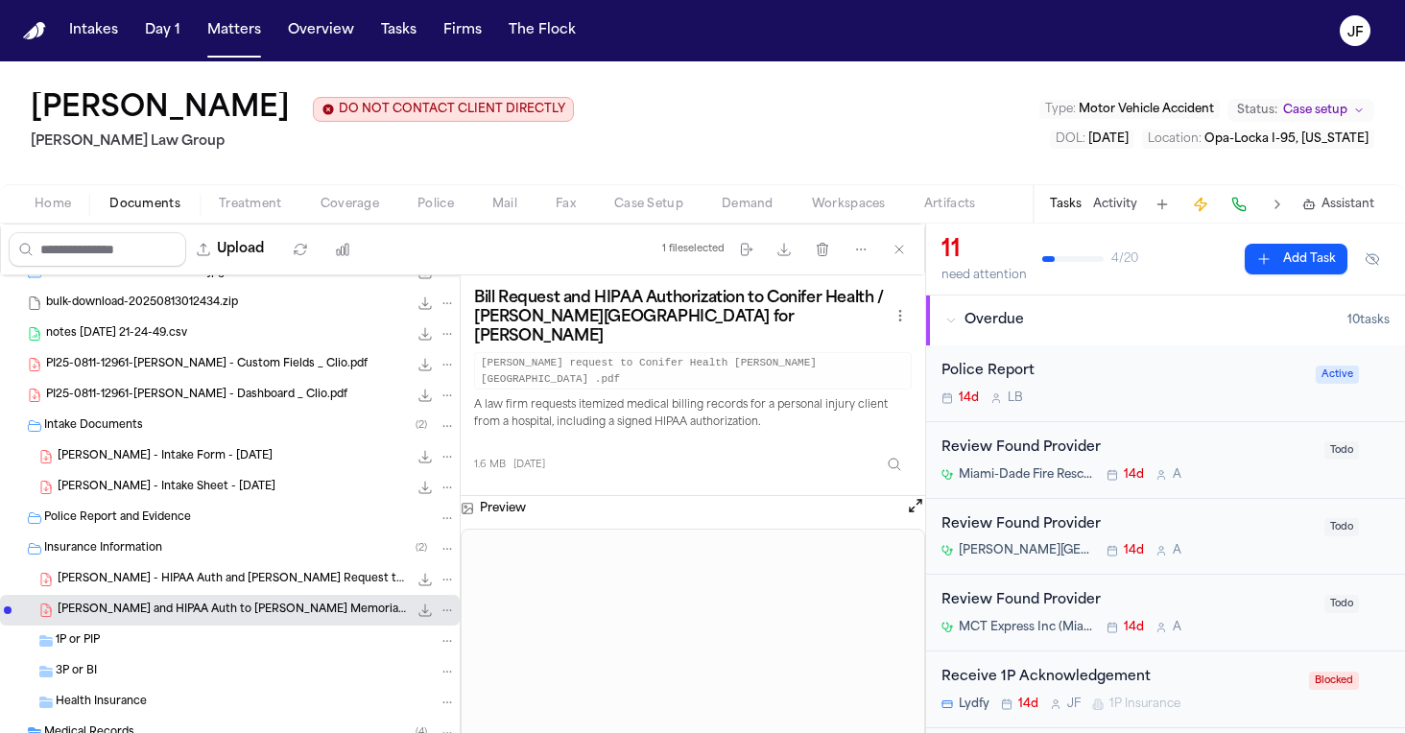
click at [214, 593] on div "[PERSON_NAME] - HIPAA Auth and [PERSON_NAME] Request to [PERSON_NAME][GEOGRAPHI…" at bounding box center [230, 579] width 460 height 31
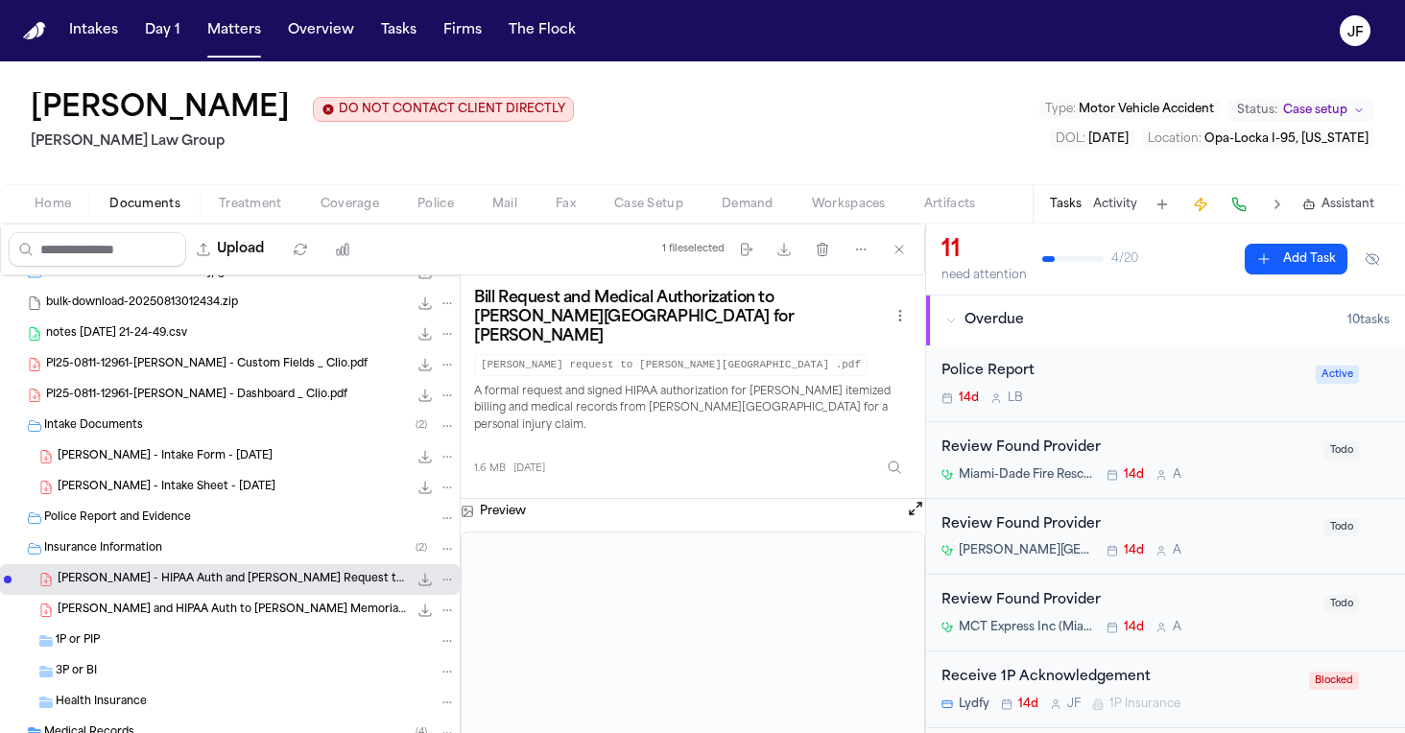
click at [216, 615] on span "[PERSON_NAME] and HIPAA Auth to [PERSON_NAME] Memorial - [DATE]" at bounding box center [233, 611] width 350 height 16
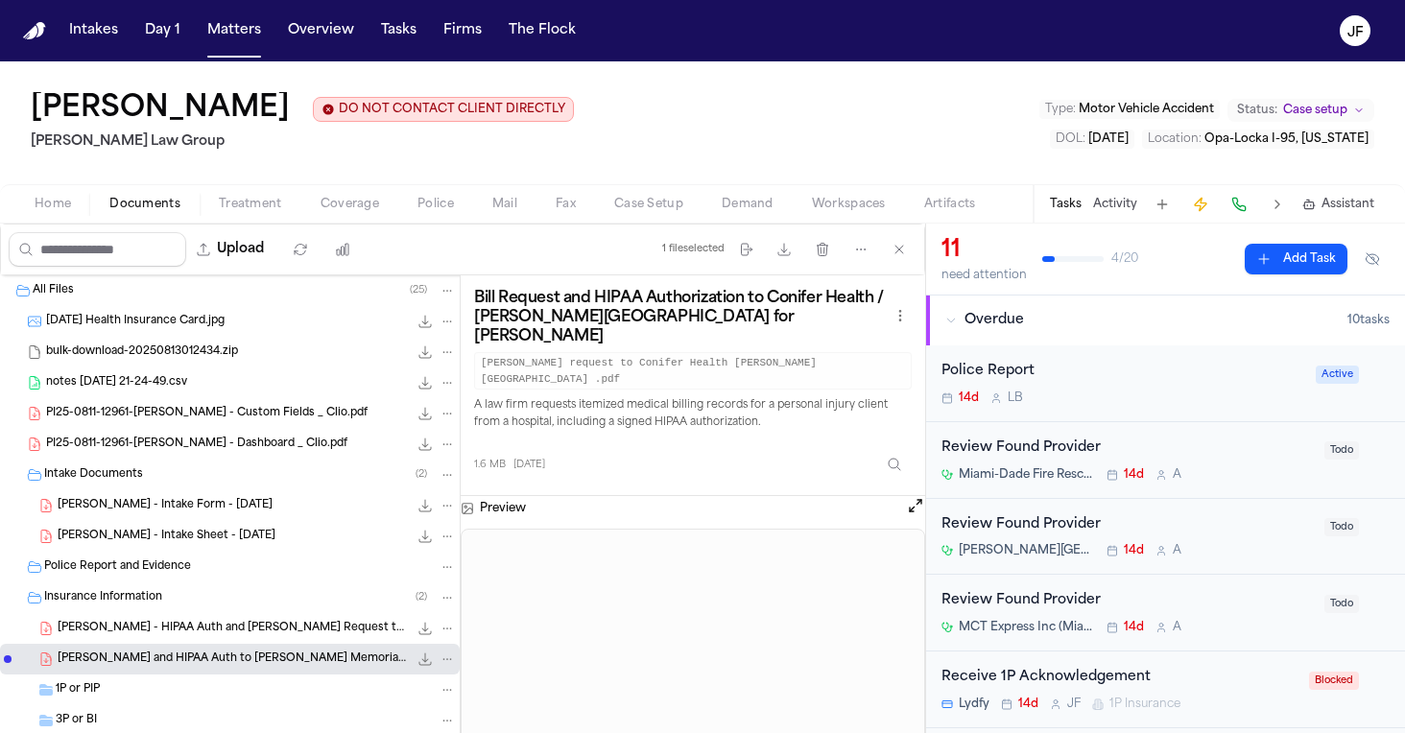
click at [179, 615] on div "[PERSON_NAME] - HIPAA Auth and [PERSON_NAME] Request to [PERSON_NAME][GEOGRAPHI…" at bounding box center [230, 628] width 460 height 31
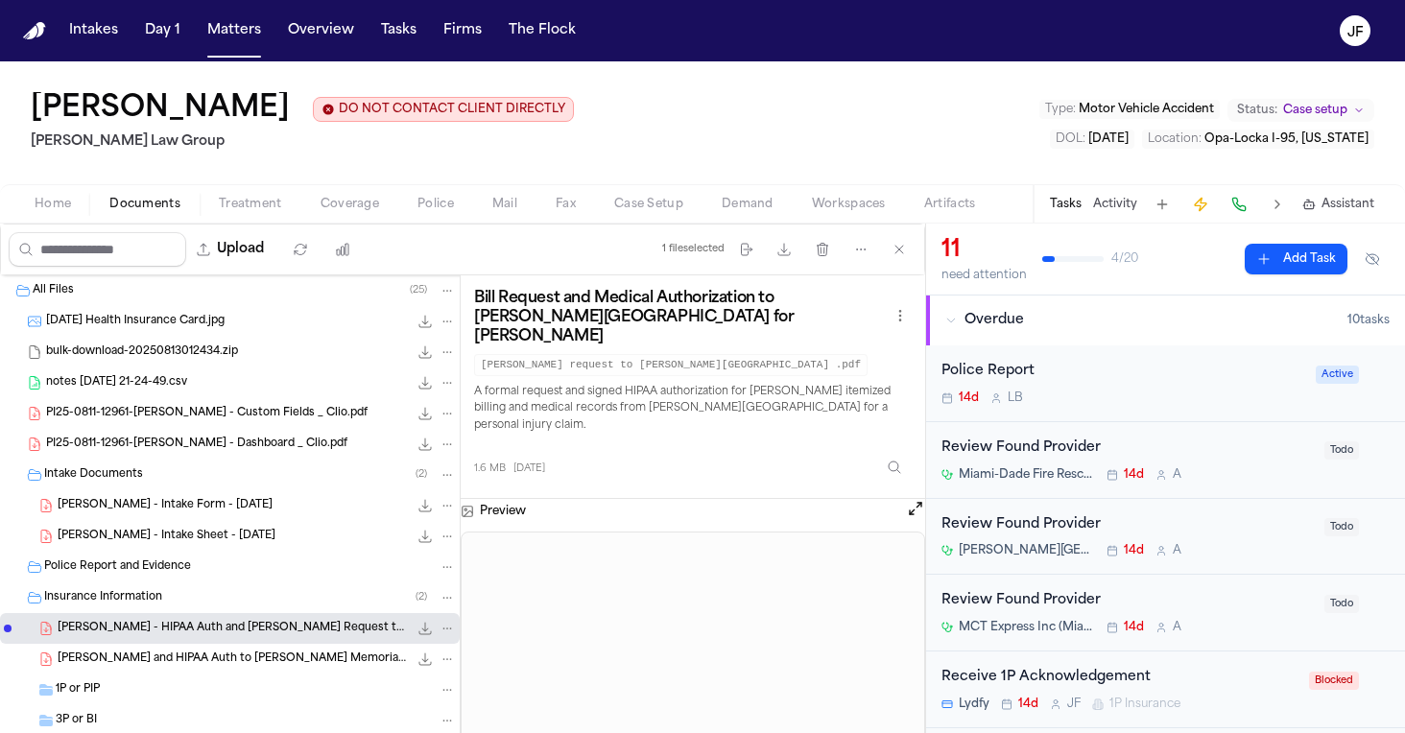
click at [179, 607] on div "Insurance Information ( 2 )" at bounding box center [250, 597] width 412 height 17
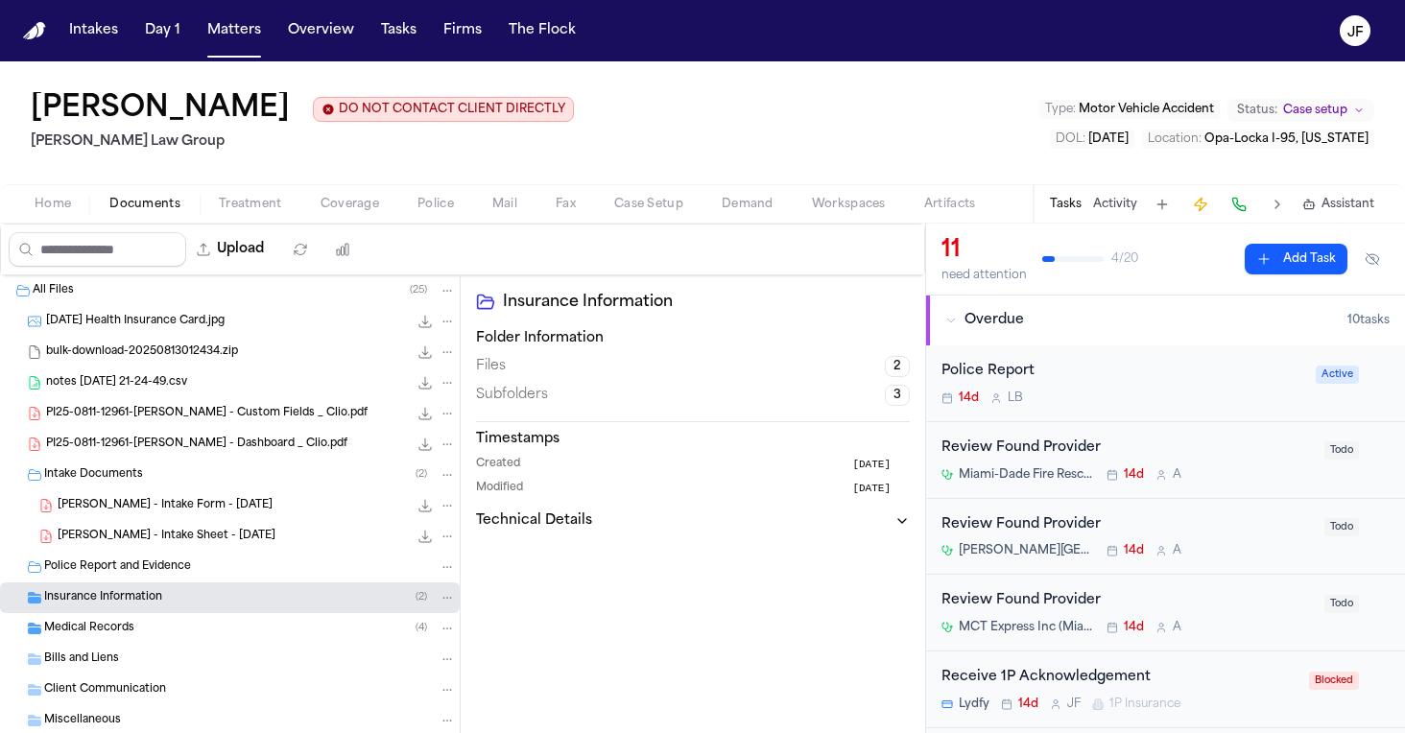
click at [202, 476] on div "Intake Documents ( 2 )" at bounding box center [250, 474] width 412 height 17
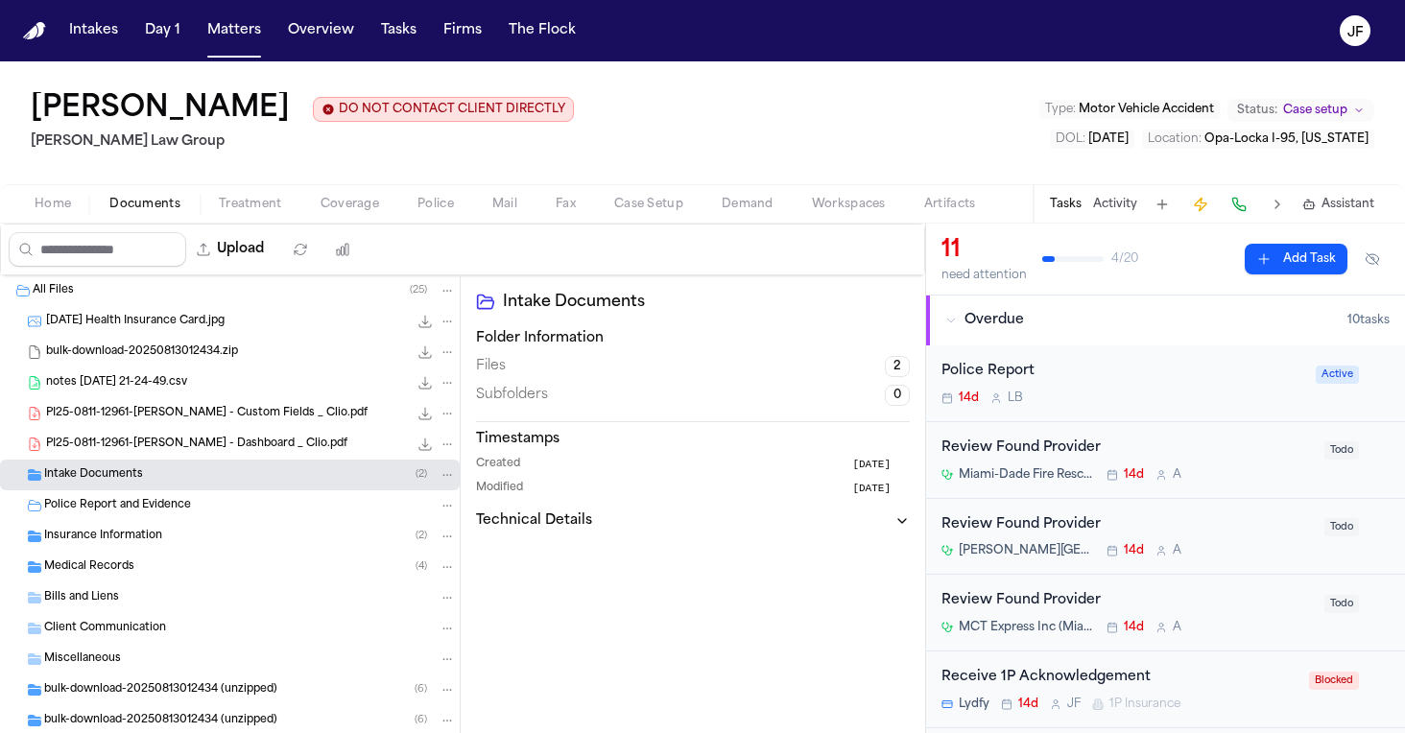
click at [196, 552] on div "Insurance Information ( 2 )" at bounding box center [230, 536] width 460 height 31
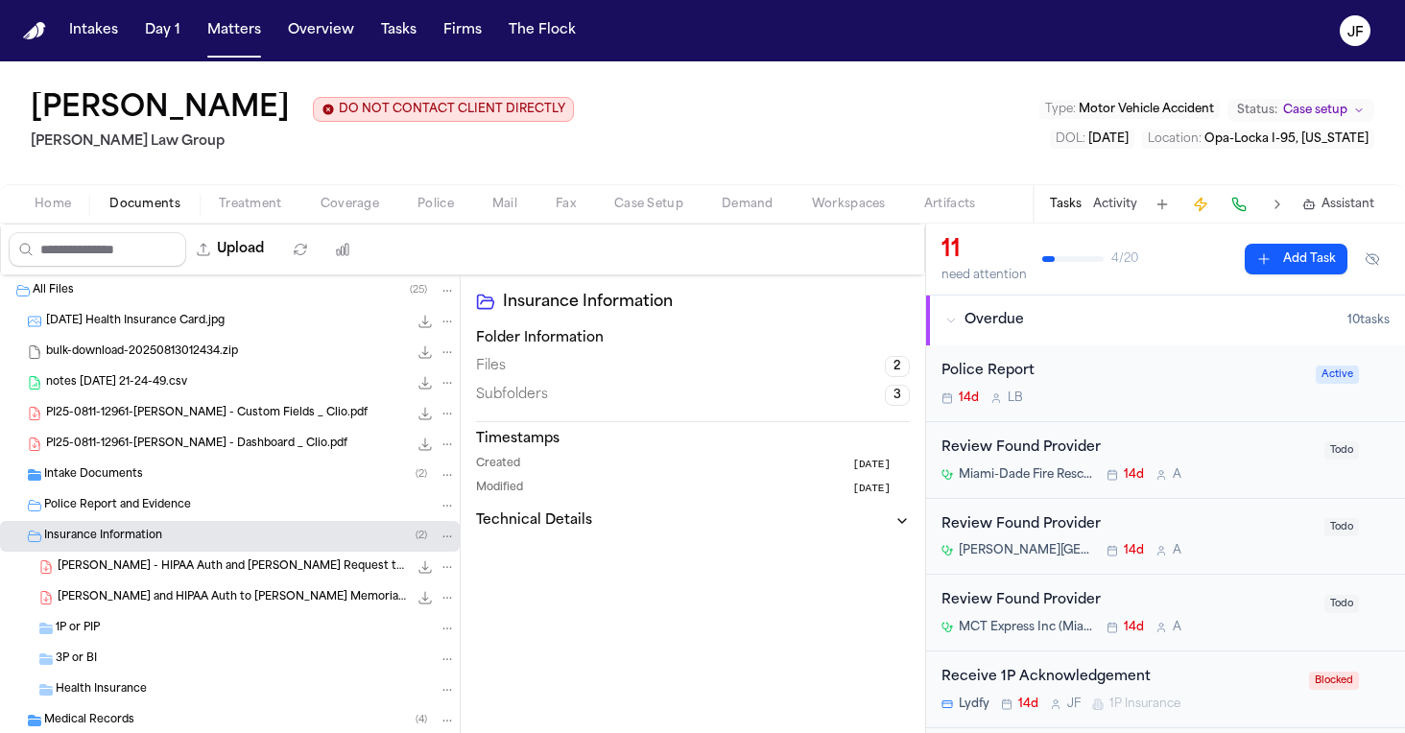
scroll to position [60, 0]
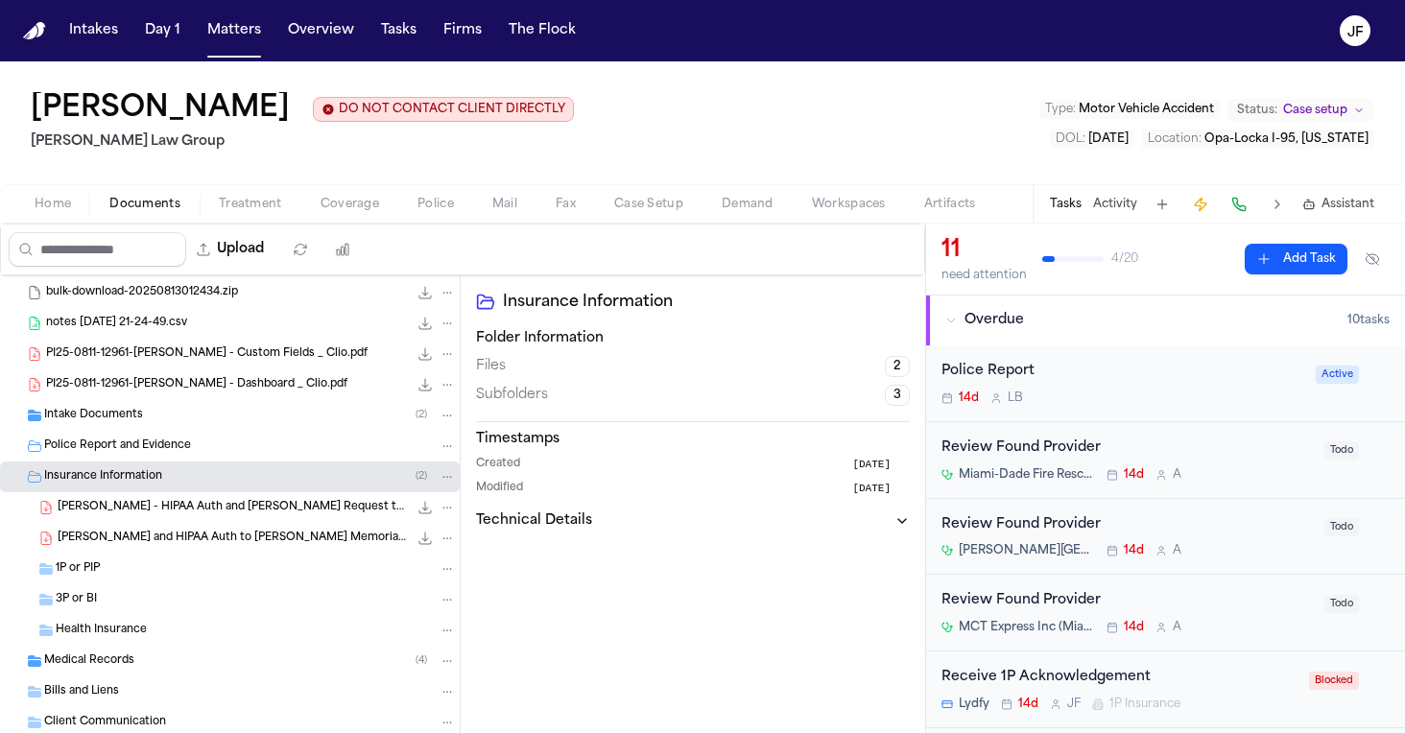
click at [202, 525] on div "A. Walker - LOR and HIPAA Auth to Jackson Memorial - 8.20.25 1.6 MB • PDF" at bounding box center [230, 538] width 460 height 31
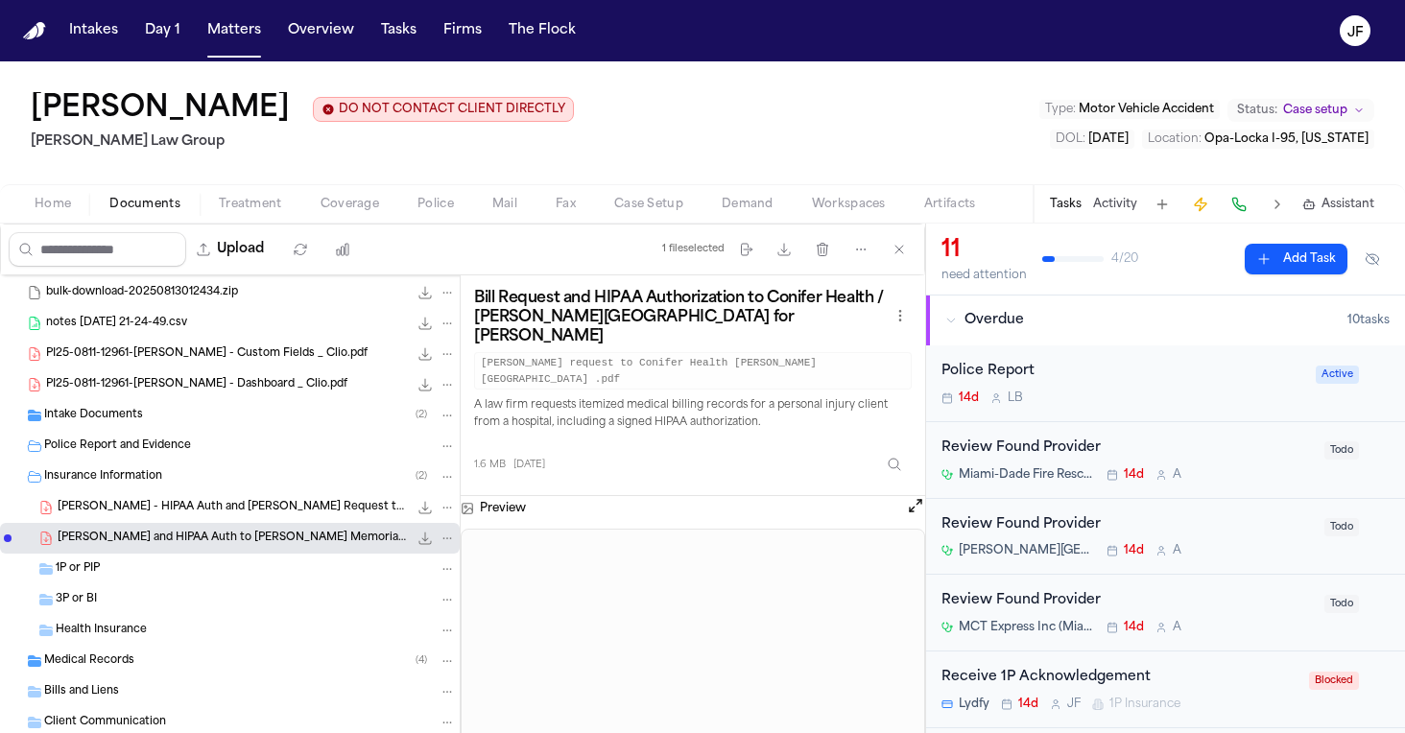
click at [208, 503] on span "A. Walker - HIPAA Auth and Bill Request to Jackson Memorial Hospital - 8.11.25 …" at bounding box center [233, 508] width 350 height 16
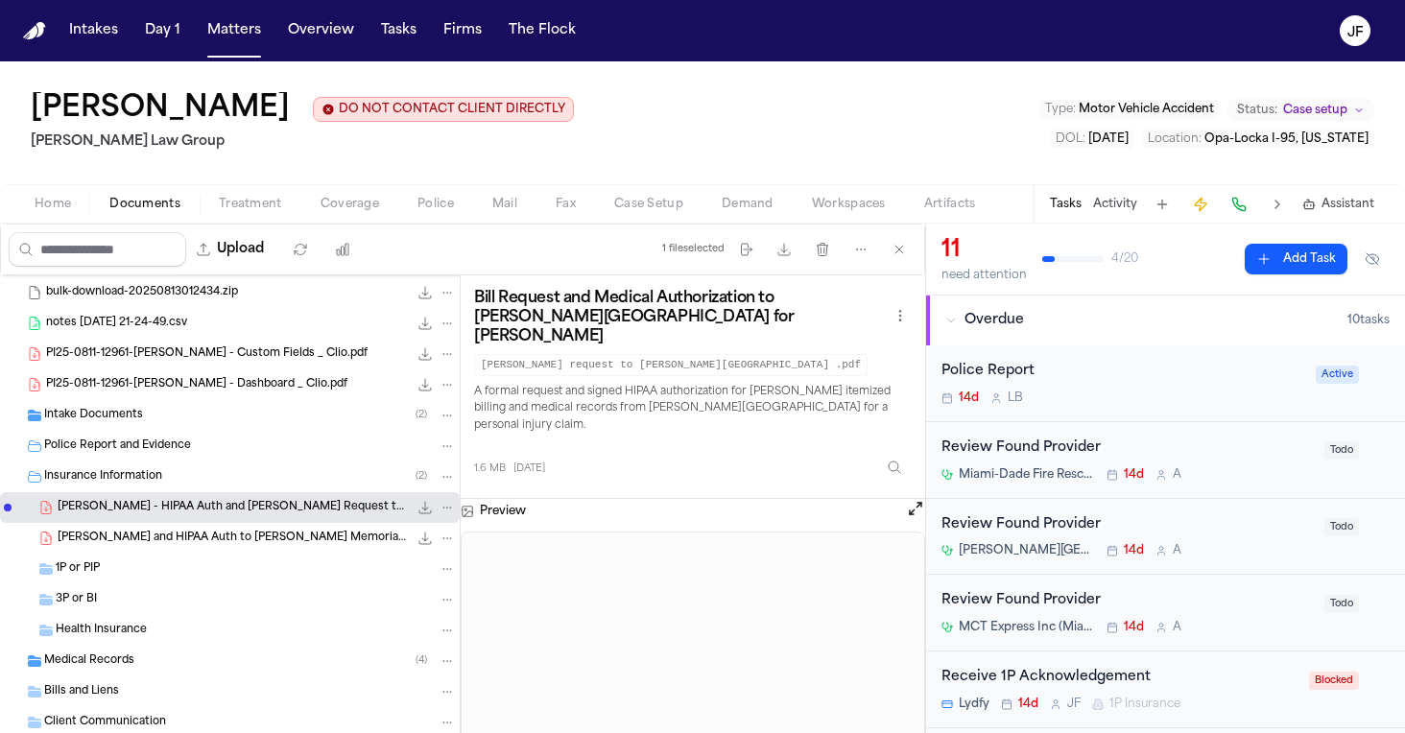
scroll to position [0, 0]
click at [0, 0] on span "1.6 MB • PDF" at bounding box center [0, 0] width 0 height 0
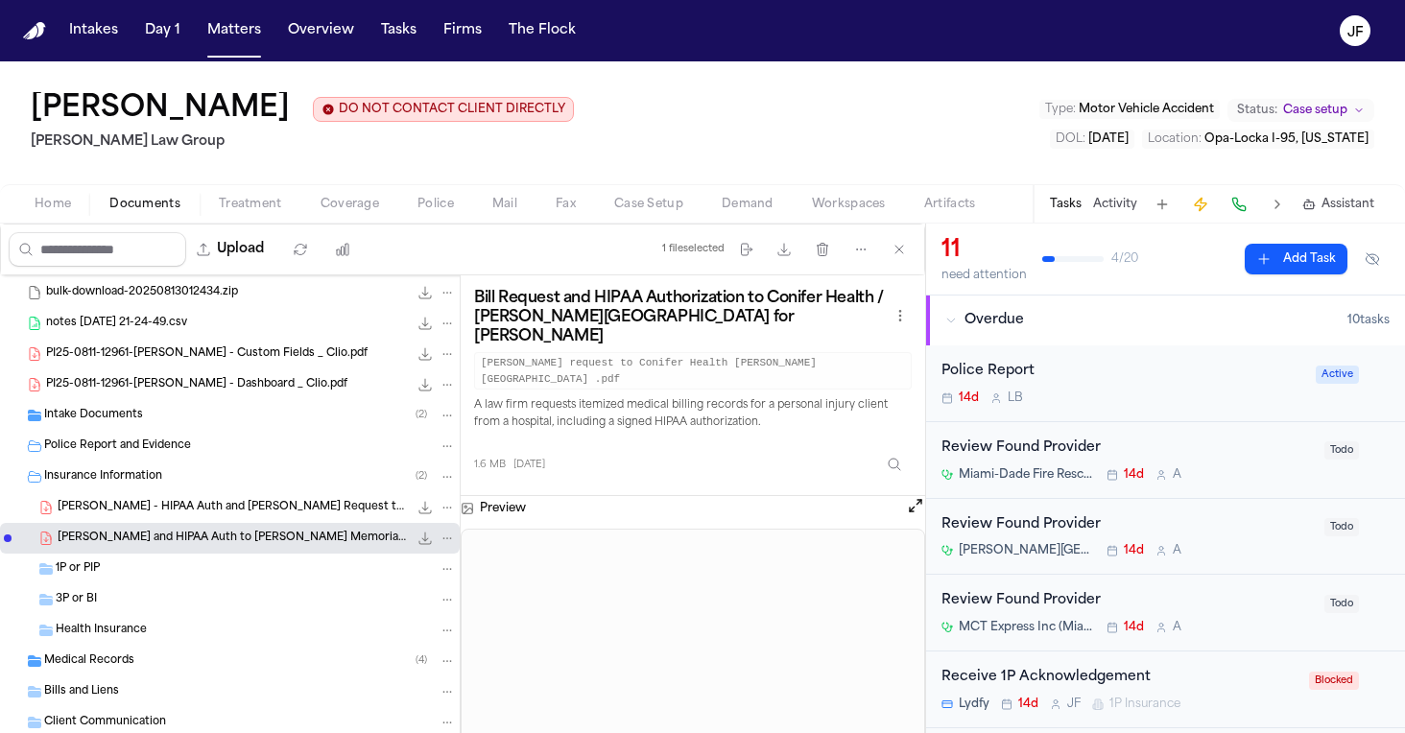
click at [182, 388] on span "PI25-0811-12961-[PERSON_NAME] - Dashboard _ Clio.pdf" at bounding box center [196, 385] width 301 height 16
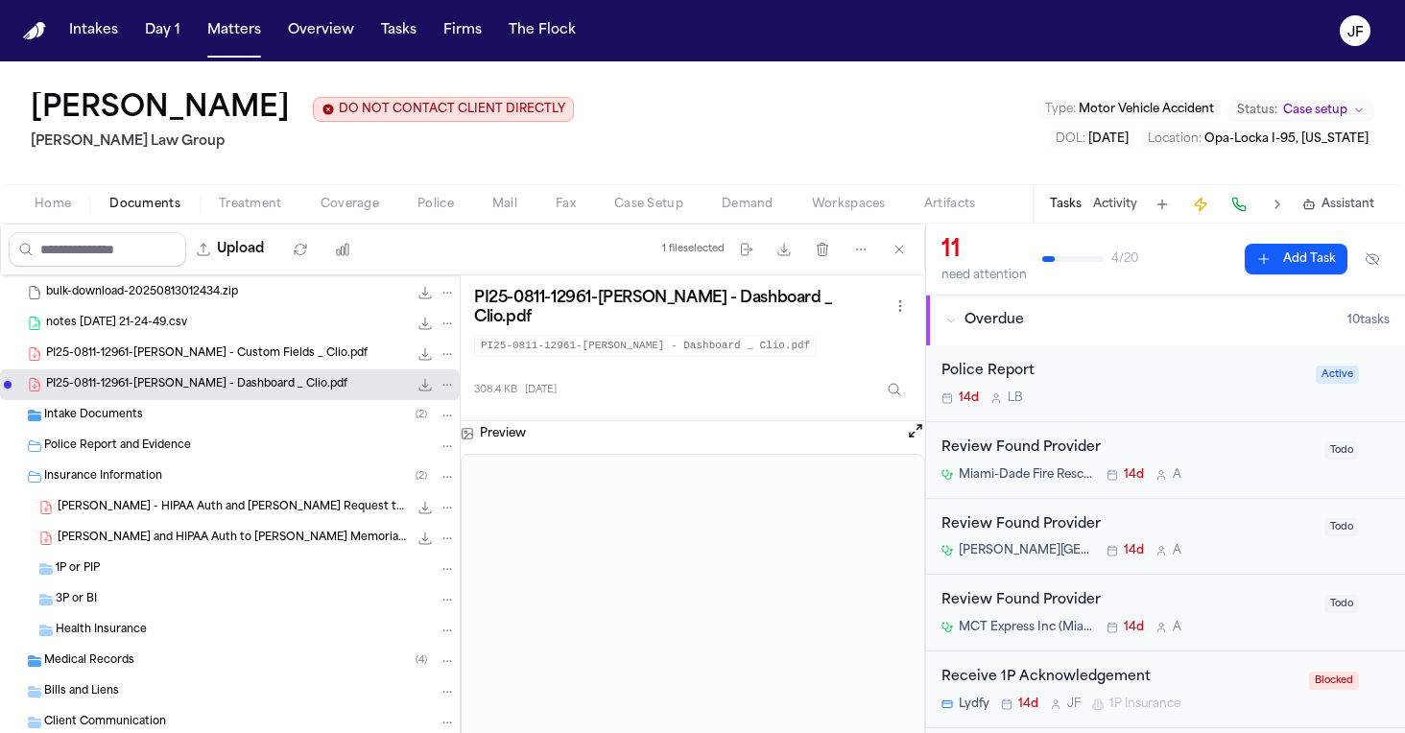
click at [417, 391] on icon "File: PI25-0811-12961-Antwan Walker - Dashboard _ Clio.pdf" at bounding box center [424, 384] width 15 height 15
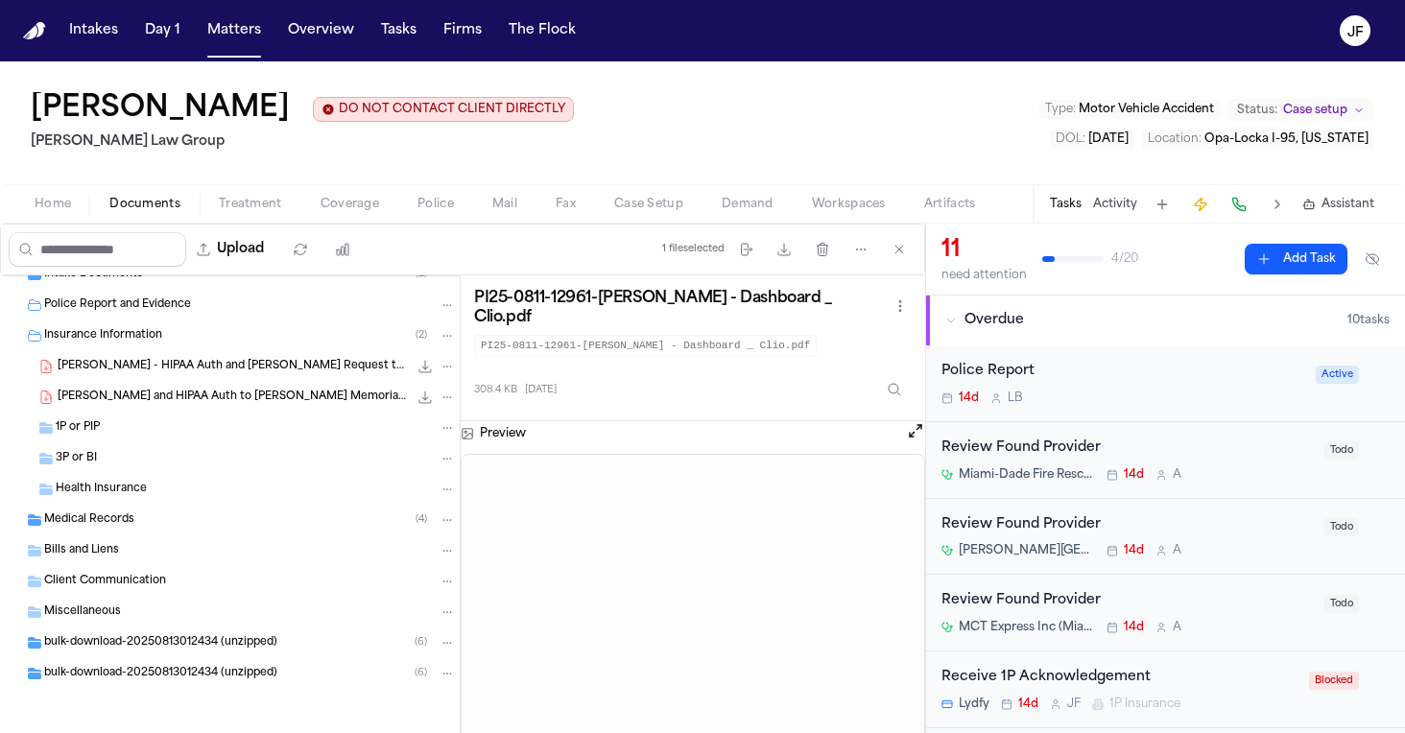
scroll to position [202, 0]
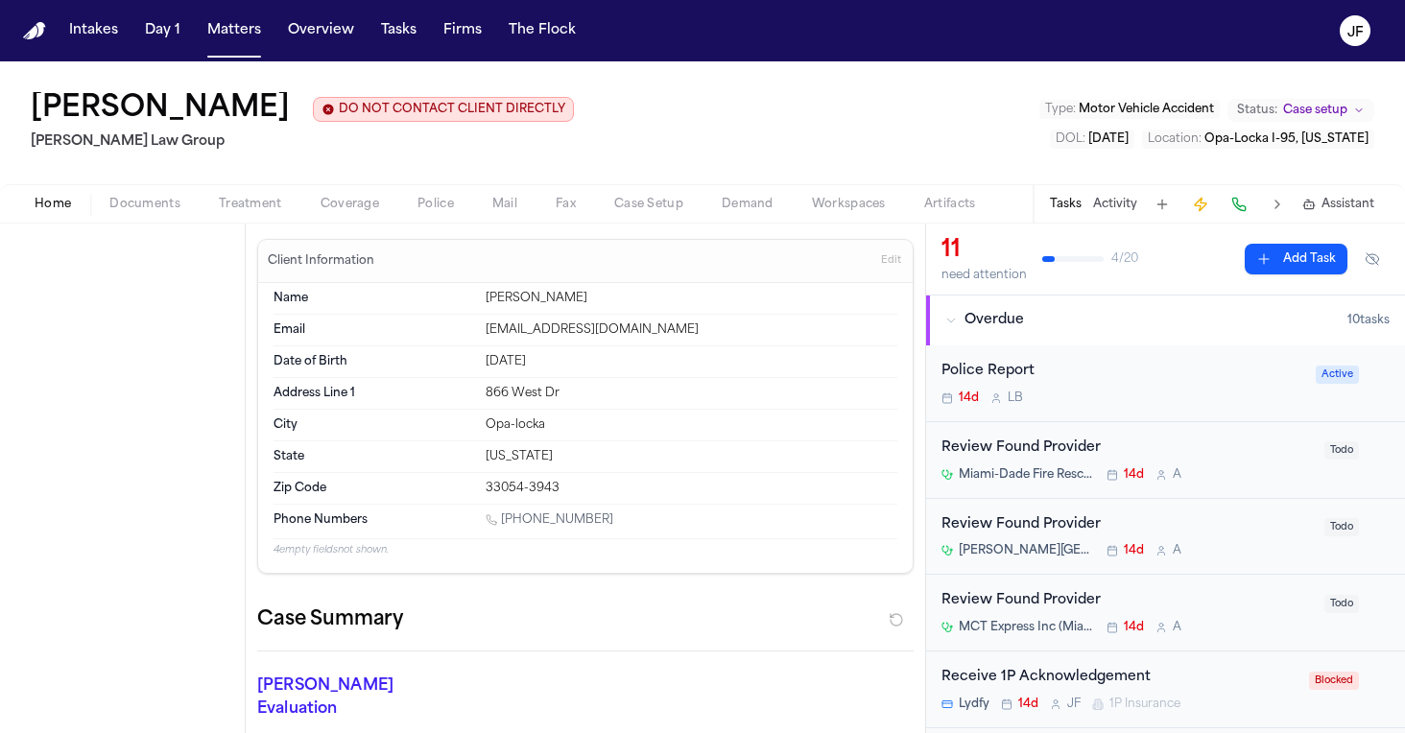
click at [79, 206] on button "Home" at bounding box center [52, 204] width 75 height 23
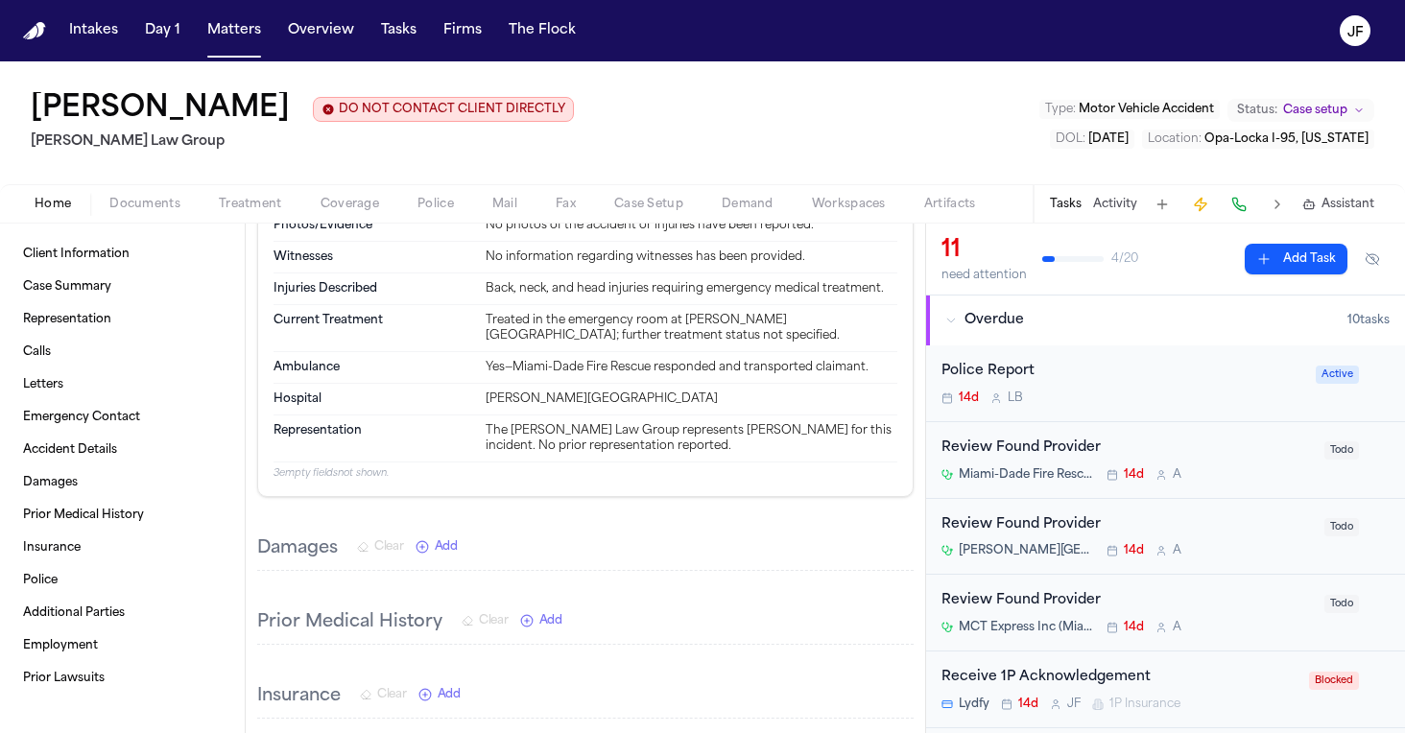
scroll to position [1927, 0]
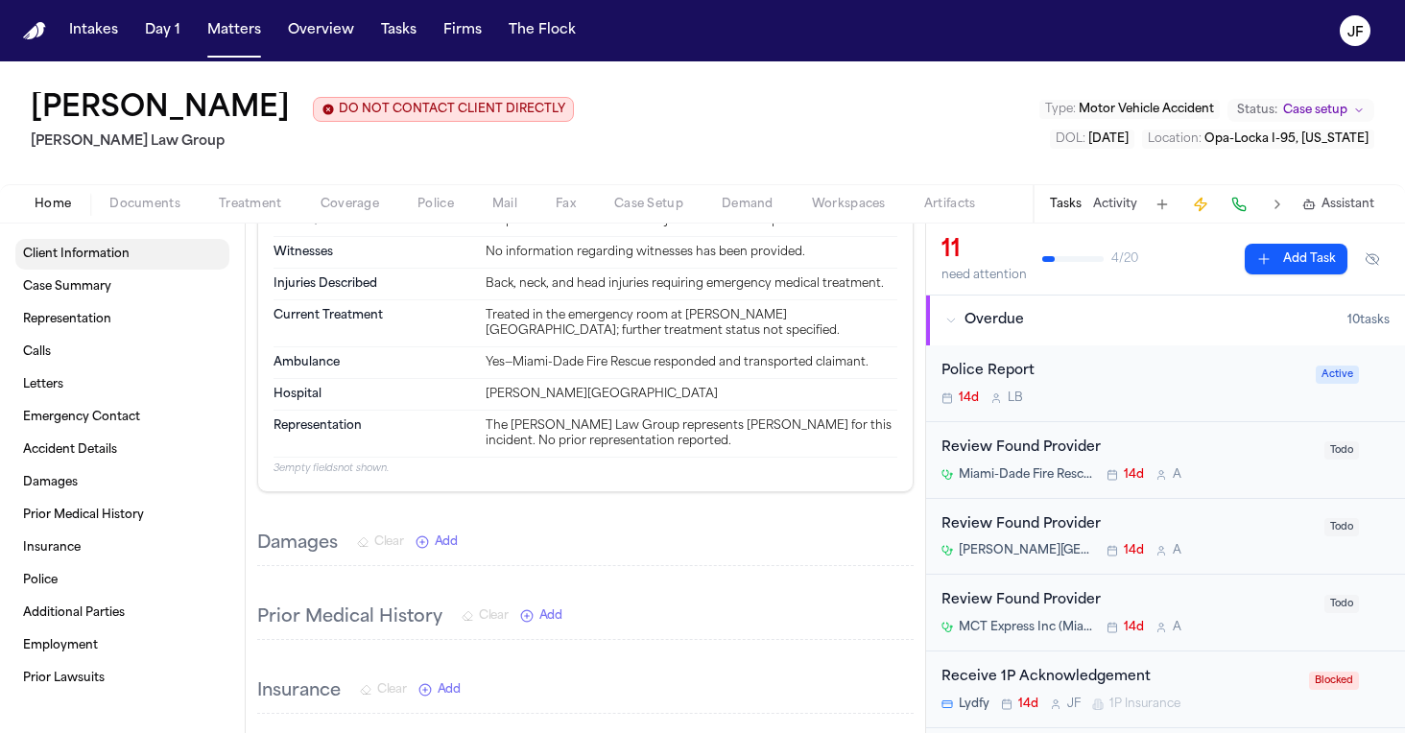
click at [93, 261] on span "Client Information" at bounding box center [76, 254] width 107 height 15
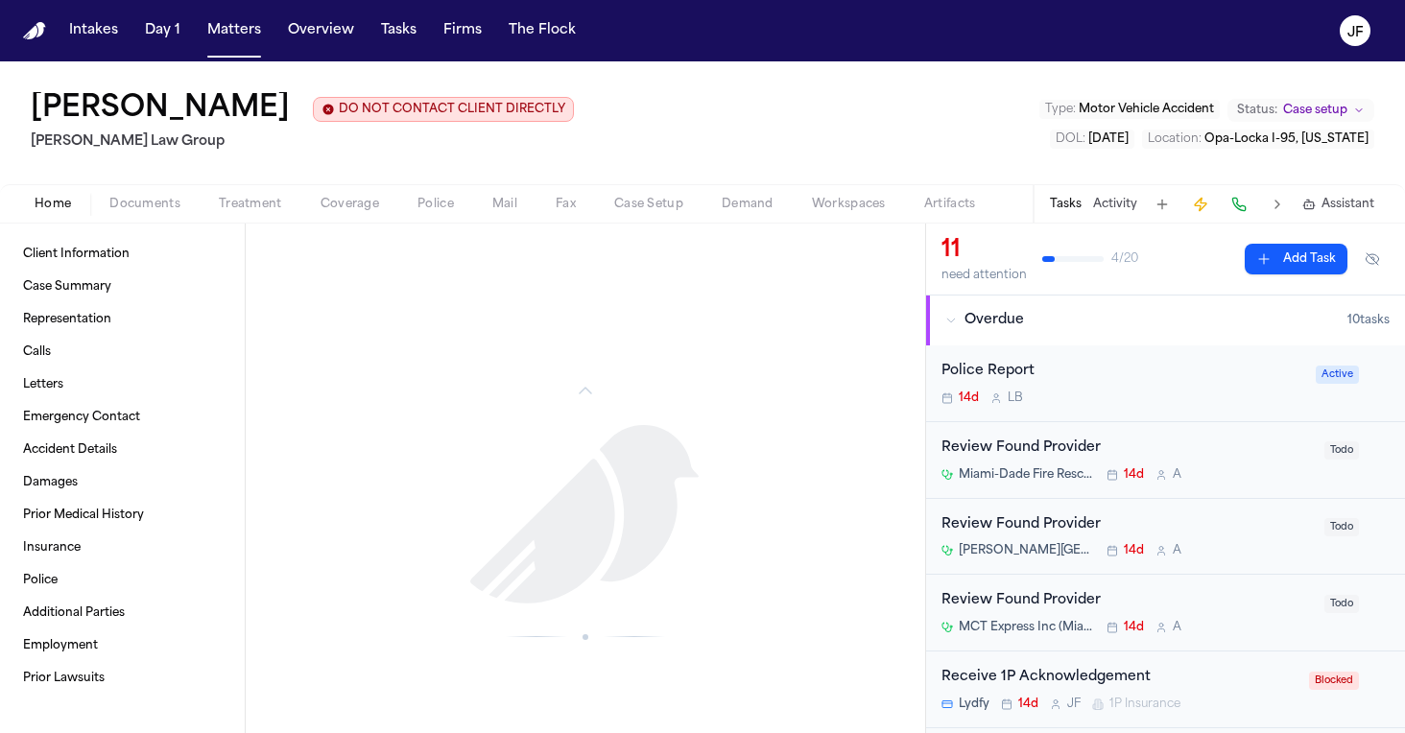
click at [155, 209] on span "Documents" at bounding box center [144, 204] width 71 height 15
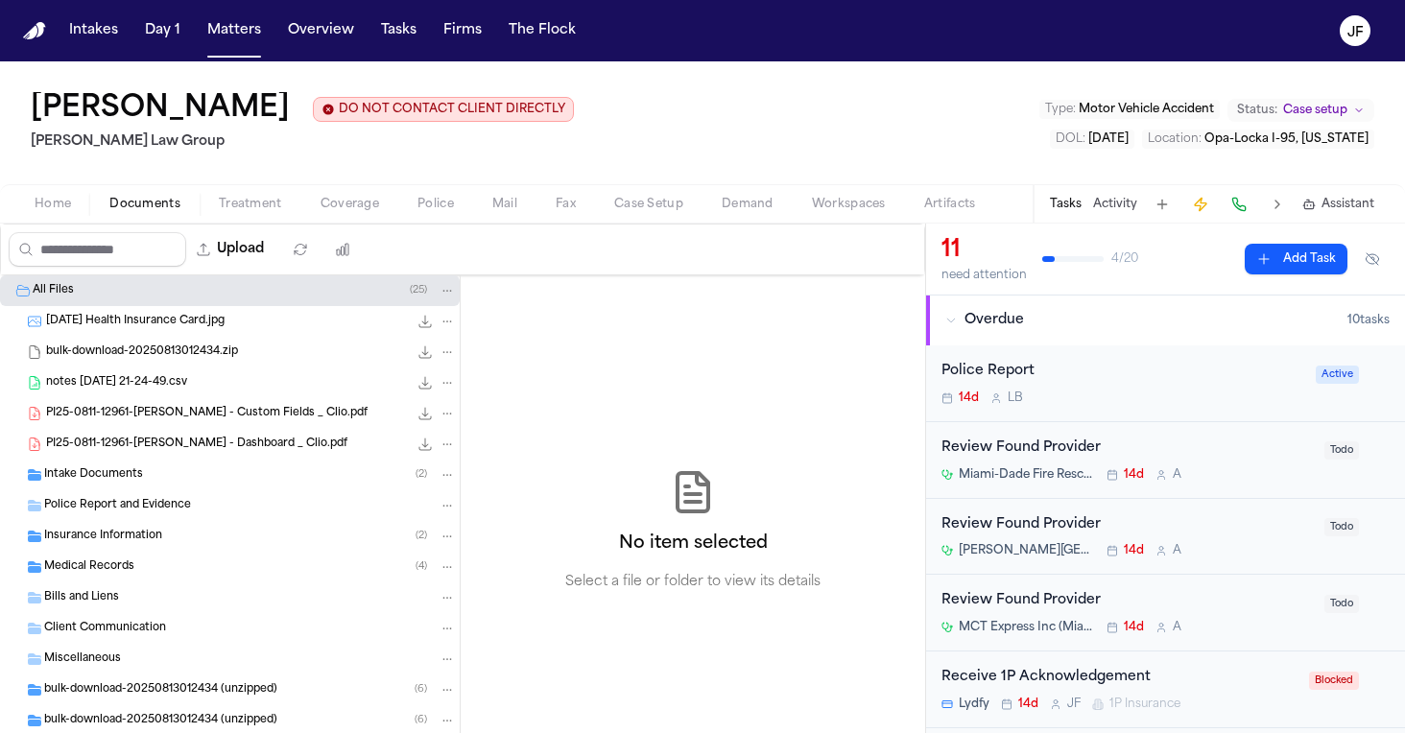
click at [182, 489] on div "Intake Documents ( 2 )" at bounding box center [230, 475] width 460 height 31
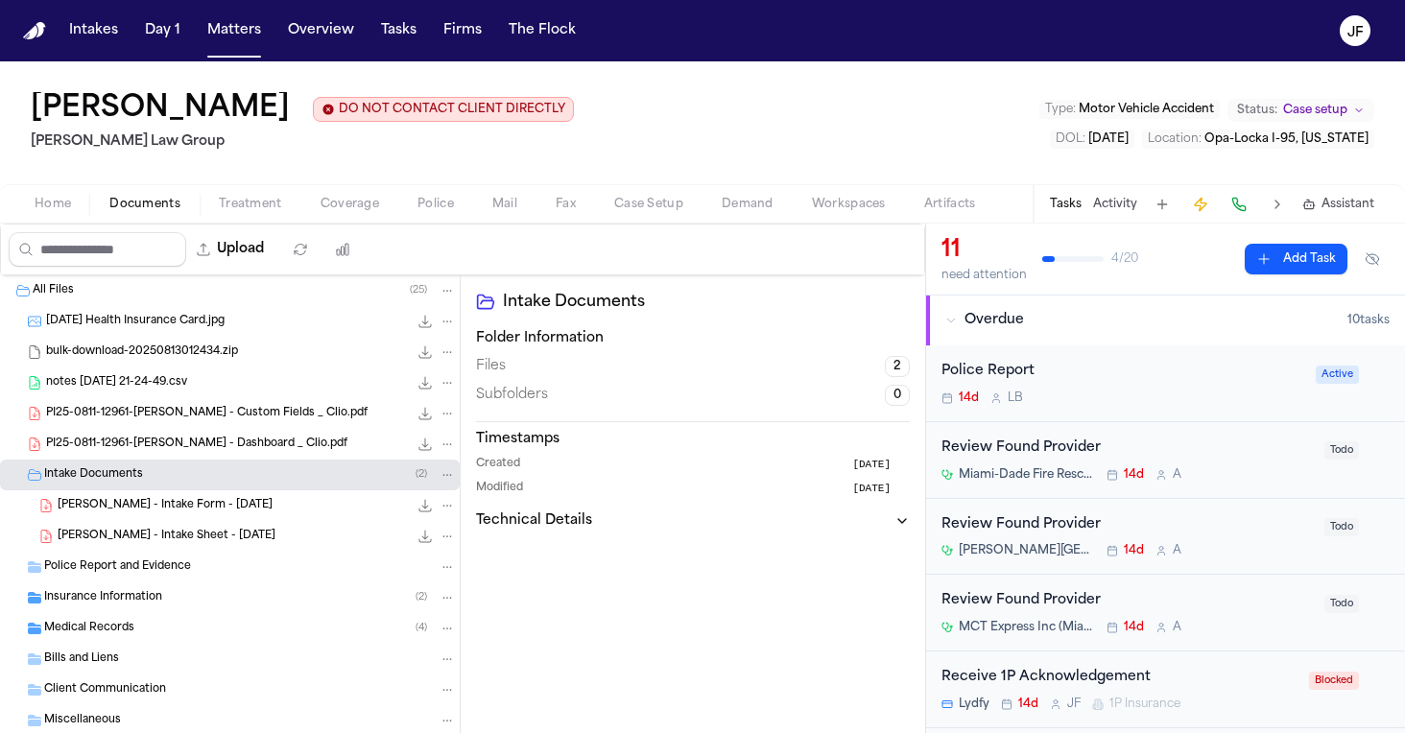
click at [191, 520] on div "[PERSON_NAME] - Intake Form - [DATE] 832.4 KB • PDF" at bounding box center [230, 505] width 460 height 31
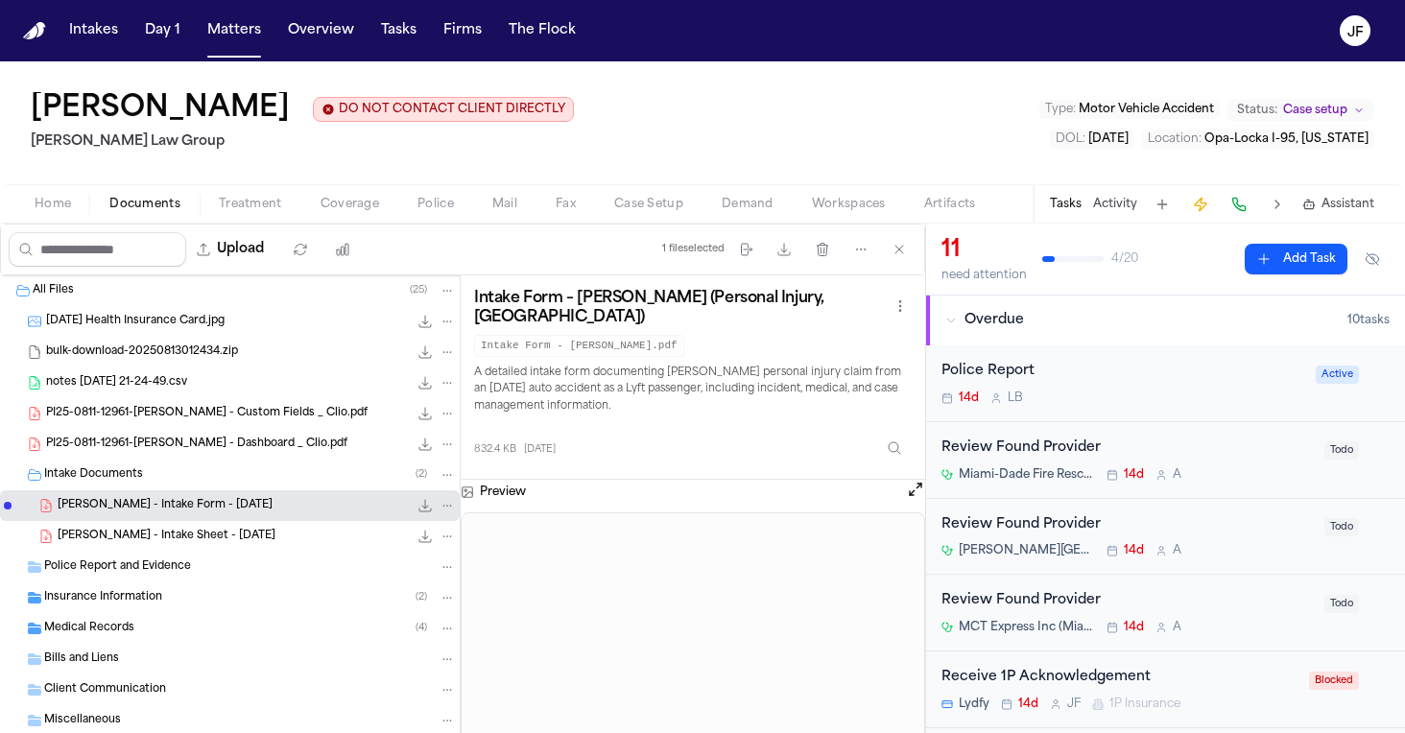
click at [417, 501] on icon "File: A. Walker - Intake Form - 8.11.25" at bounding box center [424, 505] width 15 height 15
click at [0, 0] on span "193.9 KB • PDF" at bounding box center [0, 0] width 0 height 0
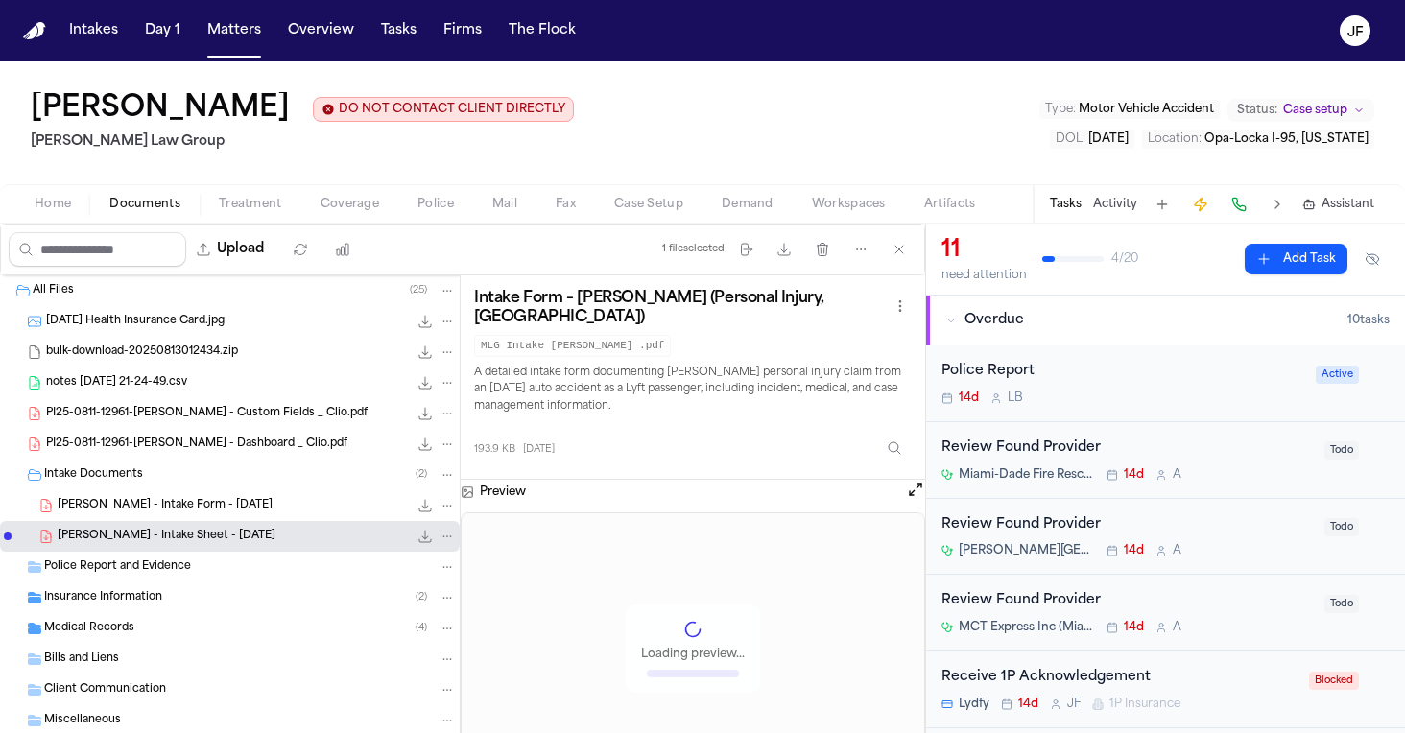
click at [408, 537] on div "193.9 KB • PDF" at bounding box center [432, 536] width 48 height 19
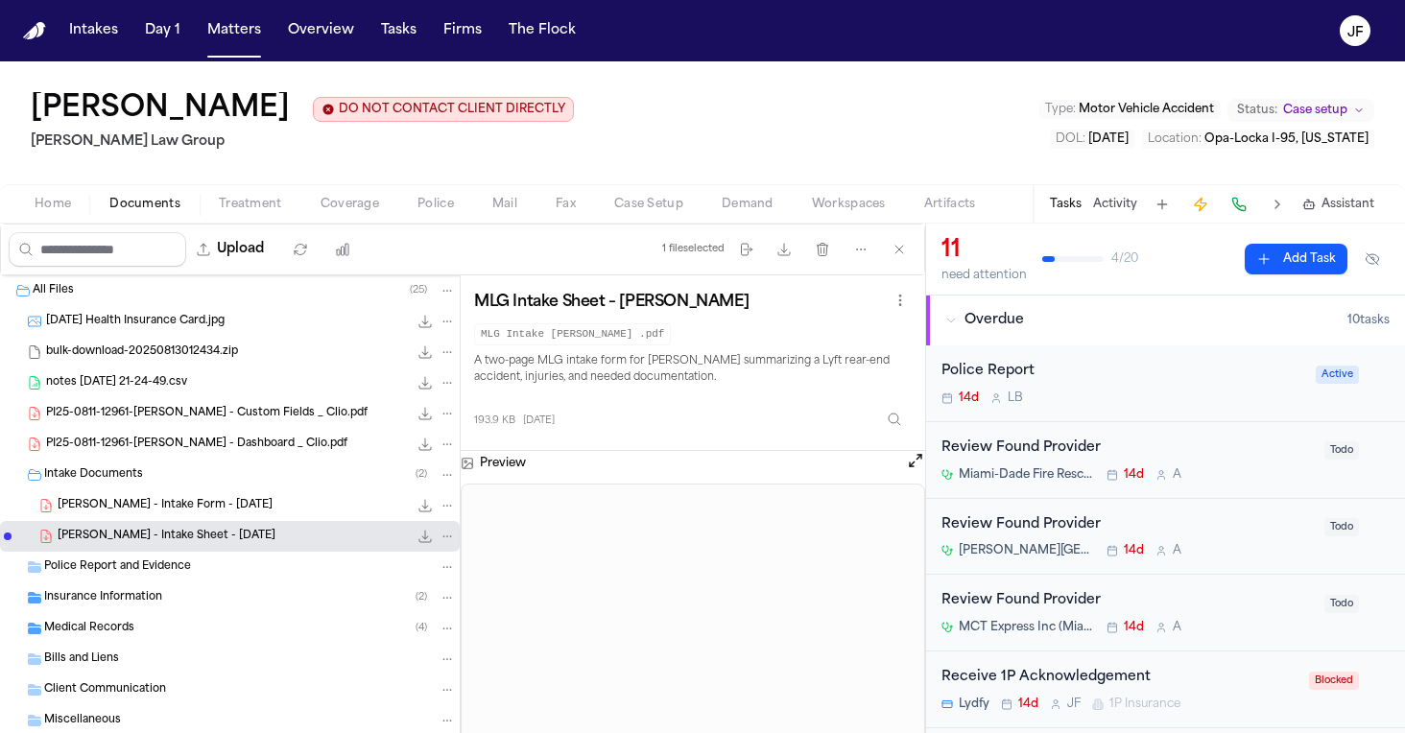
click at [349, 517] on div "[PERSON_NAME] - Intake Form - [DATE] 832.4 KB • PDF" at bounding box center [230, 505] width 460 height 31
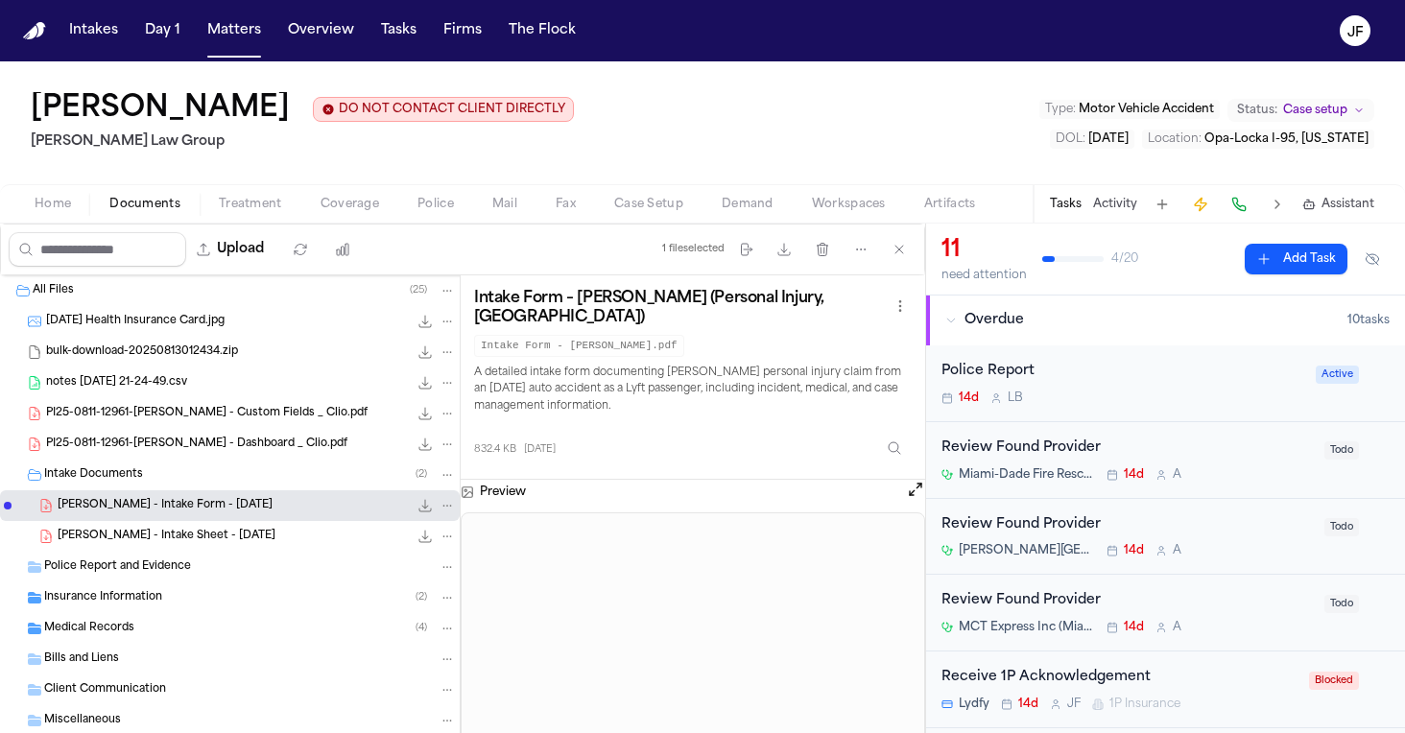
click at [419, 508] on icon "File: A. Walker - Intake Form - 8.11.25" at bounding box center [425, 506] width 12 height 12
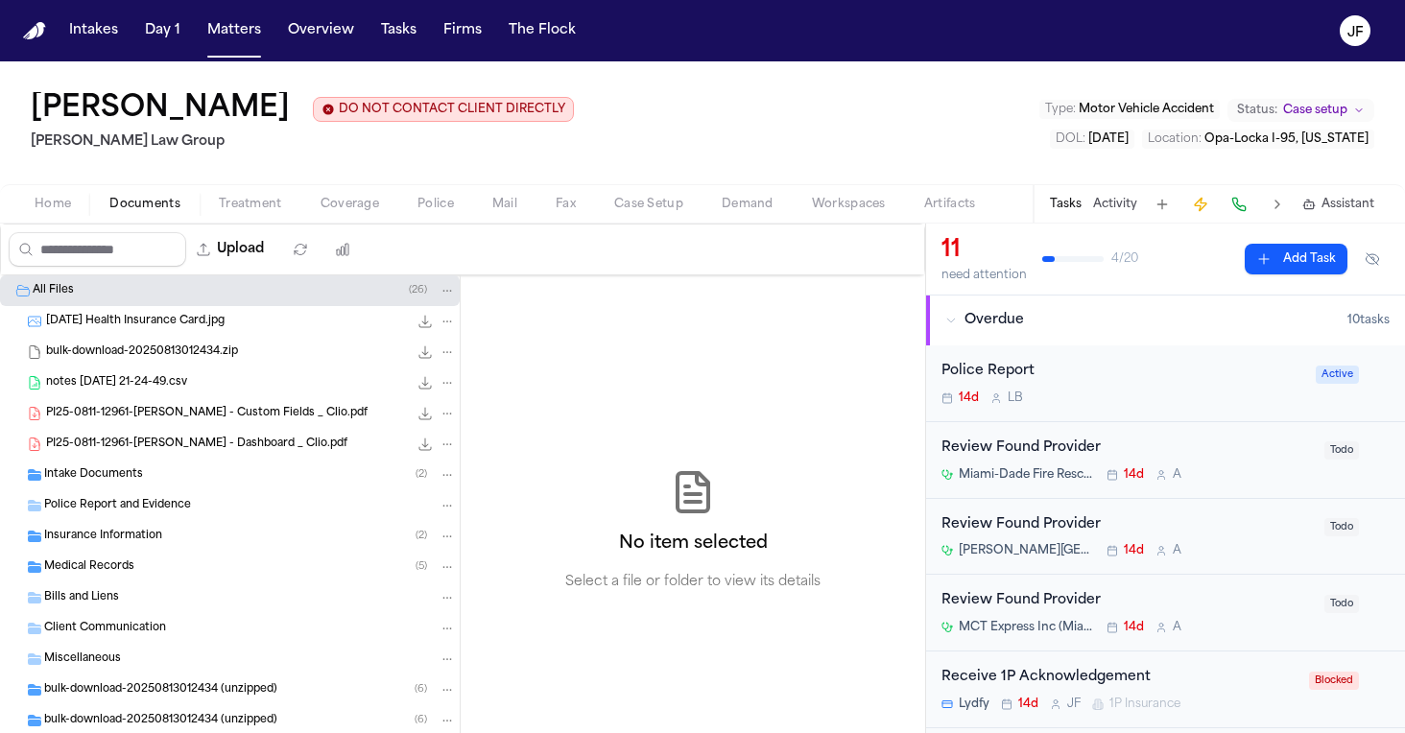
click at [226, 466] on div "Intake Documents ( 2 )" at bounding box center [230, 475] width 460 height 31
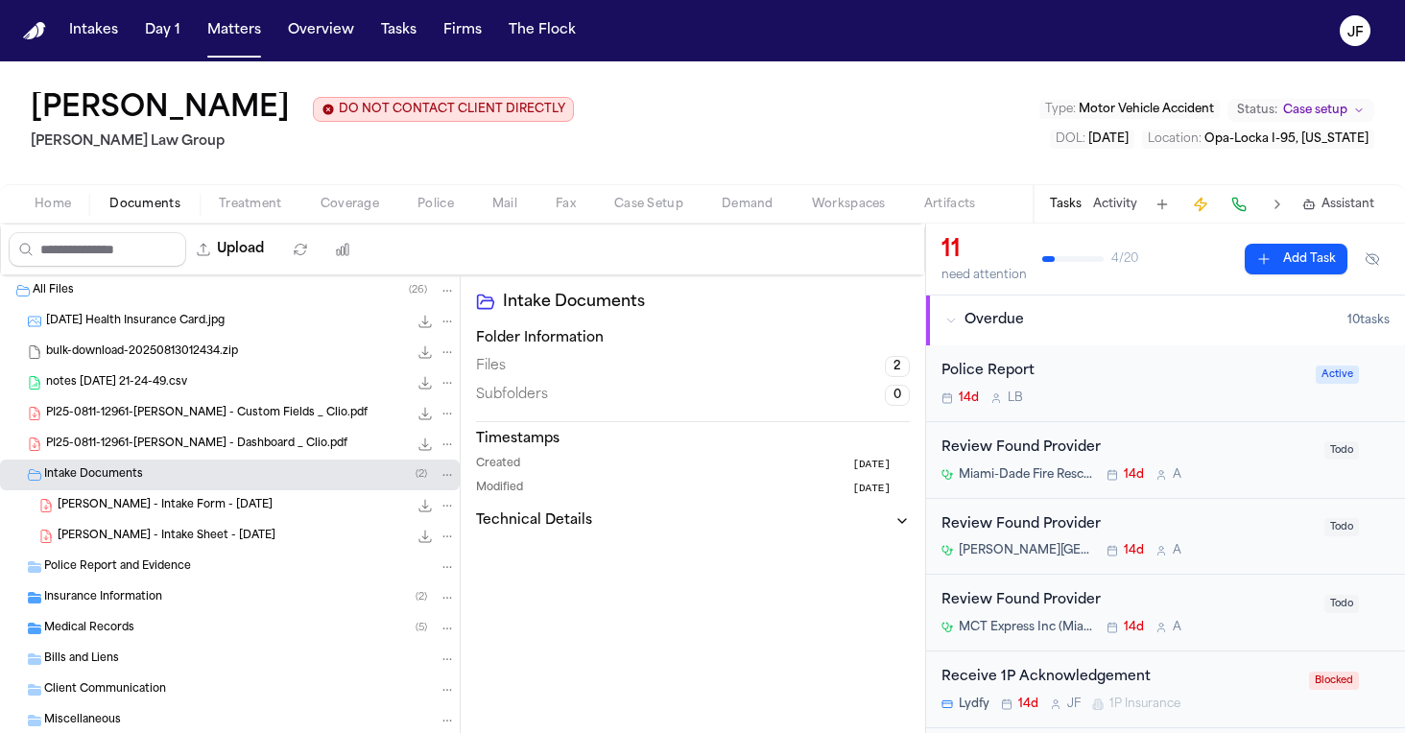
click at [229, 497] on div "[PERSON_NAME] - Intake Form - [DATE] 832.4 KB • PDF" at bounding box center [230, 505] width 460 height 31
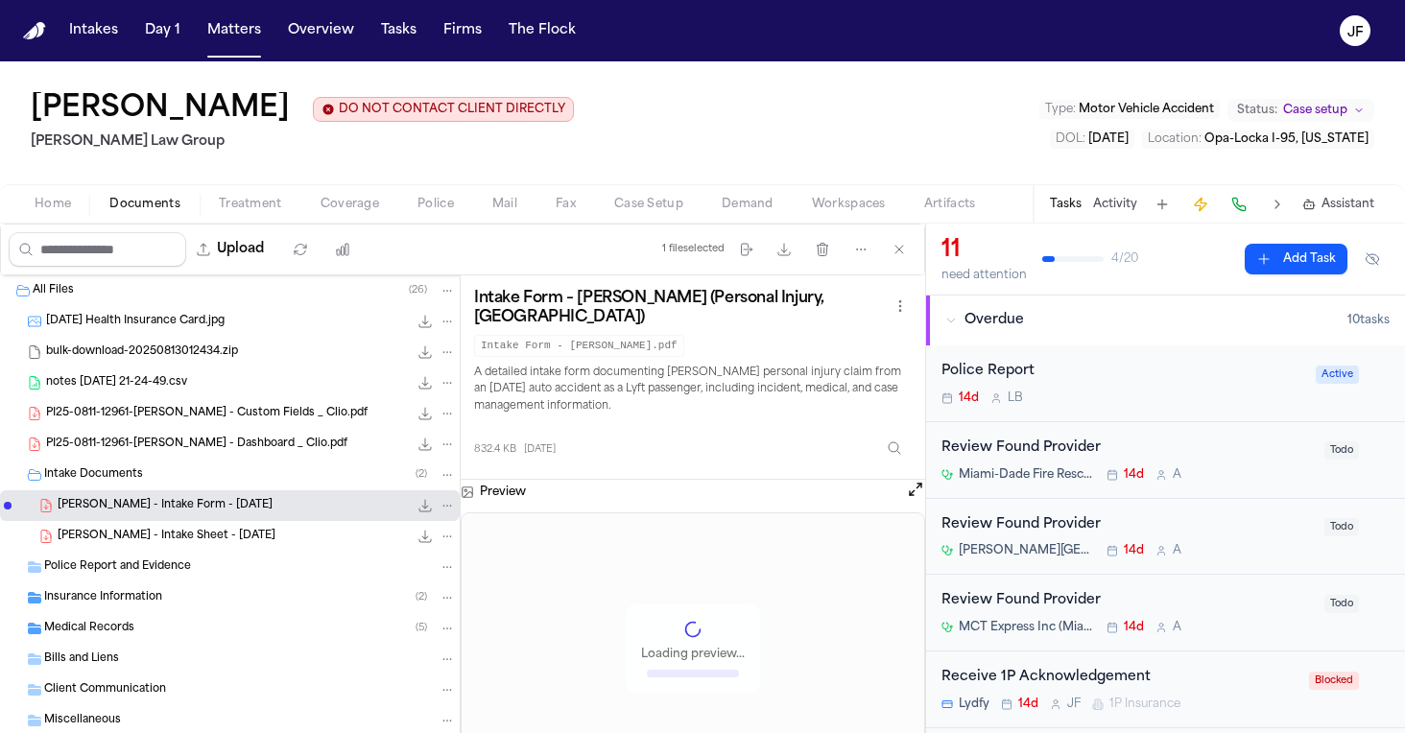
click at [417, 507] on icon "File: A. Walker - Intake Form - 8.11.25" at bounding box center [424, 505] width 15 height 15
click at [237, 578] on div "Police Report and Evidence" at bounding box center [230, 567] width 460 height 31
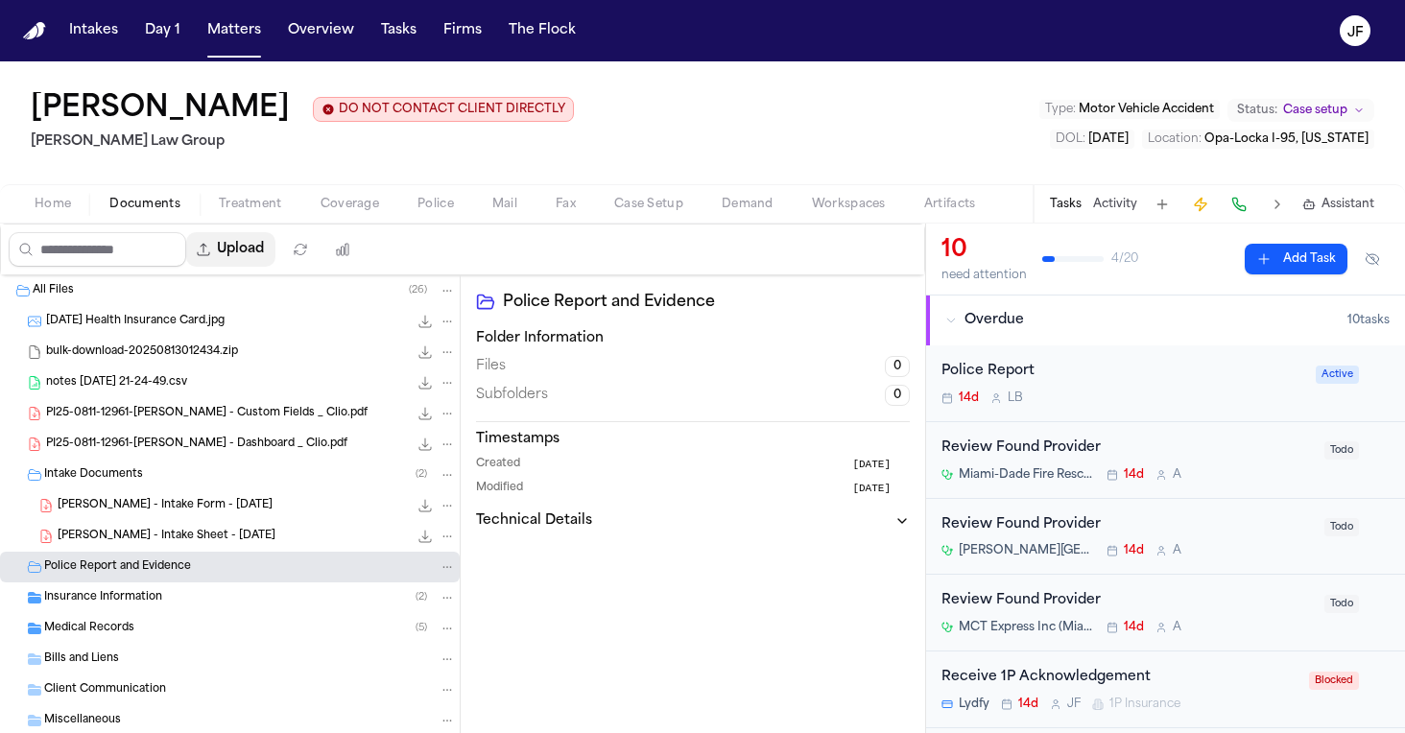
click at [253, 265] on button "Upload" at bounding box center [230, 249] width 89 height 35
select select "**********"
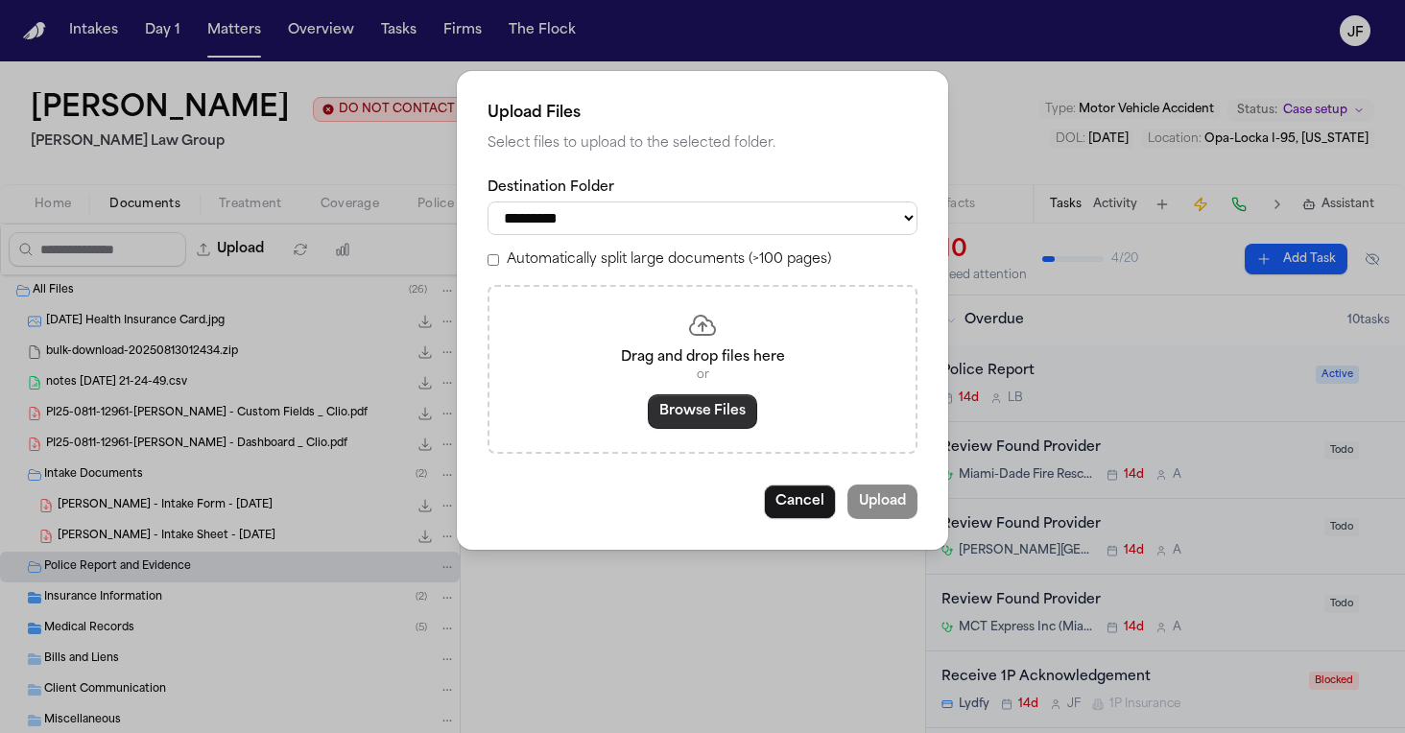
click at [678, 420] on button "Browse Files" at bounding box center [702, 411] width 109 height 35
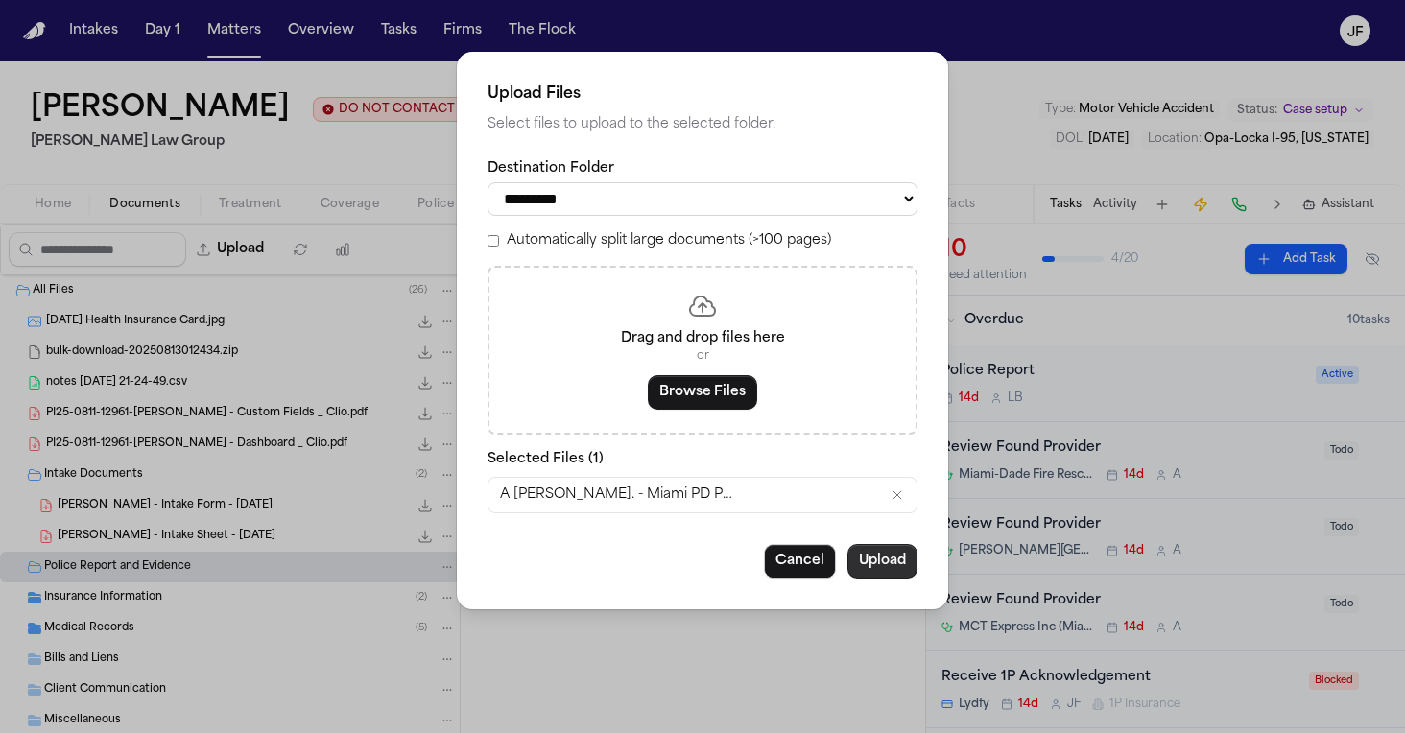
click at [892, 573] on button "Upload" at bounding box center [882, 561] width 70 height 35
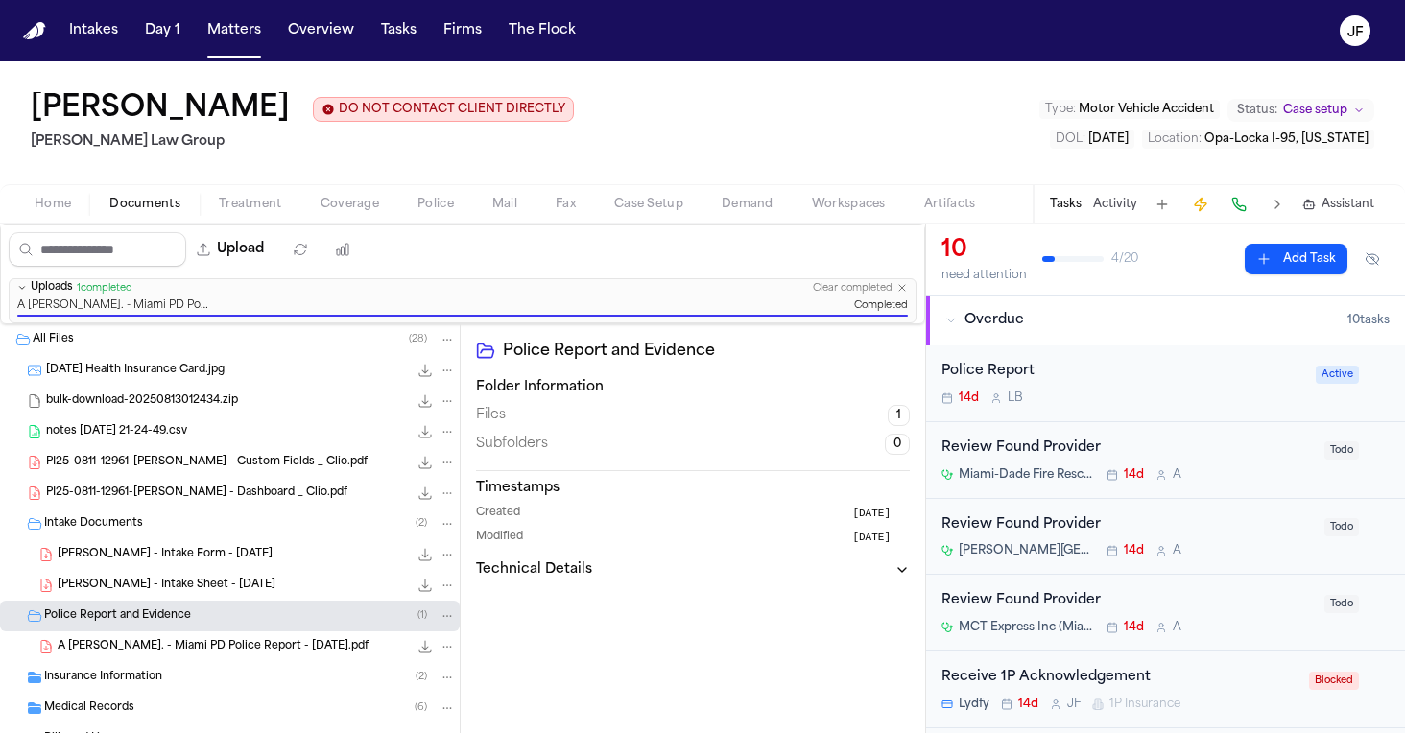
click at [988, 369] on div "Police Report" at bounding box center [1122, 372] width 363 height 22
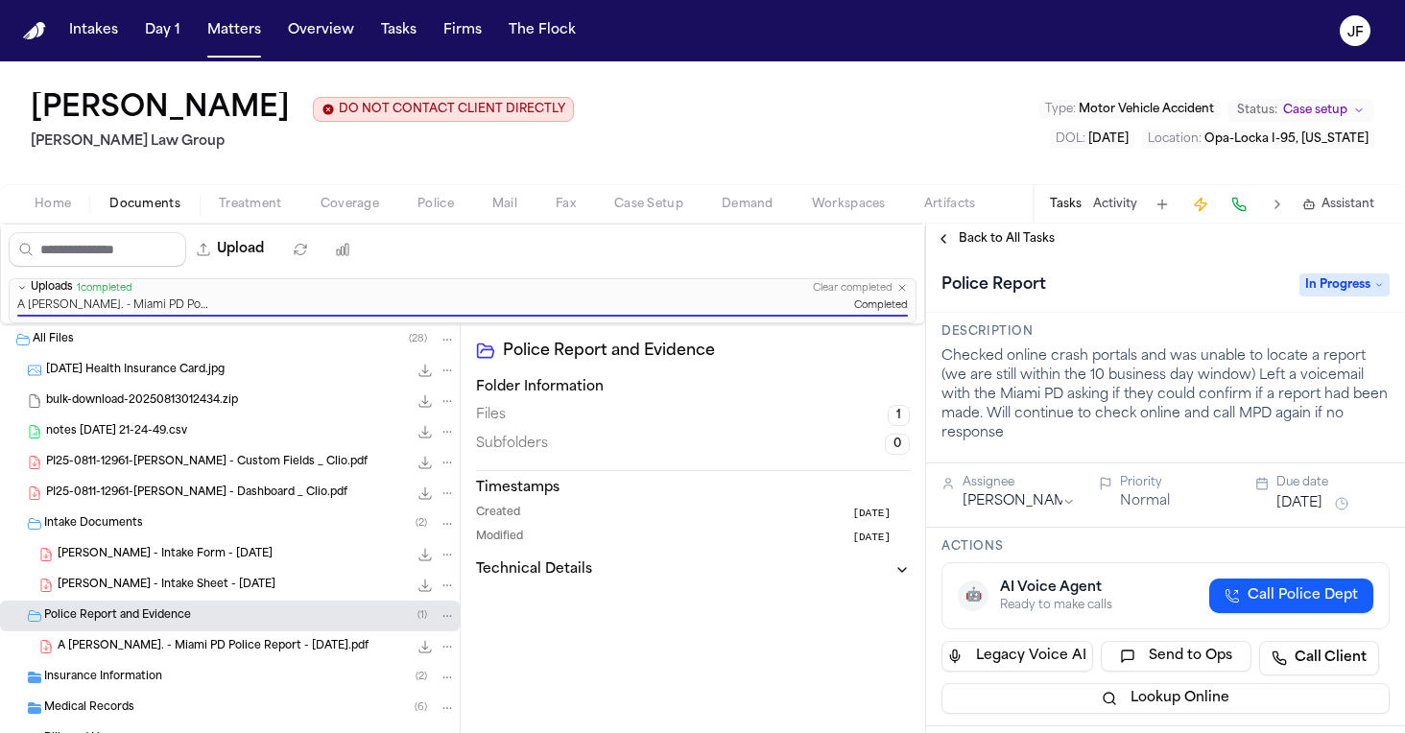
click at [1344, 276] on span "In Progress" at bounding box center [1344, 285] width 90 height 23
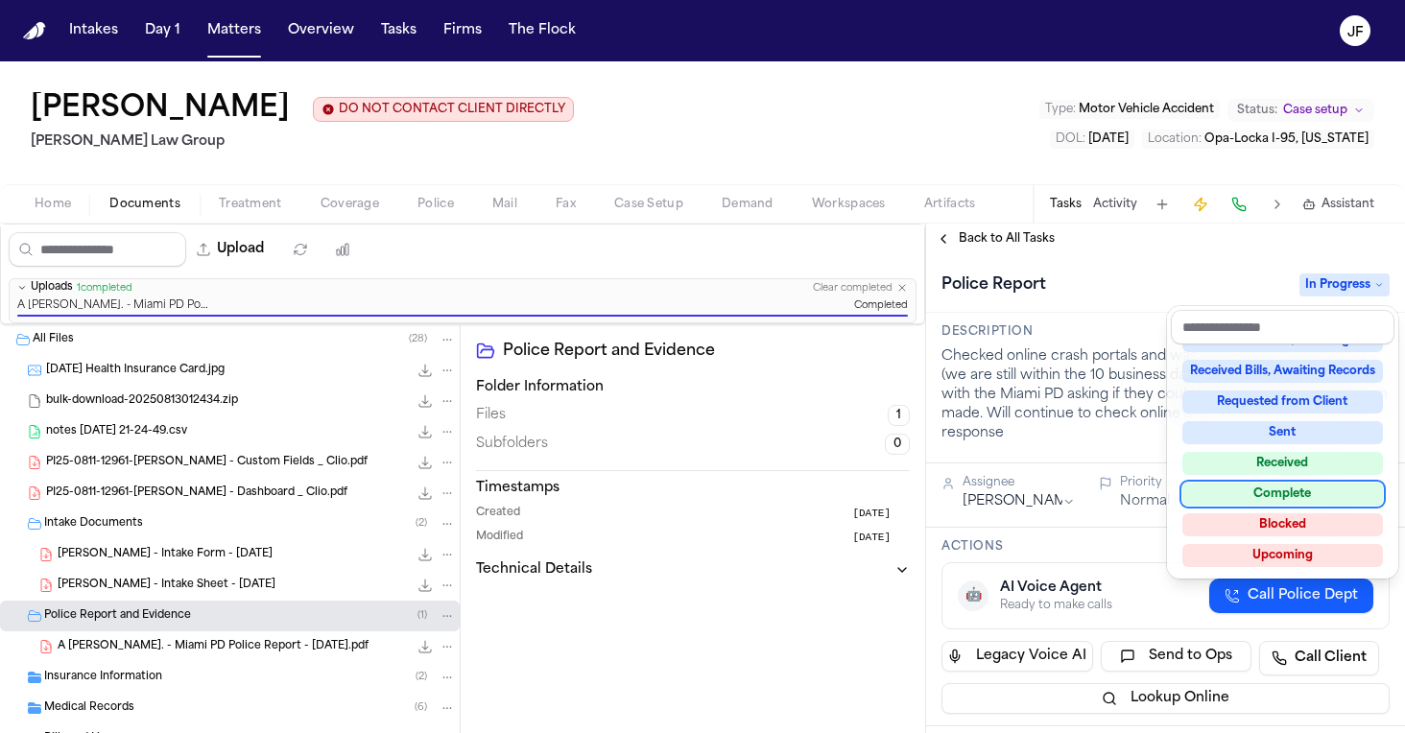
scroll to position [294, 0]
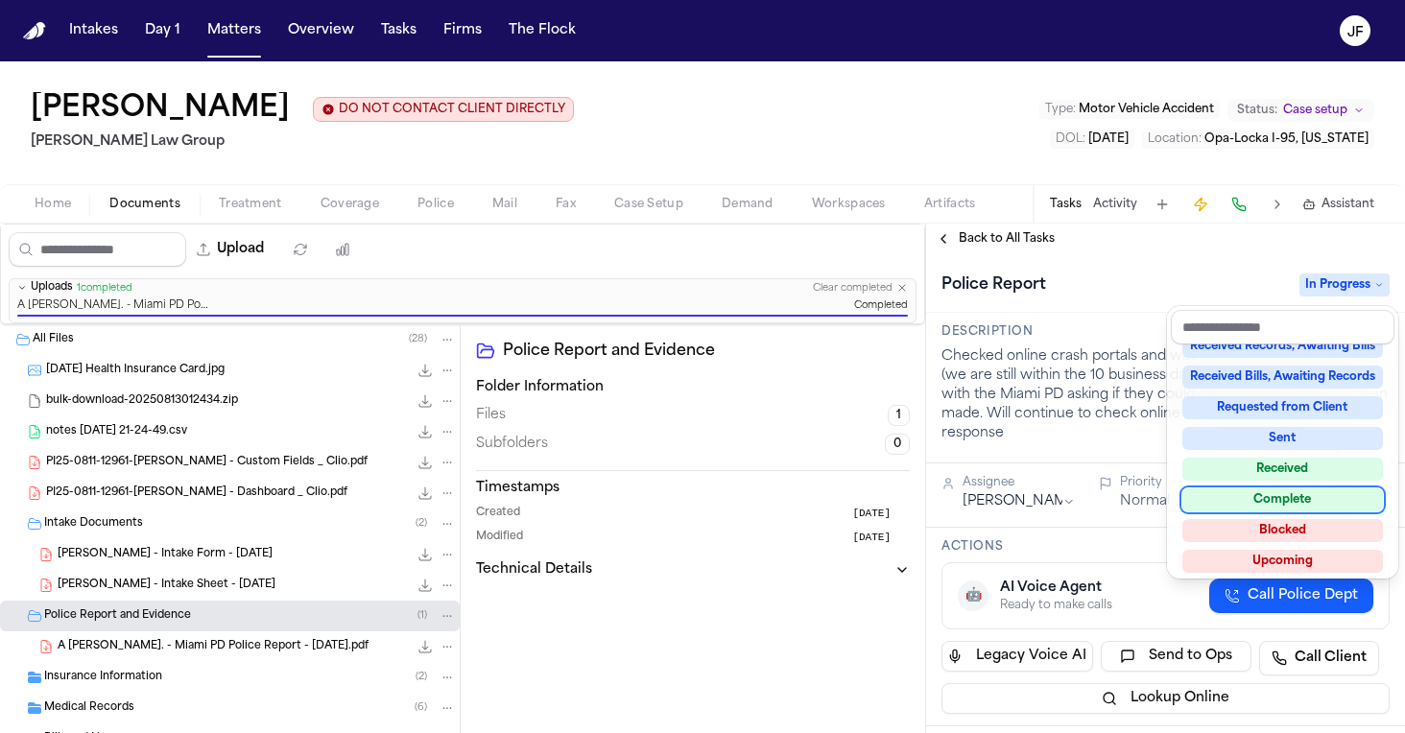
click at [1288, 511] on div "Not Applicable Pending To-Do Ongoing In Progress Requested Scheduled Attorney R…" at bounding box center [1283, 460] width 224 height 230
click at [1290, 499] on div "Complete" at bounding box center [1282, 499] width 201 height 23
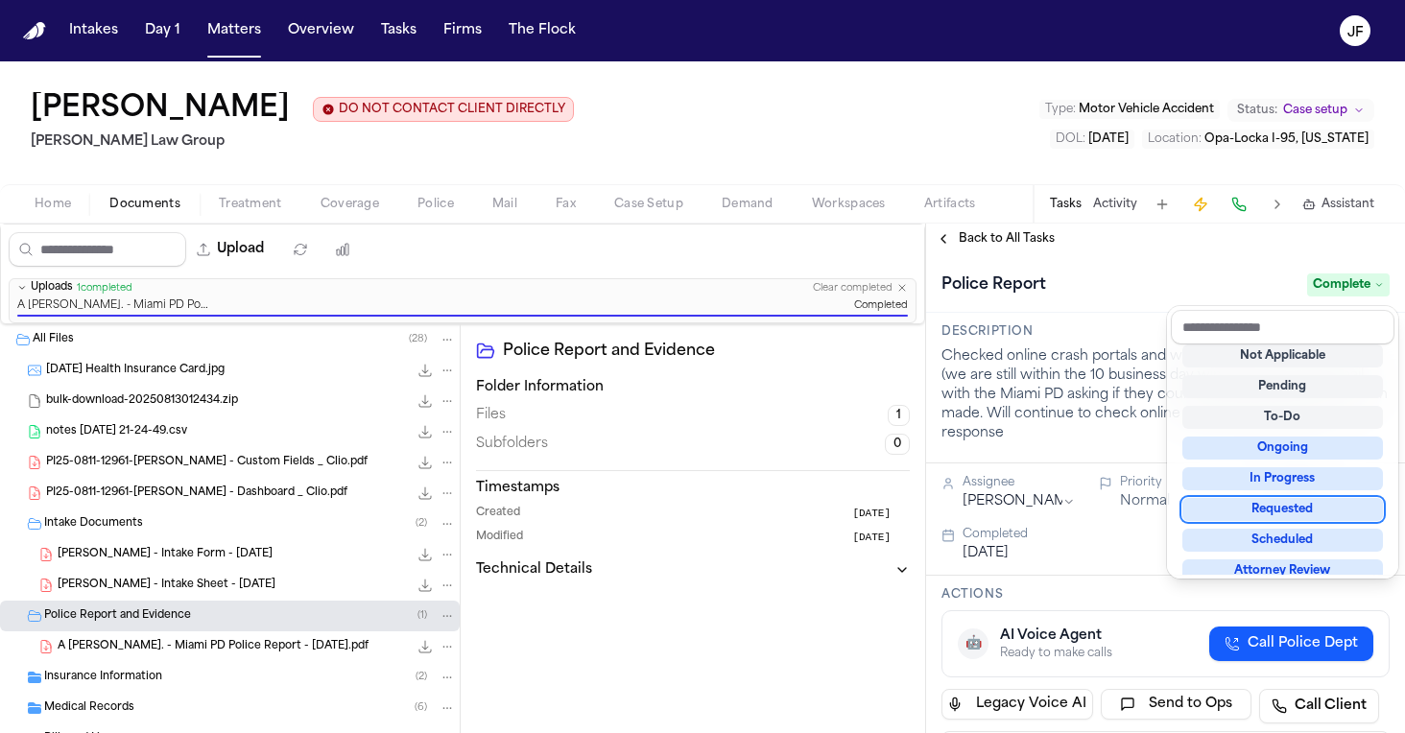
click at [1078, 417] on div "Police Report Complete Description Checked online crash portals and was unable …" at bounding box center [1165, 493] width 479 height 479
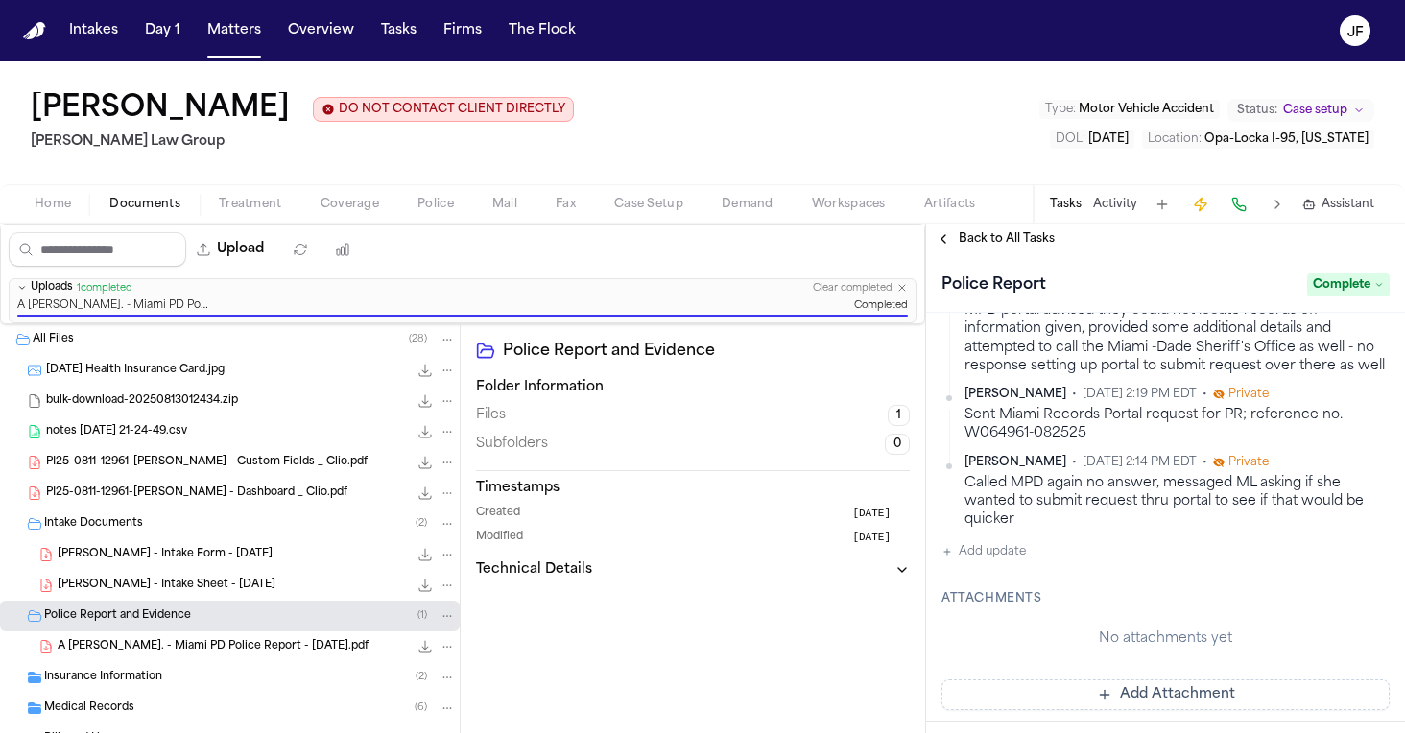
scroll to position [585, 0]
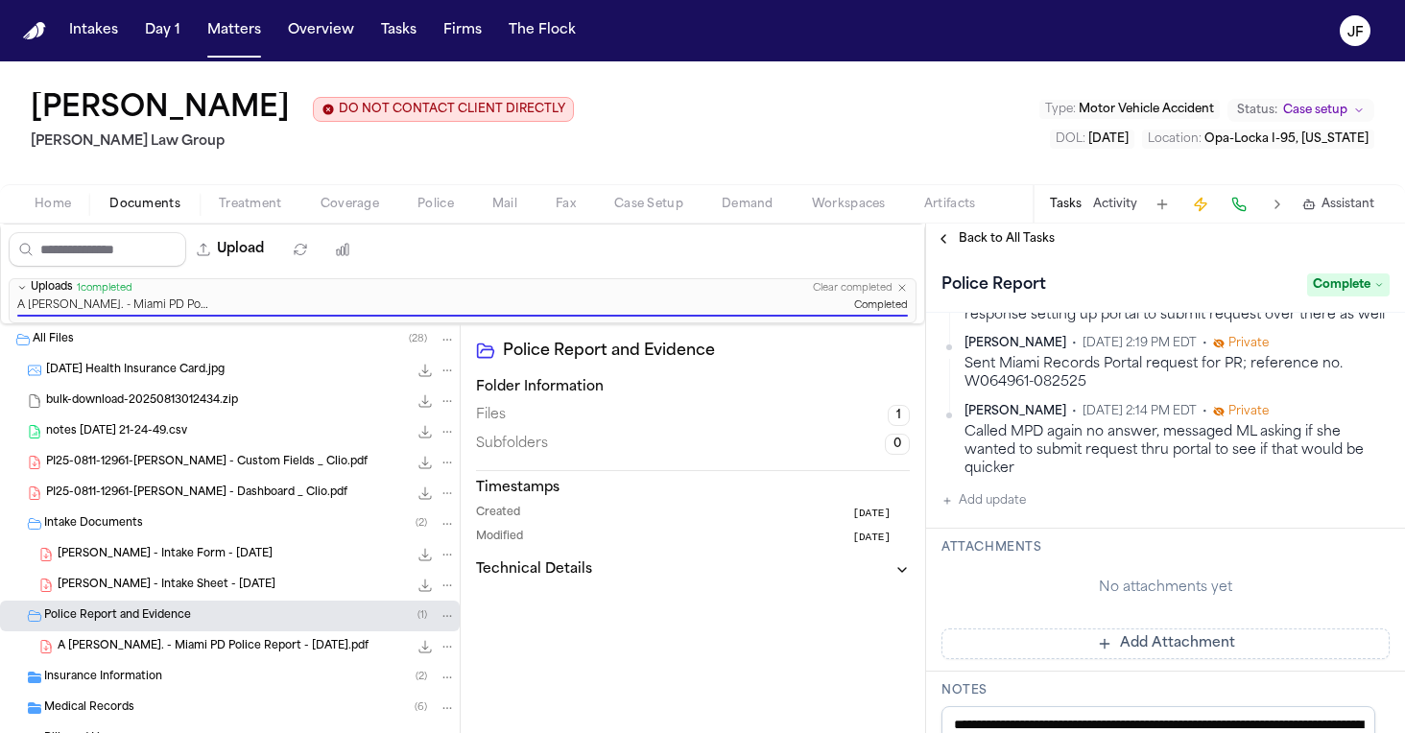
click at [983, 512] on button "Add update" at bounding box center [983, 500] width 84 height 23
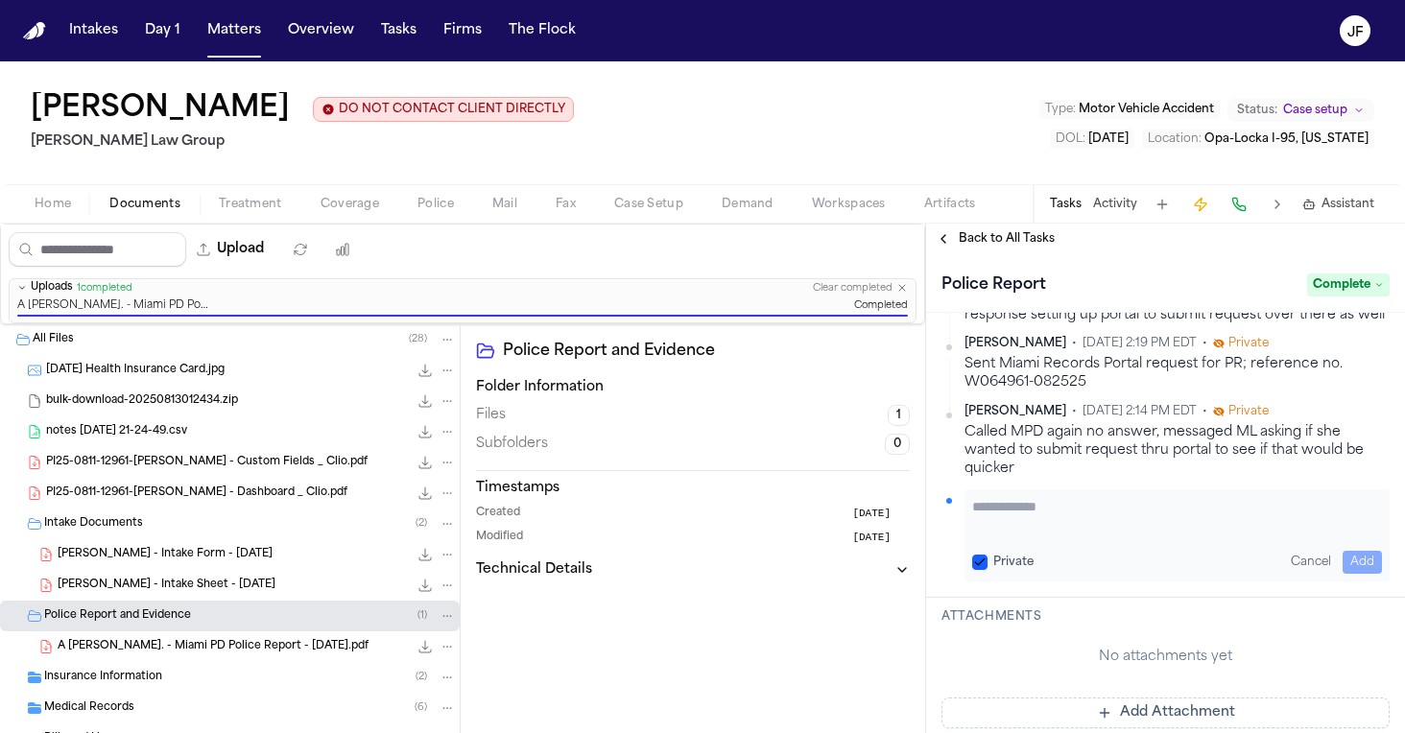
click at [1009, 532] on textarea "Add your update" at bounding box center [1177, 516] width 410 height 38
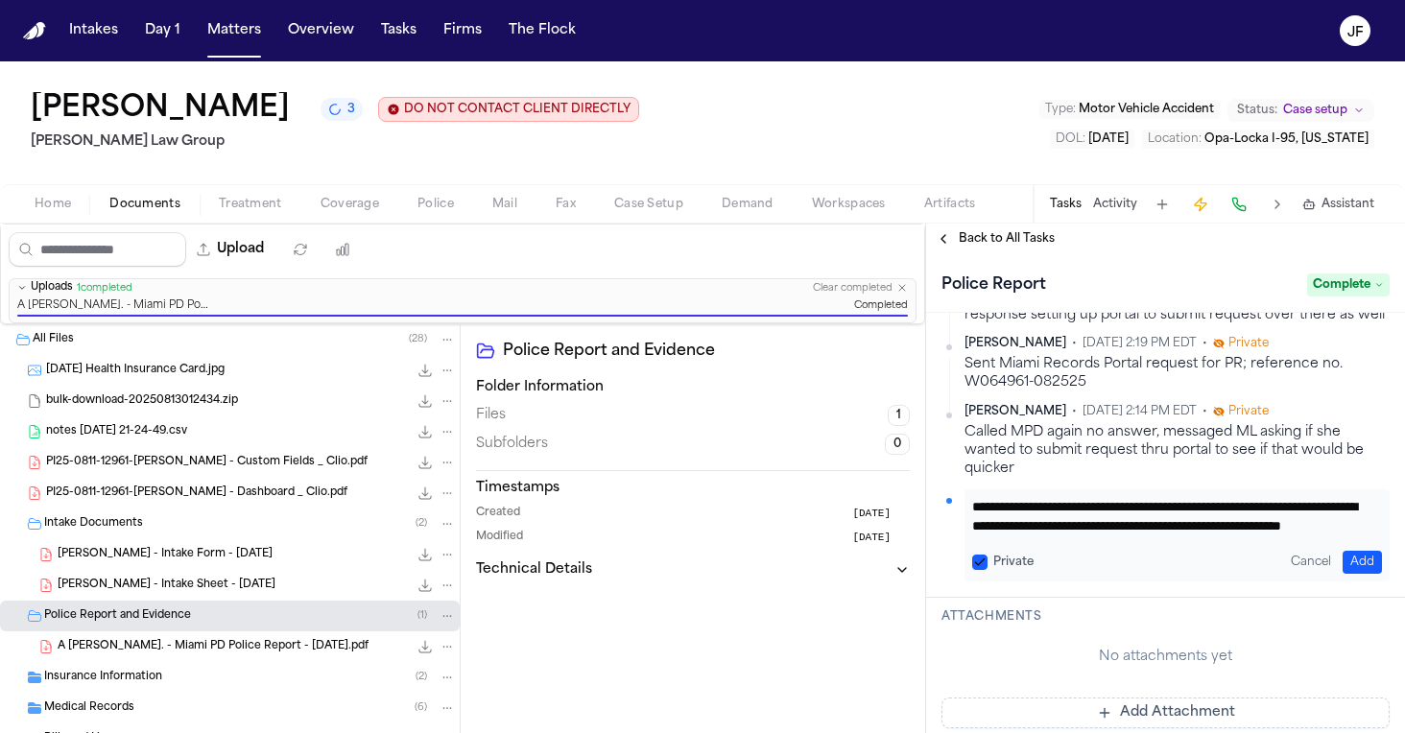
scroll to position [19, 0]
type textarea "**********"
click at [1343, 570] on button "Add" at bounding box center [1362, 562] width 39 height 23
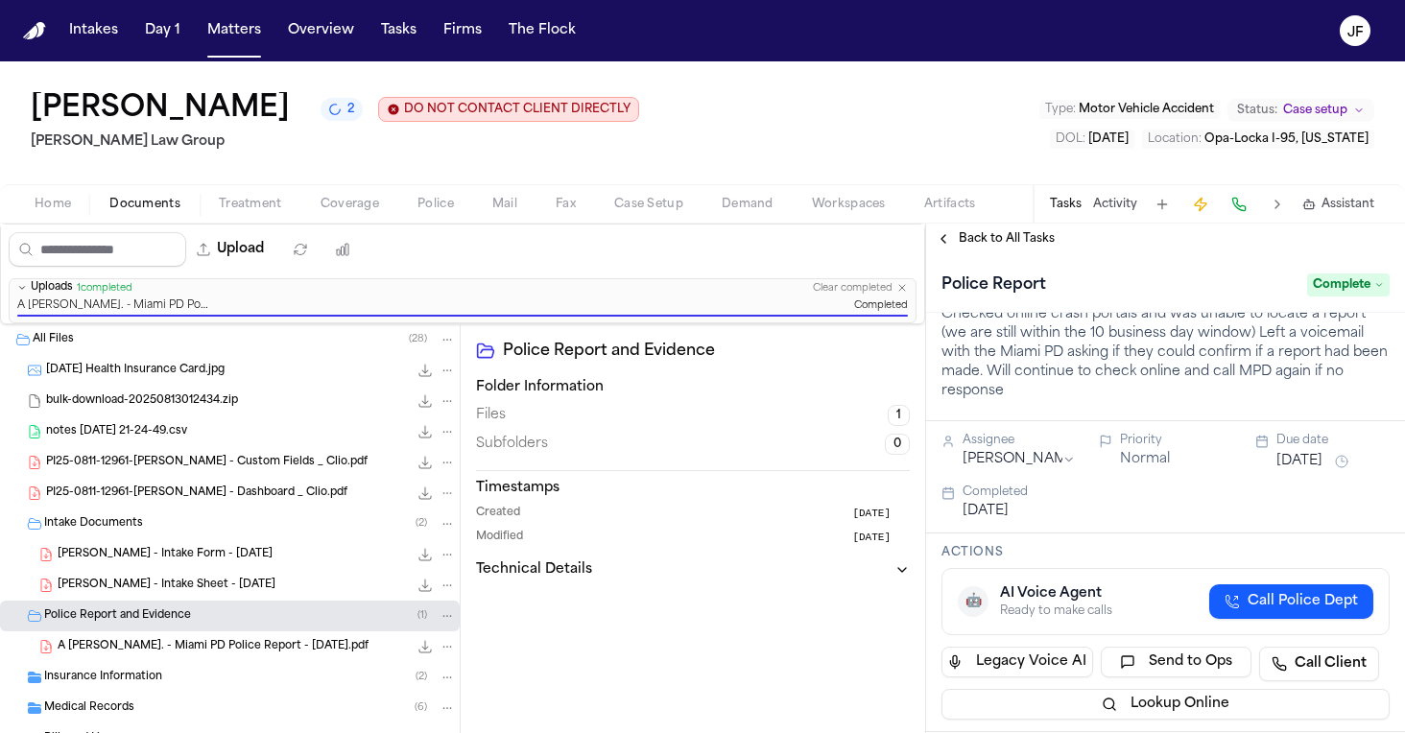
scroll to position [43, 0]
click at [1021, 247] on span "Back to All Tasks" at bounding box center [1007, 238] width 96 height 15
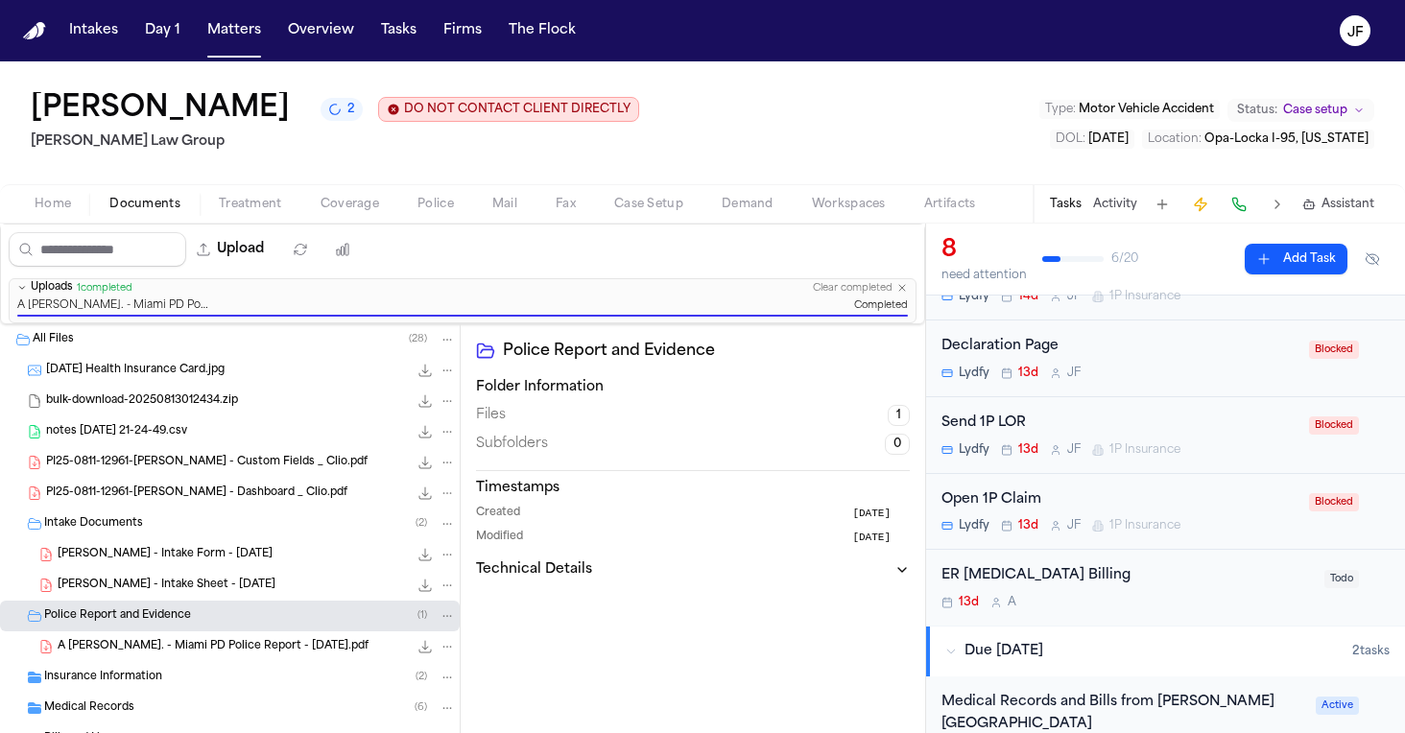
scroll to position [335, 0]
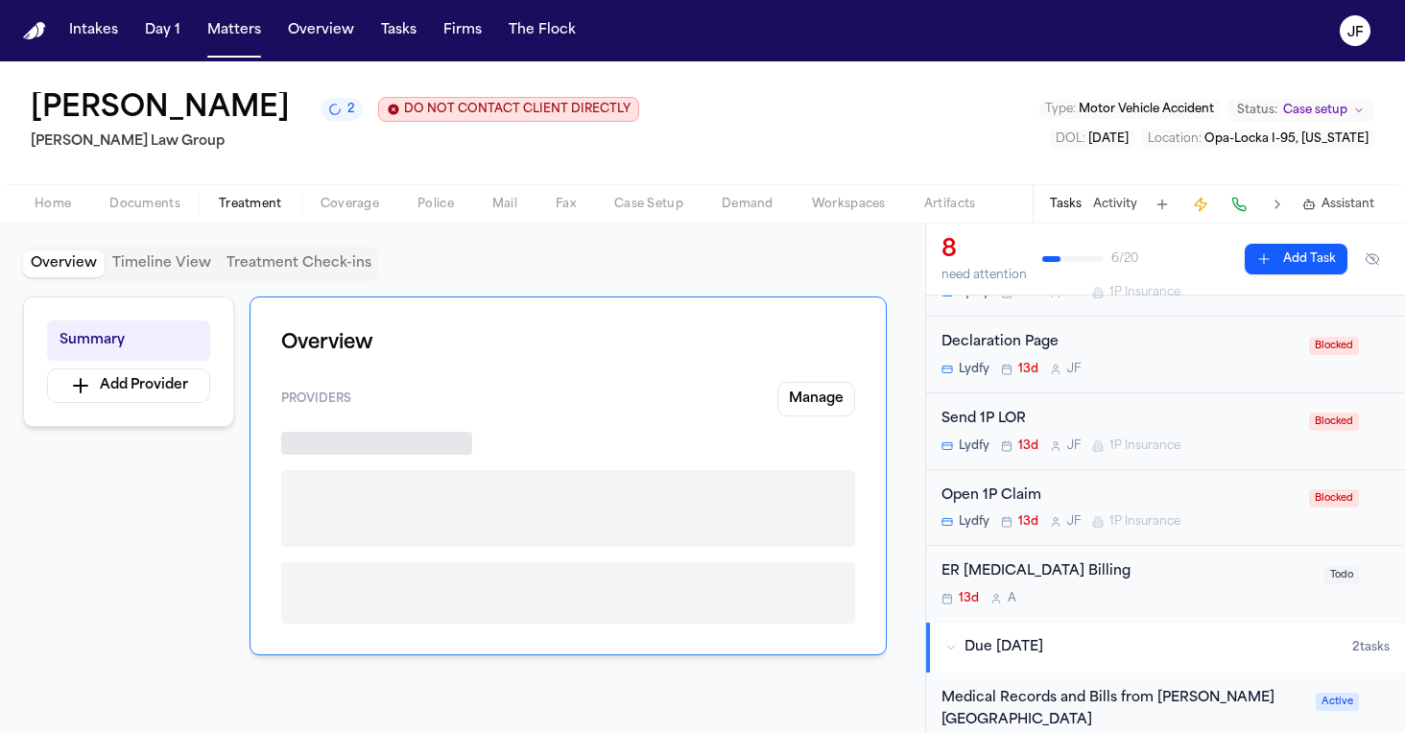
click at [244, 205] on span "Treatment" at bounding box center [250, 204] width 63 height 15
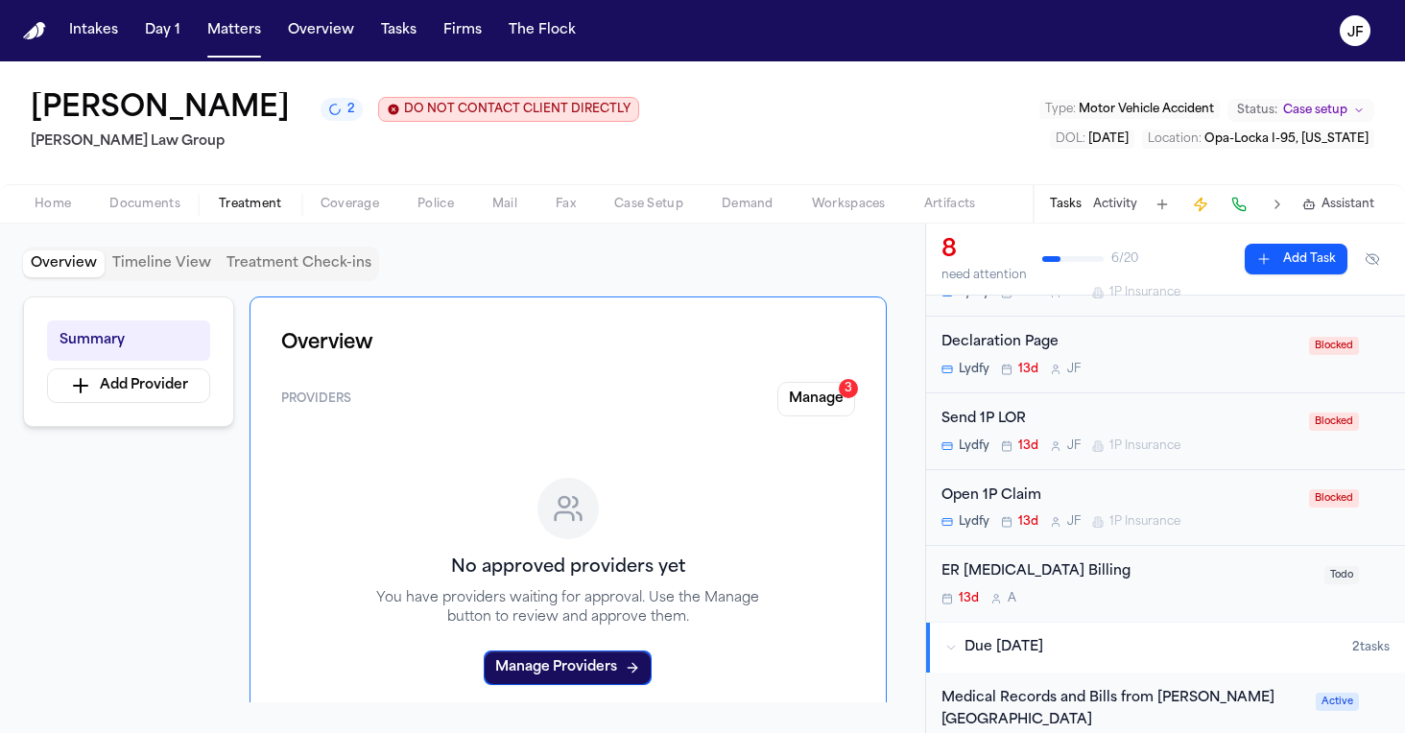
click at [322, 206] on span "Coverage" at bounding box center [350, 204] width 59 height 15
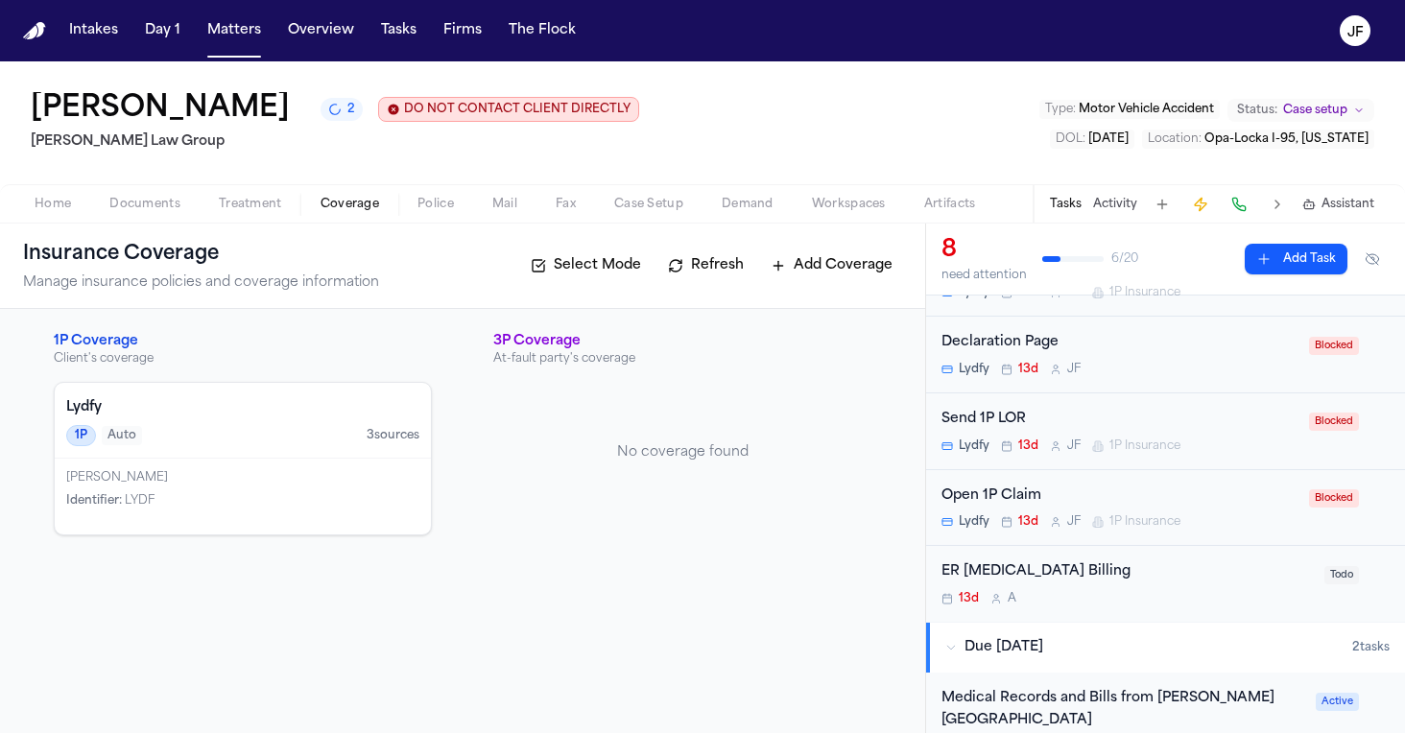
click at [51, 212] on span "Home" at bounding box center [53, 204] width 36 height 15
